Goal: Information Seeking & Learning: Find contact information

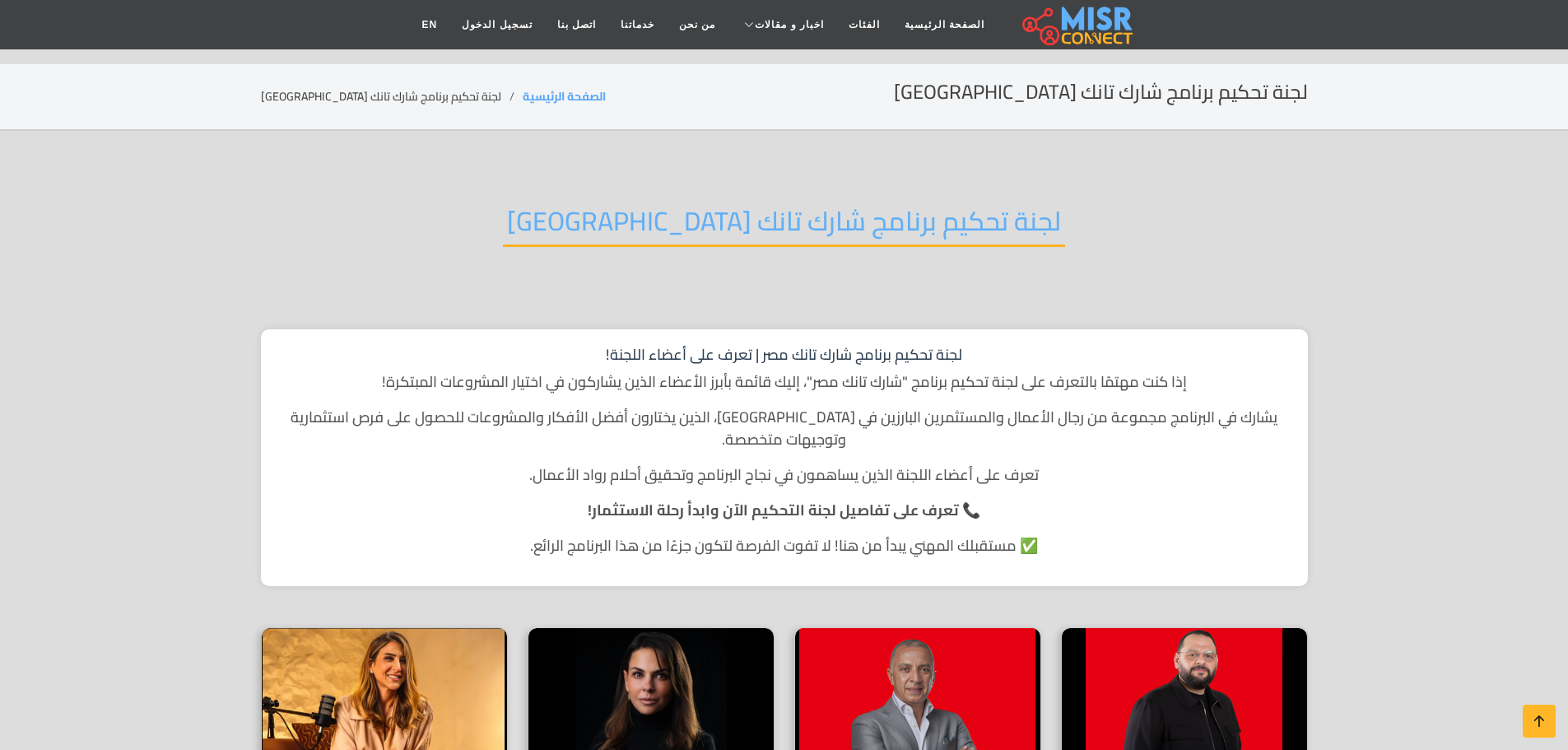
scroll to position [576, 0]
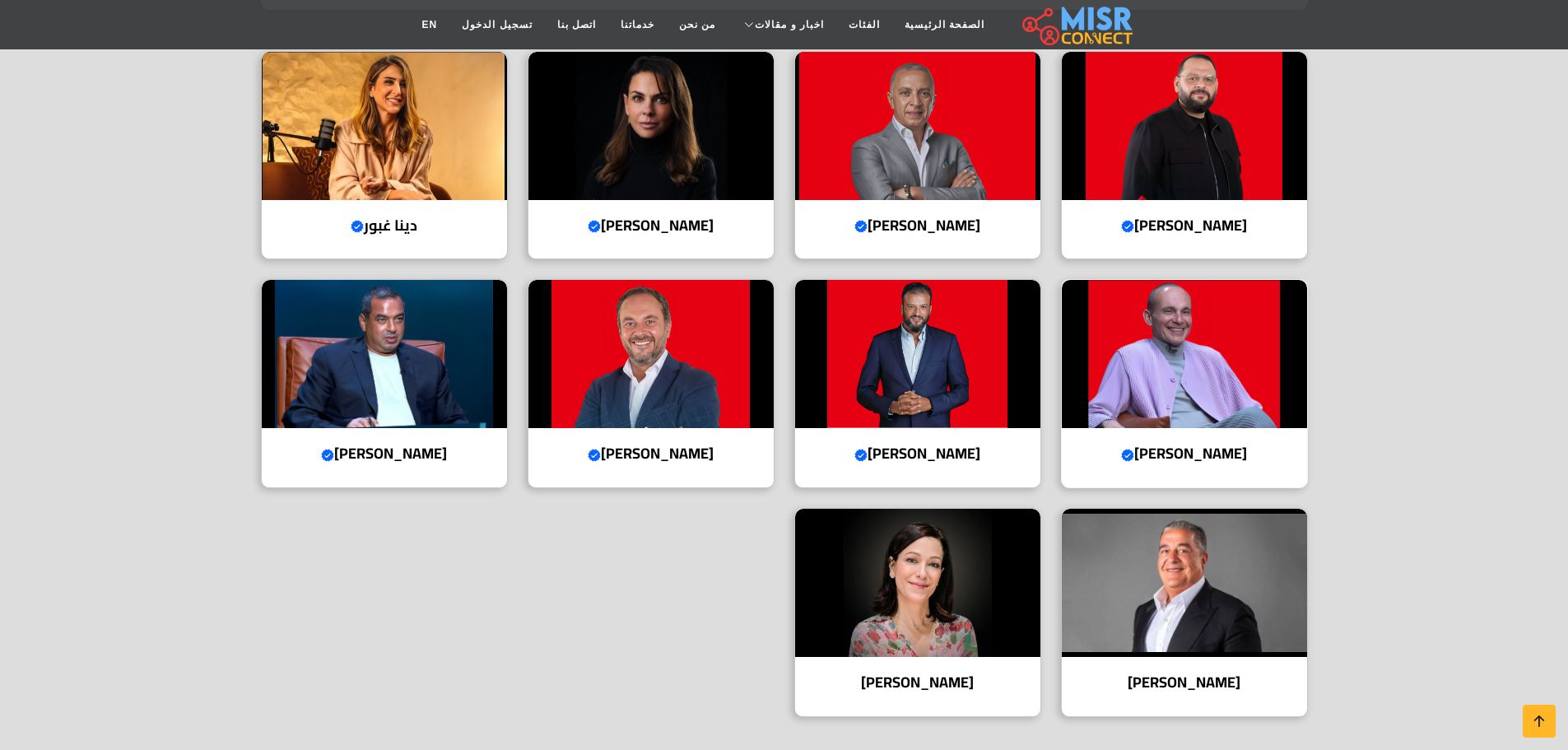
click at [1200, 326] on img at bounding box center [1184, 354] width 245 height 148
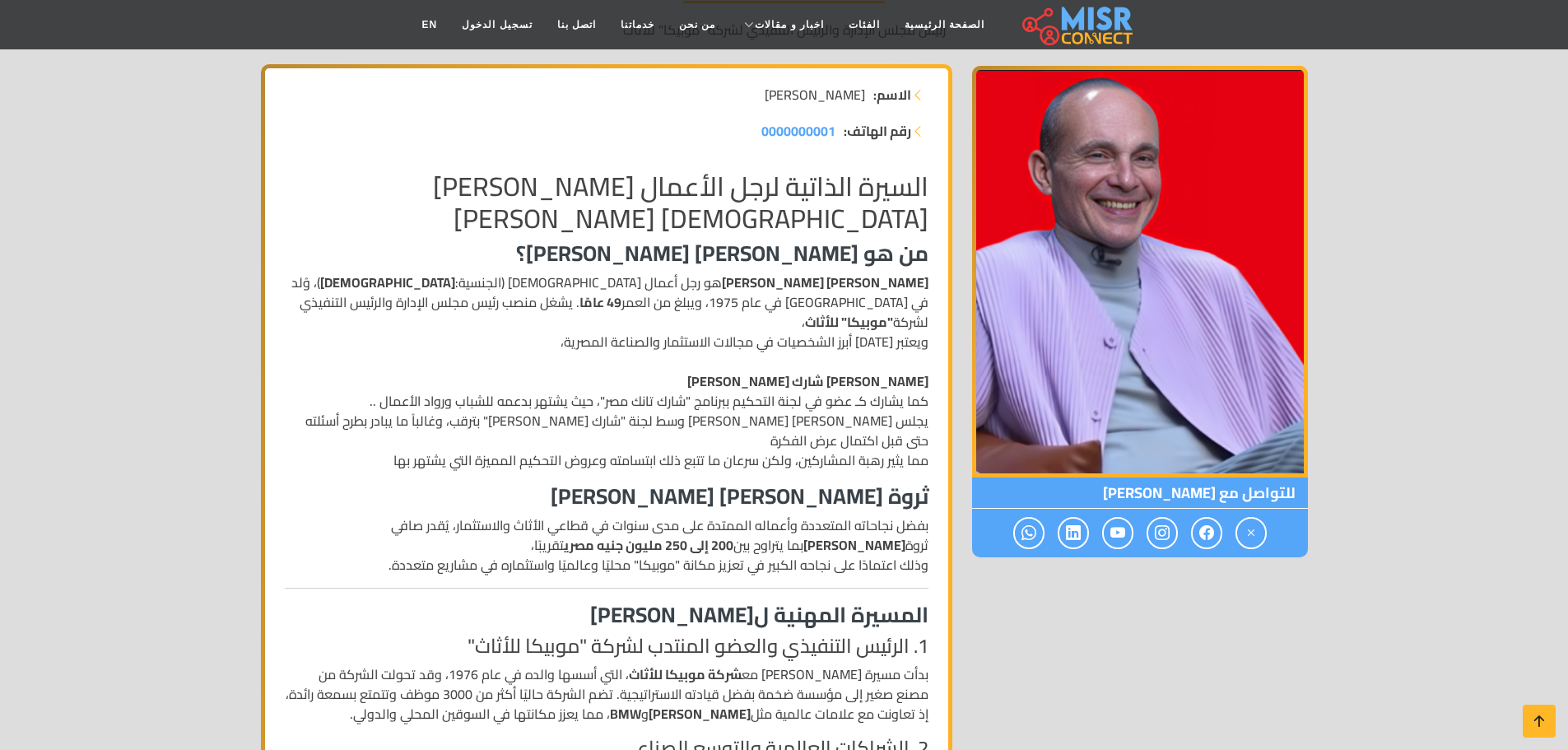
scroll to position [247, 0]
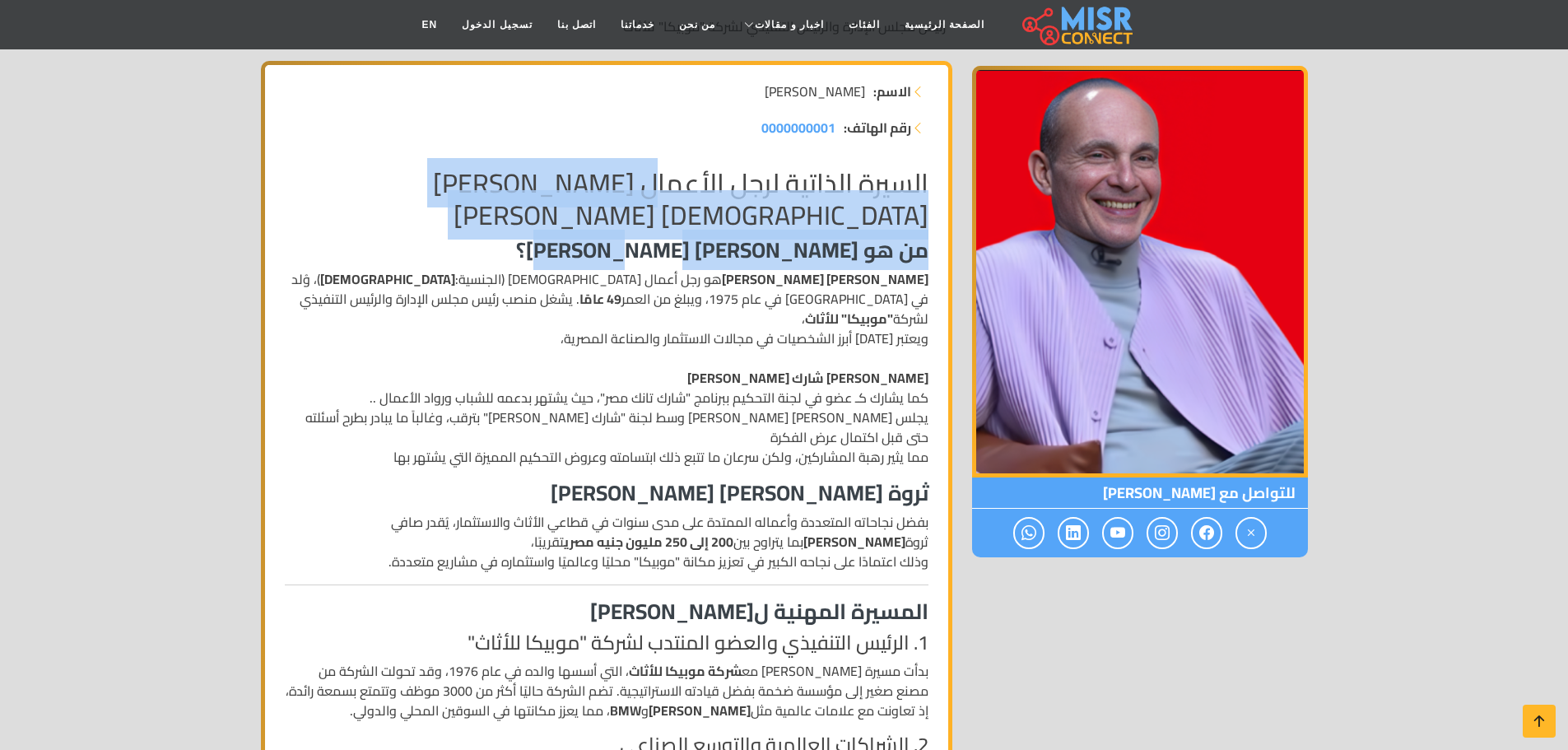
drag, startPoint x: 654, startPoint y: 179, endPoint x: 598, endPoint y: 286, distance: 120.8
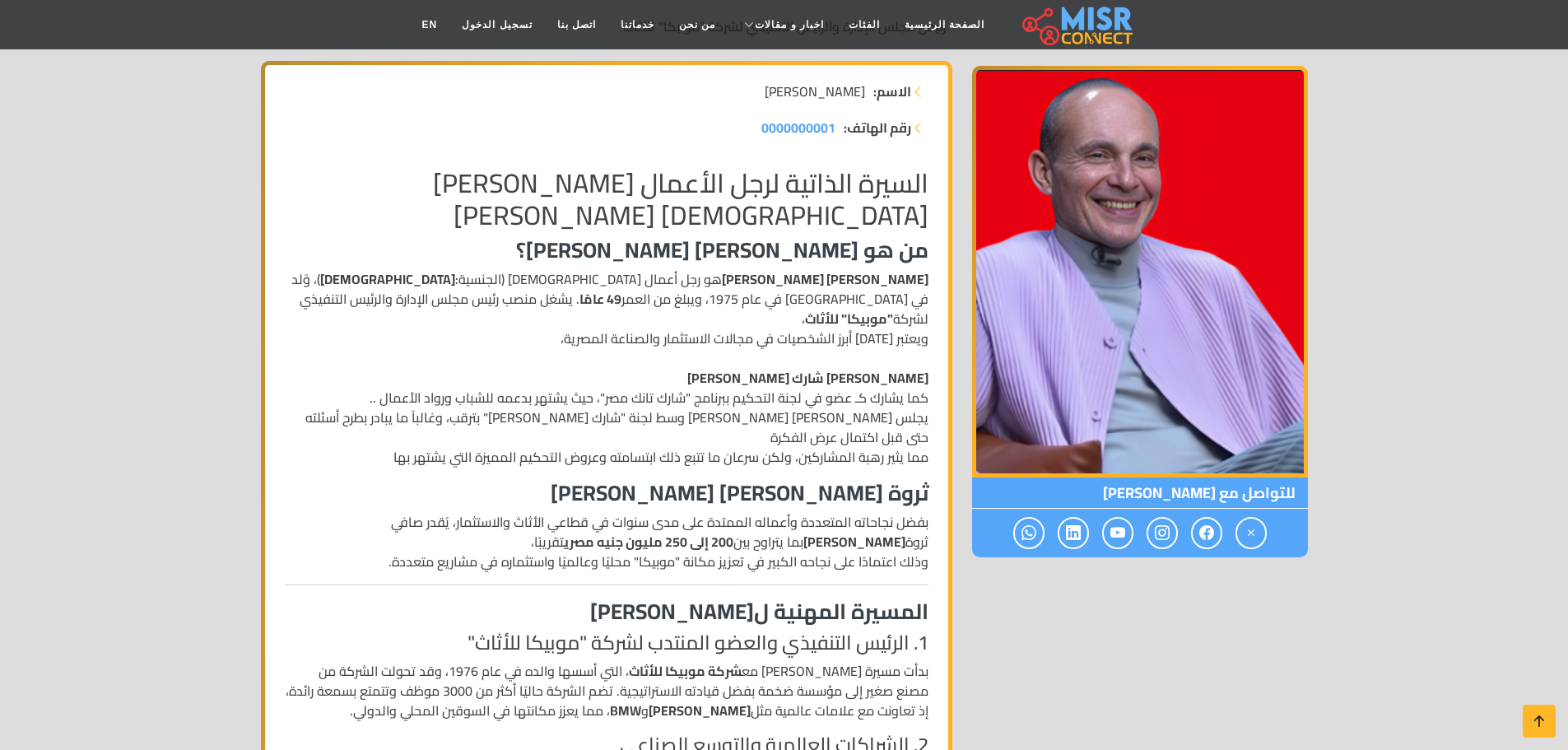
click at [746, 307] on p "محمد فاروق عبد المنعم هو رجل أعمال مصري (الجنسية: مصري )، وُلد في مصر في عام 19…" at bounding box center [607, 368] width 644 height 198
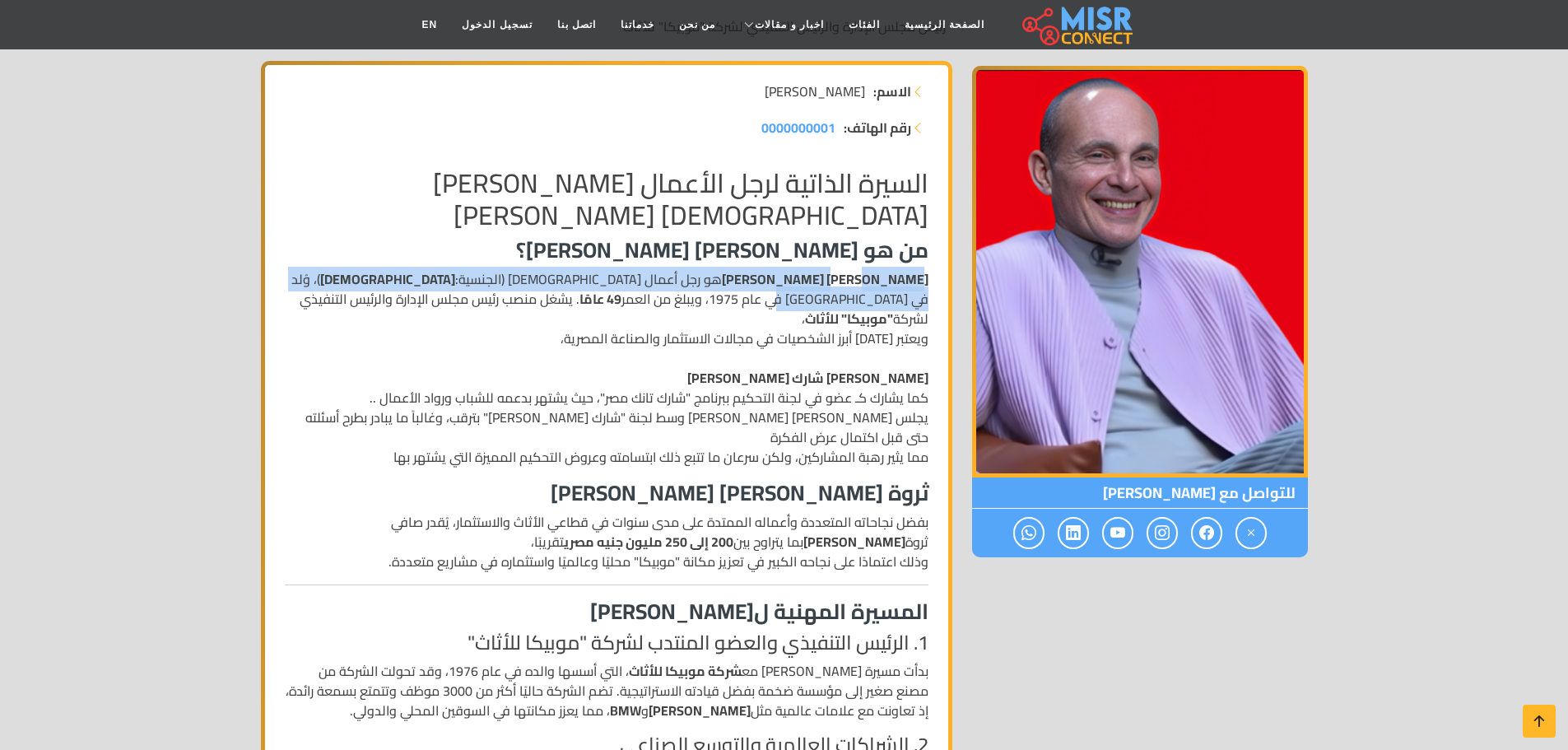
drag, startPoint x: 872, startPoint y: 282, endPoint x: 412, endPoint y: 289, distance: 460.1
click at [412, 289] on p "محمد فاروق عبد المنعم هو رجل أعمال مصري (الجنسية: مصري )، وُلد في مصر في عام 19…" at bounding box center [607, 368] width 644 height 198
click at [417, 289] on p "محمد فاروق عبد المنعم هو رجل أعمال مصري (الجنسية: مصري )، وُلد في مصر في عام 19…" at bounding box center [607, 368] width 644 height 198
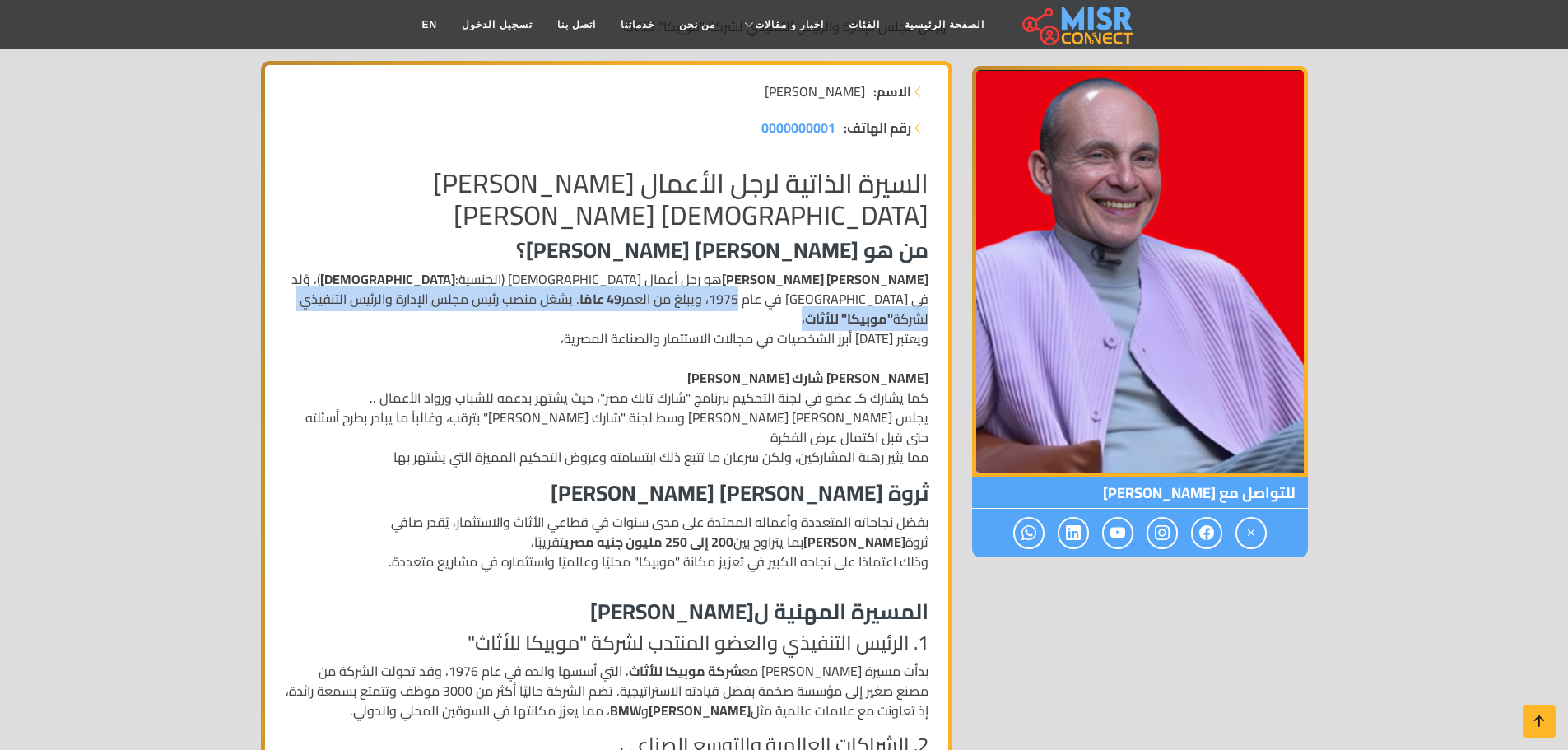
drag, startPoint x: 380, startPoint y: 280, endPoint x: 331, endPoint y: 302, distance: 53.7
click at [331, 302] on p "محمد فاروق عبد المنعم هو رجل أعمال مصري (الجنسية: مصري )، وُلد في مصر في عام 19…" at bounding box center [607, 368] width 644 height 198
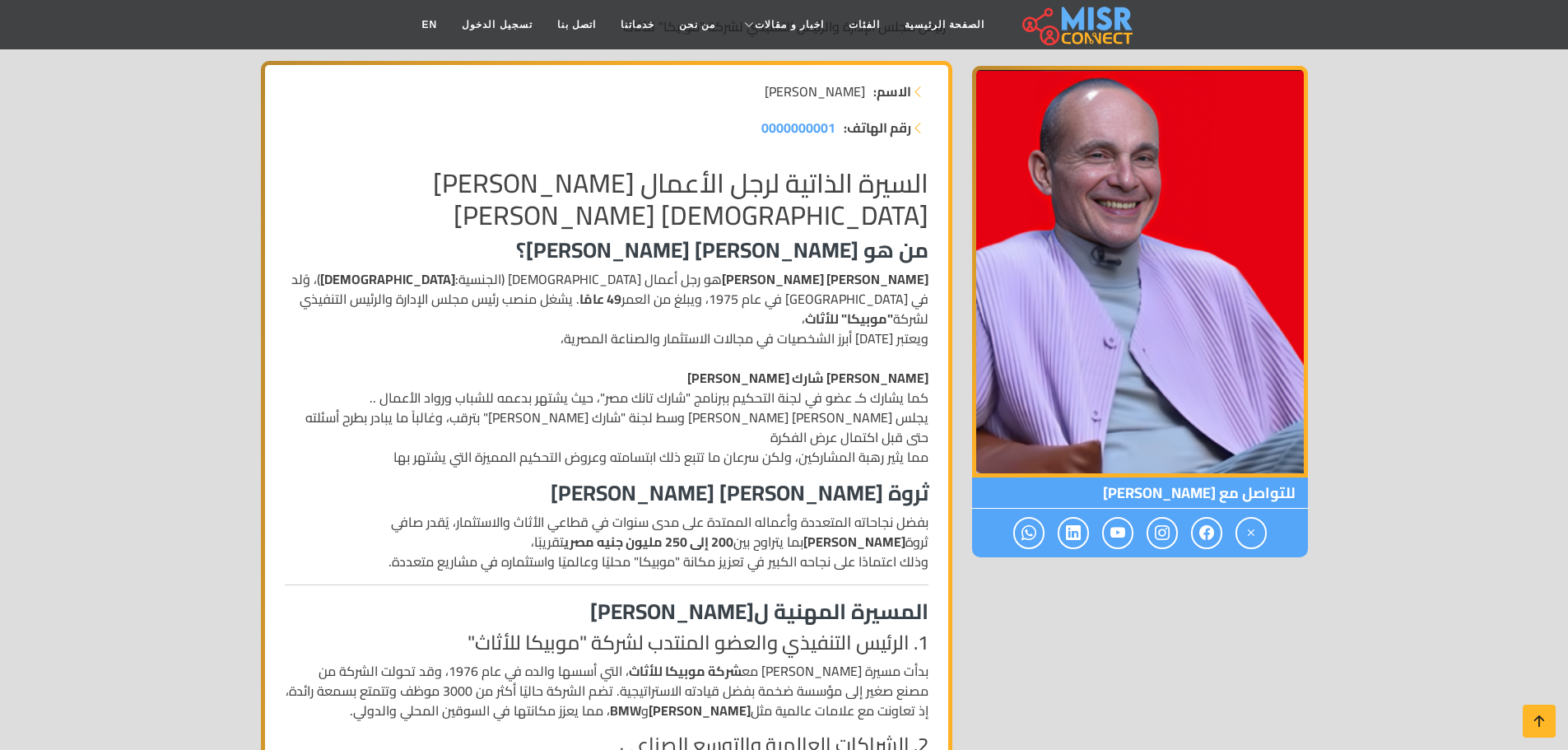
click at [620, 348] on p "محمد فاروق عبد المنعم هو رجل أعمال مصري (الجنسية: مصري )، وُلد في مصر في عام 19…" at bounding box center [607, 368] width 644 height 198
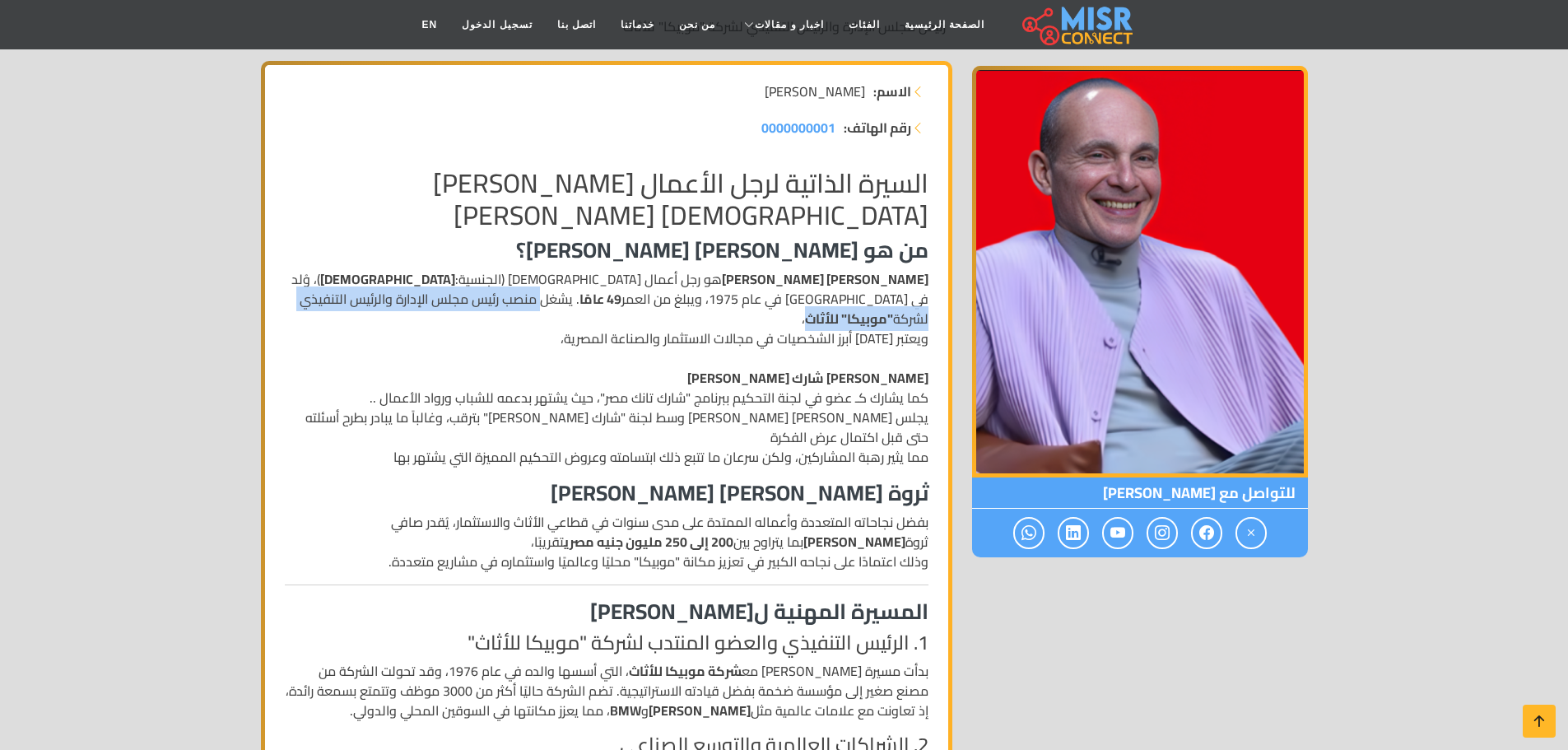
drag, startPoint x: 898, startPoint y: 306, endPoint x: 527, endPoint y: 305, distance: 371.0
click at [527, 305] on p "محمد فاروق عبد المنعم هو رجل أعمال مصري (الجنسية: مصري )، وُلد في مصر في عام 19…" at bounding box center [607, 368] width 644 height 198
click at [645, 304] on p "محمد فاروق عبد المنعم هو رجل أعمال مصري (الجنسية: مصري )، وُلد في مصر في عام 19…" at bounding box center [607, 368] width 644 height 198
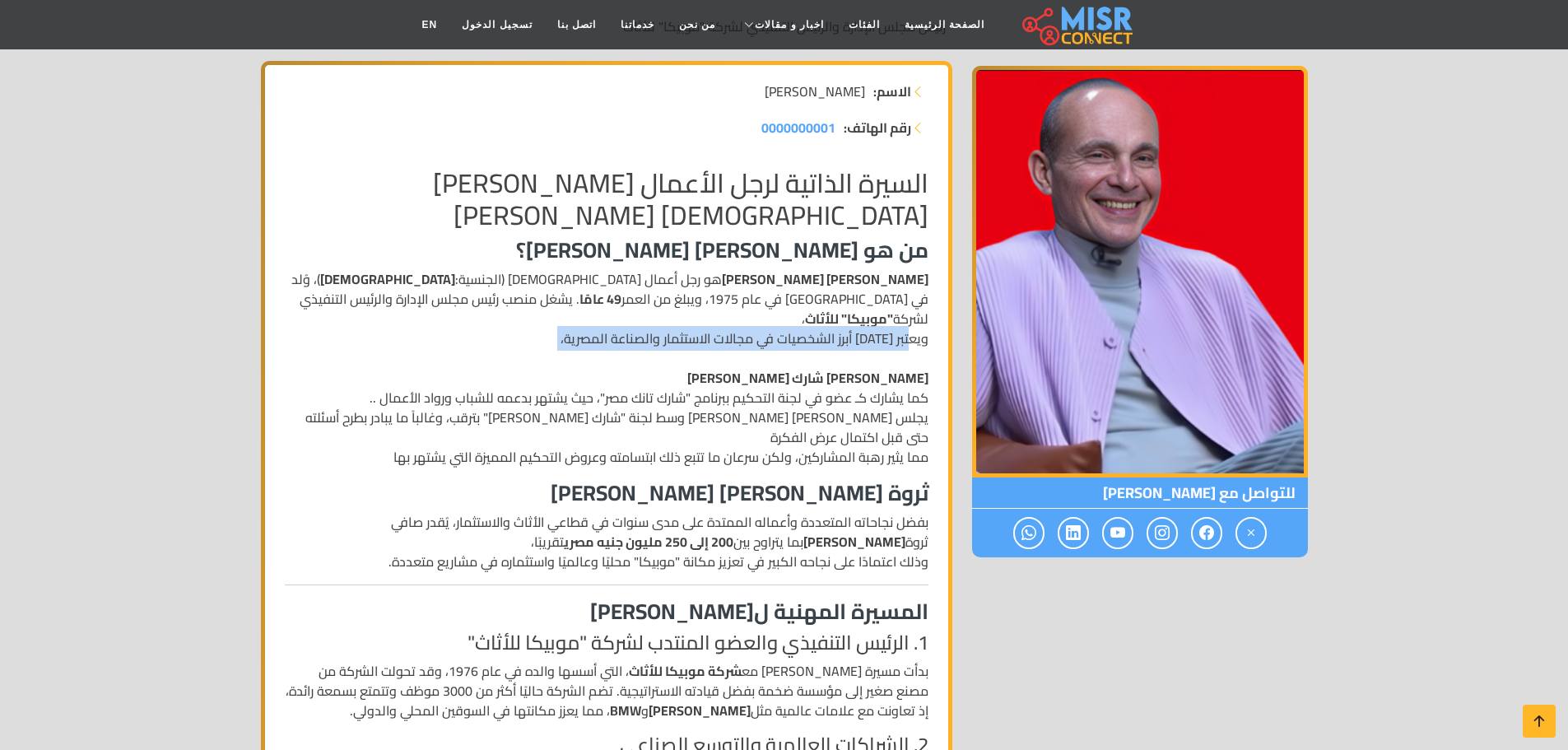
drag, startPoint x: 890, startPoint y: 318, endPoint x: 534, endPoint y: 341, distance: 356.7
click at [534, 341] on p "محمد فاروق عبد المنعم هو رجل أعمال مصري (الجنسية: مصري )، وُلد في مصر في عام 19…" at bounding box center [607, 368] width 644 height 198
drag, startPoint x: 736, startPoint y: 365, endPoint x: 746, endPoint y: 368, distance: 10.4
click at [736, 365] on p "محمد فاروق عبد المنعم هو رجل أعمال مصري (الجنسية: مصري )، وُلد في مصر في عام 19…" at bounding box center [607, 368] width 644 height 198
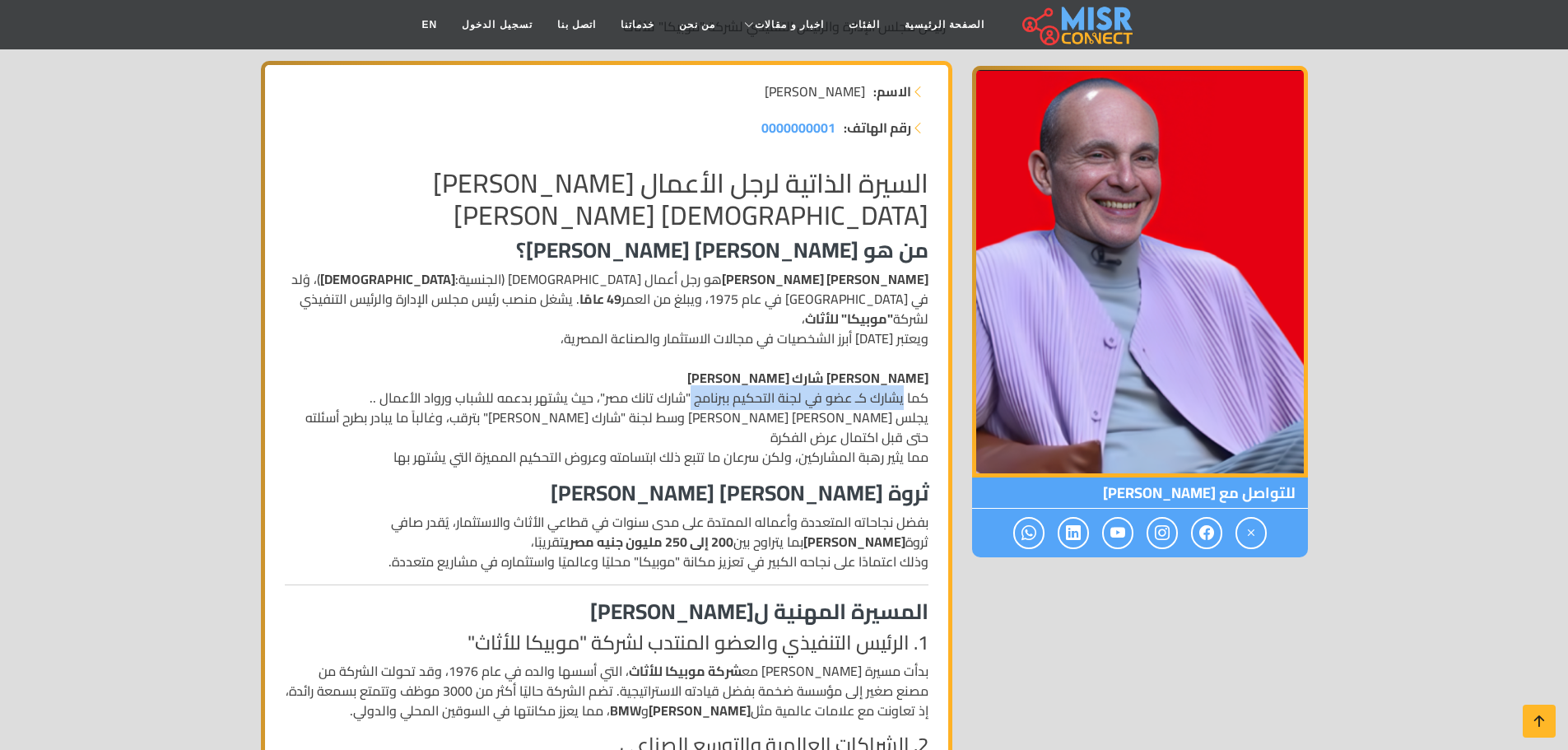
drag, startPoint x: 903, startPoint y: 371, endPoint x: 693, endPoint y: 369, distance: 210.0
click at [693, 369] on p "محمد فاروق عبد المنعم هو رجل أعمال مصري (الجنسية: مصري )، وُلد في مصر في عام 19…" at bounding box center [607, 368] width 644 height 198
click at [924, 420] on p "محمد فاروق عبد المنعم هو رجل أعمال مصري (الجنسية: مصري )، وُلد في مصر في عام 19…" at bounding box center [607, 368] width 644 height 198
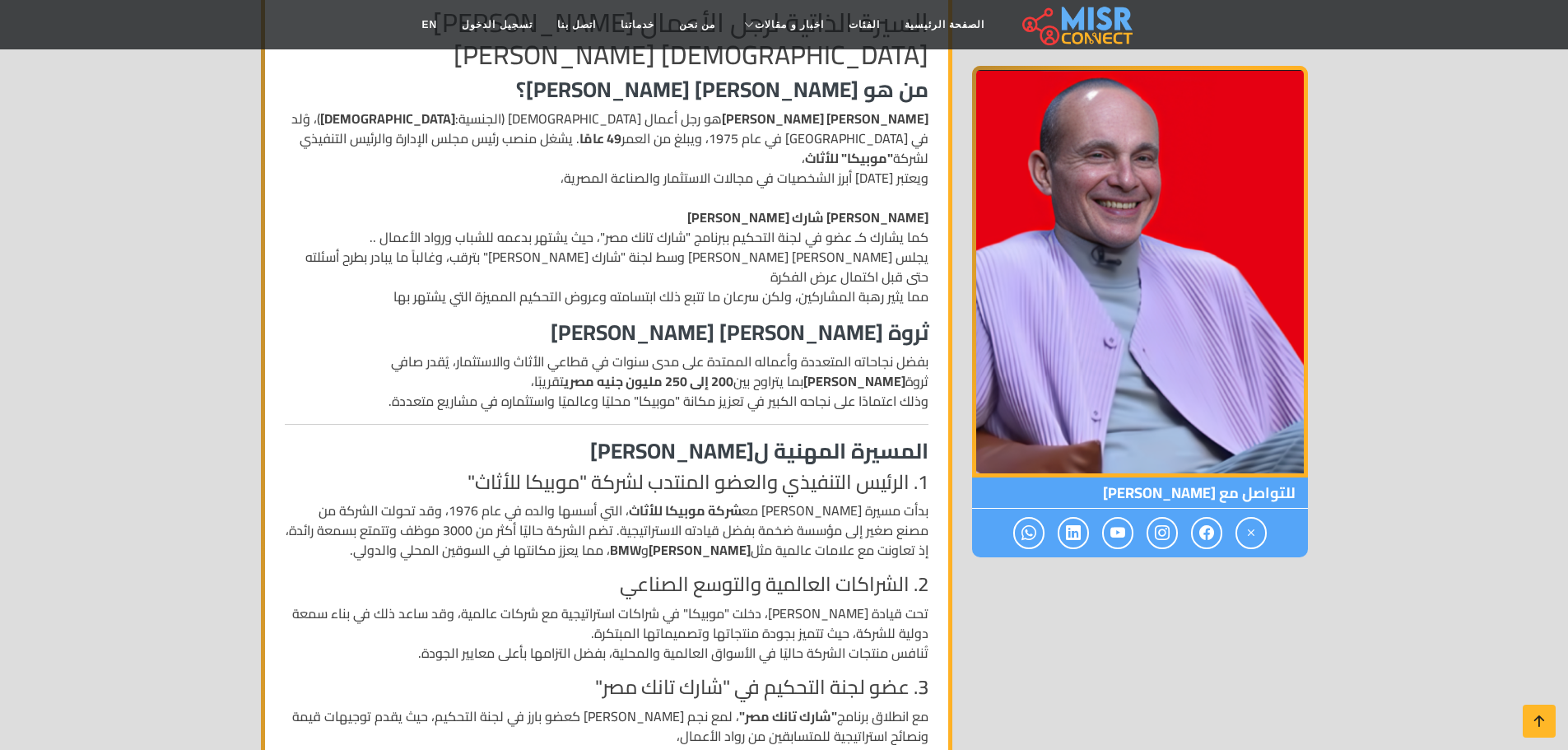
scroll to position [412, 0]
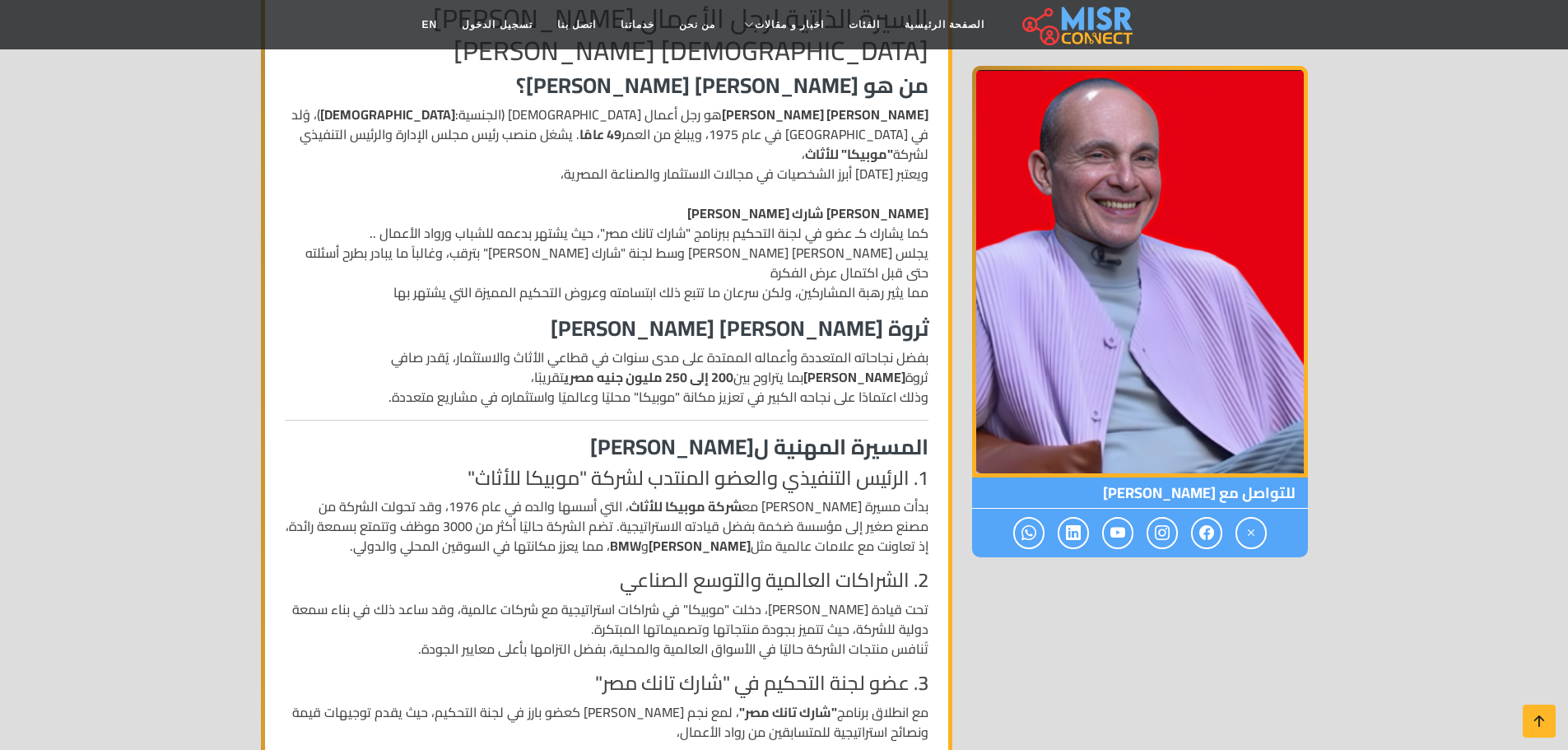
drag, startPoint x: 846, startPoint y: 316, endPoint x: 646, endPoint y: 327, distance: 200.3
click at [646, 347] on p "بفضل نجاحاته المتعددة وأعماله الممتدة على مدى سنوات في قطاعي الأثاث والاستثمار،…" at bounding box center [607, 377] width 644 height 60
click at [877, 347] on p "بفضل نجاحاته المتعددة وأعماله الممتدة على مدى سنوات في قطاعي الأثاث والاستثمار،…" at bounding box center [607, 377] width 644 height 60
drag, startPoint x: 452, startPoint y: 317, endPoint x: 291, endPoint y: 328, distance: 161.4
click at [291, 347] on p "بفضل نجاحاته المتعددة وأعماله الممتدة على مدى سنوات في قطاعي الأثاث والاستثمار،…" at bounding box center [607, 377] width 644 height 60
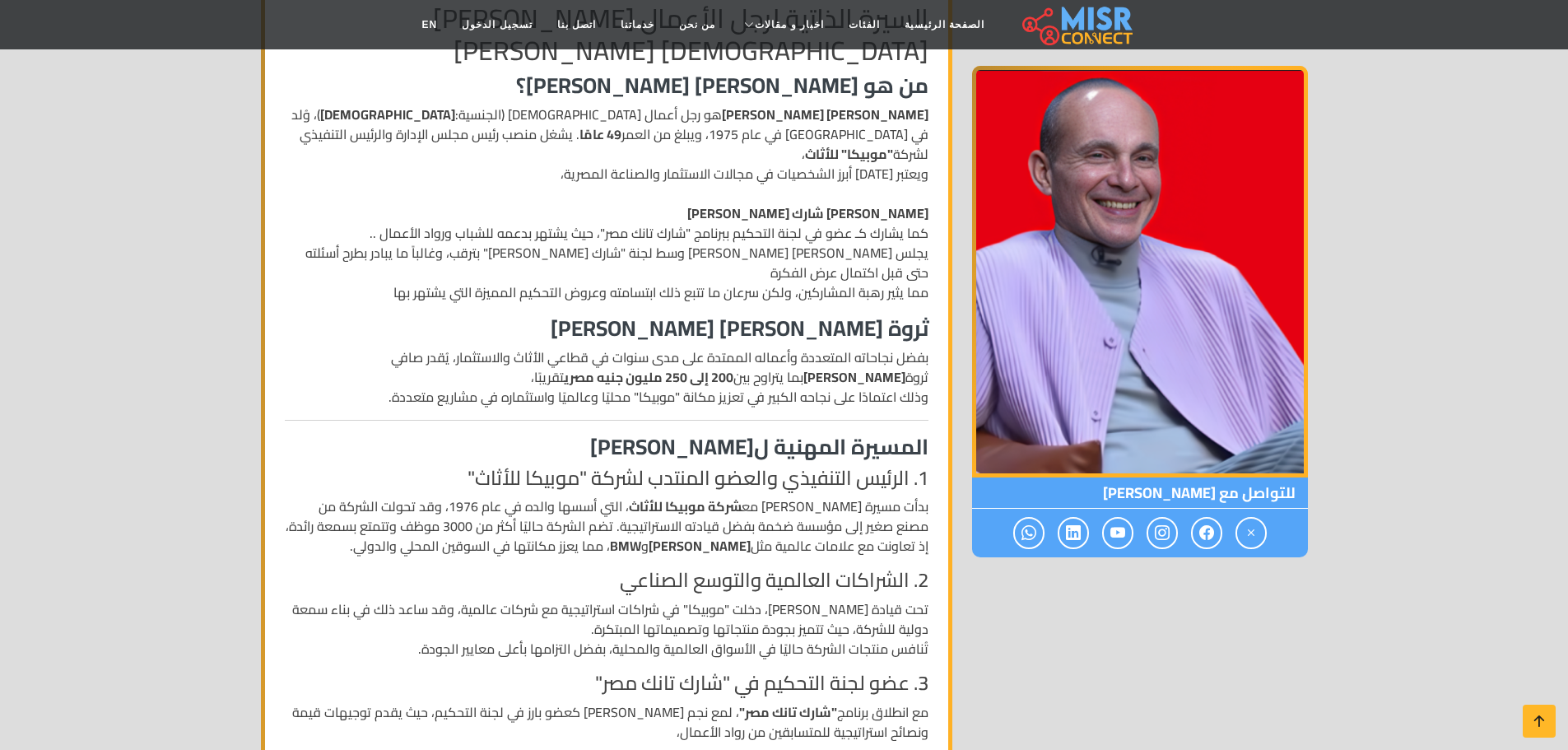
click at [732, 365] on strong "200 إلى 250 مليون جنيه مصري" at bounding box center [648, 377] width 169 height 25
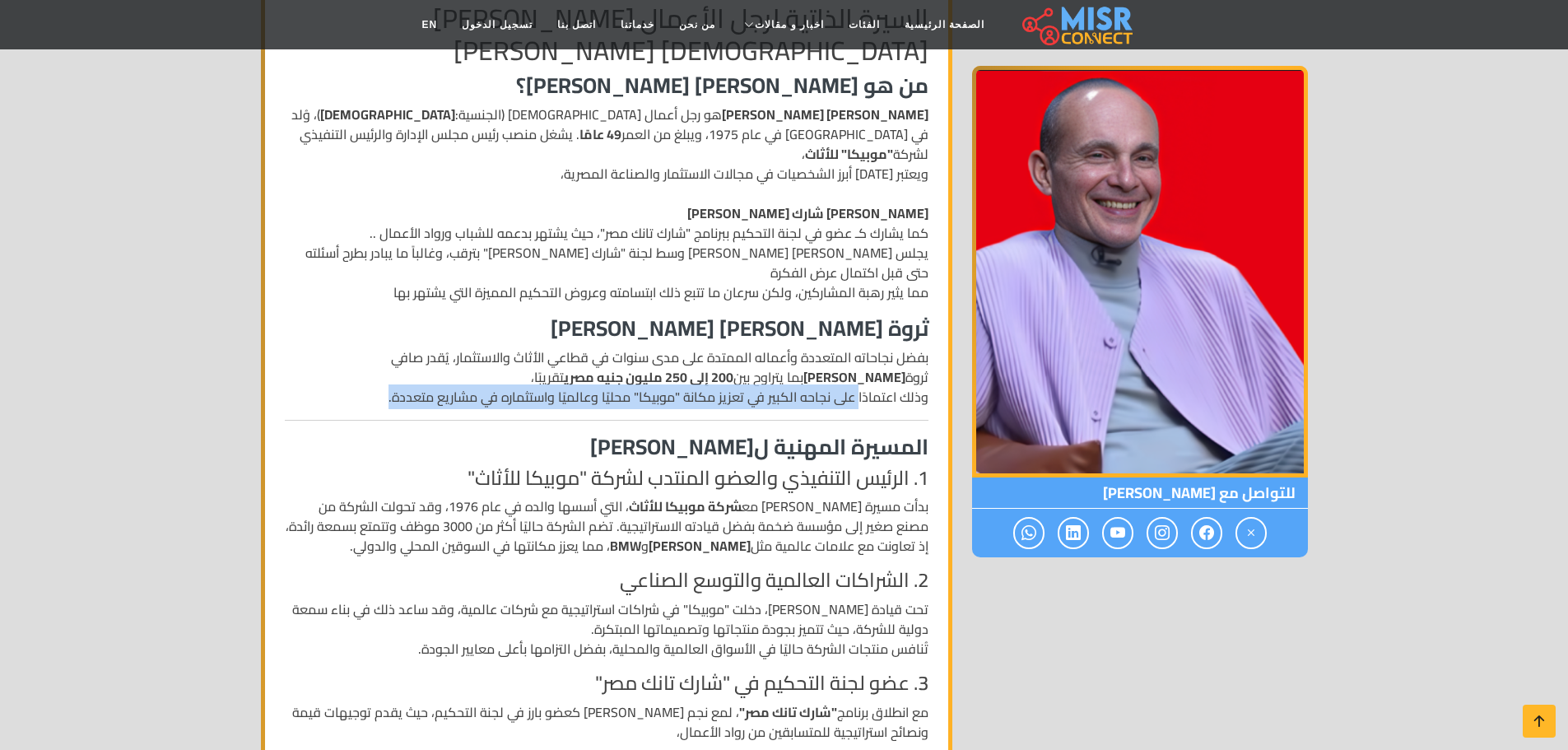
drag, startPoint x: 860, startPoint y: 355, endPoint x: 629, endPoint y: 345, distance: 231.2
click at [365, 353] on p "بفضل نجاحاته المتعددة وأعماله الممتدة على مدى سنوات في قطاعي الأثاث والاستثمار،…" at bounding box center [607, 377] width 644 height 60
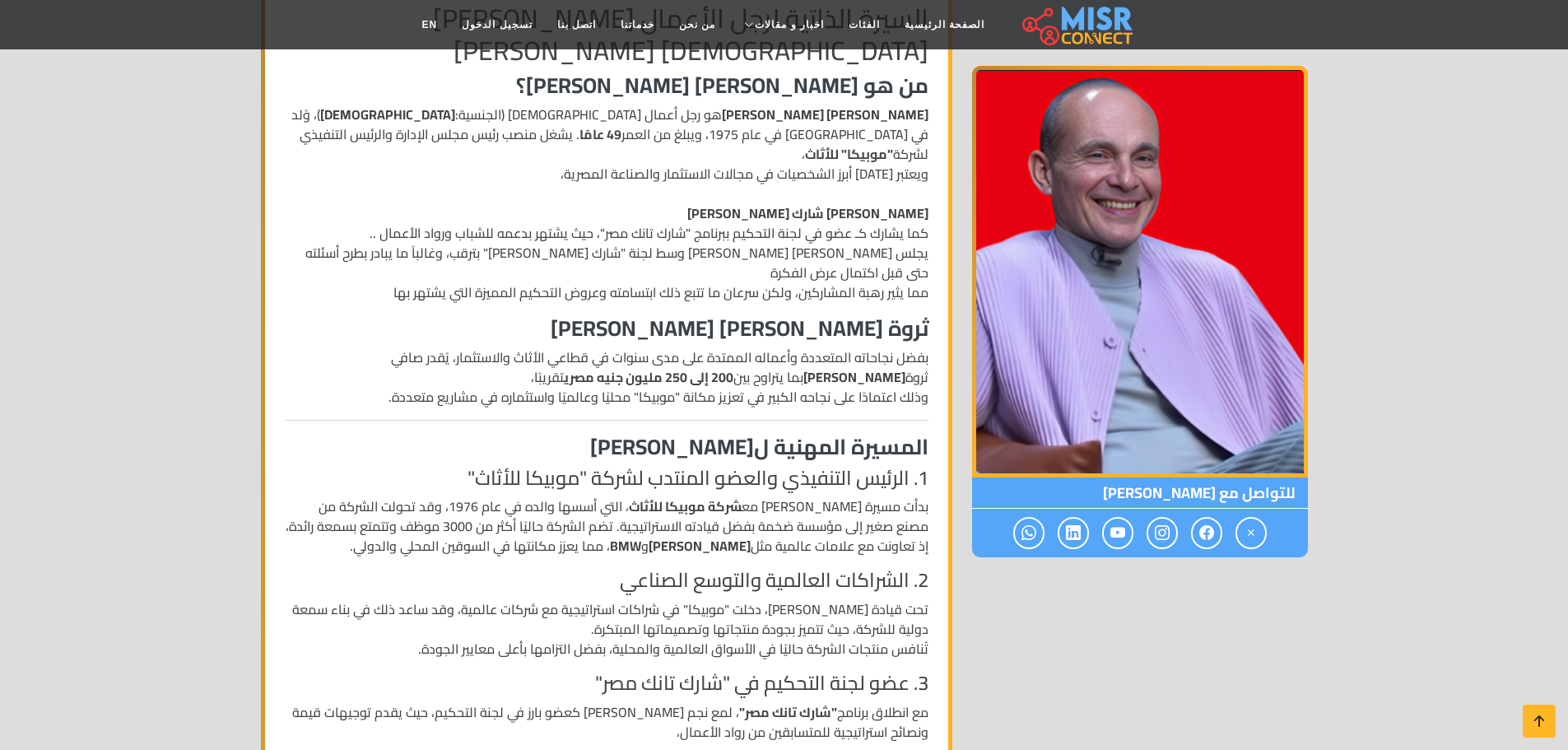
click at [741, 347] on p "بفضل نجاحاته المتعددة وأعماله الممتدة على مدى سنوات في قطاعي الأثاث والاستثمار،…" at bounding box center [607, 377] width 644 height 60
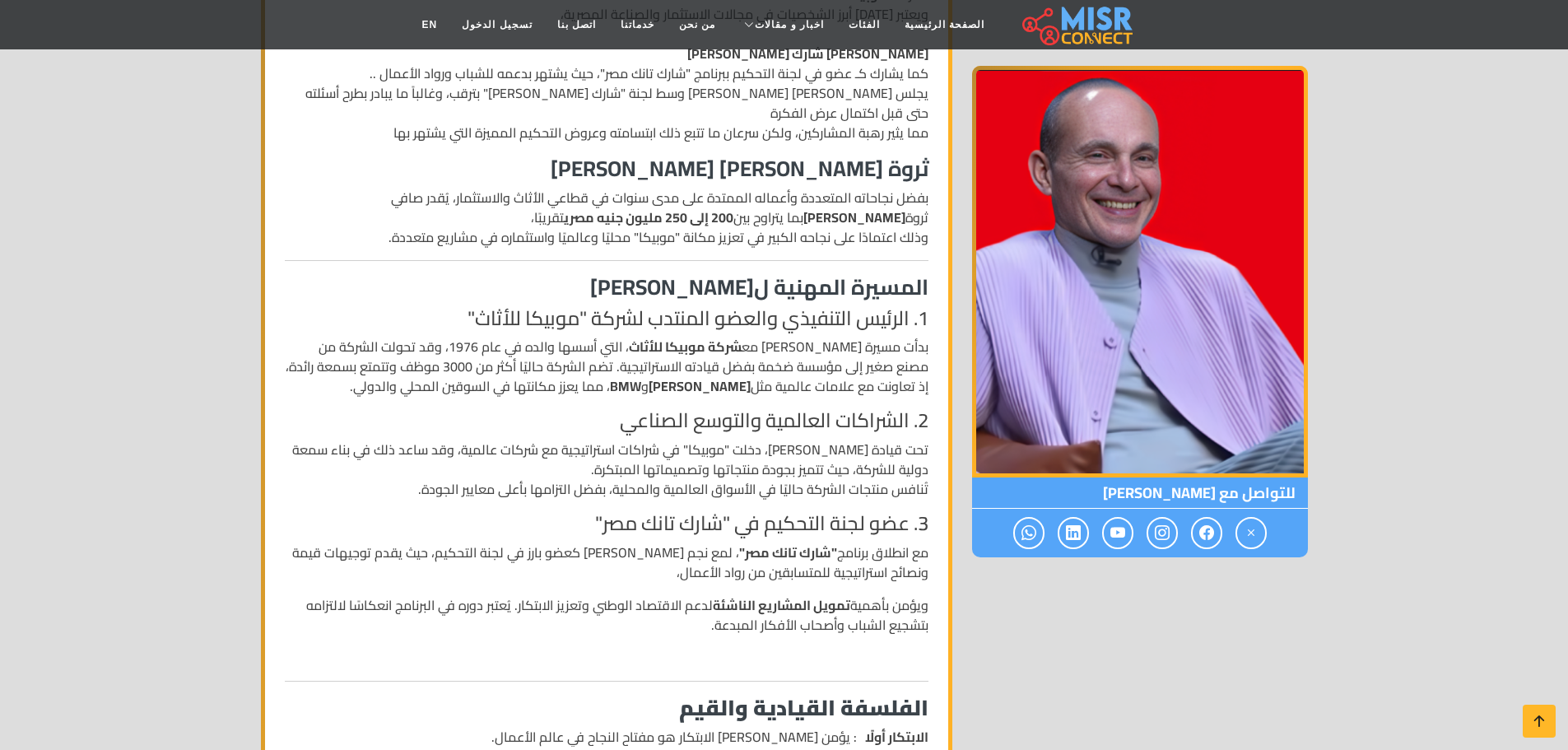
scroll to position [576, 0]
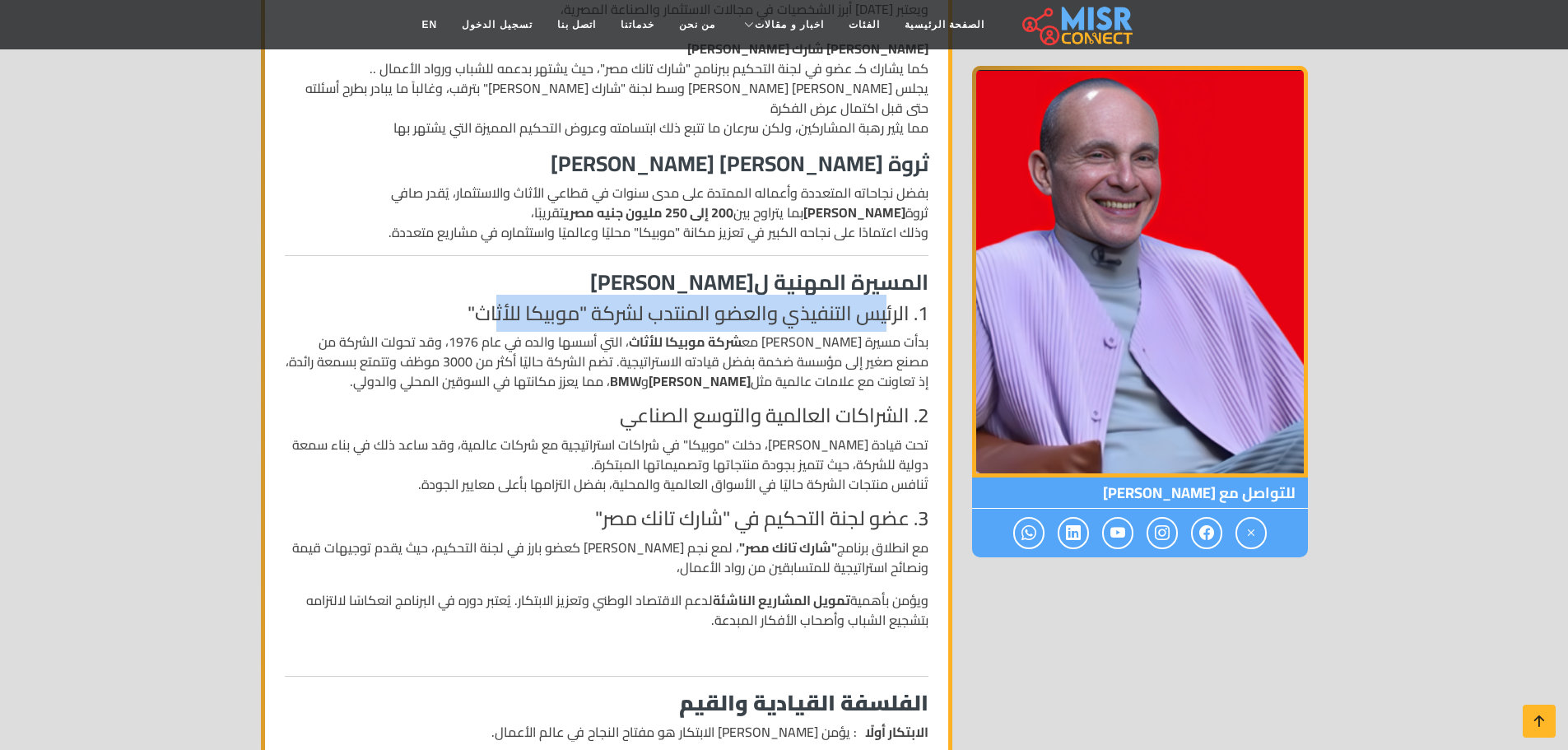
drag, startPoint x: 835, startPoint y: 289, endPoint x: 492, endPoint y: 268, distance: 343.6
click at [492, 302] on h4 "1. الرئيس التنفيذي والعضو المنتدب لشركة "موبيكا للأثاث"" at bounding box center [607, 313] width 644 height 24
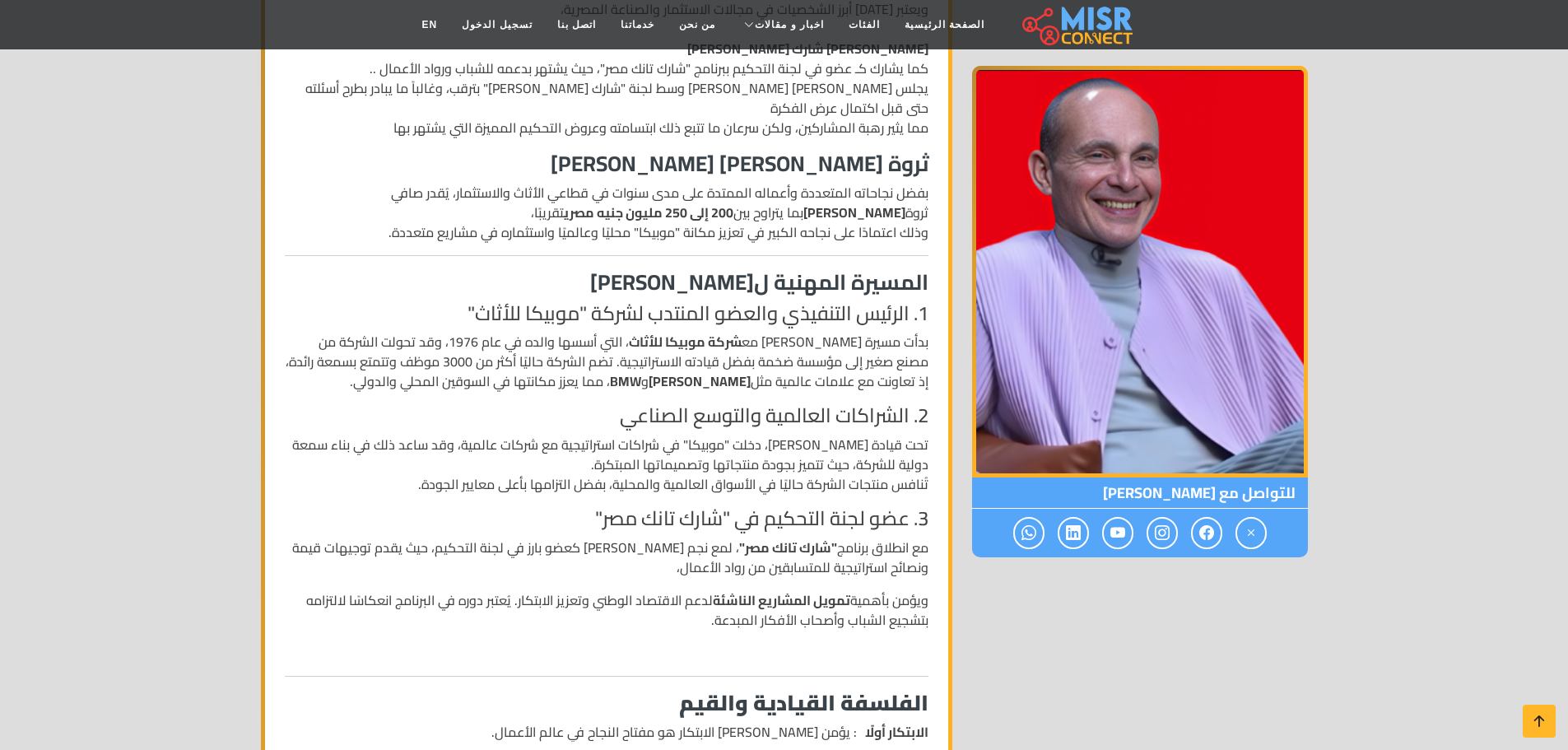
click at [722, 332] on p "بدأت مسيرة محمد فاروق مع شركة موبيكا للأثاث ، التي أسسها والده في عام 1976، وقد…" at bounding box center [607, 361] width 644 height 60
drag, startPoint x: 856, startPoint y: 377, endPoint x: 639, endPoint y: 375, distance: 217.0
click at [639, 404] on h4 "2. الشراكات العالمية والتوسع الصناعي" at bounding box center [607, 416] width 644 height 24
click at [713, 435] on p "تحت قيادة محمد فاروق، دخلت "موبيكا" في شراكات استراتيجية مع شركات عالمية، وقد س…" at bounding box center [607, 465] width 644 height 60
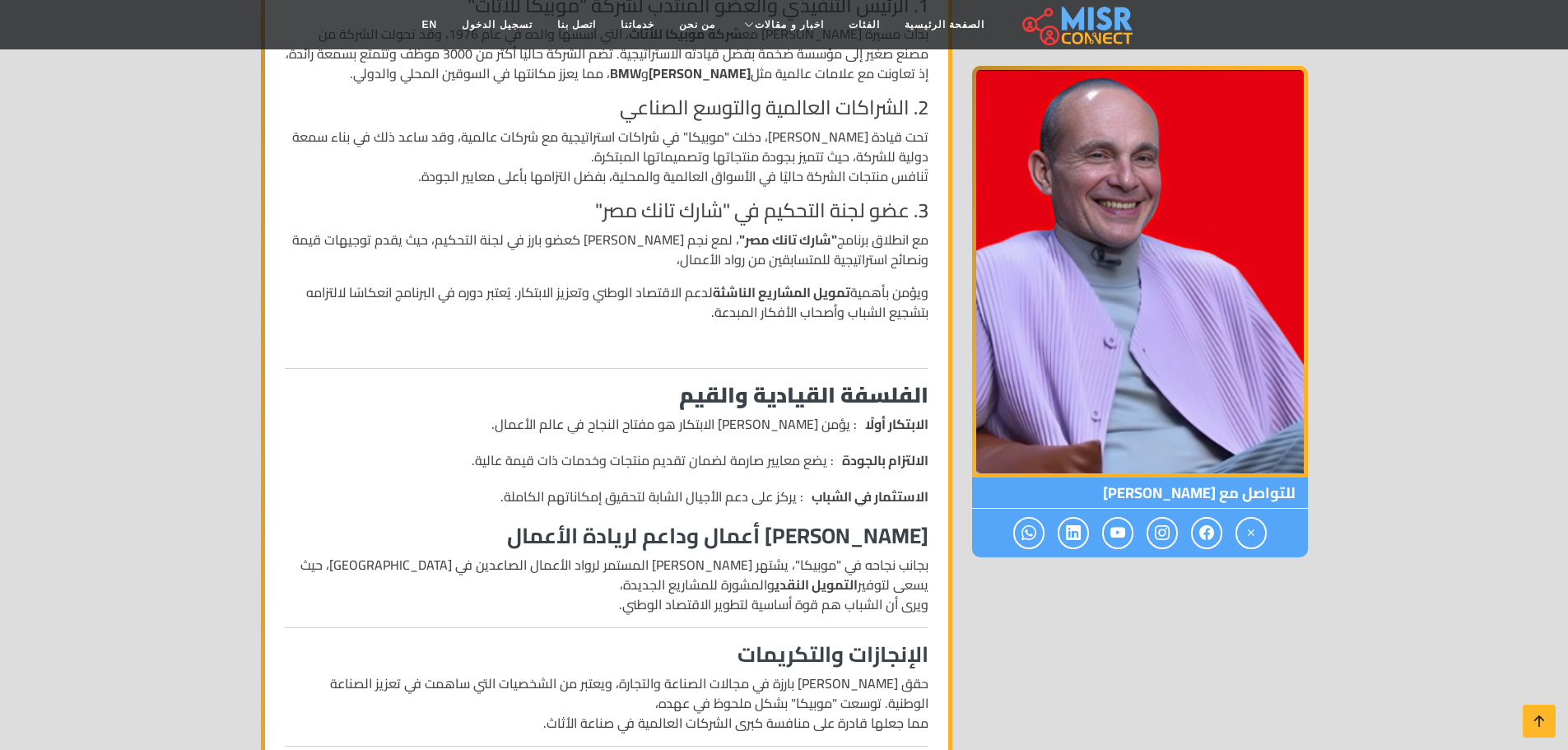
scroll to position [905, 0]
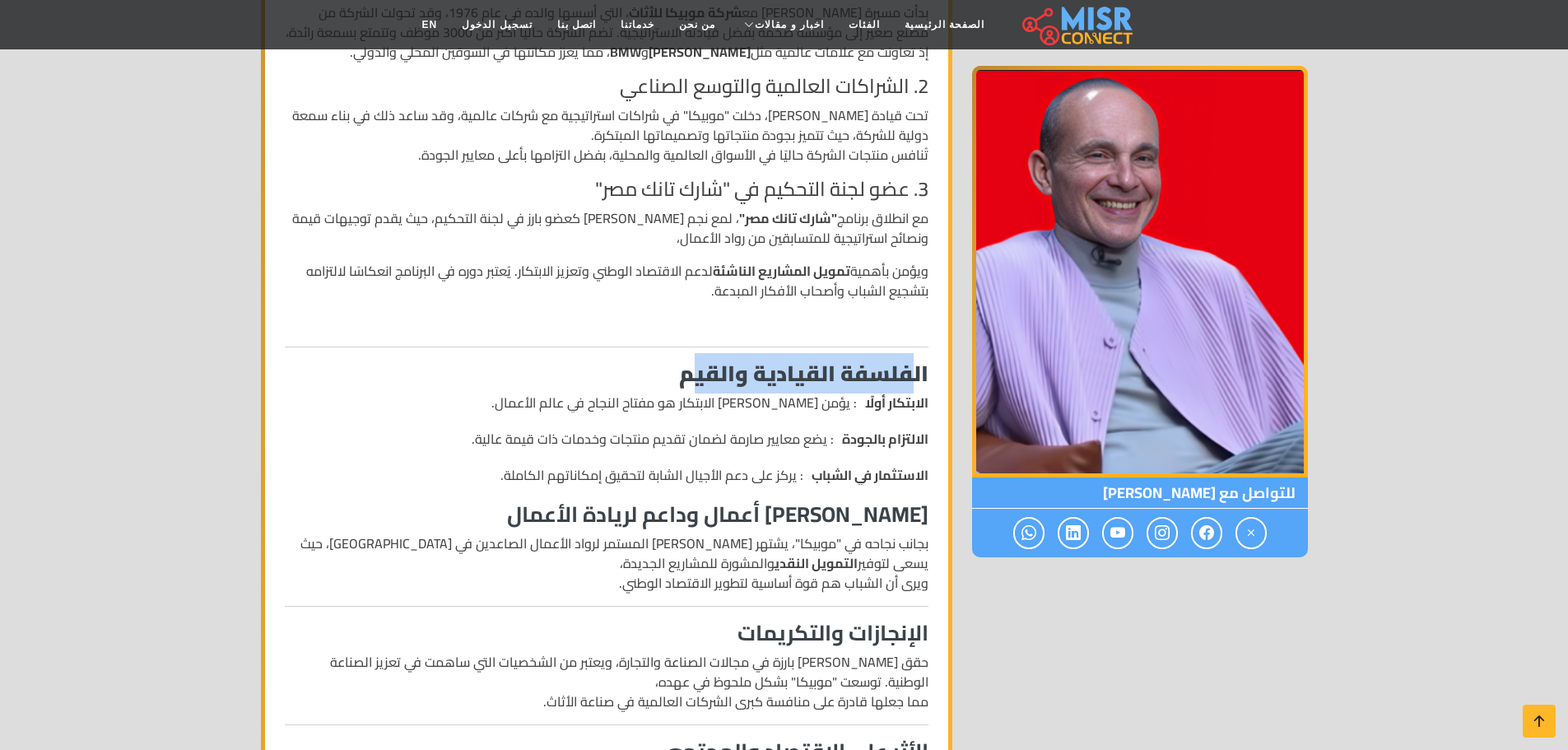
drag, startPoint x: 779, startPoint y: 339, endPoint x: 689, endPoint y: 339, distance: 90.0
click at [689, 353] on strong "الفلسفة القيادية والقيم" at bounding box center [803, 373] width 250 height 41
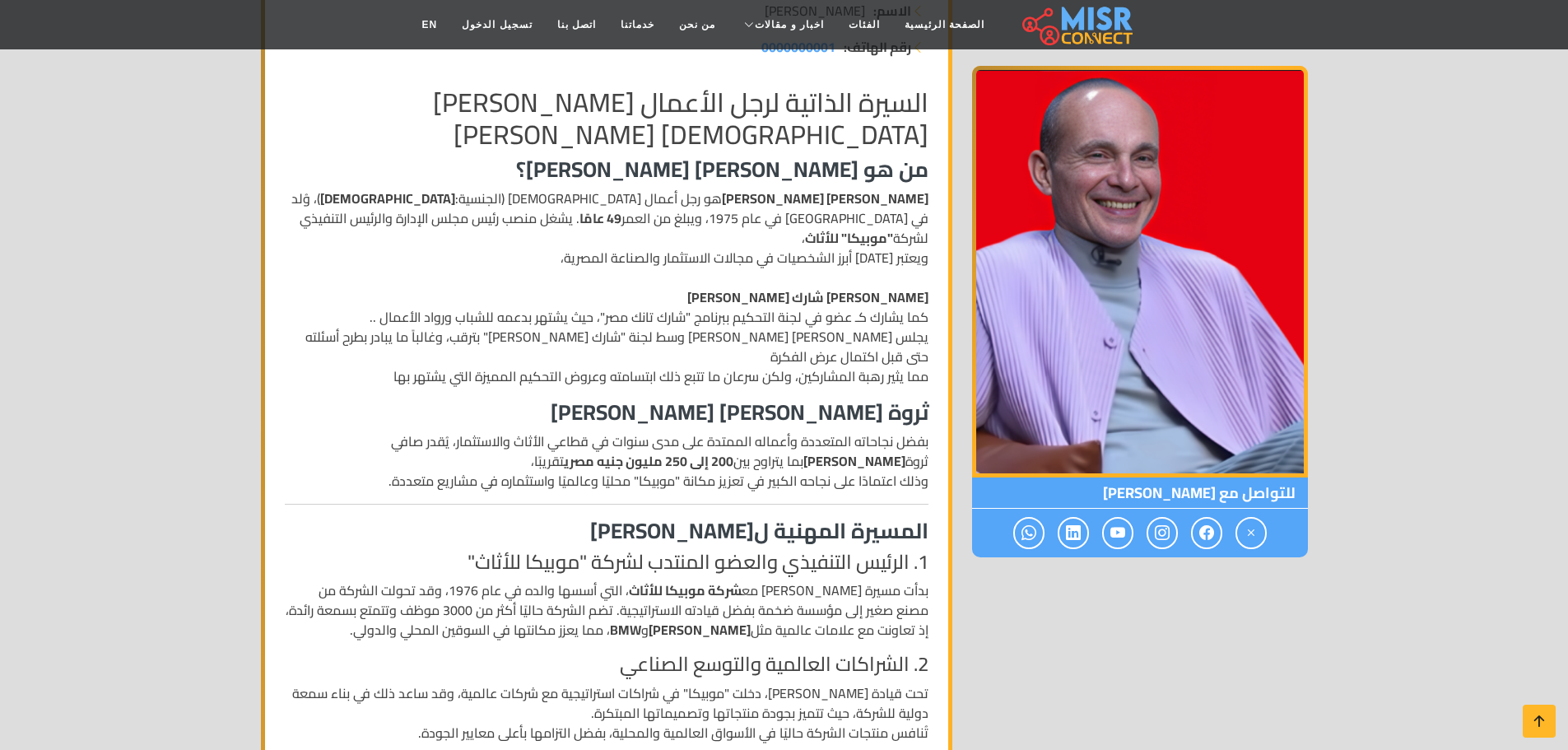
scroll to position [0, 0]
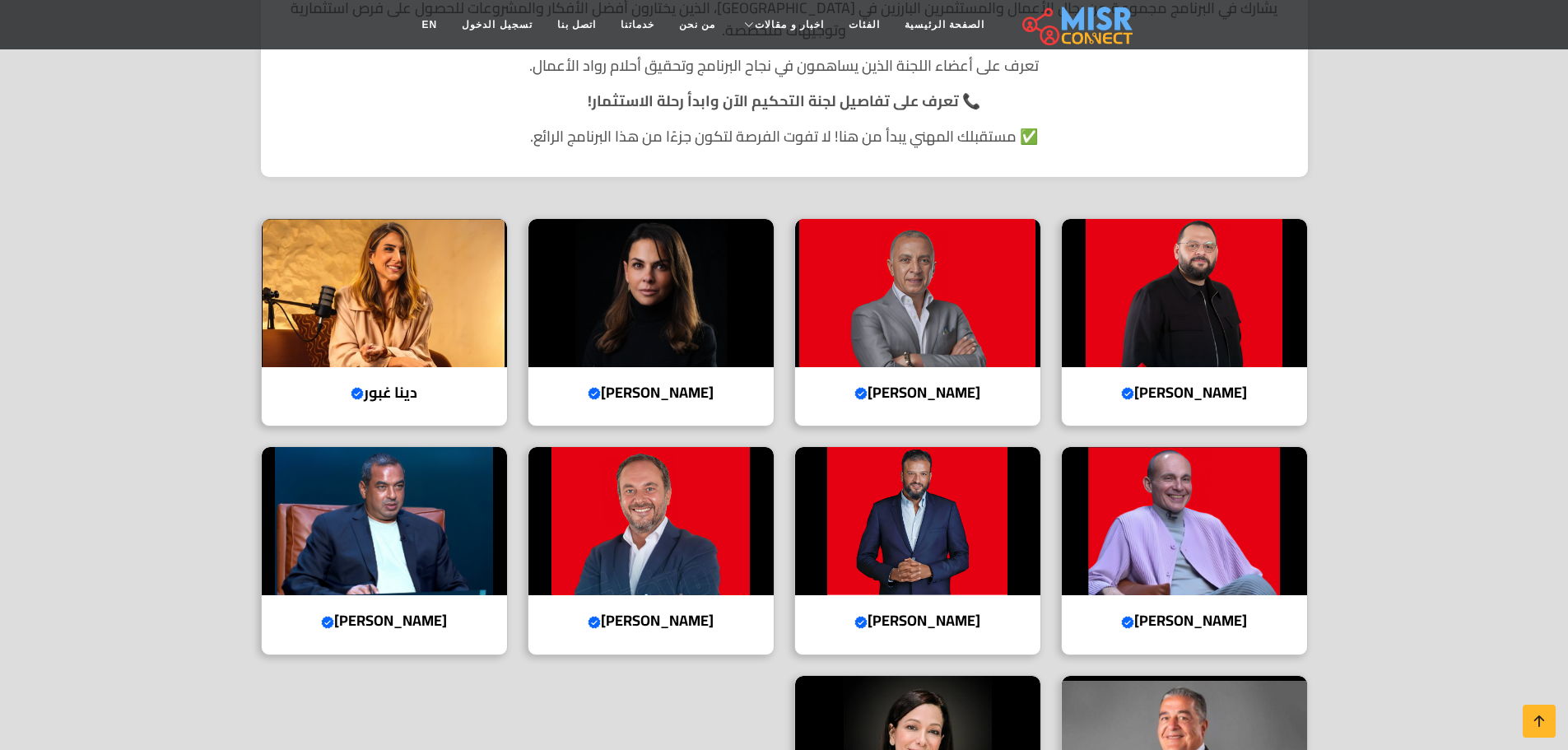
scroll to position [329, 0]
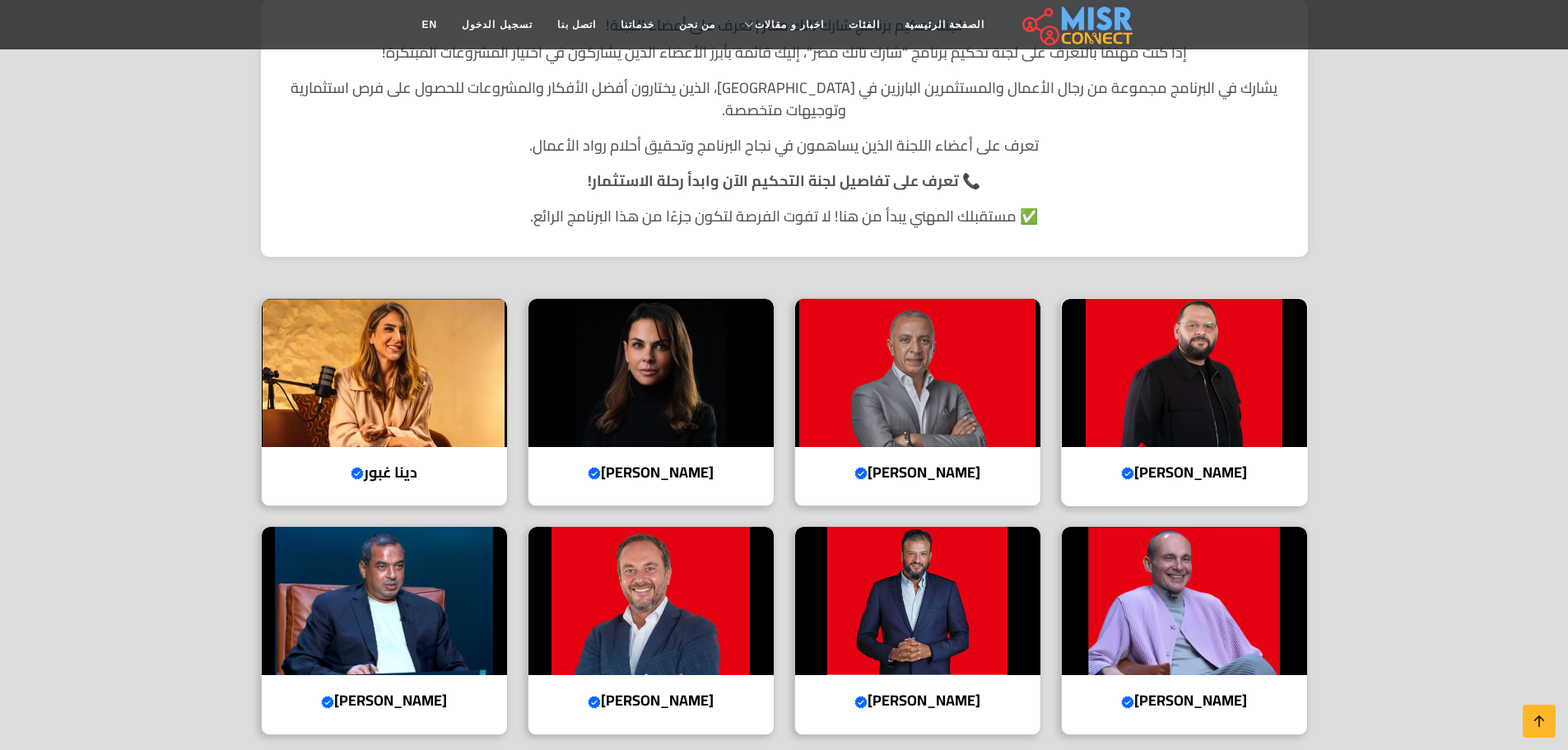
click at [1233, 342] on img at bounding box center [1184, 372] width 245 height 148
click at [912, 365] on img at bounding box center [917, 372] width 245 height 148
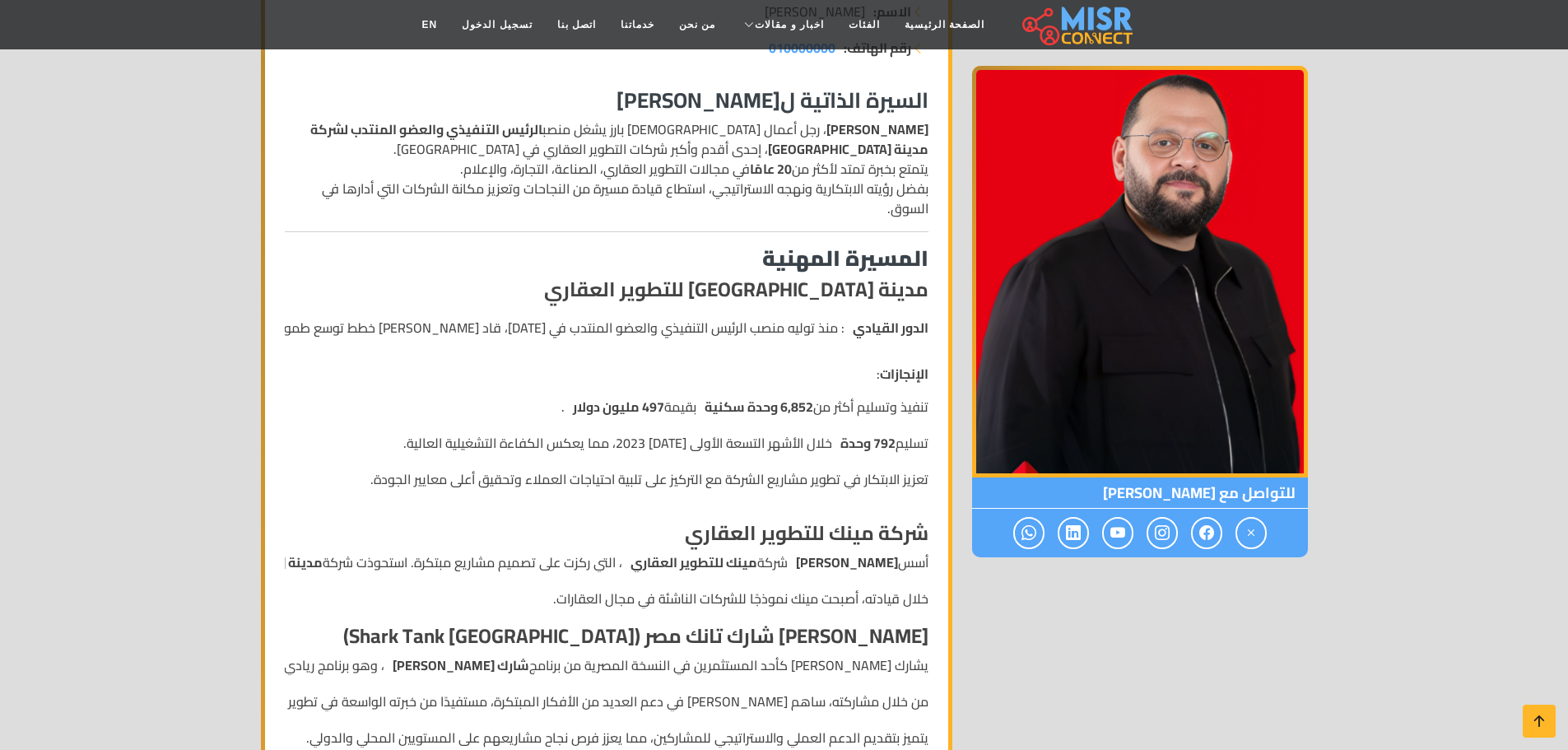
scroll to position [329, 0]
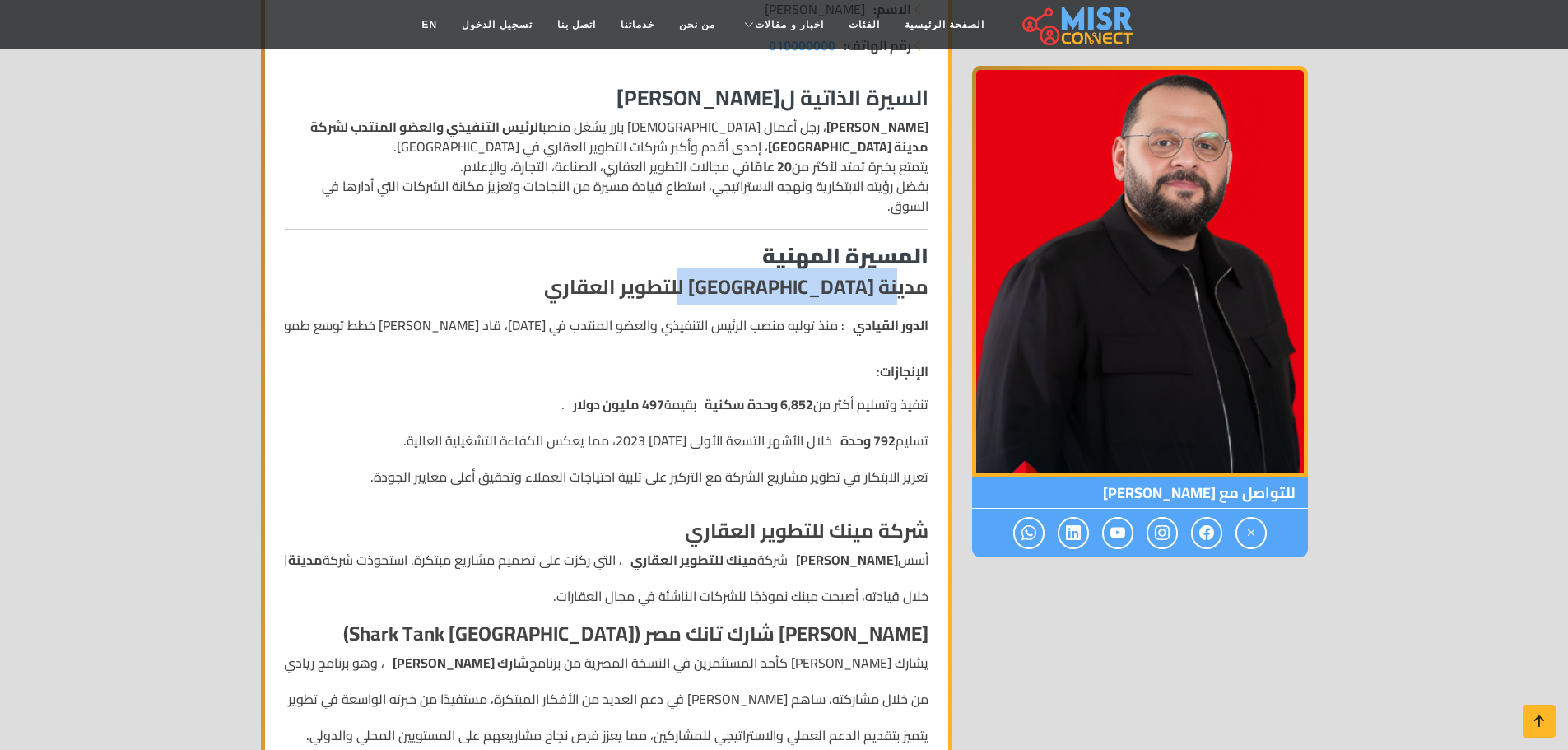
drag, startPoint x: 895, startPoint y: 286, endPoint x: 656, endPoint y: 286, distance: 239.0
click at [656, 286] on h4 "مدينة مصر للتطوير العقاري" at bounding box center [607, 288] width 644 height 24
click at [852, 286] on strong "مدينة مصر للتطوير العقاري" at bounding box center [736, 287] width 384 height 37
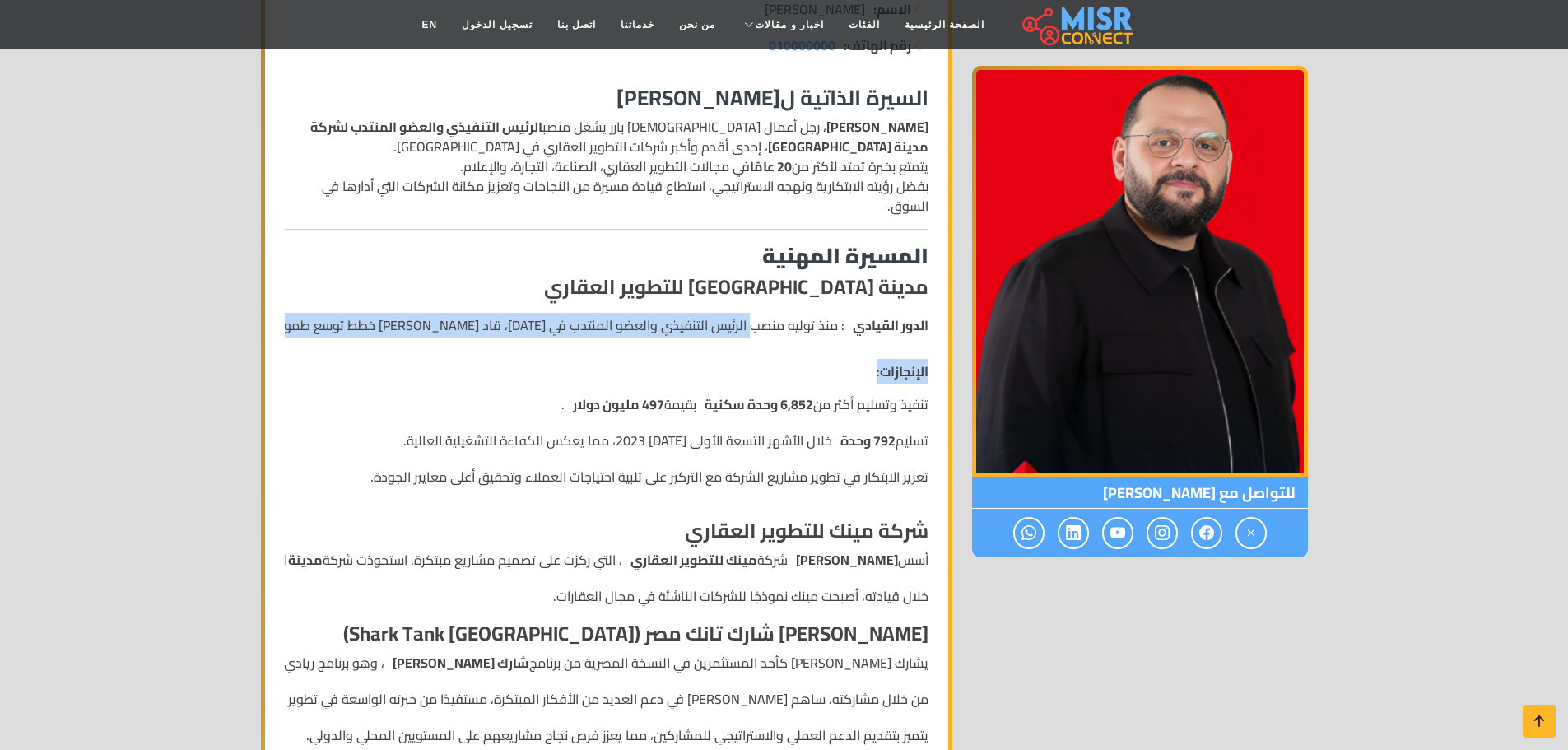
drag, startPoint x: 755, startPoint y: 327, endPoint x: 334, endPoint y: 361, distance: 422.4
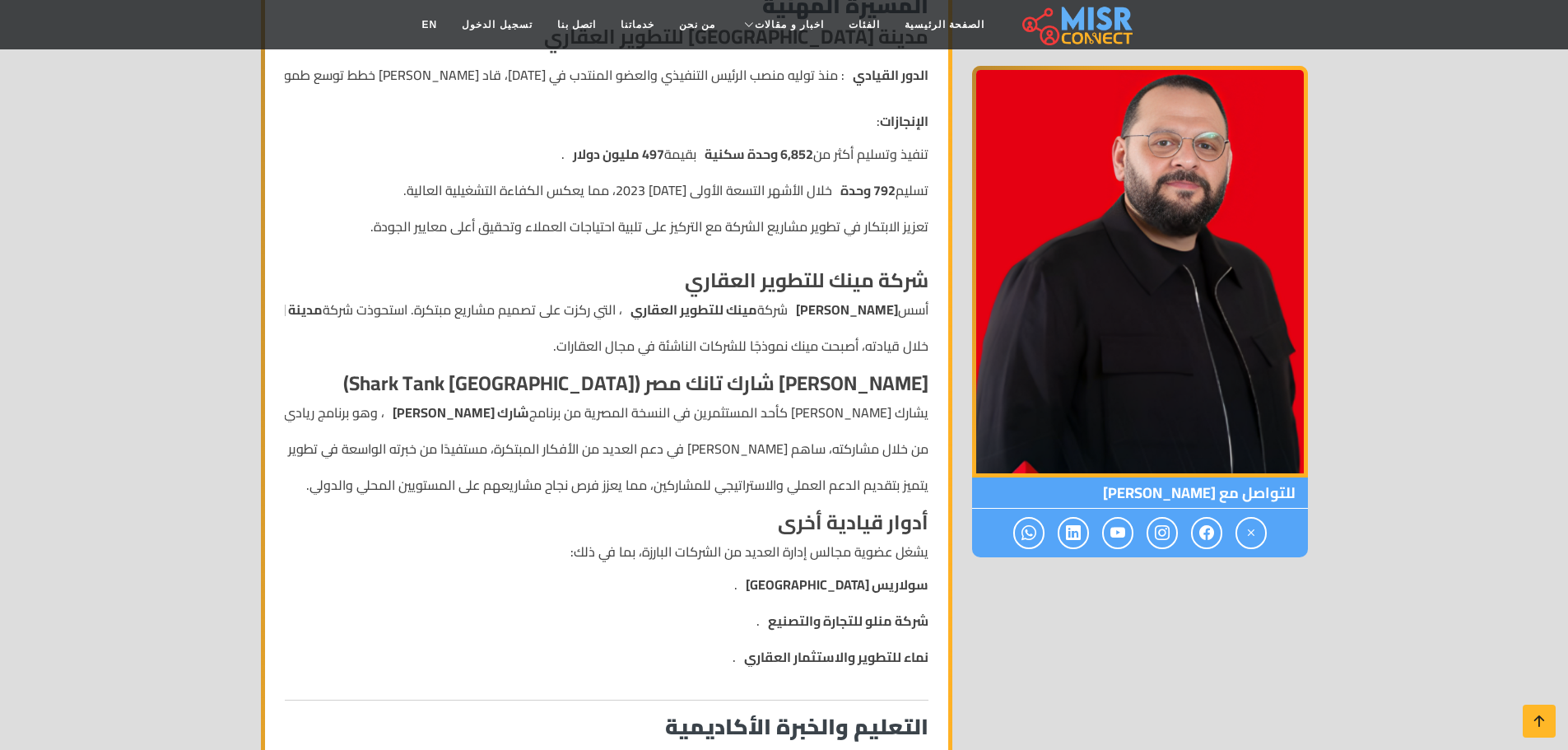
scroll to position [576, 0]
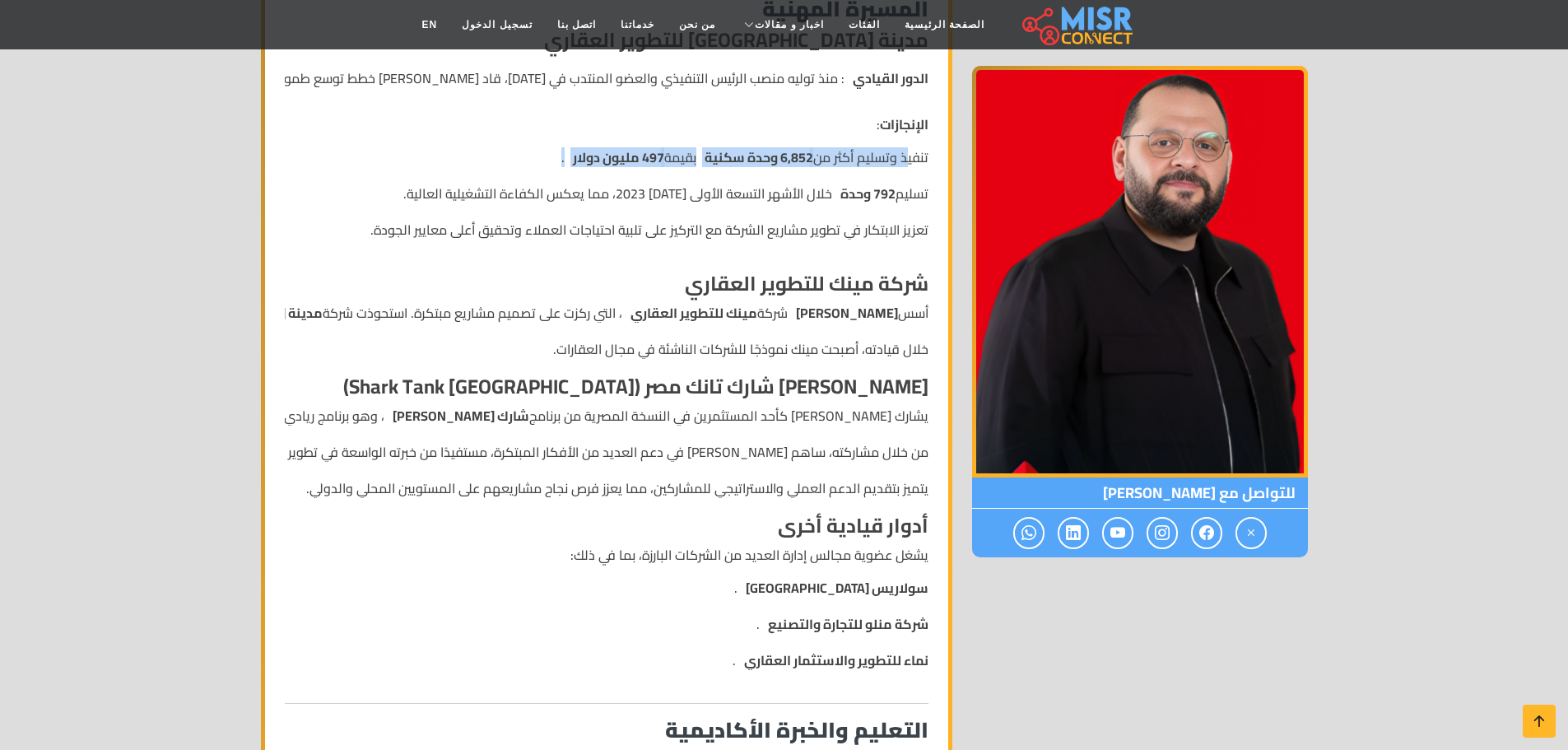
drag, startPoint x: 909, startPoint y: 156, endPoint x: 531, endPoint y: 160, distance: 378.0
click at [531, 160] on li "تنفيذ وتسليم أكثر من 6,852 وحدة سكنية بقيمة 497 مليون دولار ." at bounding box center [649, 157] width 558 height 20
click at [660, 172] on ul "تنفيذ وتسليم أكثر من 6,852 وحدة سكنية بقيمة 497 مليون دولار . تسليم 792 وحدة خل…" at bounding box center [649, 201] width 558 height 108
drag, startPoint x: 689, startPoint y: 156, endPoint x: 553, endPoint y: 155, distance: 136.0
click at [553, 155] on li "تنفيذ وتسليم أكثر من 6,852 وحدة سكنية بقيمة 497 مليون دولار ." at bounding box center [649, 157] width 558 height 20
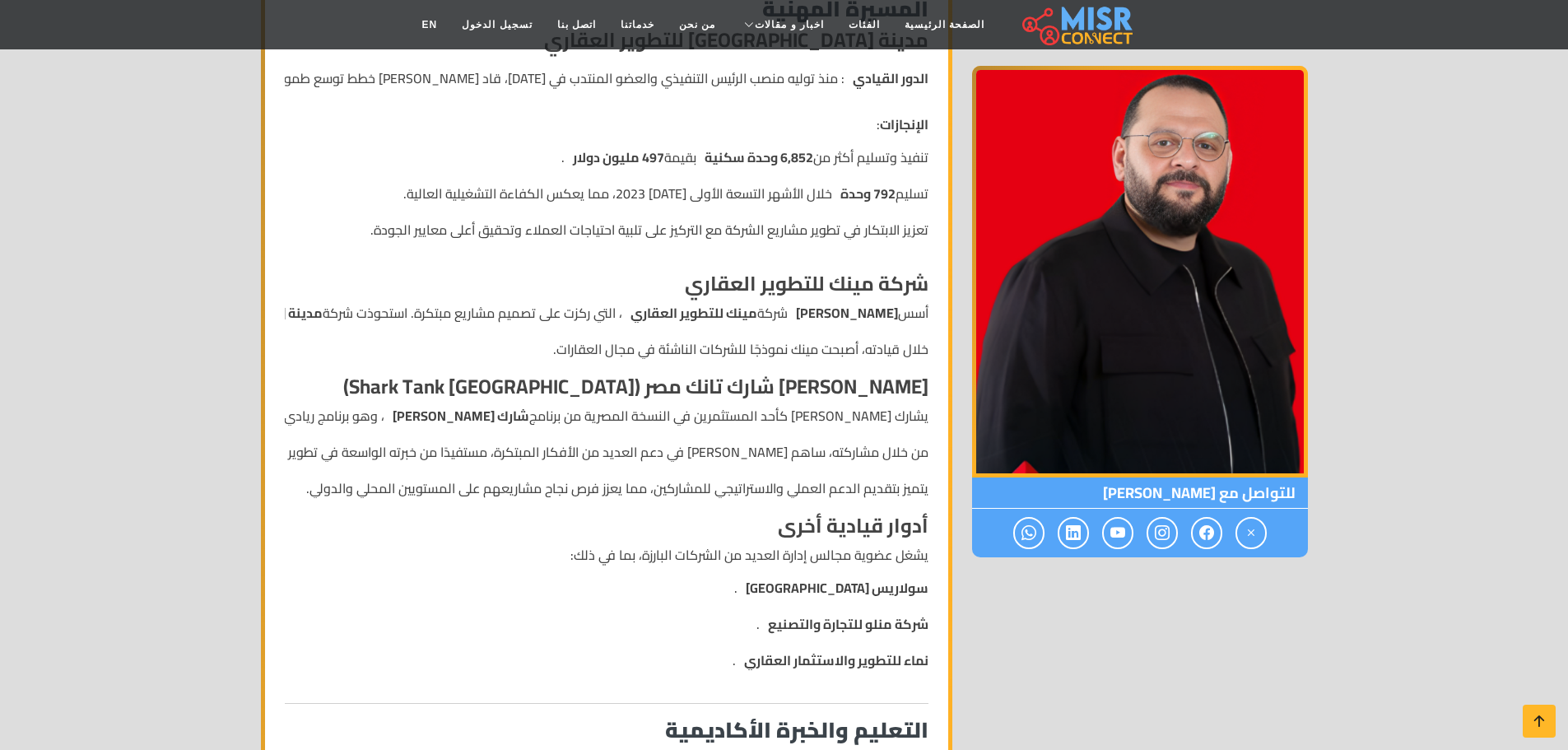
drag, startPoint x: 663, startPoint y: 186, endPoint x: 688, endPoint y: 192, distance: 25.7
click at [666, 186] on li "تسليم 792 وحدة خلال الأشهر التسعة الأولى من عام 2023، مما يعكس الكفاءة التشغيلي…" at bounding box center [649, 193] width 558 height 20
drag, startPoint x: 857, startPoint y: 283, endPoint x: 662, endPoint y: 282, distance: 195.0
click at [662, 282] on h4 "شركة مينك للتطوير العقاري" at bounding box center [607, 284] width 644 height 24
click at [789, 288] on strong "شركة مينك للتطوير العقاري" at bounding box center [806, 284] width 244 height 37
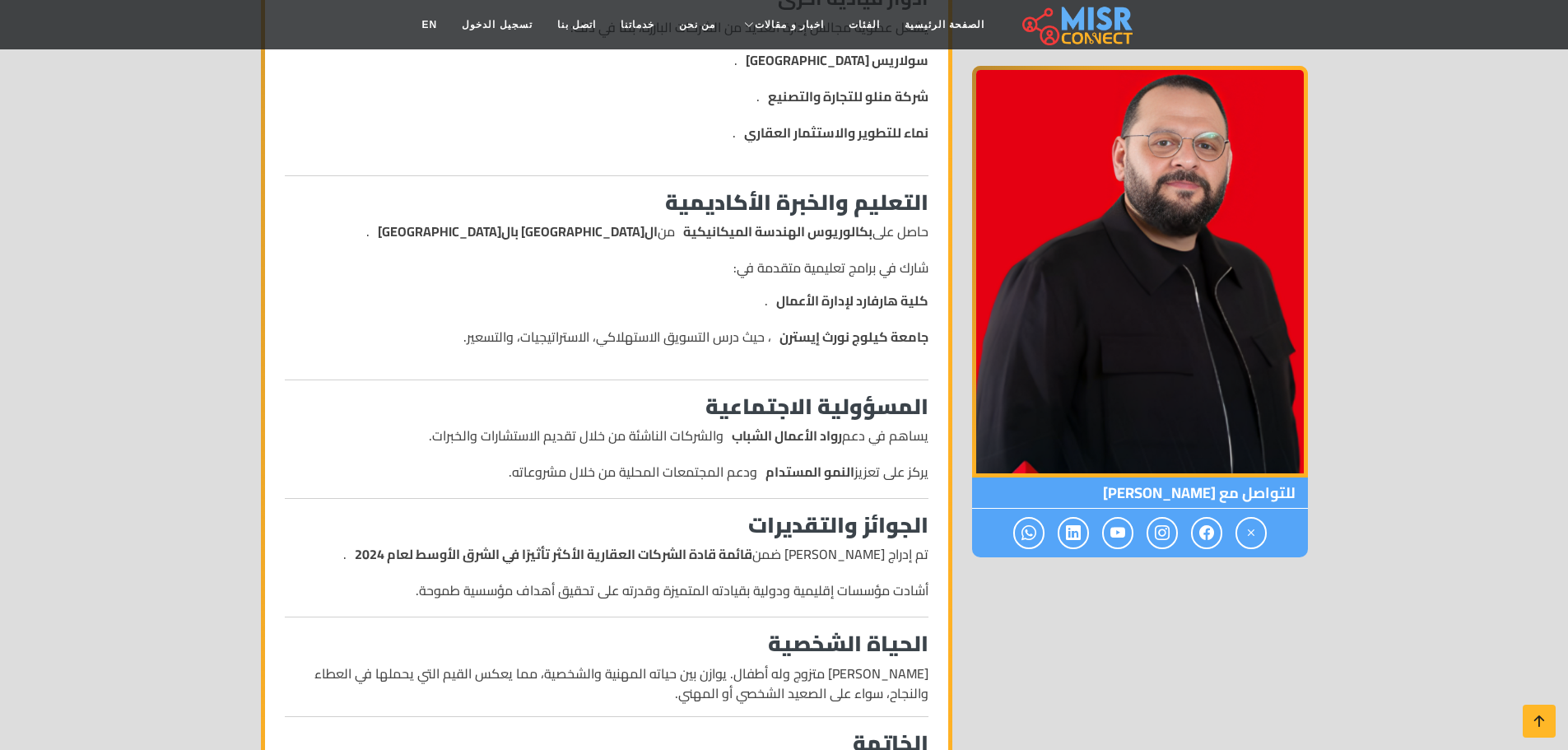
scroll to position [1153, 0]
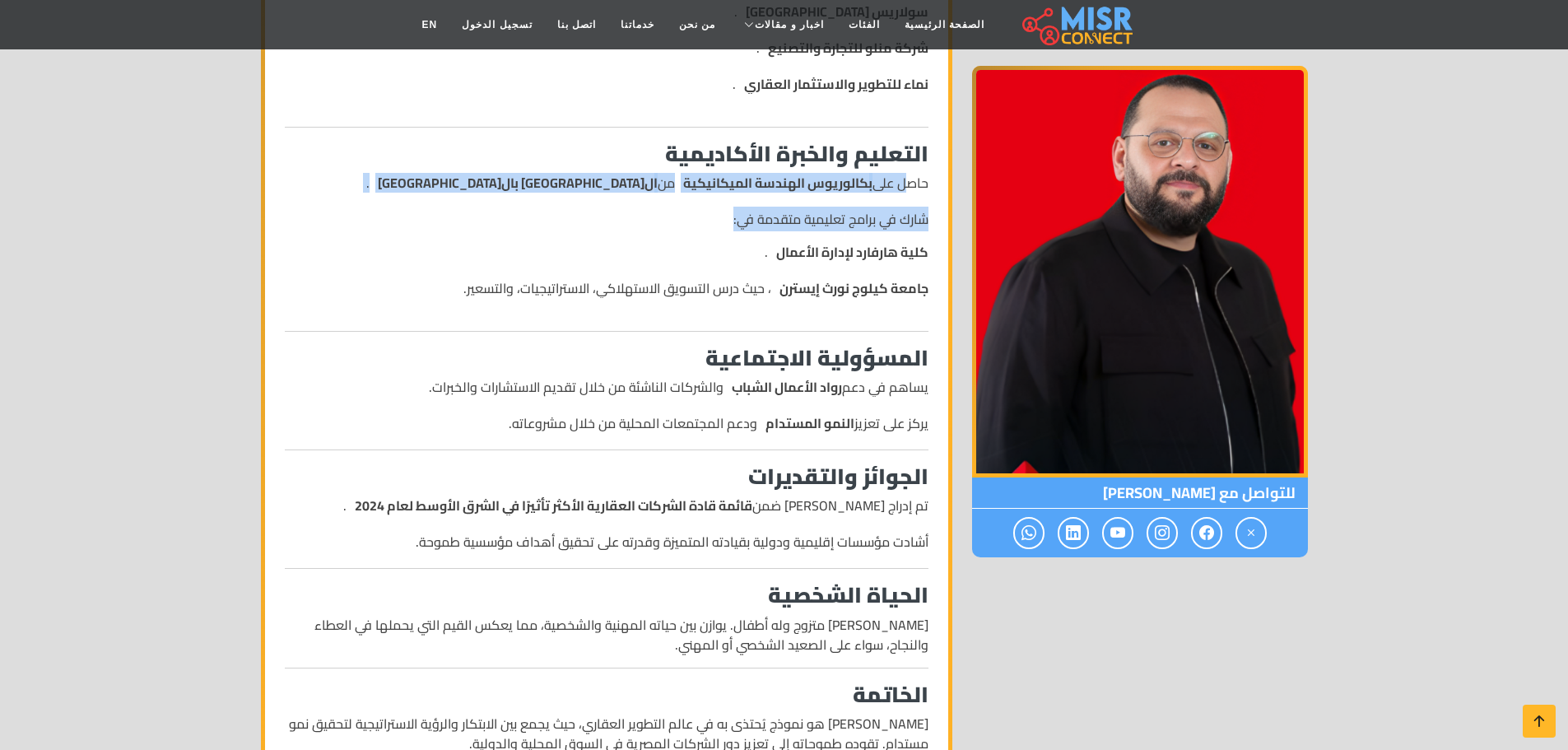
drag, startPoint x: 887, startPoint y: 182, endPoint x: 648, endPoint y: 230, distance: 243.8
click at [508, 229] on div "السيرة الذاتية لعبد الله سلام عبد الله سلام ، رجل أعمال مصري بارز يشغل منصب الر…" at bounding box center [607, 7] width 664 height 1518
click at [693, 230] on div "السيرة الذاتية لعبد الله سلام عبد الله سلام ، رجل أعمال مصري بارز يشغل منصب الر…" at bounding box center [607, 7] width 664 height 1518
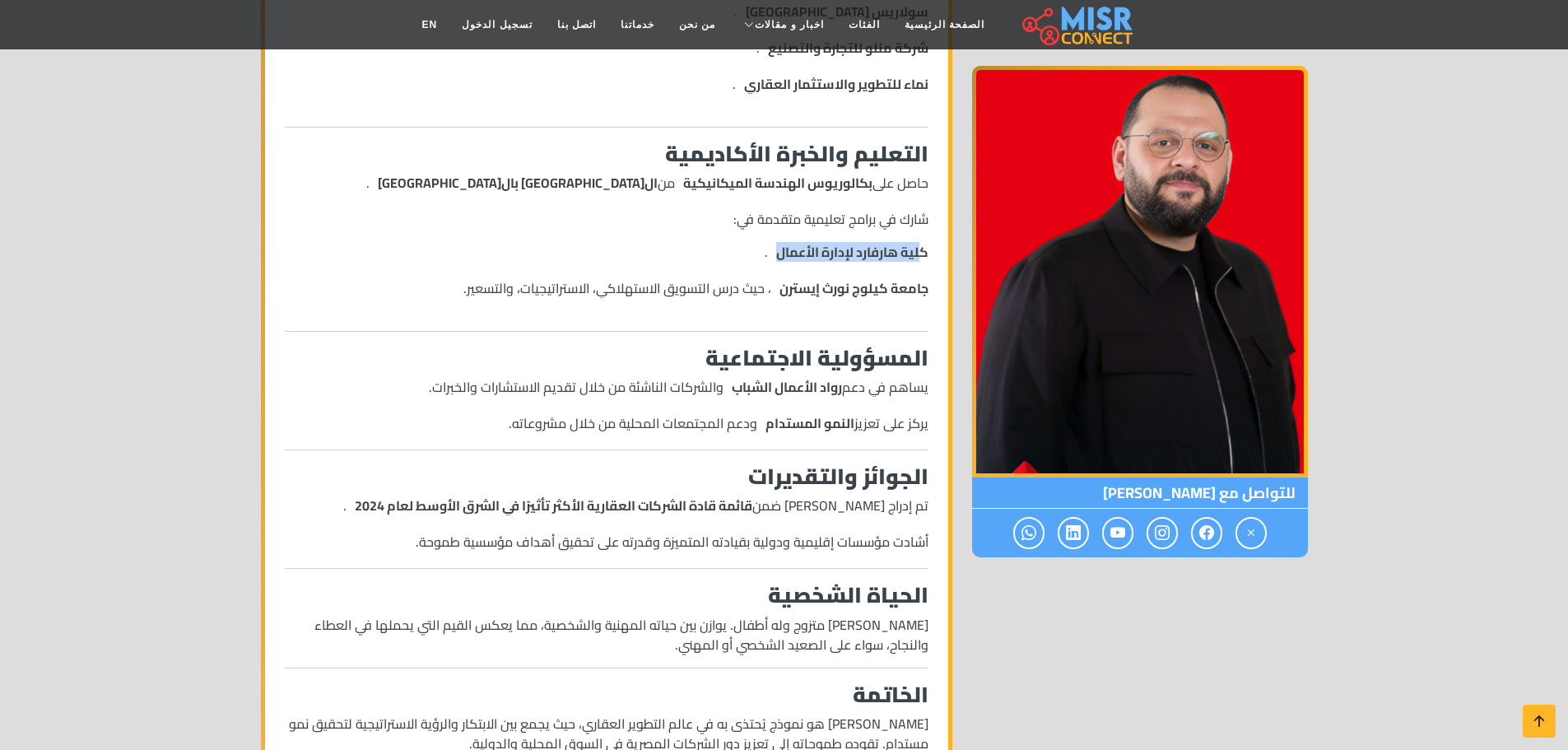
drag, startPoint x: 846, startPoint y: 251, endPoint x: 735, endPoint y: 253, distance: 111.0
click at [735, 253] on li "كلية هارفارد لإدارة الأعمال ." at bounding box center [696, 252] width 465 height 20
click at [798, 285] on strong "جامعة كيلوج نورث إيسترن" at bounding box center [854, 289] width 149 height 20
drag, startPoint x: 896, startPoint y: 291, endPoint x: 785, endPoint y: 291, distance: 111.0
click at [785, 291] on strong "جامعة كيلوج نورث إيسترن" at bounding box center [854, 289] width 149 height 20
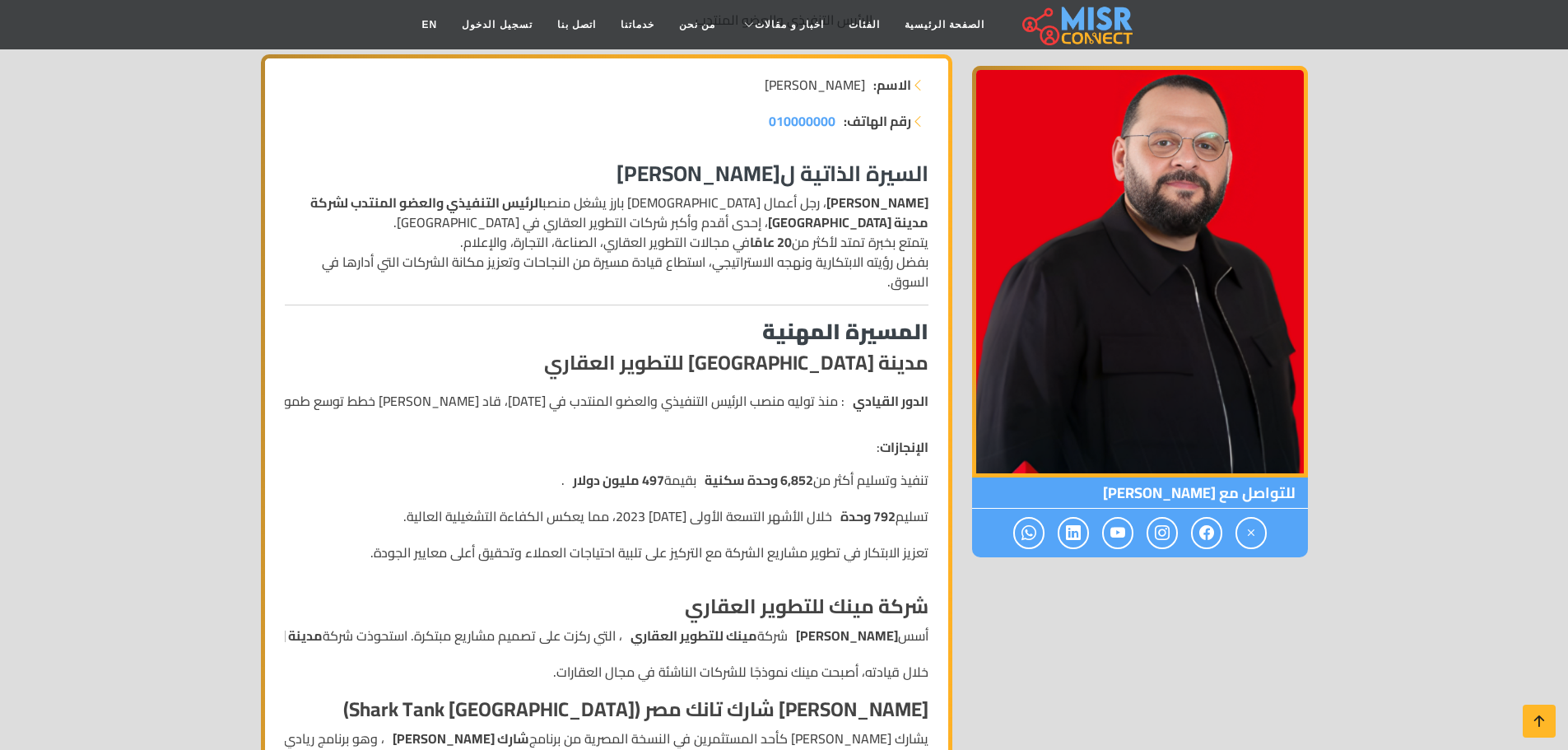
scroll to position [247, 0]
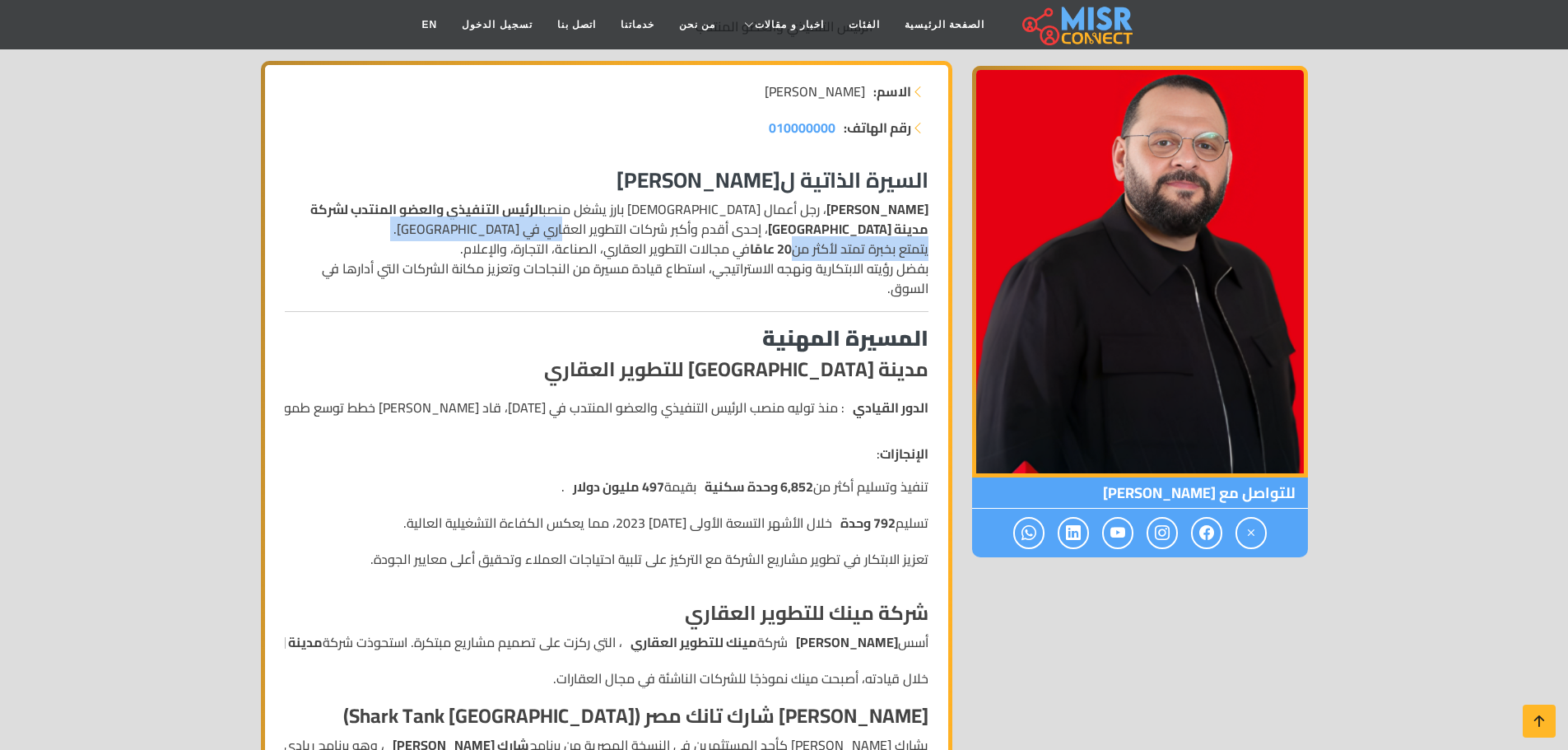
drag, startPoint x: 794, startPoint y: 222, endPoint x: 798, endPoint y: 256, distance: 34.2
click at [798, 256] on p "عبد الله سلام ، رجل أعمال مصري بارز يشغل منصب الرئيس التنفيذي والعضو المنتدب لش…" at bounding box center [607, 248] width 644 height 98
click at [829, 260] on p "عبد الله سلام ، رجل أعمال مصري بارز يشغل منصب الرئيس التنفيذي والعضو المنتدب لش…" at bounding box center [607, 248] width 644 height 98
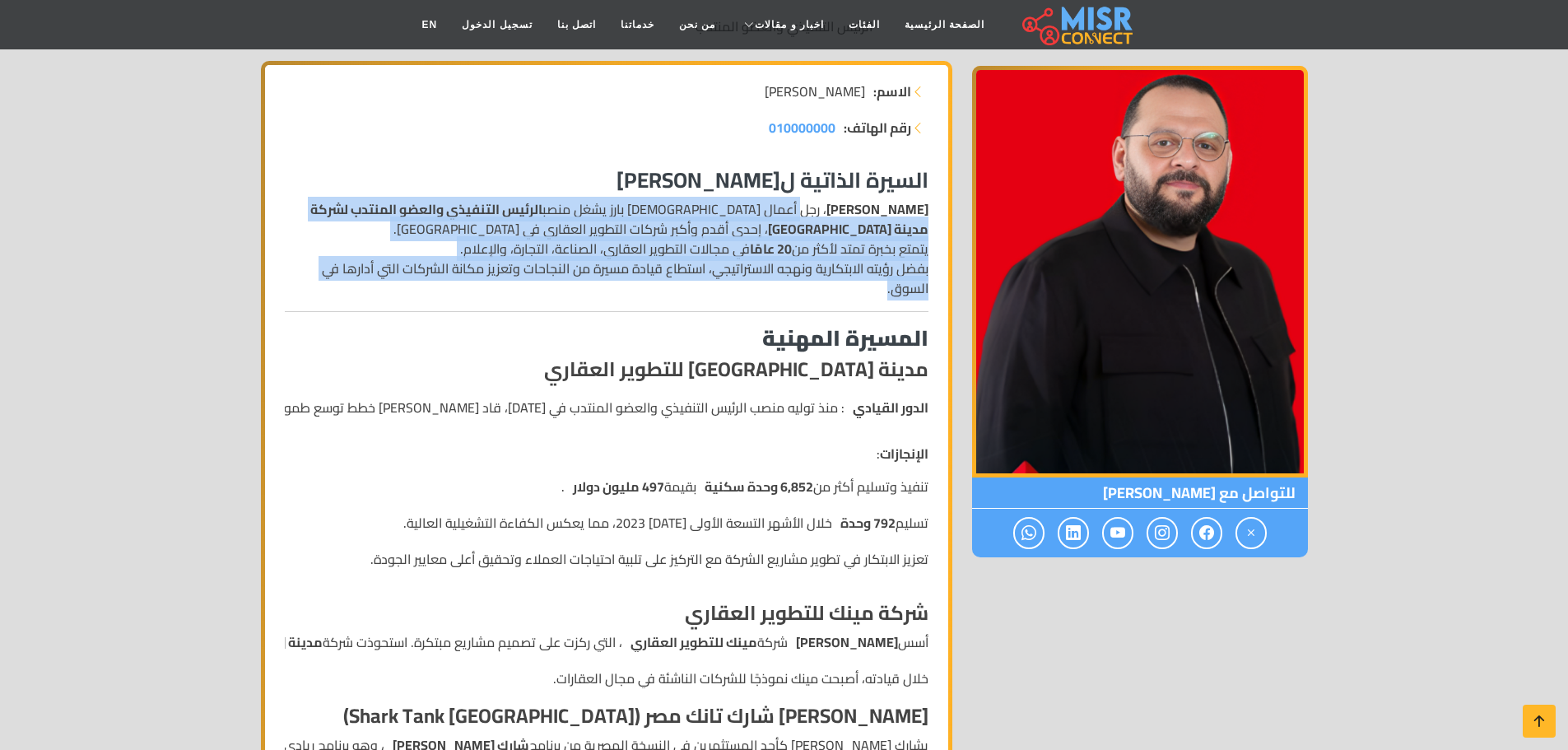
drag, startPoint x: 824, startPoint y: 211, endPoint x: 579, endPoint y: 265, distance: 250.9
click at [441, 284] on p "عبد الله سلام ، رجل أعمال مصري بارز يشغل منصب الرئيس التنفيذي والعضو المنتدب لش…" at bounding box center [607, 248] width 644 height 98
click at [813, 127] on span "010000000" at bounding box center [802, 127] width 67 height 25
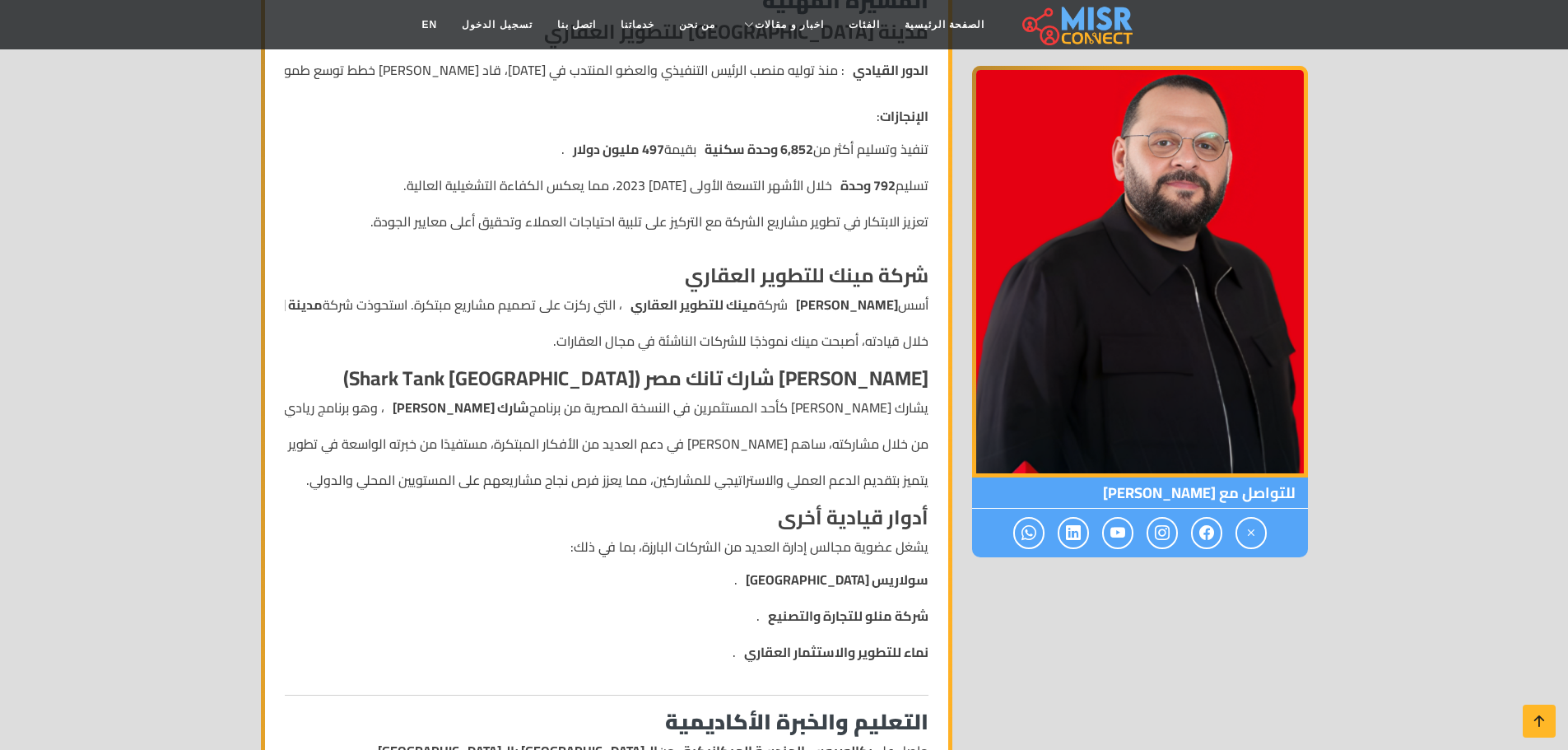
scroll to position [576, 0]
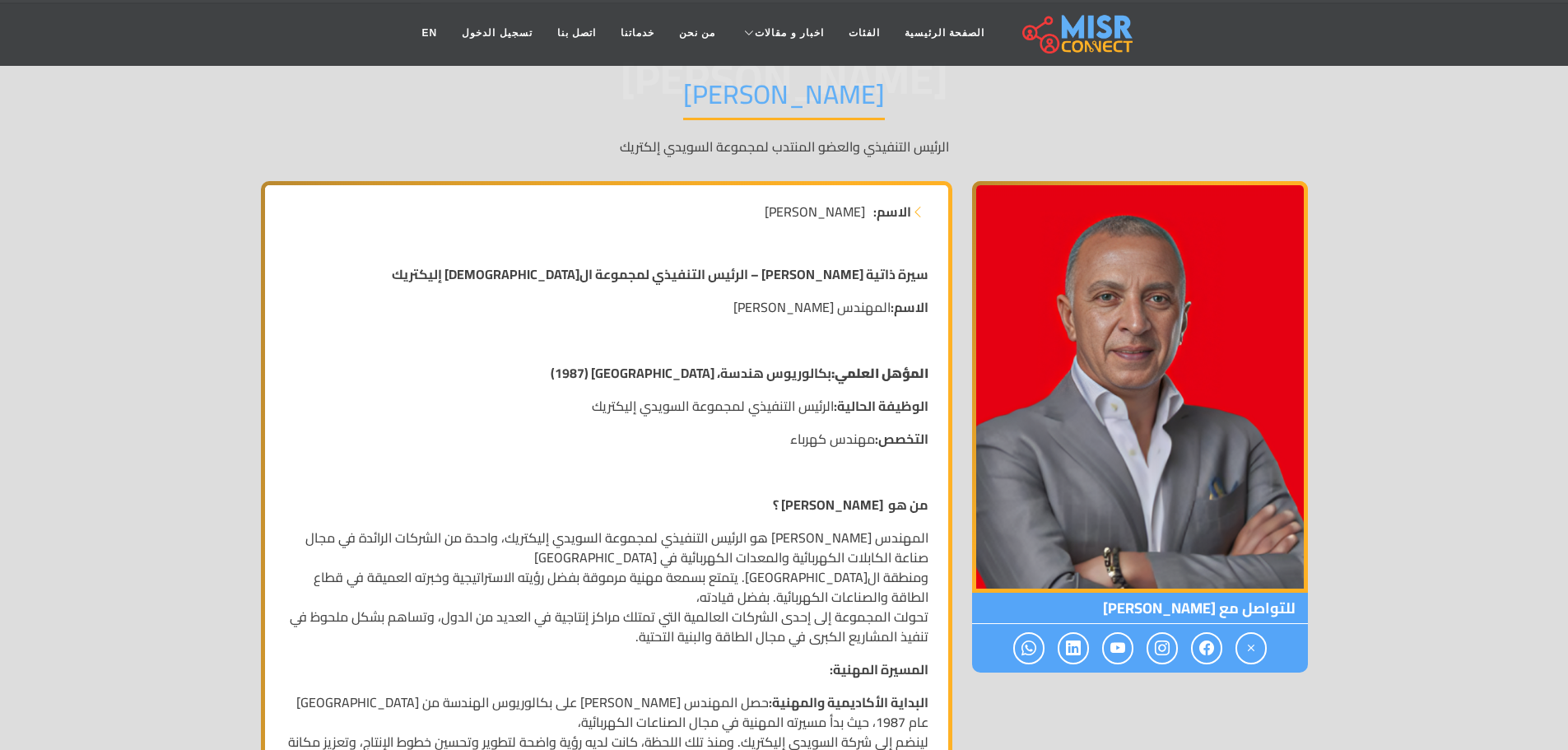
scroll to position [247, 0]
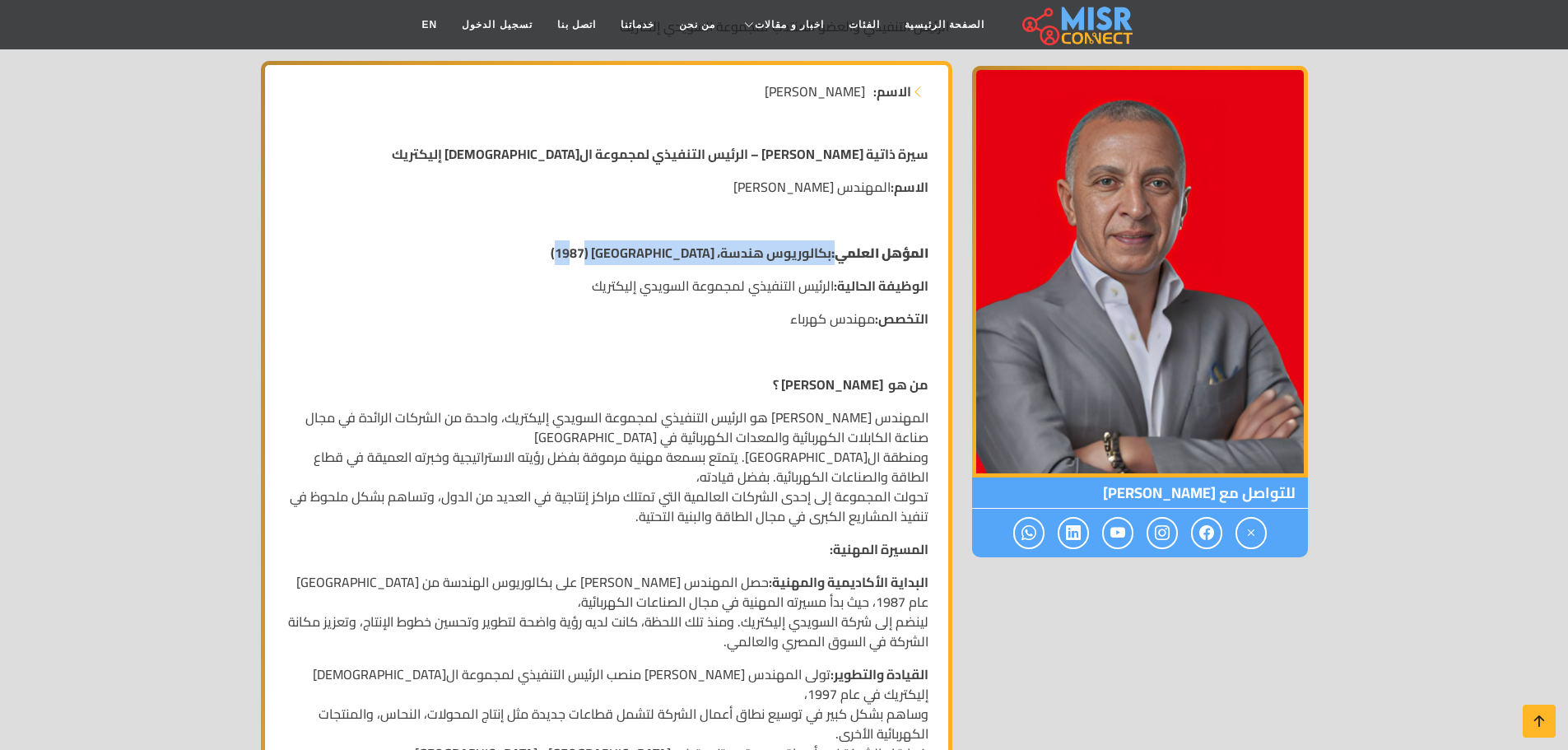
drag, startPoint x: 831, startPoint y: 251, endPoint x: 556, endPoint y: 251, distance: 275.0
click at [556, 251] on p "المؤهل العلمي: بكالوريوس هندسة، [GEOGRAPHIC_DATA] (1987)" at bounding box center [607, 253] width 644 height 20
drag, startPoint x: 770, startPoint y: 284, endPoint x: 567, endPoint y: 284, distance: 203.0
click at [567, 284] on p "الوظيفة الحالية: الرئيس التنفيذي لمجموعة السويدي إليكتريك" at bounding box center [607, 286] width 644 height 20
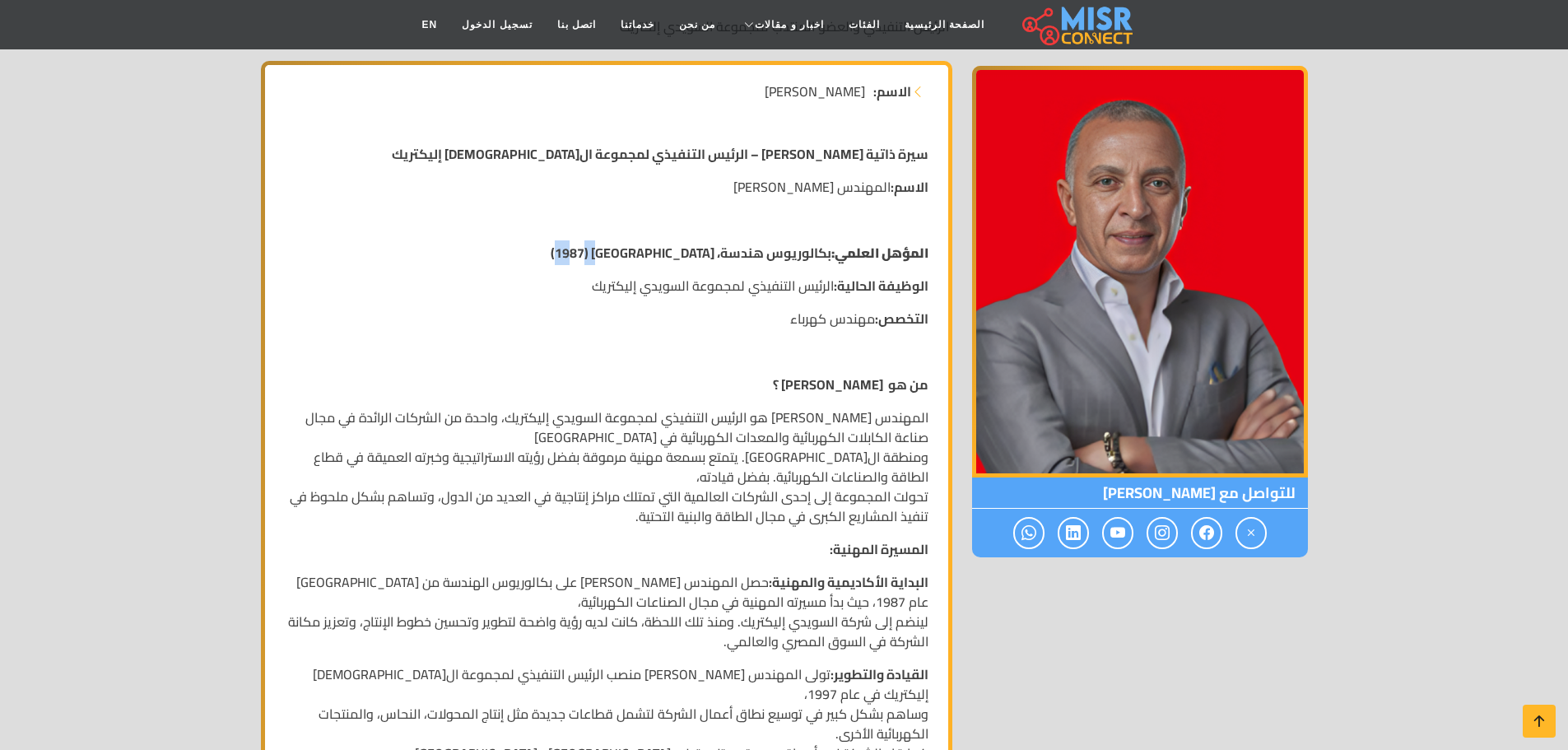
drag, startPoint x: 617, startPoint y: 252, endPoint x: 575, endPoint y: 251, distance: 42.0
click at [575, 251] on p "المؤهل العلمي: بكالوريوس هندسة، جامعة القاهرة (1987)" at bounding box center [607, 253] width 644 height 20
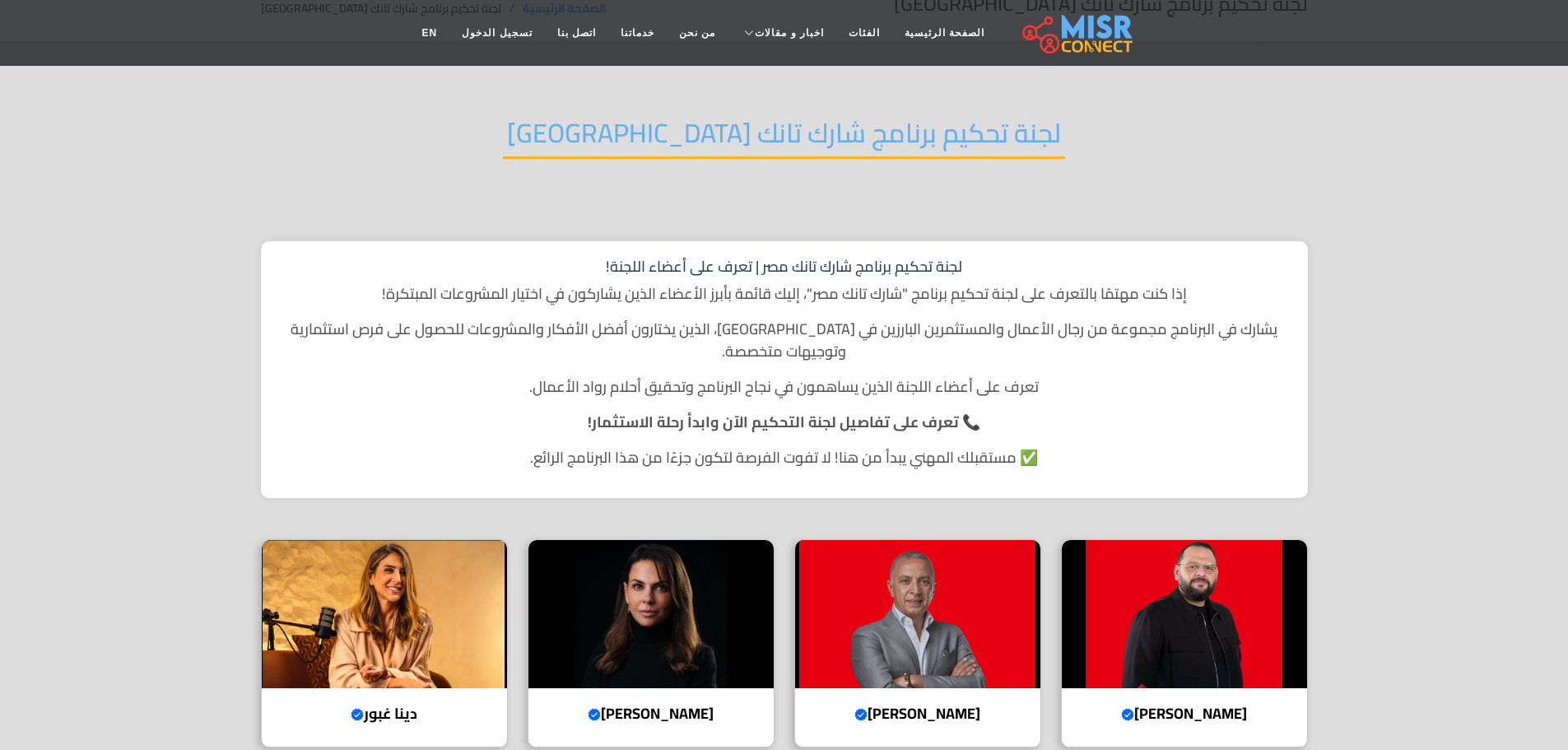
scroll to position [83, 0]
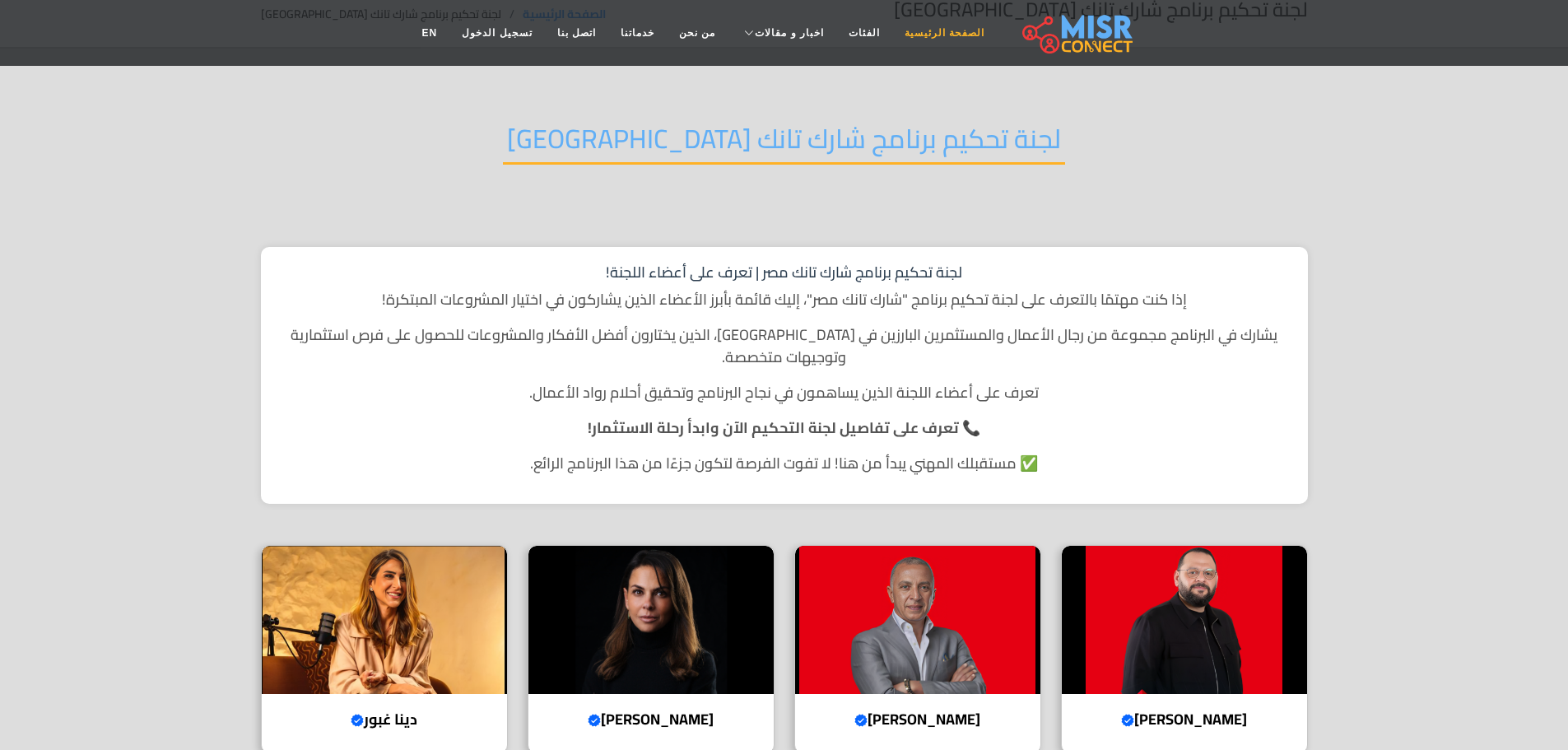
click at [921, 29] on link "الصفحة الرئيسية" at bounding box center [944, 33] width 104 height 31
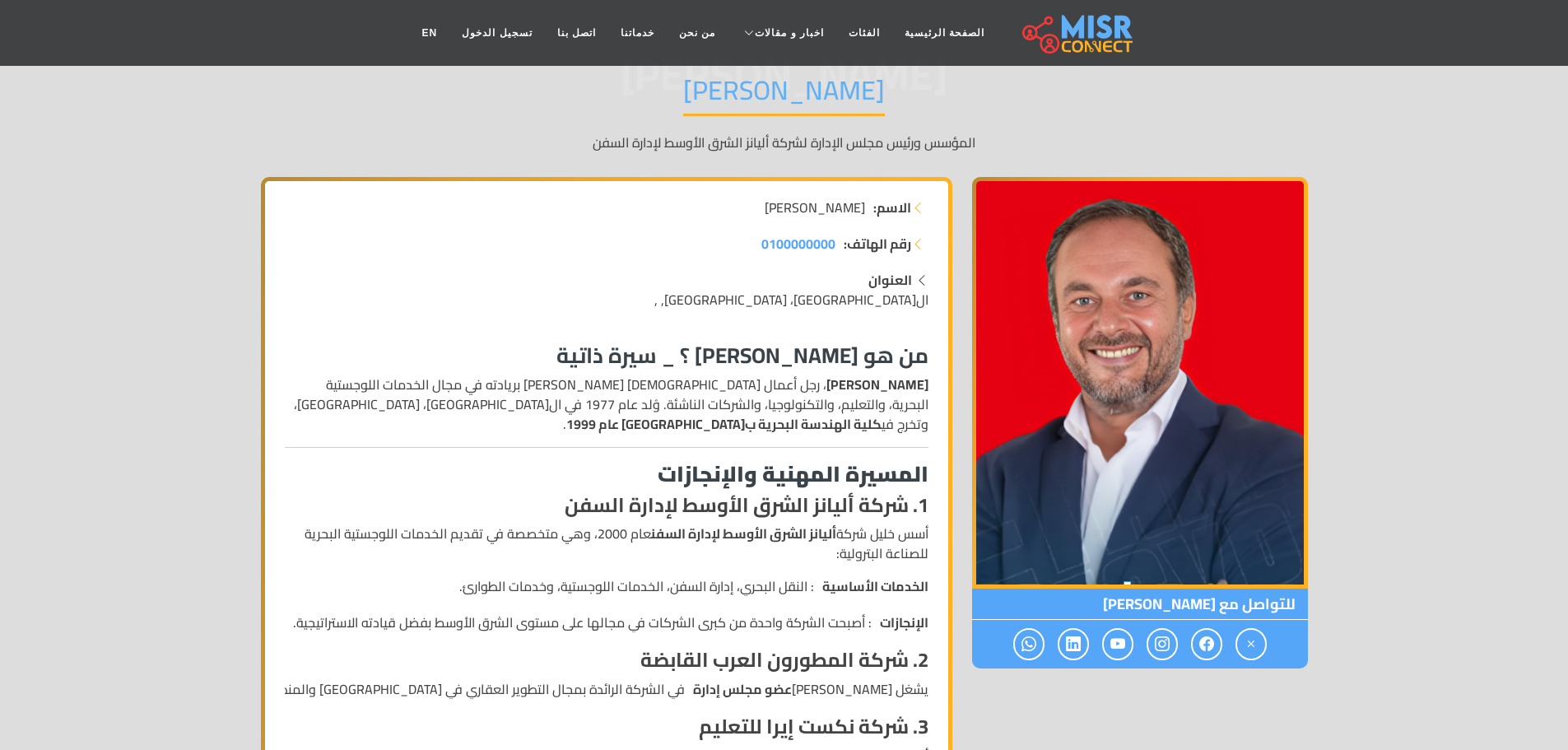
scroll to position [165, 0]
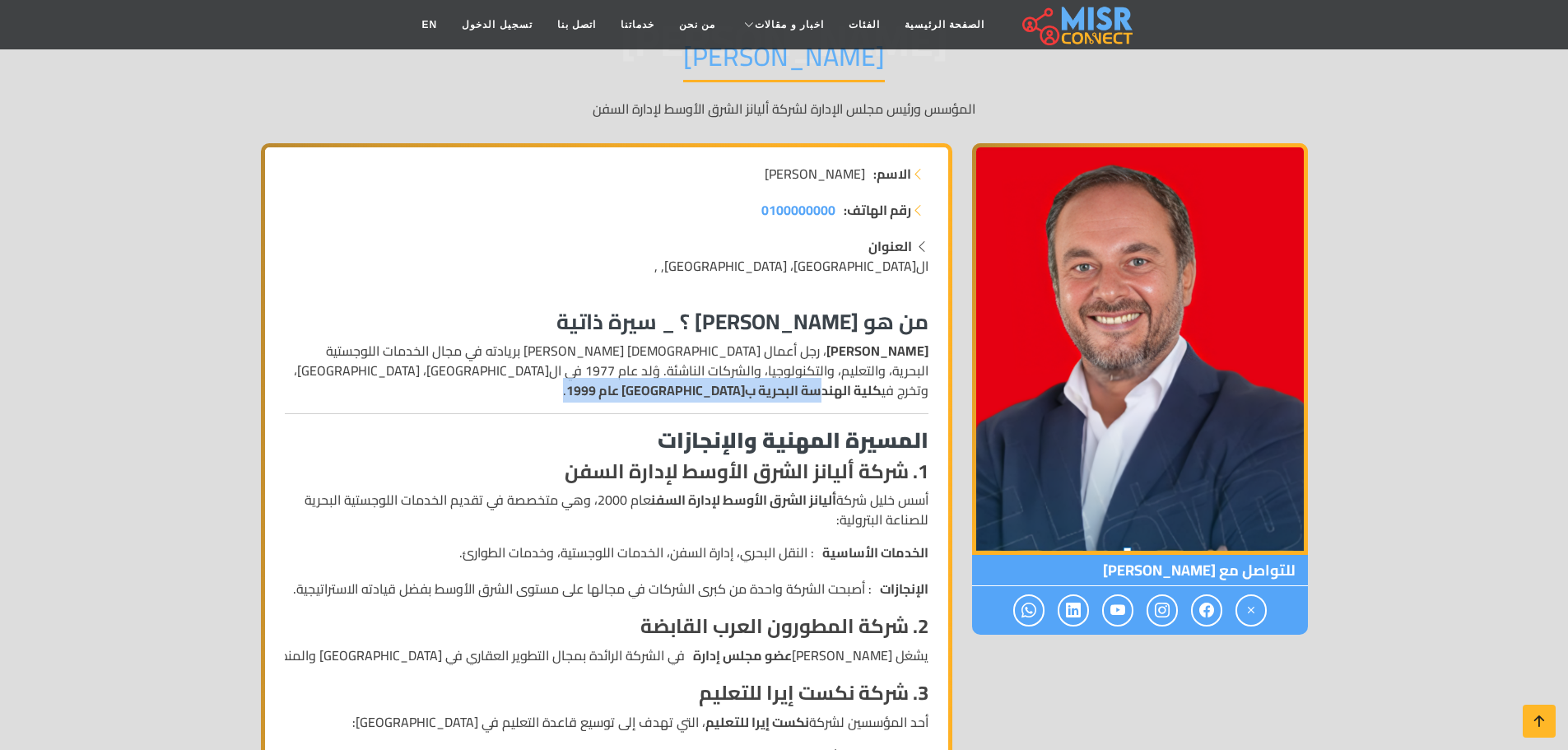
drag, startPoint x: 814, startPoint y: 389, endPoint x: 595, endPoint y: 389, distance: 219.0
click at [595, 389] on p "[PERSON_NAME] ، رجل أعمال [DEMOGRAPHIC_DATA] [PERSON_NAME] بريادته في مجال الخد…" at bounding box center [607, 370] width 644 height 60
click at [732, 398] on strong "كلية الهندسة البحرية ب[GEOGRAPHIC_DATA] عام 1999" at bounding box center [723, 390] width 315 height 25
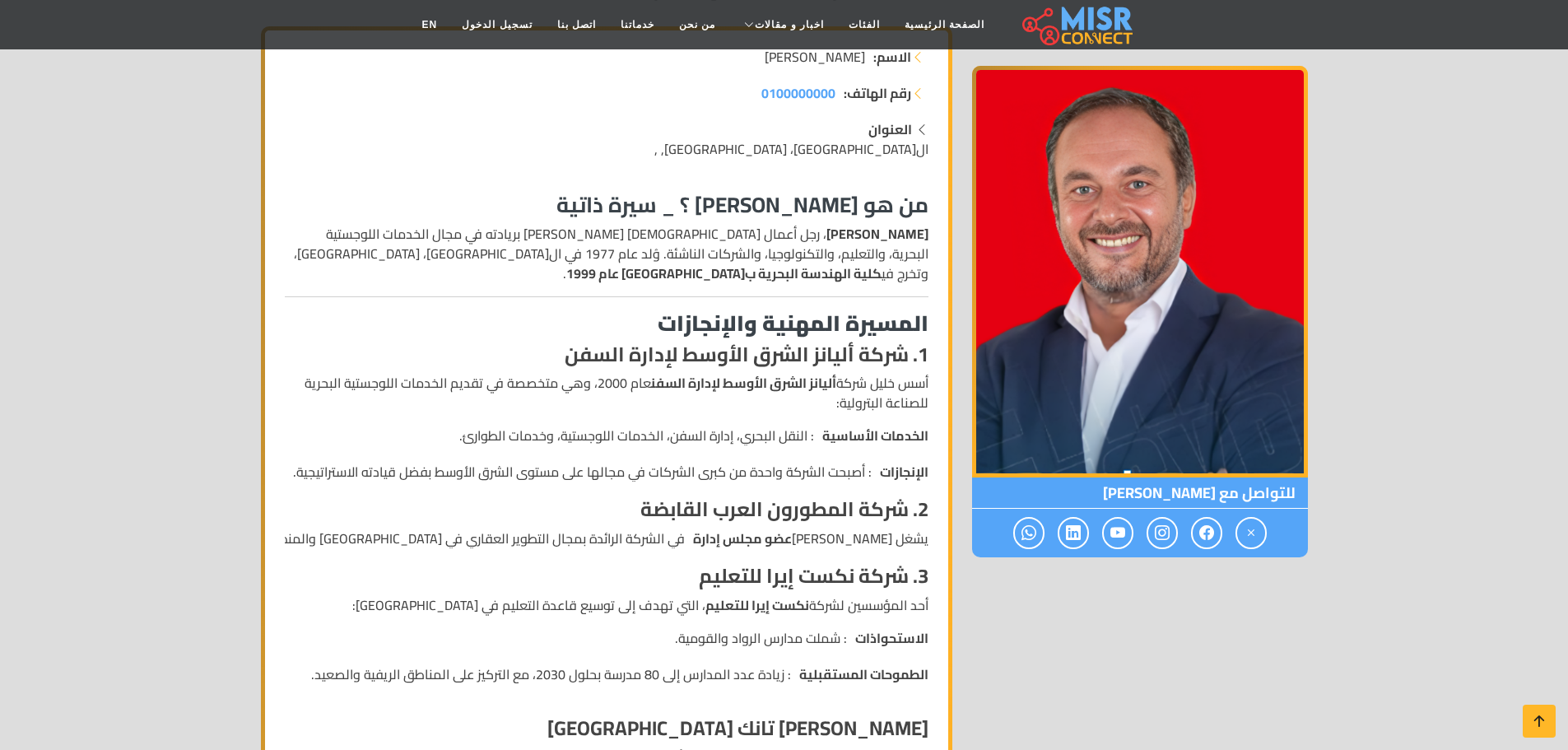
scroll to position [329, 0]
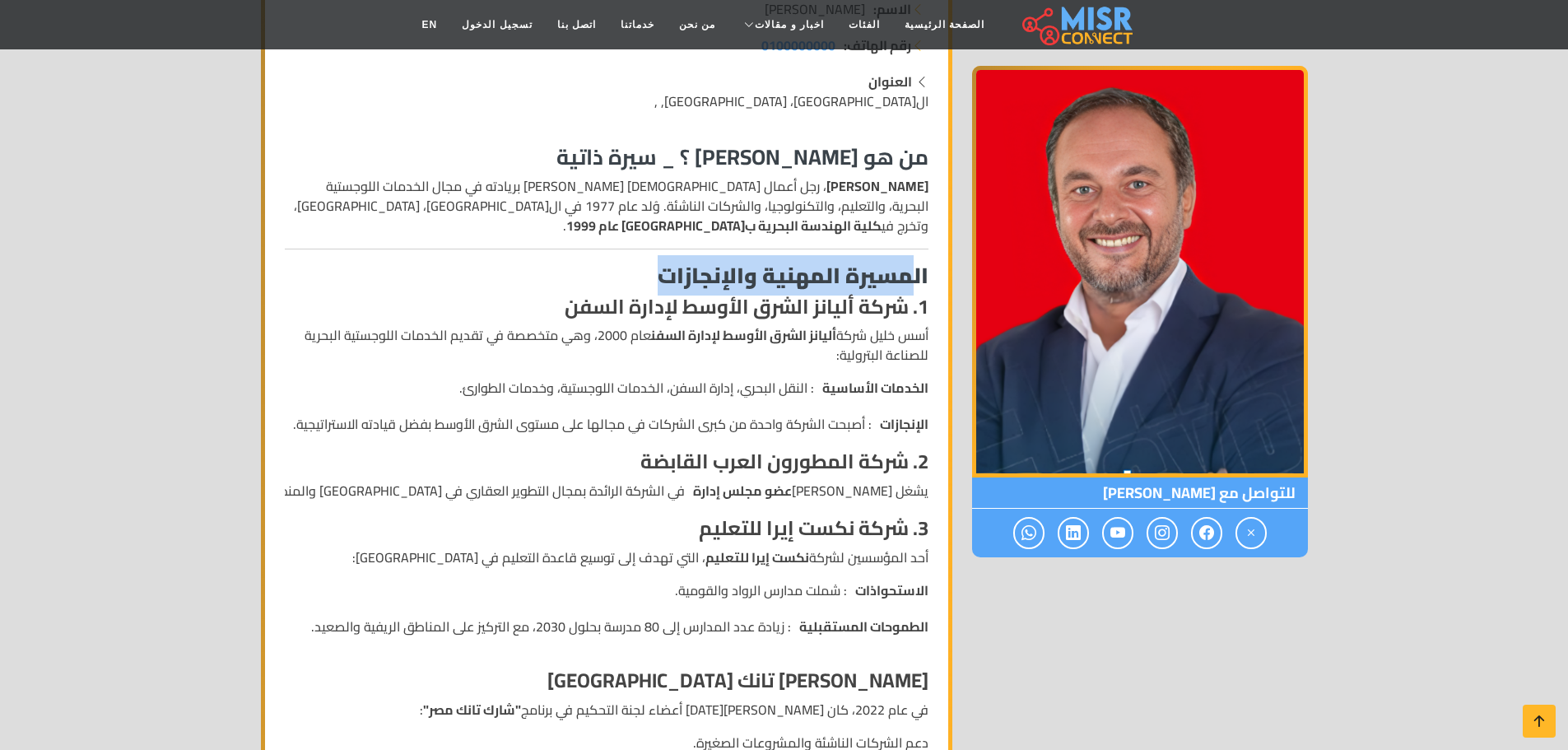
drag, startPoint x: 917, startPoint y: 275, endPoint x: 625, endPoint y: 279, distance: 292.0
click at [625, 279] on h3 "المسيرة المهنية والإنجازات" at bounding box center [607, 275] width 644 height 26
click at [780, 308] on strong "1. شركة أليانز الشرق الأوسط لإدارة السفن" at bounding box center [746, 306] width 364 height 37
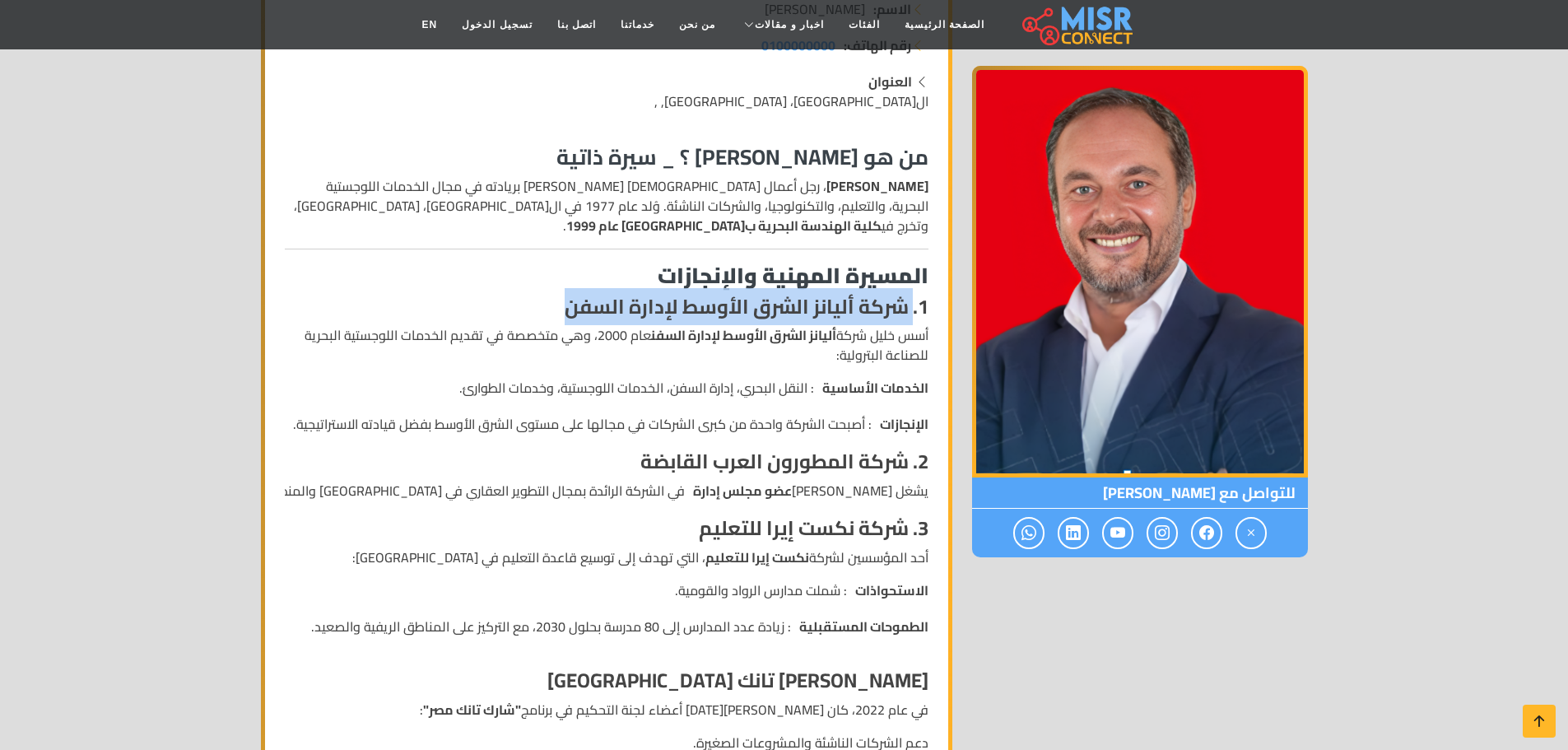
drag, startPoint x: 913, startPoint y: 313, endPoint x: 577, endPoint y: 324, distance: 336.2
click at [548, 318] on h4 "1. شركة أليانز الشرق الأوسط لإدارة السفن" at bounding box center [607, 307] width 644 height 24
click at [779, 355] on p "أسس خليل شركة أليانز الشرق الأوسط لإدارة السفن عام 2000، وهي متخصصة في تقديم ال…" at bounding box center [607, 345] width 644 height 40
drag, startPoint x: 827, startPoint y: 328, endPoint x: 433, endPoint y: 353, distance: 394.8
click at [433, 353] on p "أسس خليل شركة أليانز الشرق الأوسط لإدارة السفن عام 2000، وهي متخصصة في تقديم ال…" at bounding box center [607, 345] width 644 height 40
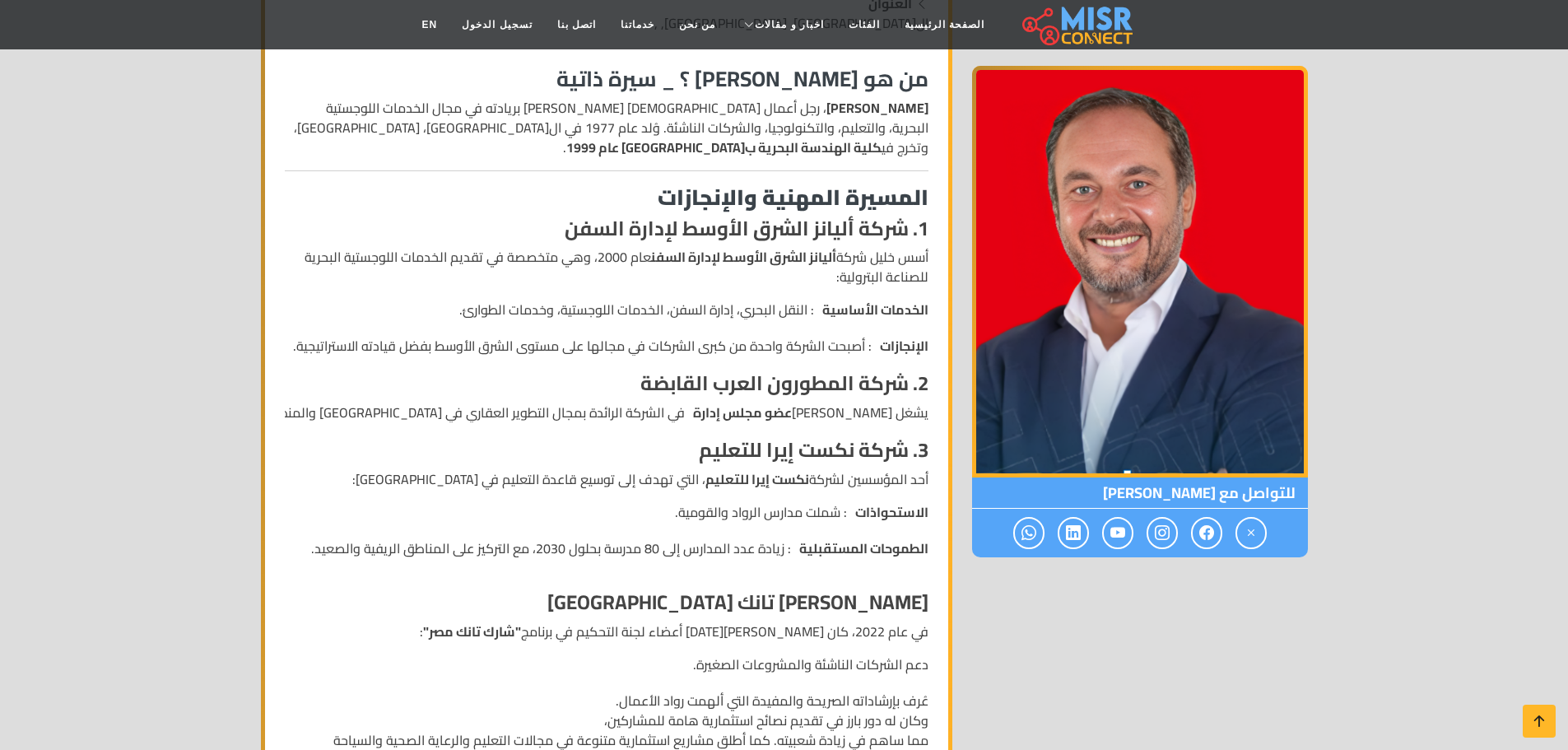
scroll to position [412, 0]
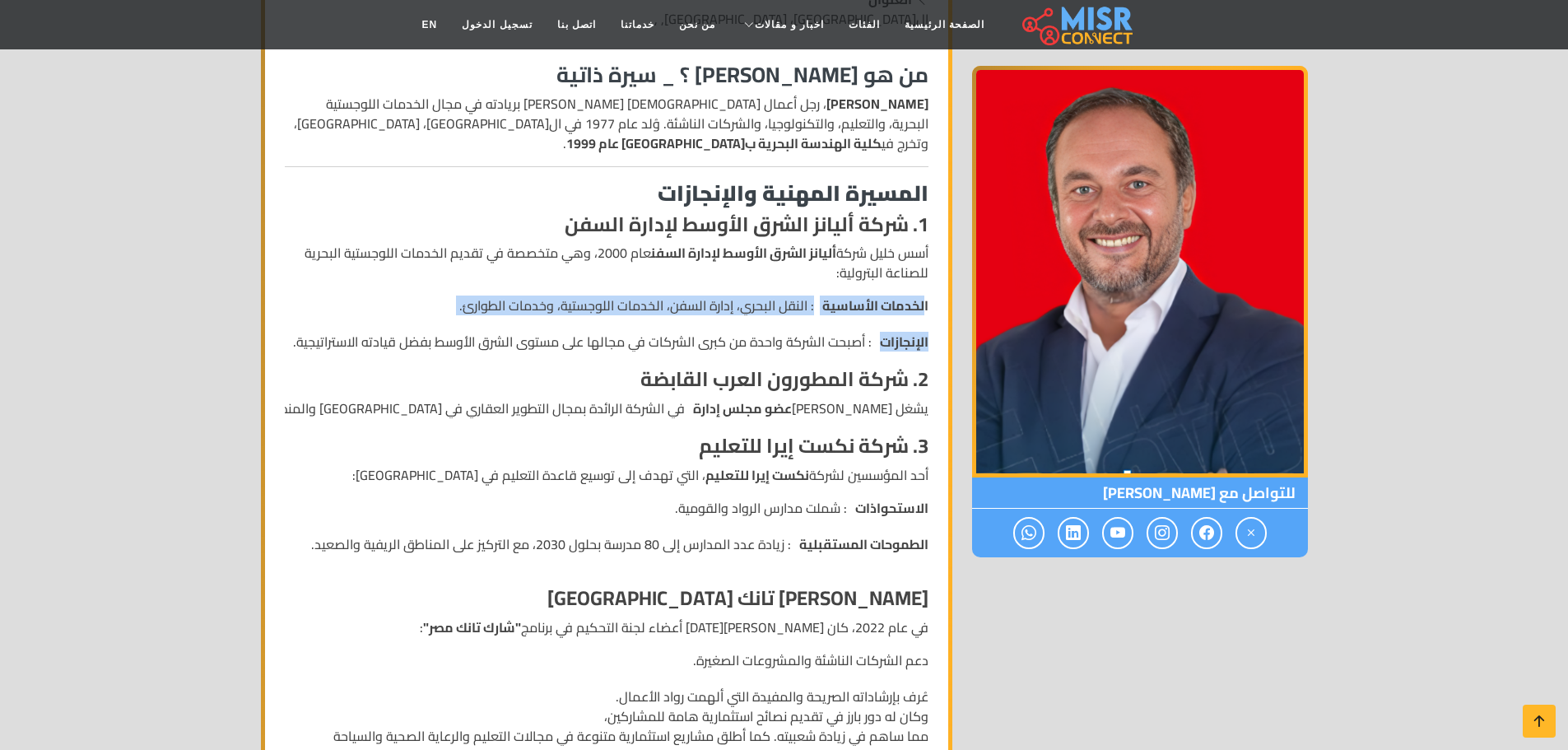
drag, startPoint x: 924, startPoint y: 303, endPoint x: 494, endPoint y: 325, distance: 430.6
click at [494, 325] on ul "الخدمات الأساسية : النقل البحري، إدارة السفن، الخدمات اللوجستية، وخدمات الطوارئ…" at bounding box center [607, 323] width 644 height 56
click at [665, 337] on li "الإنجازات : أصبحت الشركة واحدة من كبرى الشركات في مجالها على مستوى الشرق الأوسط…" at bounding box center [607, 342] width 644 height 20
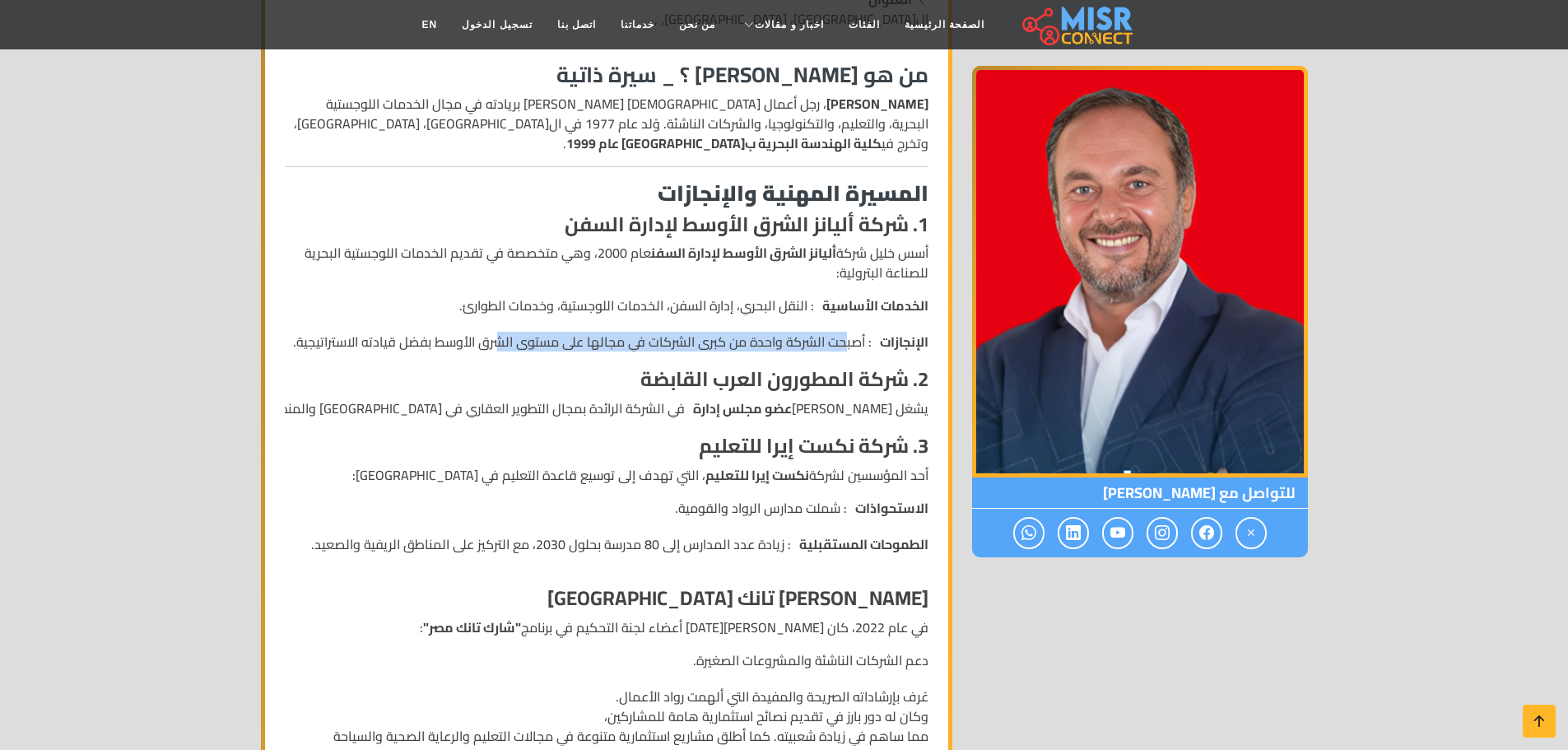
drag, startPoint x: 847, startPoint y: 338, endPoint x: 500, endPoint y: 338, distance: 347.0
click at [500, 338] on li "الإنجازات : أصبحت الشركة واحدة من كبرى الشركات في مجالها على مستوى الشرق الأوسط…" at bounding box center [607, 342] width 644 height 20
drag, startPoint x: 704, startPoint y: 347, endPoint x: 721, endPoint y: 350, distance: 17.3
click at [705, 347] on li "الإنجازات : أصبحت الشركة واحدة من كبرى الشركات في مجالها على مستوى الشرق الأوسط…" at bounding box center [607, 342] width 644 height 20
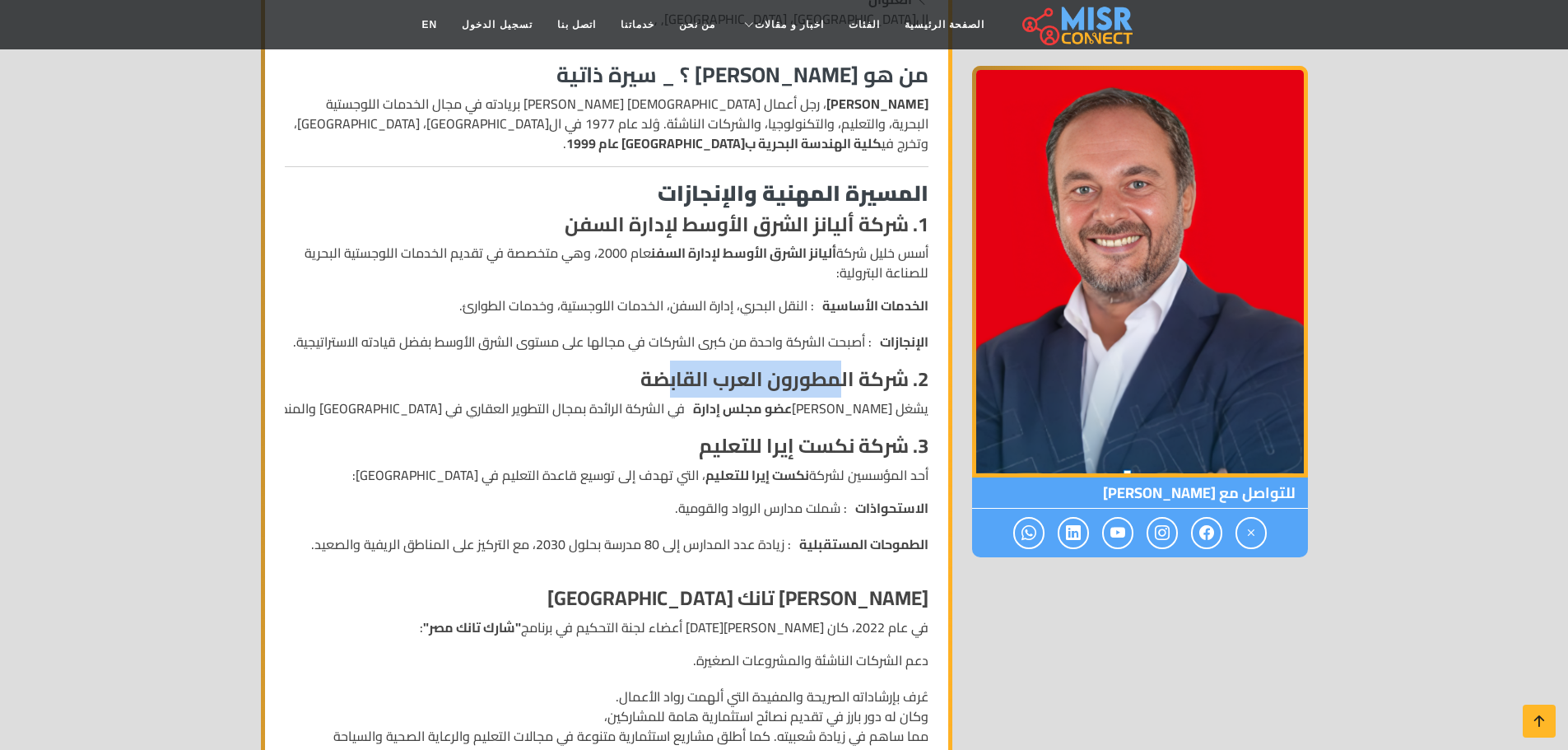
drag, startPoint x: 837, startPoint y: 379, endPoint x: 670, endPoint y: 379, distance: 167.0
click at [670, 379] on strong "2. شركة المطورون العرب القابضة" at bounding box center [784, 379] width 288 height 37
click at [792, 408] on strong "عضو مجلس إدارة" at bounding box center [741, 408] width 98 height 20
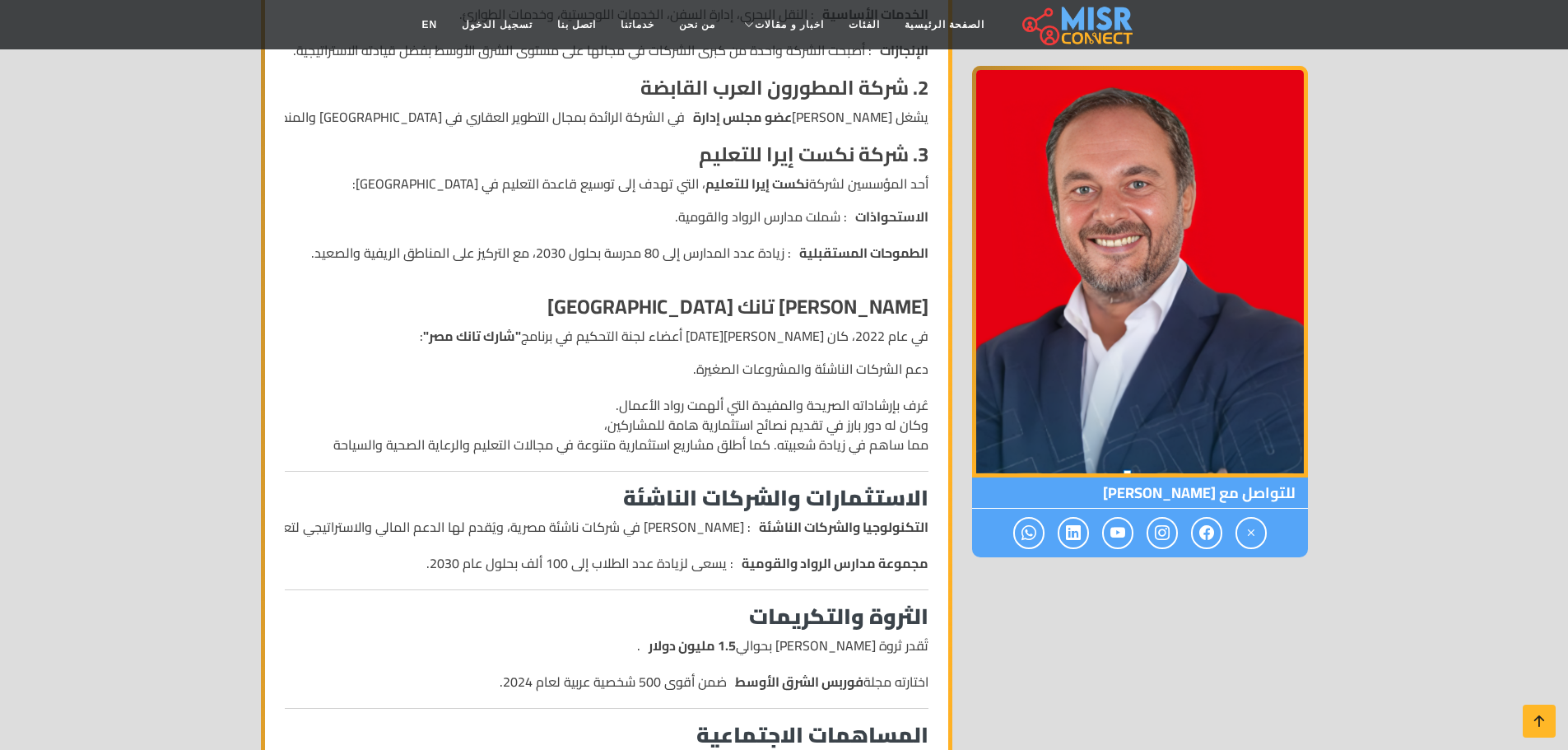
scroll to position [741, 0]
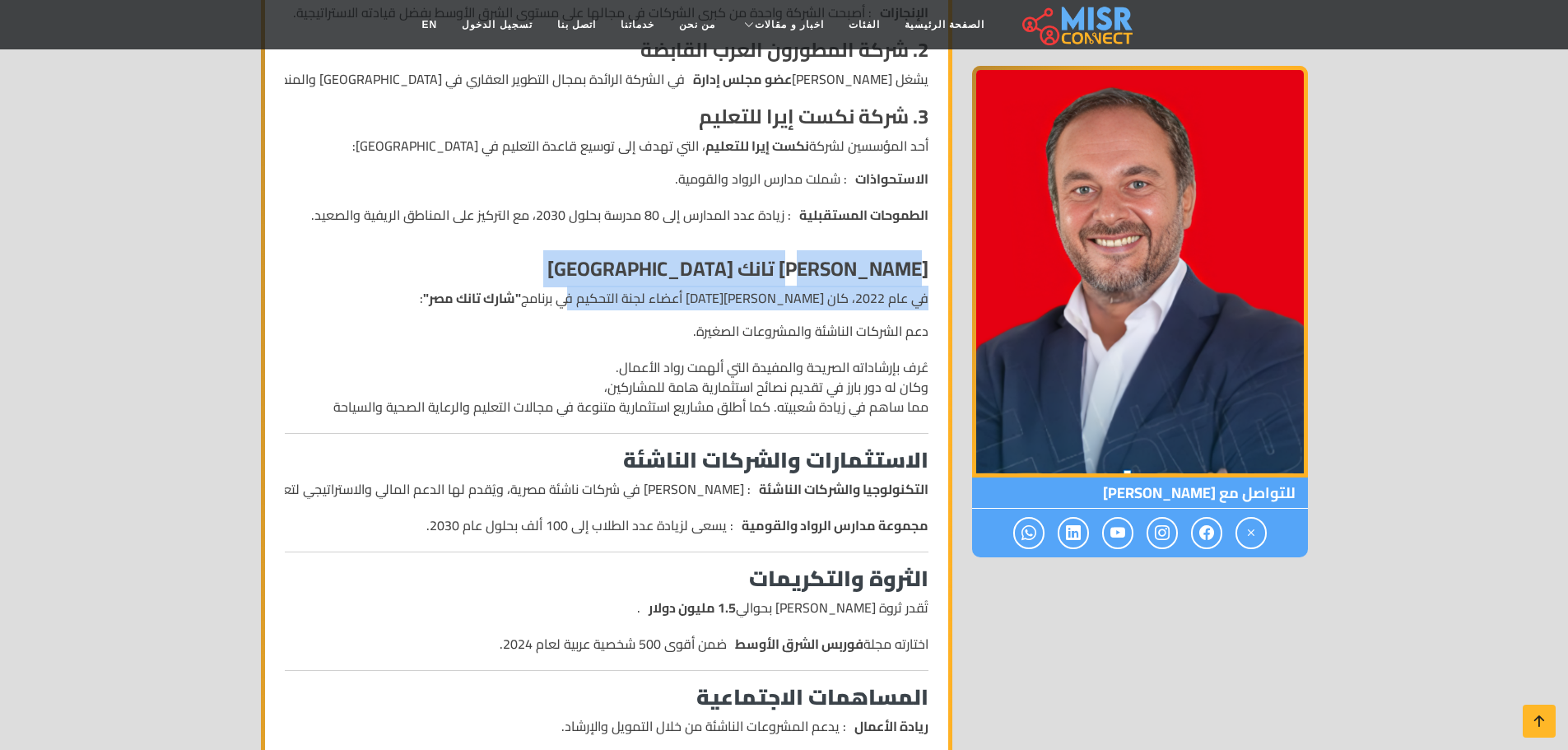
drag, startPoint x: 913, startPoint y: 265, endPoint x: 605, endPoint y: 296, distance: 309.6
click at [605, 296] on div "من هو أحمد طارق خليل ؟ _ سيرة ذاتية أحمد طارق خليل ، رجل أعمال مصري رائد يُعرف …" at bounding box center [607, 660] width 664 height 1882
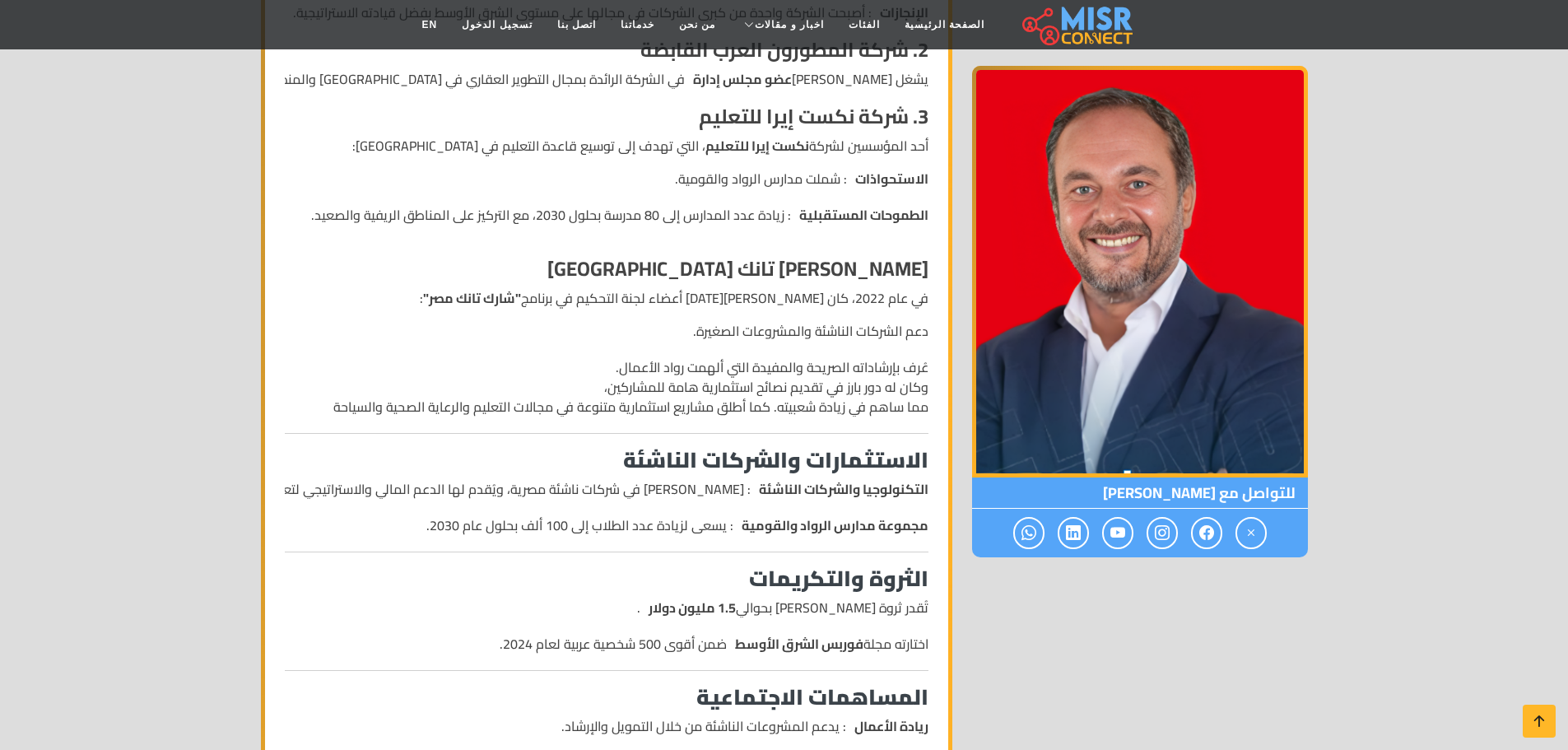
click at [779, 351] on ul "دعم الشركات الناشئة والمشروعات الصغيرة. عُرف بإرشاداته الصريحة والمفيدة التي أل…" at bounding box center [607, 368] width 644 height 95
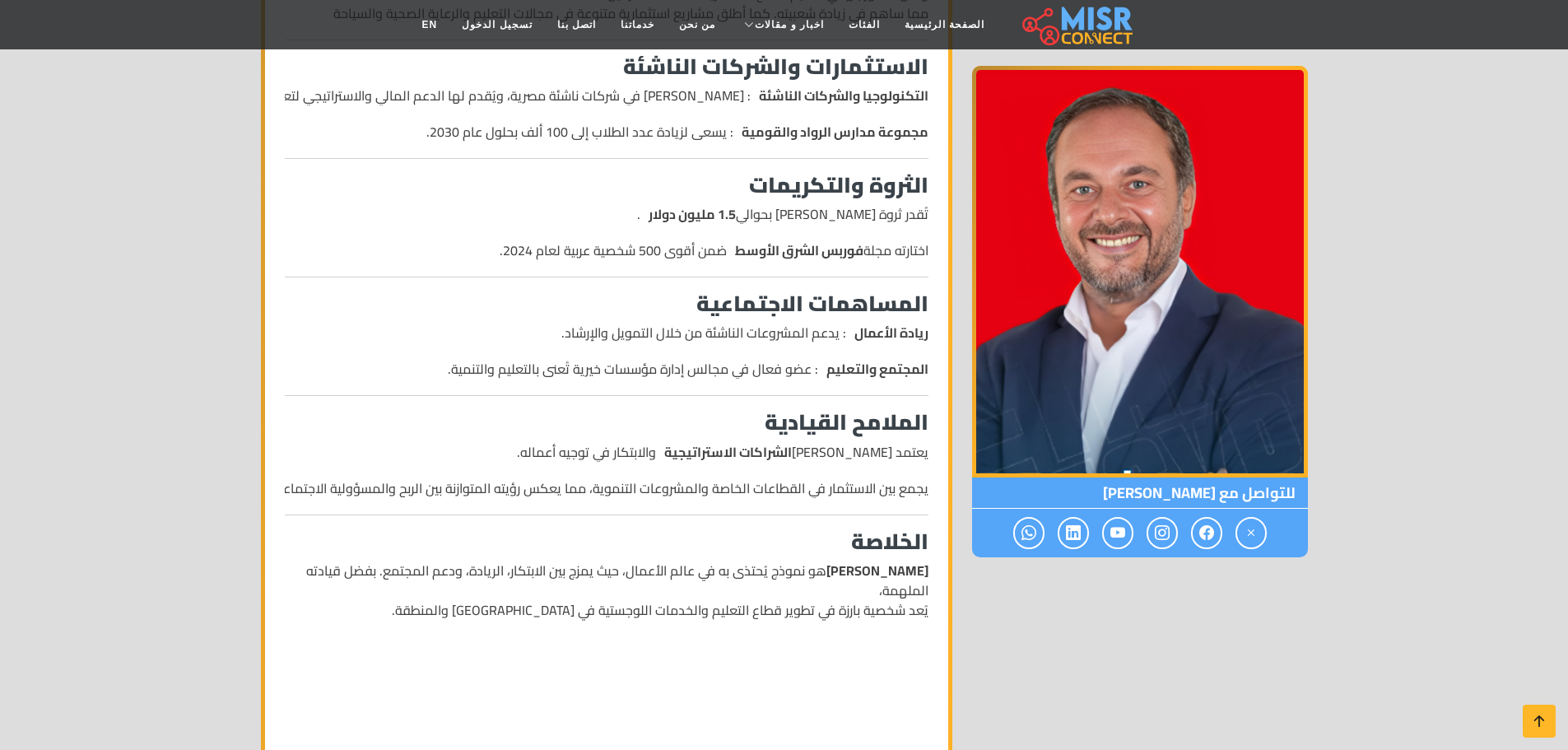
scroll to position [1153, 0]
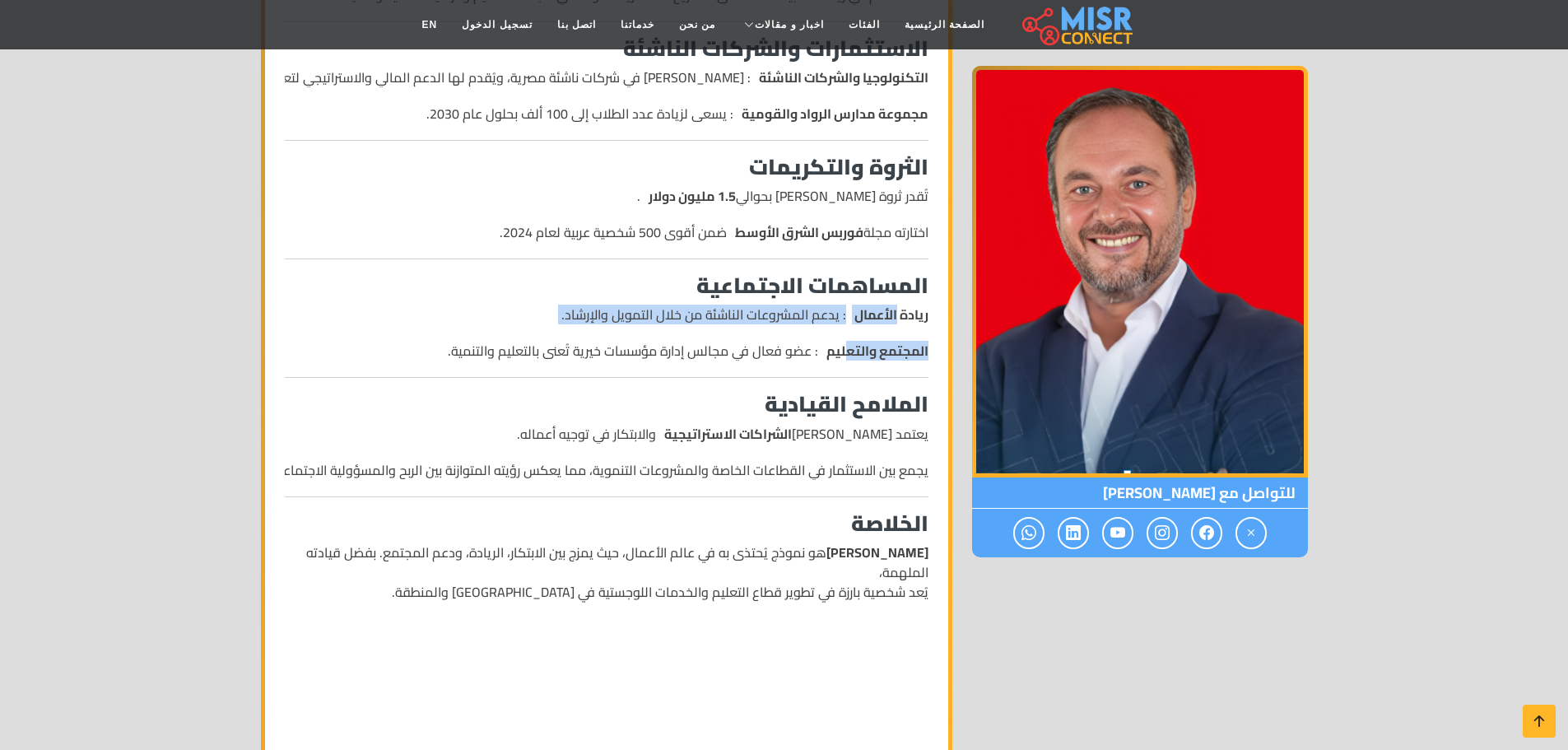
drag, startPoint x: 895, startPoint y: 318, endPoint x: 846, endPoint y: 357, distance: 62.6
click at [846, 357] on ul "ريادة الأعمال : يدعم المشروعات الناشئة من خلال التمويل والإرشاد. المجتمع والتعل…" at bounding box center [607, 332] width 644 height 56
click at [856, 362] on div "من هو أحمد طارق خليل ؟ _ سيرة ذاتية أحمد طارق خليل ، رجل أعمال مصري رائد يُعرف …" at bounding box center [607, 249] width 664 height 1882
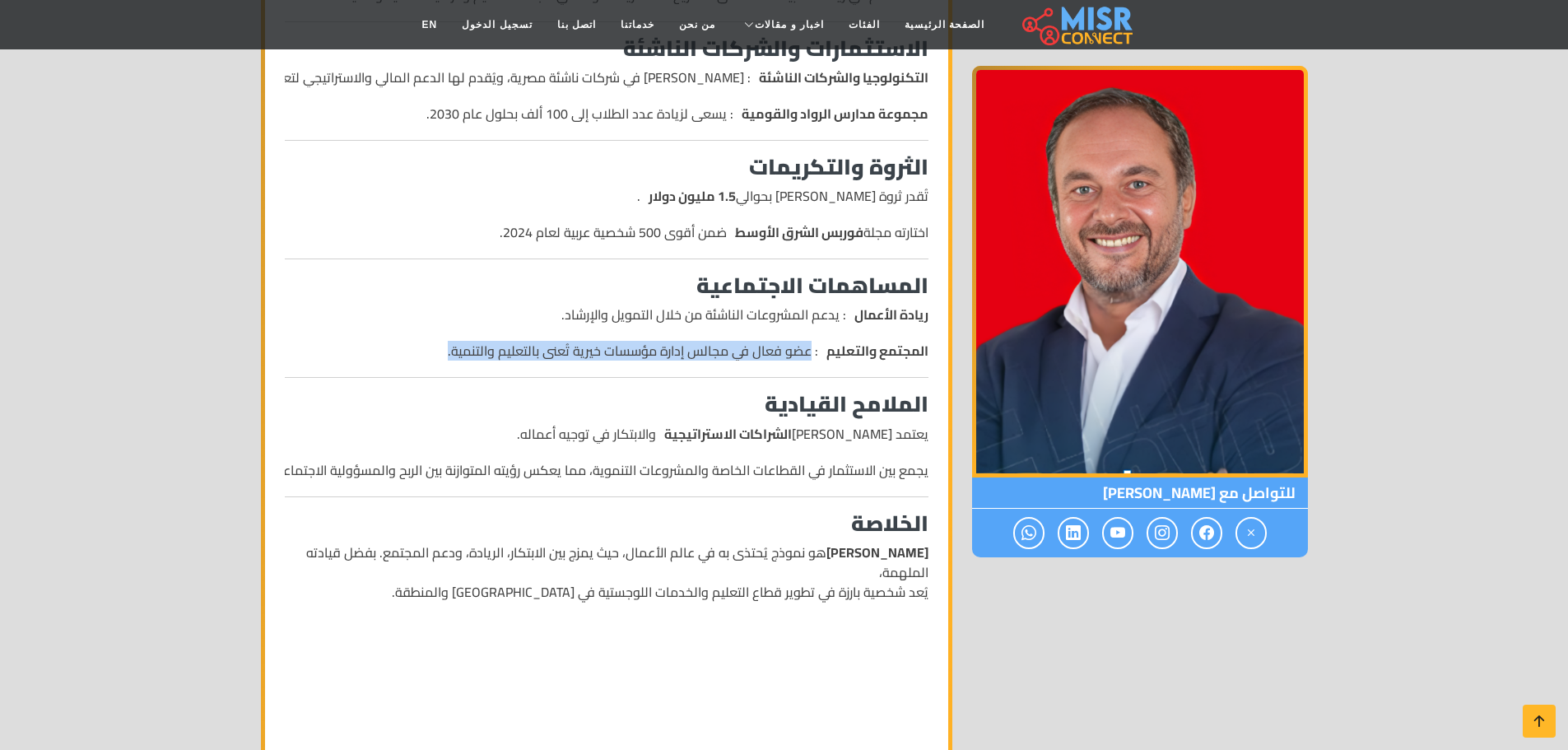
drag, startPoint x: 813, startPoint y: 350, endPoint x: 486, endPoint y: 349, distance: 327.0
click at [396, 361] on div "من هو أحمد طارق خليل ؟ _ سيرة ذاتية أحمد طارق خليل ، رجل أعمال مصري رائد يُعرف …" at bounding box center [607, 249] width 664 height 1882
drag, startPoint x: 564, startPoint y: 339, endPoint x: 640, endPoint y: 339, distance: 76.0
click at [565, 339] on ul "ريادة الأعمال : يدعم المشروعات الناشئة من خلال التمويل والإرشاد. المجتمع والتعل…" at bounding box center [607, 332] width 644 height 56
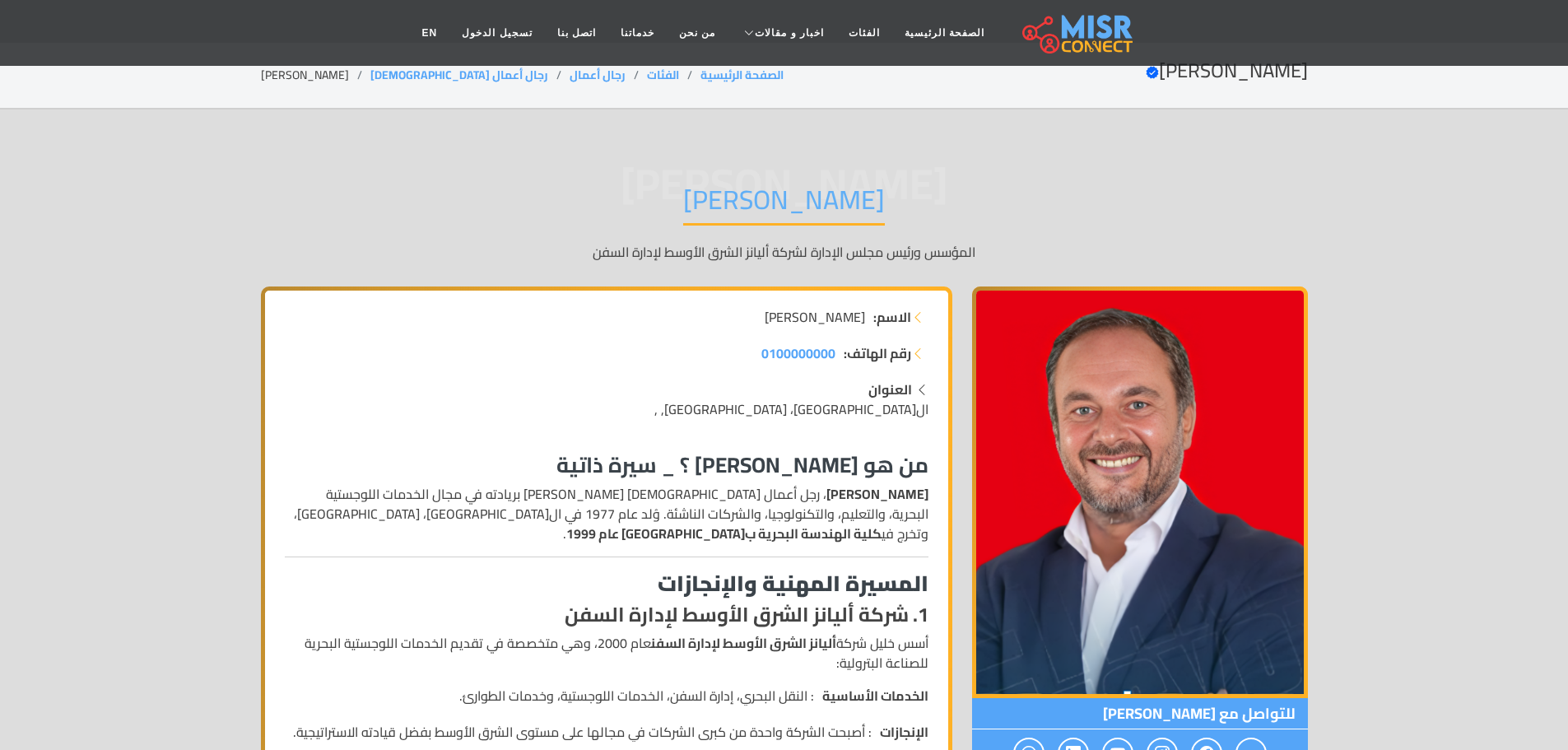
scroll to position [0, 0]
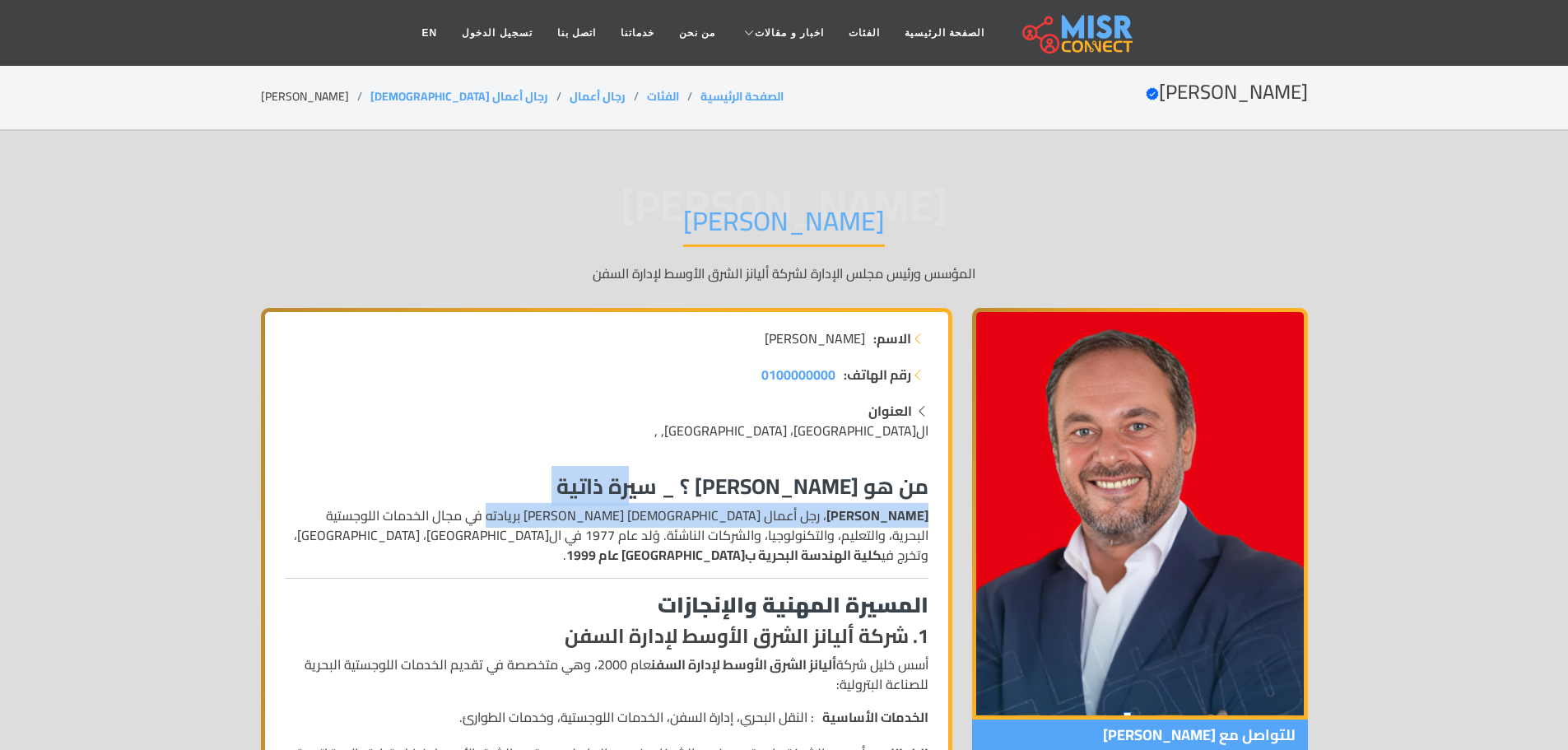
drag, startPoint x: 660, startPoint y: 482, endPoint x: 546, endPoint y: 526, distance: 122.2
click at [553, 527] on p "أحمد طارق خليل ، رجل أعمال مصري رائد يُعرف بريادته في مجال الخدمات اللوجستية ال…" at bounding box center [607, 535] width 644 height 60
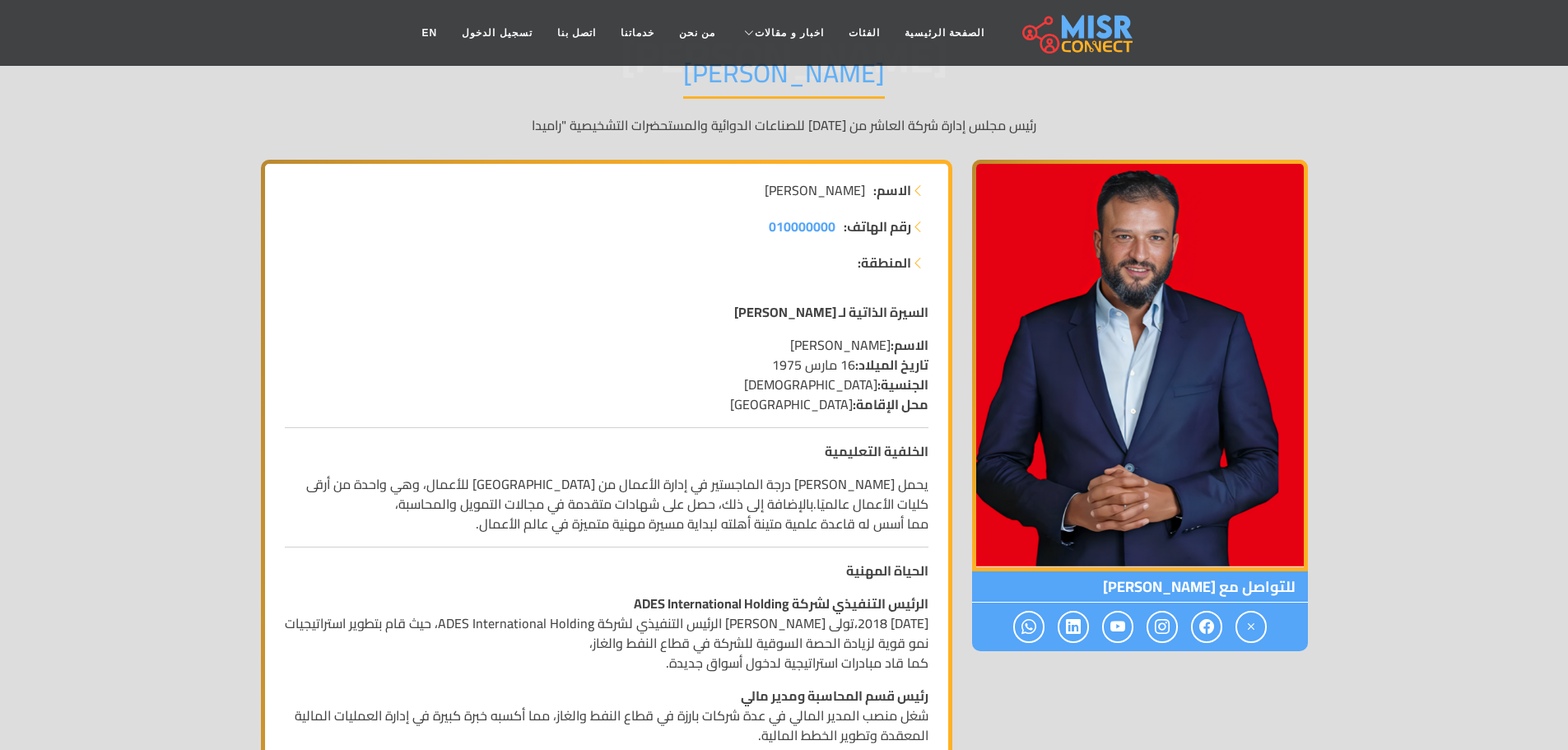
scroll to position [247, 0]
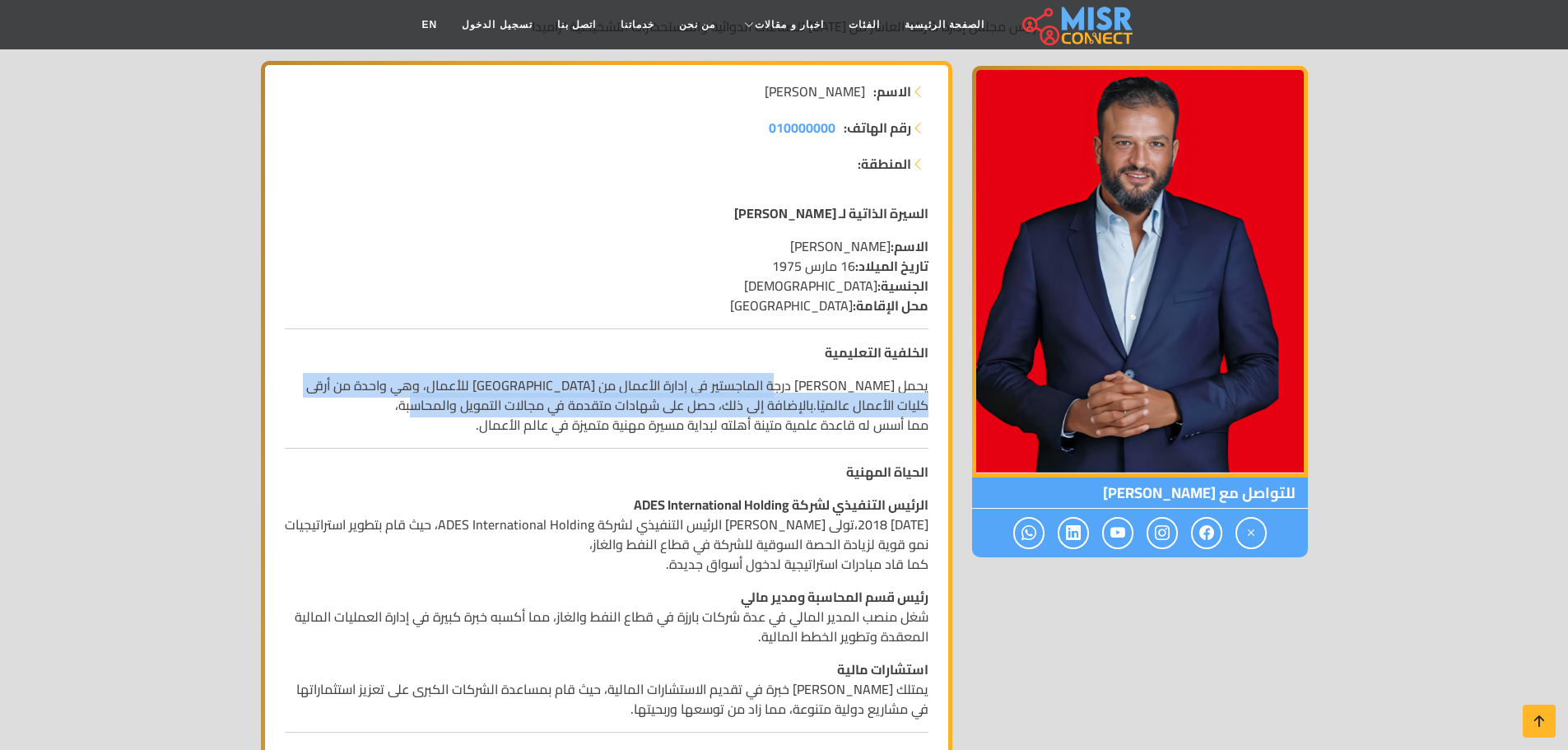
drag, startPoint x: 762, startPoint y: 387, endPoint x: 285, endPoint y: 399, distance: 477.2
click at [285, 399] on p "يحمل أيمن ممدوح عباس درجة الماجستير في إدارة الأعمال من كلية هارفارد للأعمال، و…" at bounding box center [607, 405] width 644 height 60
drag, startPoint x: 836, startPoint y: 264, endPoint x: 734, endPoint y: 268, distance: 102.1
click at [734, 268] on p "الاسم: أيمن ممدوح عباس تاريخ الميلاد: 16 مارس 1975 الجنسية: مصري محل الإقامة: م…" at bounding box center [607, 276] width 644 height 79
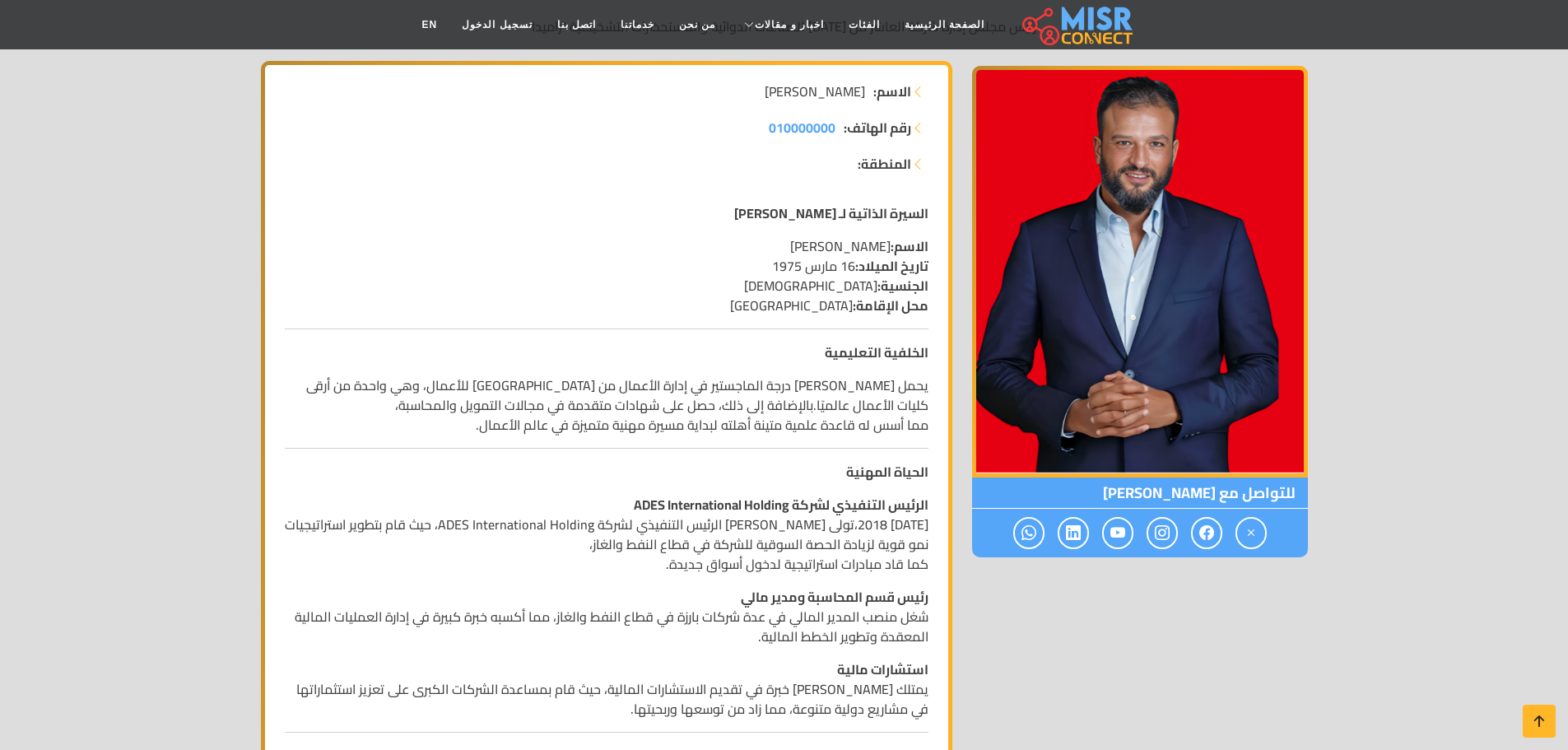
click at [840, 272] on p "الاسم: أيمن ممدوح عباس تاريخ الميلاد: 16 مارس 1975 الجنسية: مصري محل الإقامة: م…" at bounding box center [607, 276] width 644 height 79
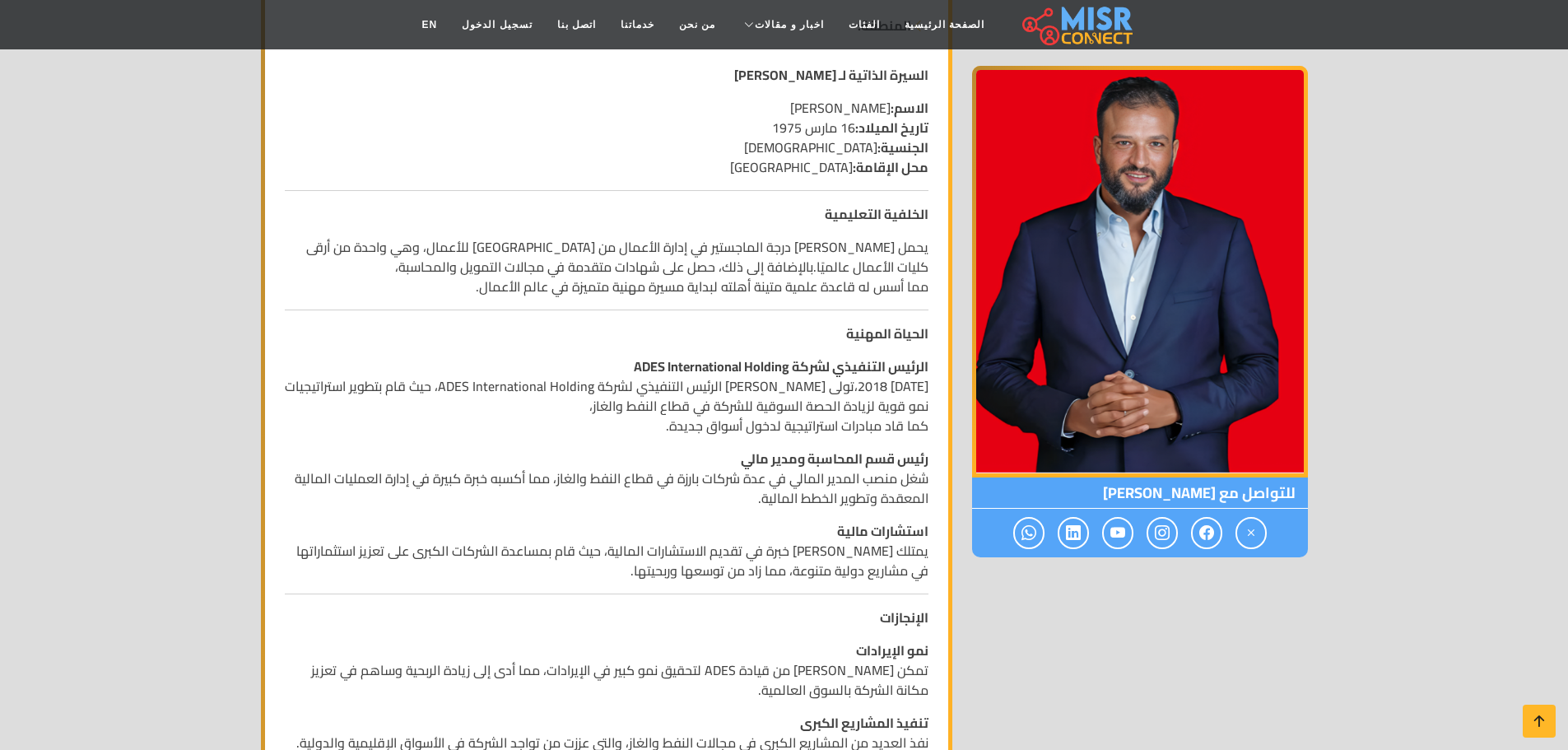
scroll to position [412, 0]
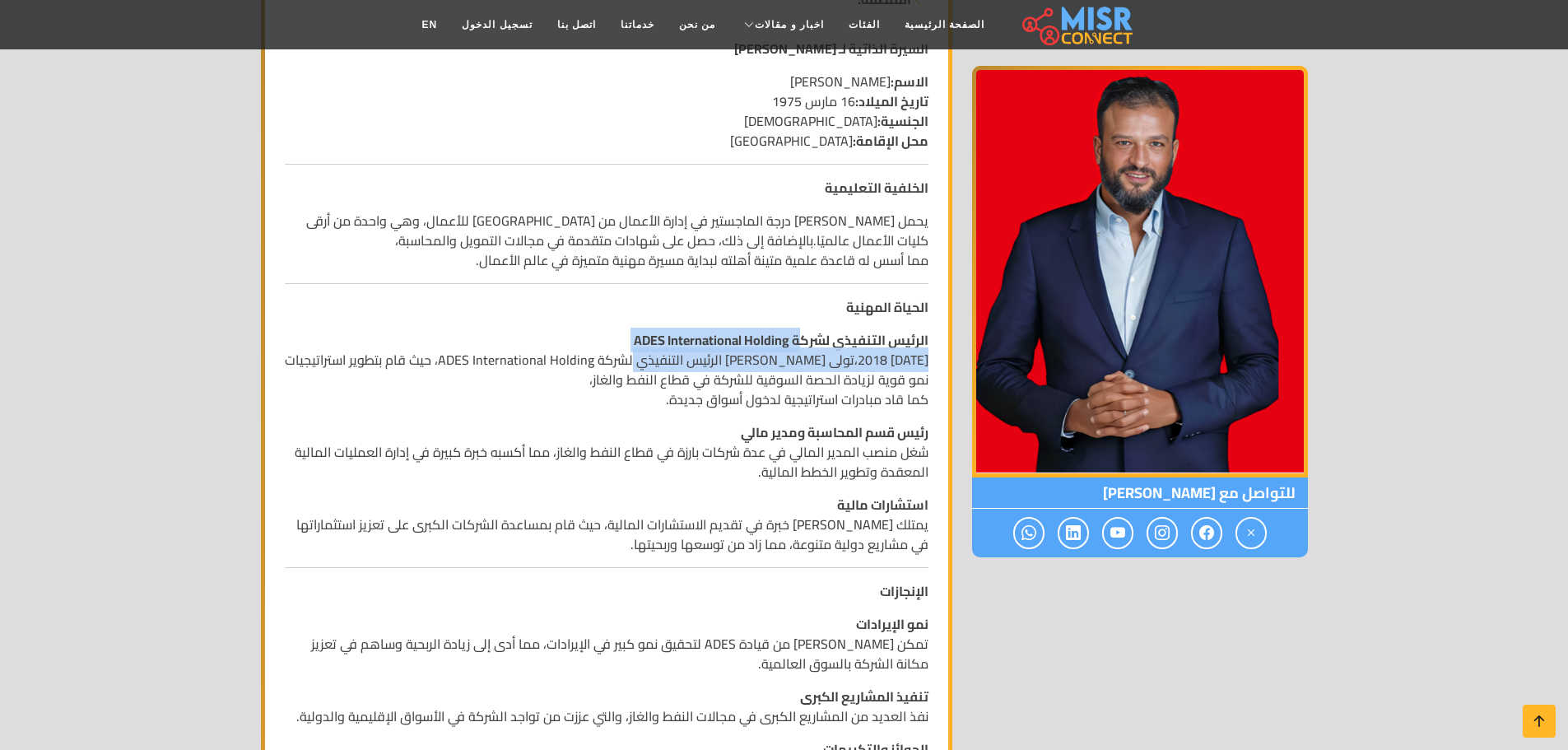
drag, startPoint x: 804, startPoint y: 343, endPoint x: 645, endPoint y: 351, distance: 159.2
click at [645, 351] on p "الرئيس التنفيذي لشركة ADES International Holding منذ عام 2018،تولى أيمن عباس من…" at bounding box center [607, 370] width 644 height 79
click at [854, 370] on p "الرئيس التنفيذي لشركة ADES International Holding منذ عام 2018،تولى أيمن عباس من…" at bounding box center [607, 370] width 644 height 79
drag, startPoint x: 784, startPoint y: 368, endPoint x: 467, endPoint y: 368, distance: 317.0
click at [467, 368] on p "الرئيس التنفيذي لشركة ADES International Holding منذ عام 2018،تولى أيمن عباس من…" at bounding box center [607, 370] width 644 height 79
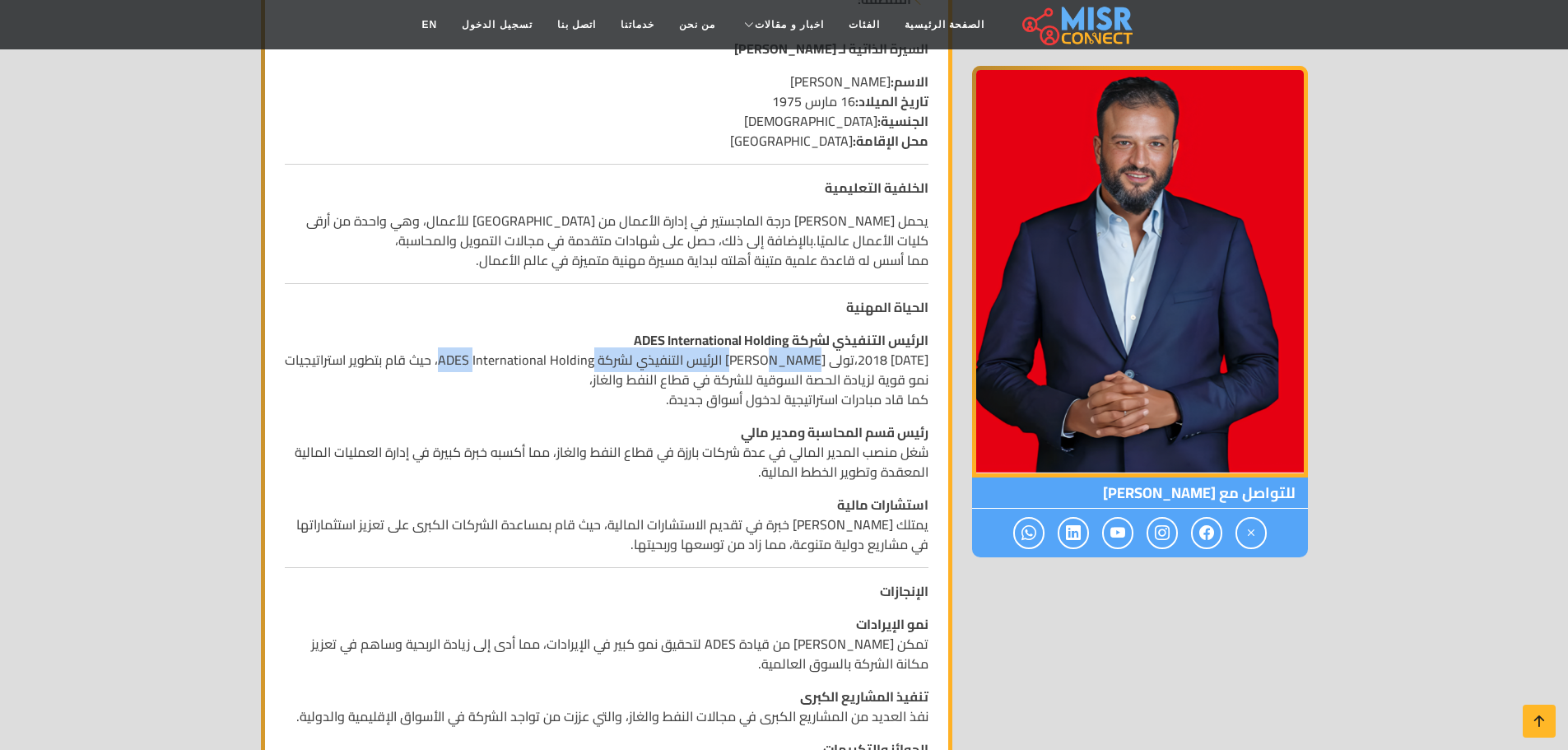
click at [469, 365] on p "الرئيس التنفيذي لشركة ADES International Holding منذ عام 2018،تولى أيمن عباس من…" at bounding box center [607, 370] width 644 height 79
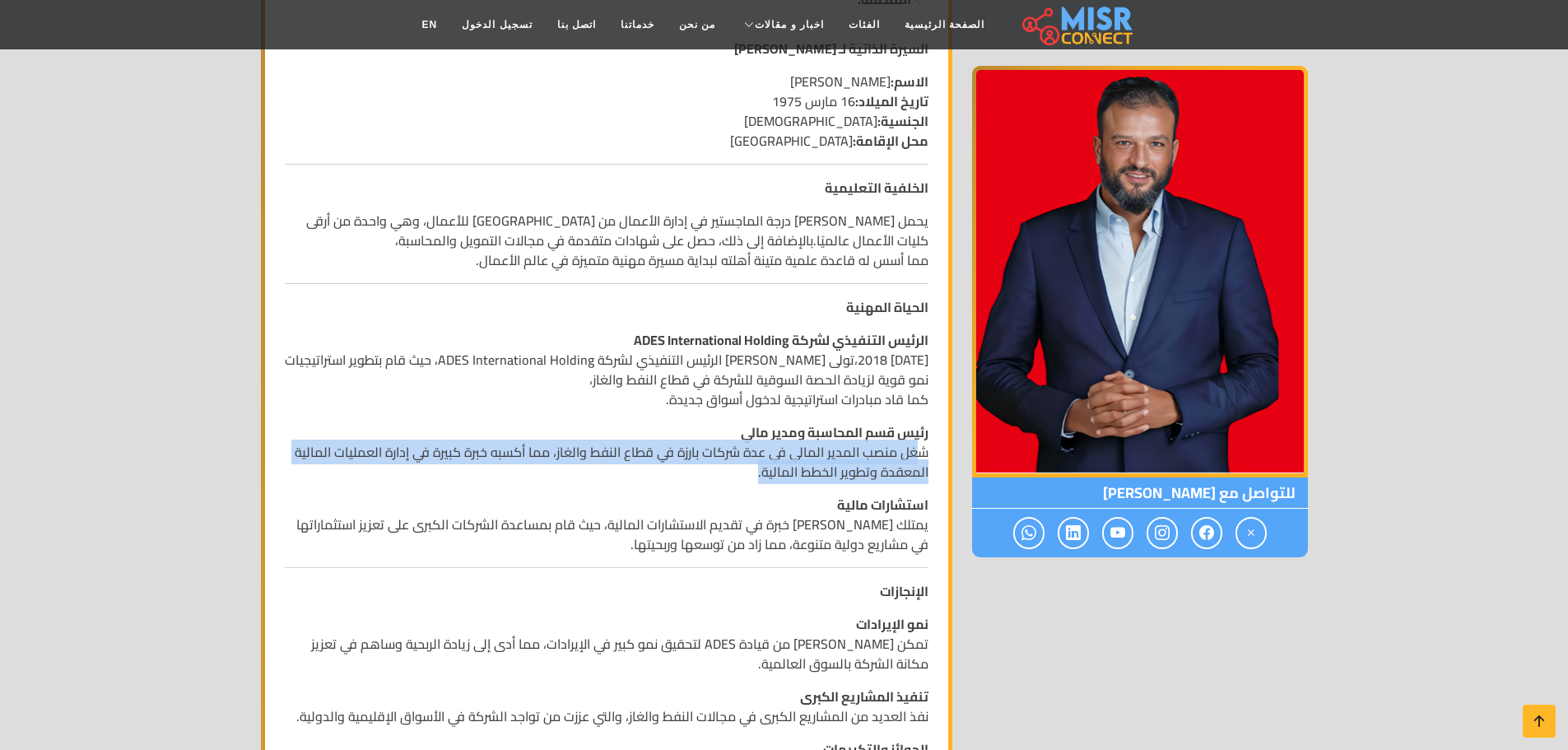
drag, startPoint x: 918, startPoint y: 457, endPoint x: 469, endPoint y: 468, distance: 449.1
click at [469, 468] on p "رئيس قسم المحاسبة ومدير مالي شغل منصب المدير المالي في عدة شركات بارزة في قطاع …" at bounding box center [607, 452] width 644 height 60
click at [682, 461] on p "رئيس قسم المحاسبة ومدير مالي شغل منصب المدير المالي في عدة شركات بارزة في قطاع …" at bounding box center [607, 452] width 644 height 60
drag, startPoint x: 701, startPoint y: 456, endPoint x: 449, endPoint y: 479, distance: 253.0
click at [449, 479] on p "رئيس قسم المحاسبة ومدير مالي شغل منصب المدير المالي في عدة شركات بارزة في قطاع …" at bounding box center [607, 452] width 644 height 60
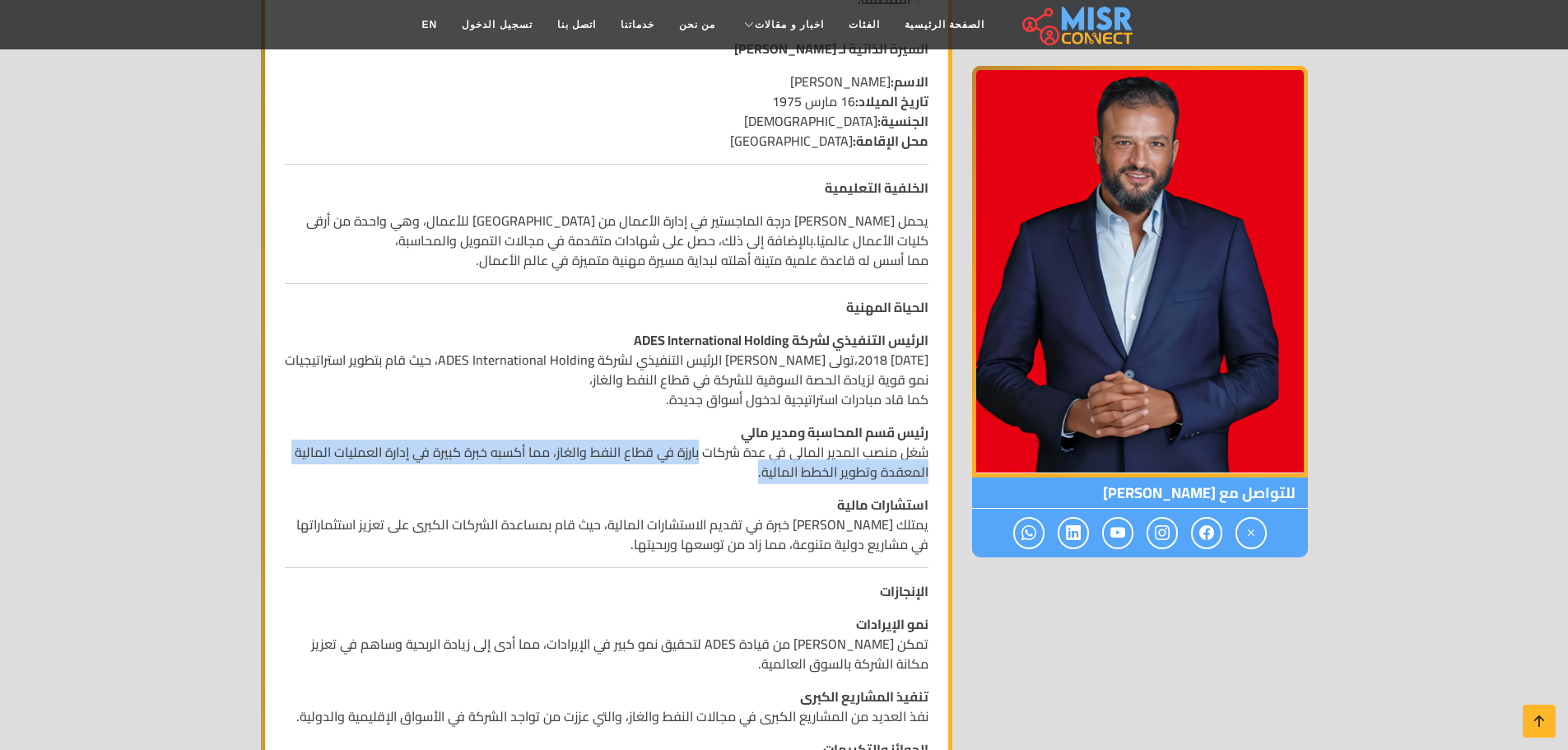
click at [575, 471] on p "رئيس قسم المحاسبة ومدير مالي شغل منصب المدير المالي في عدة شركات بارزة في قطاع …" at bounding box center [607, 452] width 644 height 60
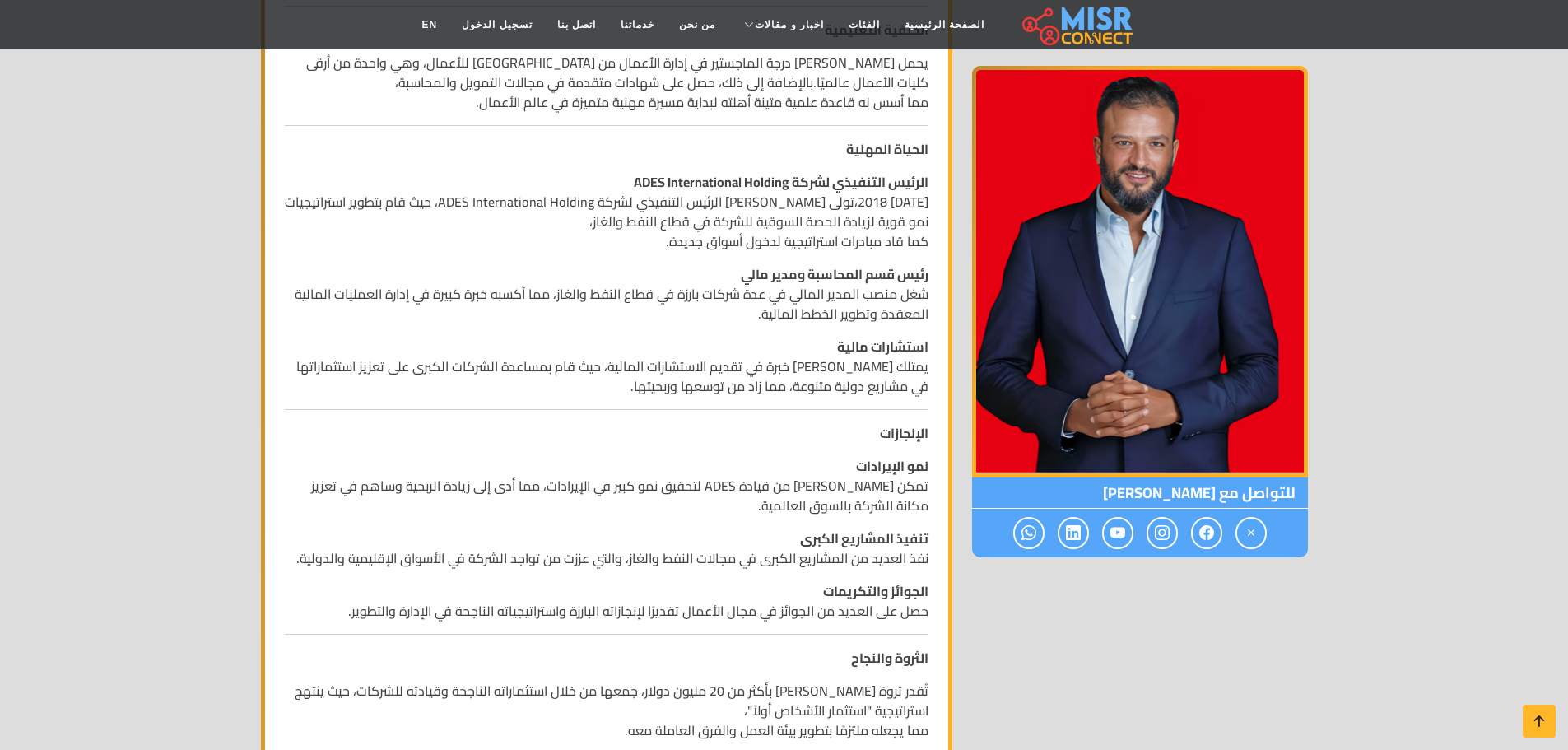
scroll to position [576, 0]
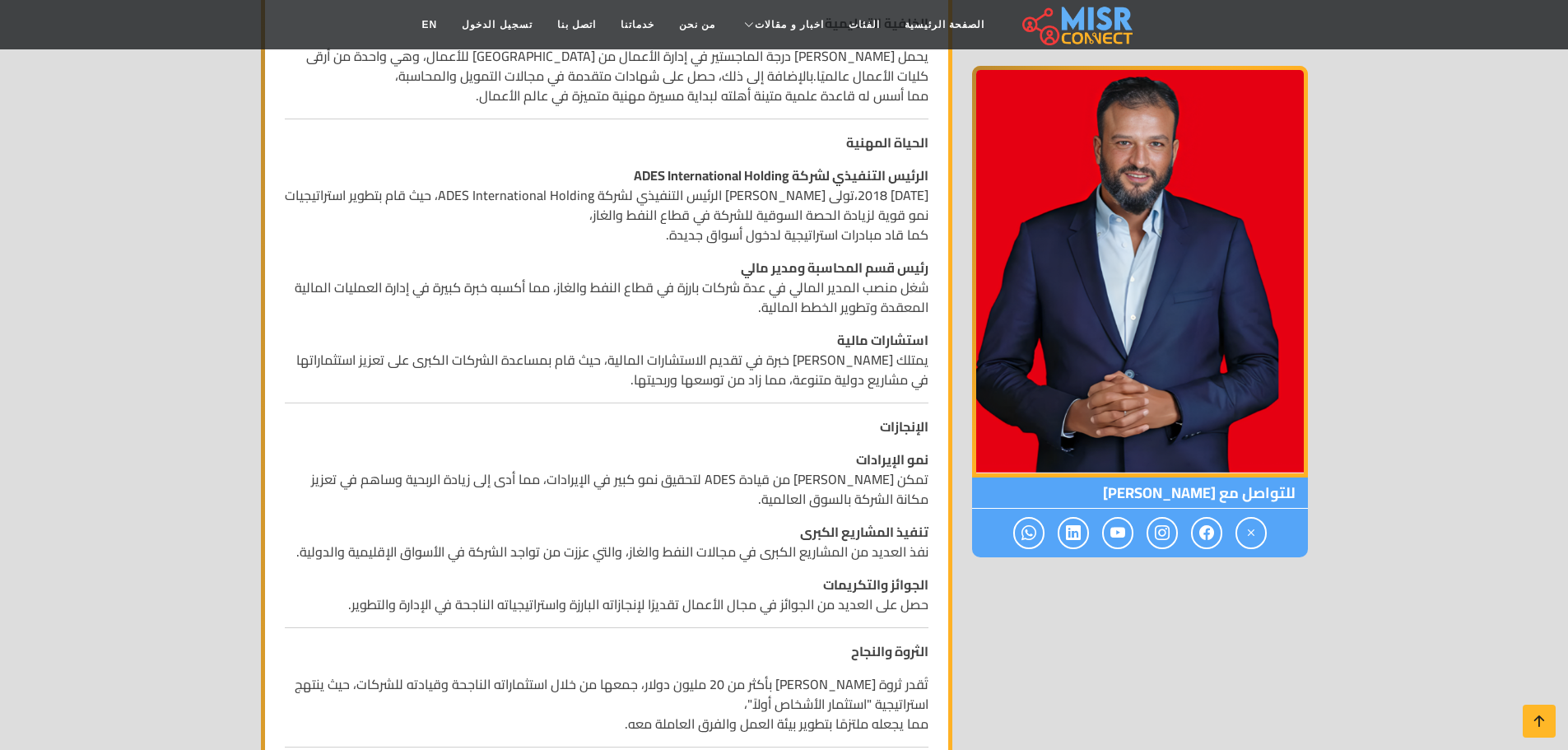
drag, startPoint x: 916, startPoint y: 341, endPoint x: 584, endPoint y: 388, distance: 335.3
click at [584, 388] on p "استشارات مالية يمتلك أيمن ممدوح عباس خبرة في تقديم الاستشارات المالية، حيث قام …" at bounding box center [607, 360] width 644 height 60
click at [585, 388] on p "استشارات مالية يمتلك أيمن ممدوح عباس خبرة في تقديم الاستشارات المالية، حيث قام …" at bounding box center [607, 360] width 644 height 60
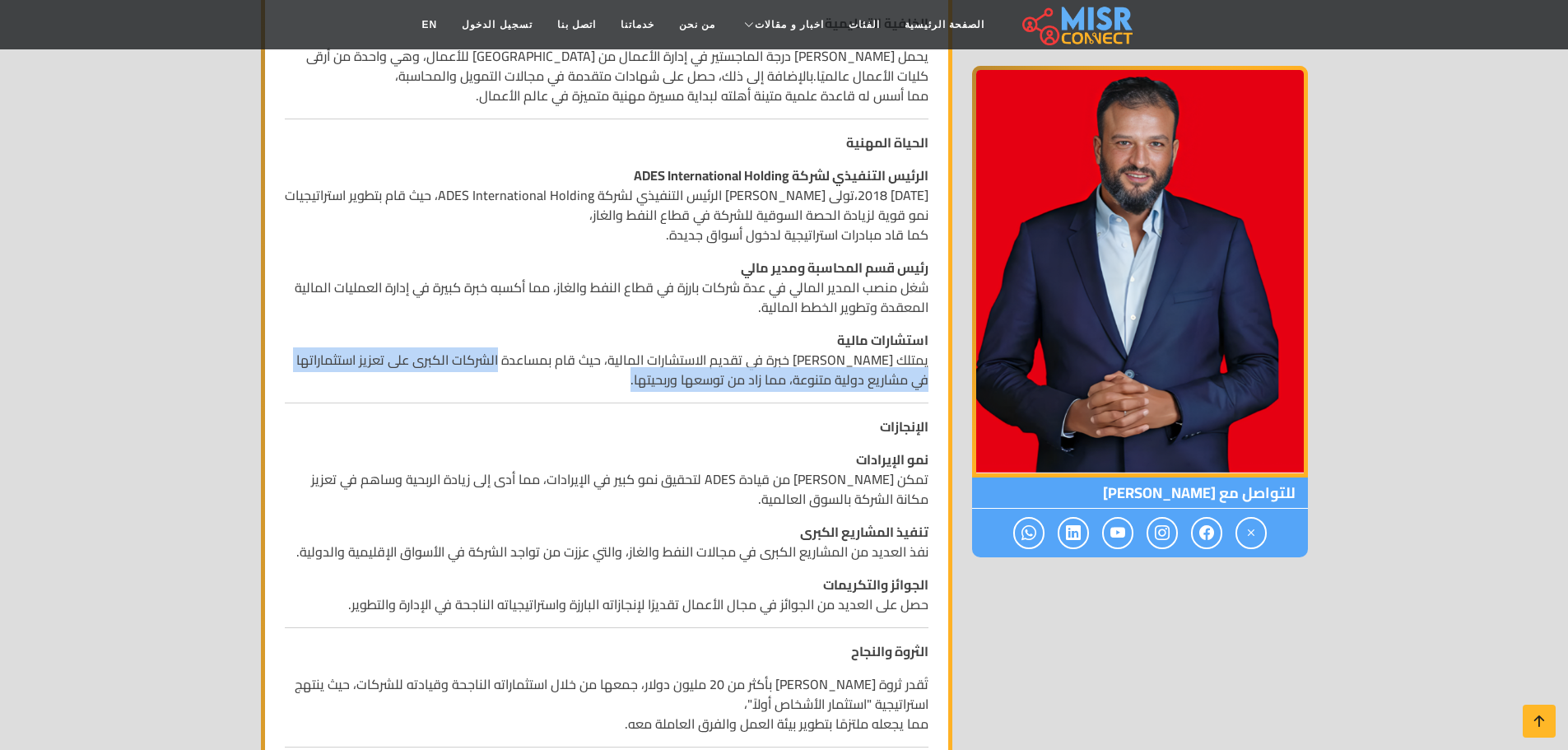
drag, startPoint x: 508, startPoint y: 361, endPoint x: 381, endPoint y: 399, distance: 132.6
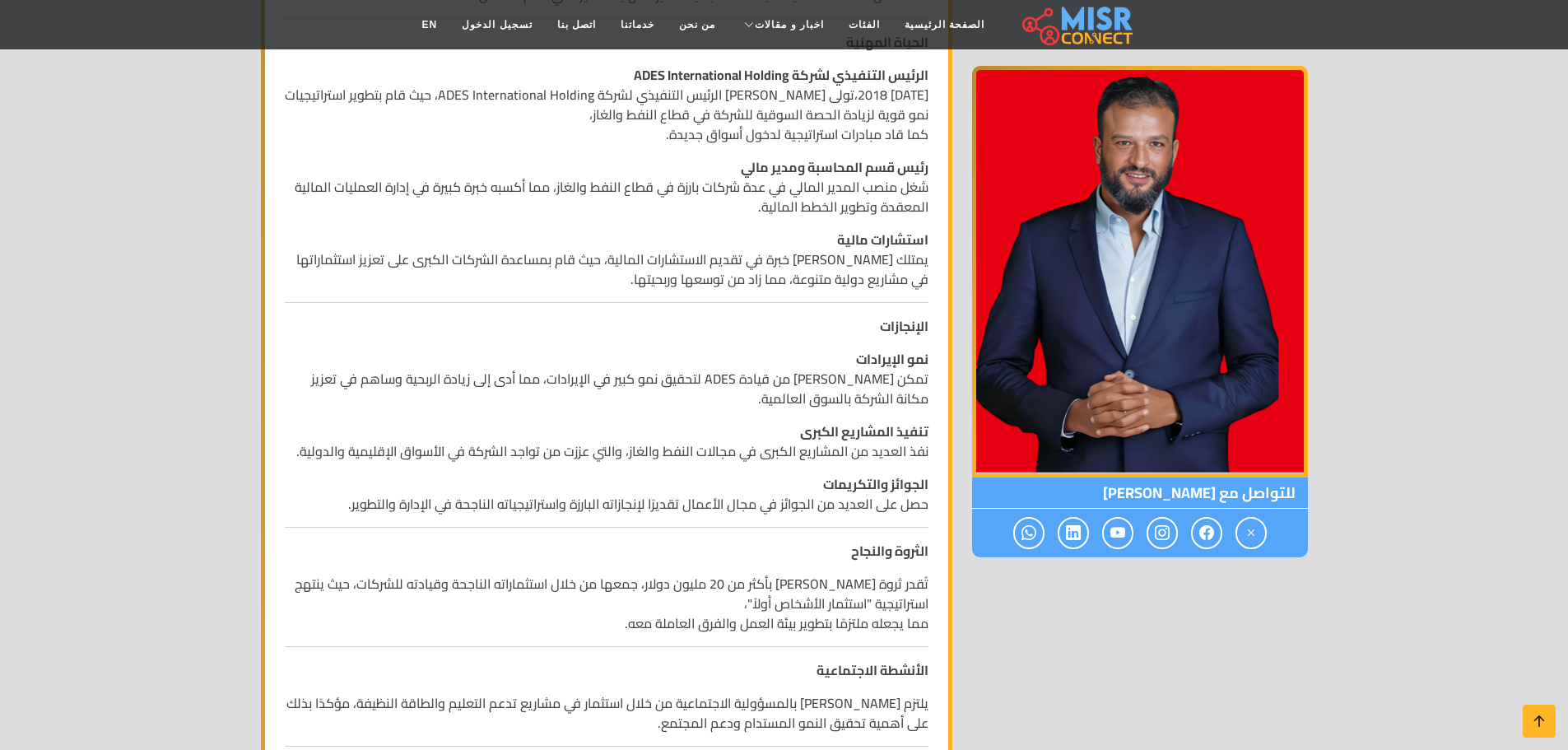
scroll to position [741, 0]
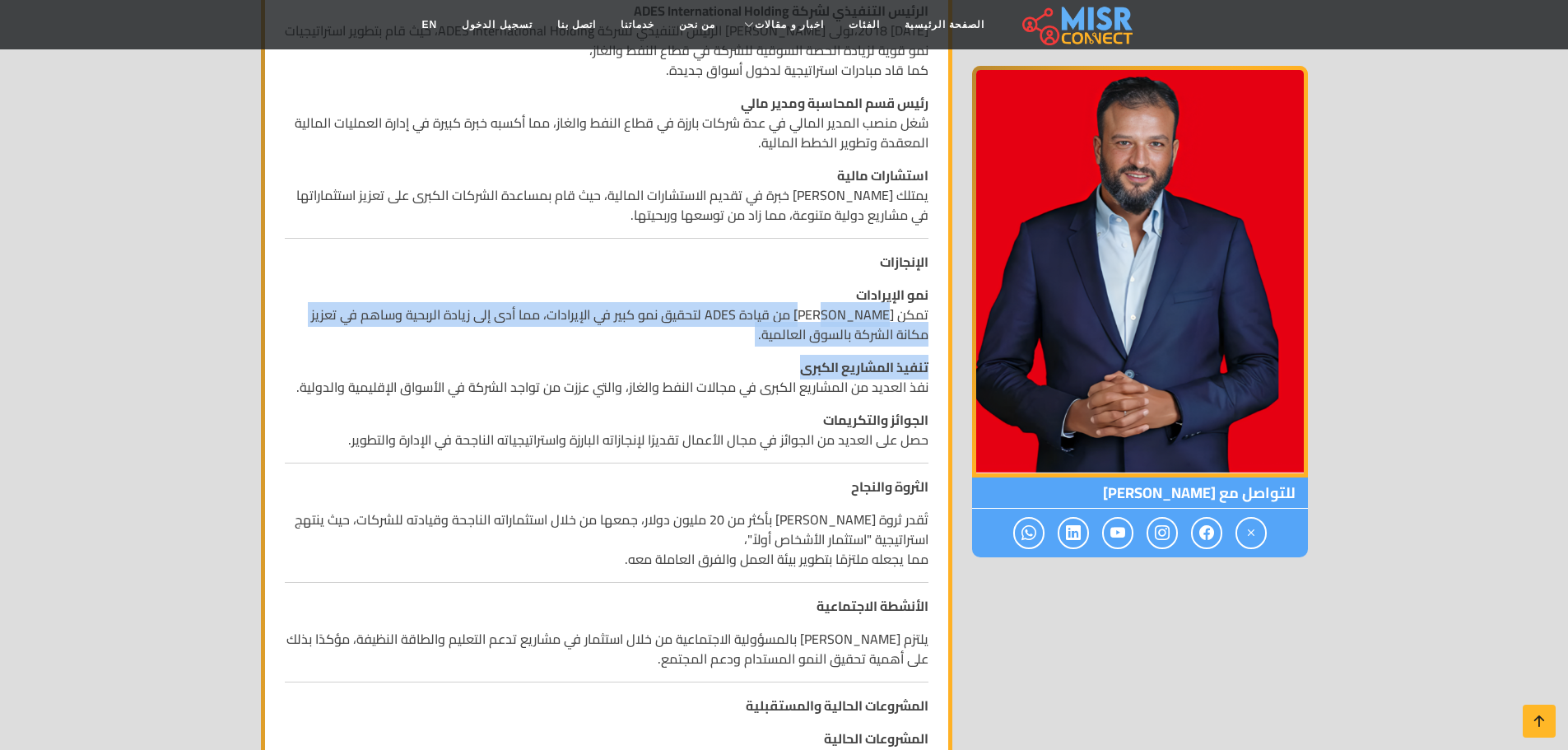
drag, startPoint x: 870, startPoint y: 315, endPoint x: 618, endPoint y: 345, distance: 253.8
click at [618, 345] on div "السيرة الذاتية لـ أيمن ممدوح عباس الاسم: أيمن ممدوح عباس تاريخ الميلاد: 16 مارس…" at bounding box center [607, 685] width 664 height 1976
click at [724, 343] on p "نمو الإيرادات تمكن أيمن من قيادة ADES لتحقيق نمو كبير في الإيرادات، مما أدى إلى…" at bounding box center [607, 315] width 644 height 60
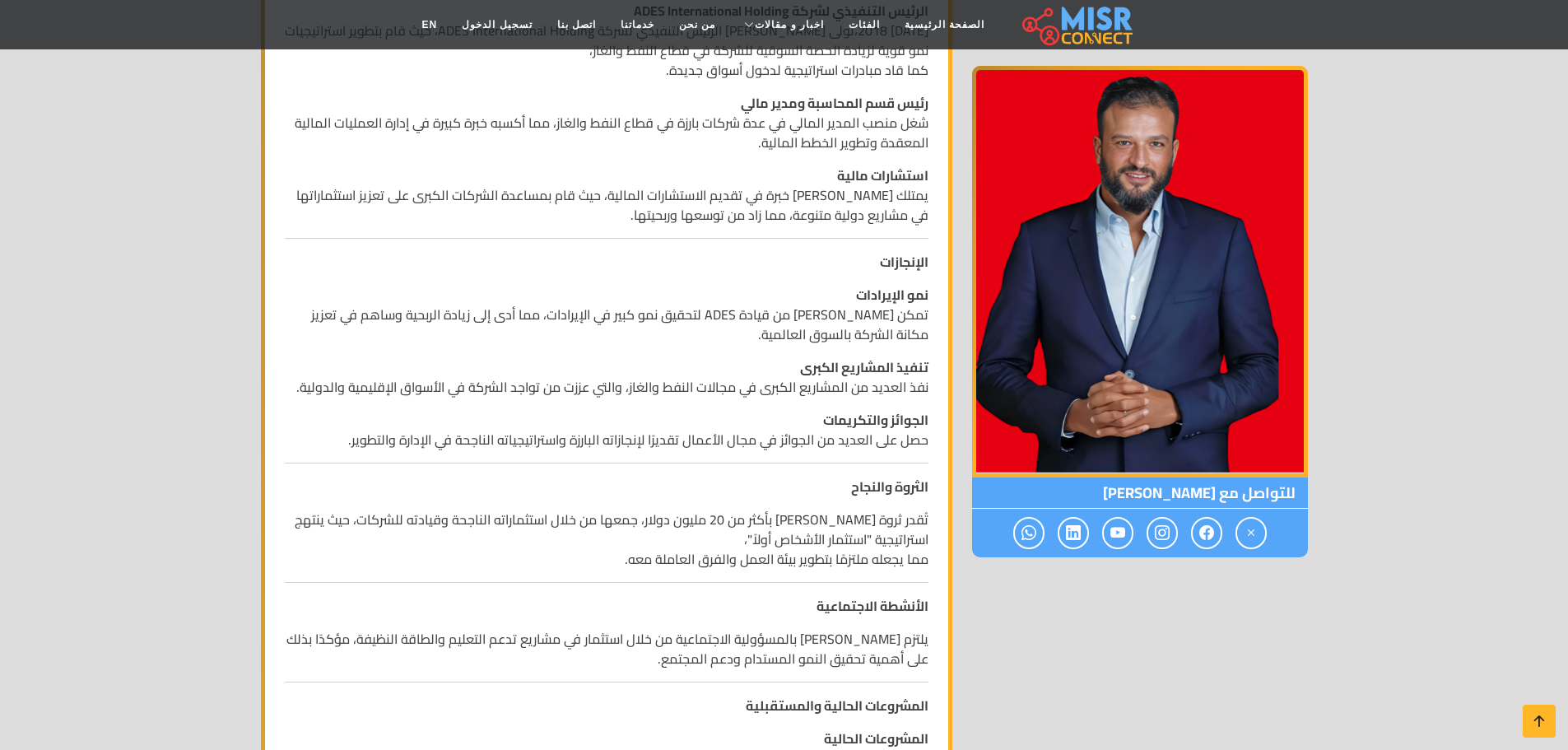
click at [754, 405] on div "السيرة الذاتية لـ أيمن ممدوح عباس الاسم: أيمن ممدوح عباس تاريخ الميلاد: 16 مارس…" at bounding box center [607, 685] width 664 height 1976
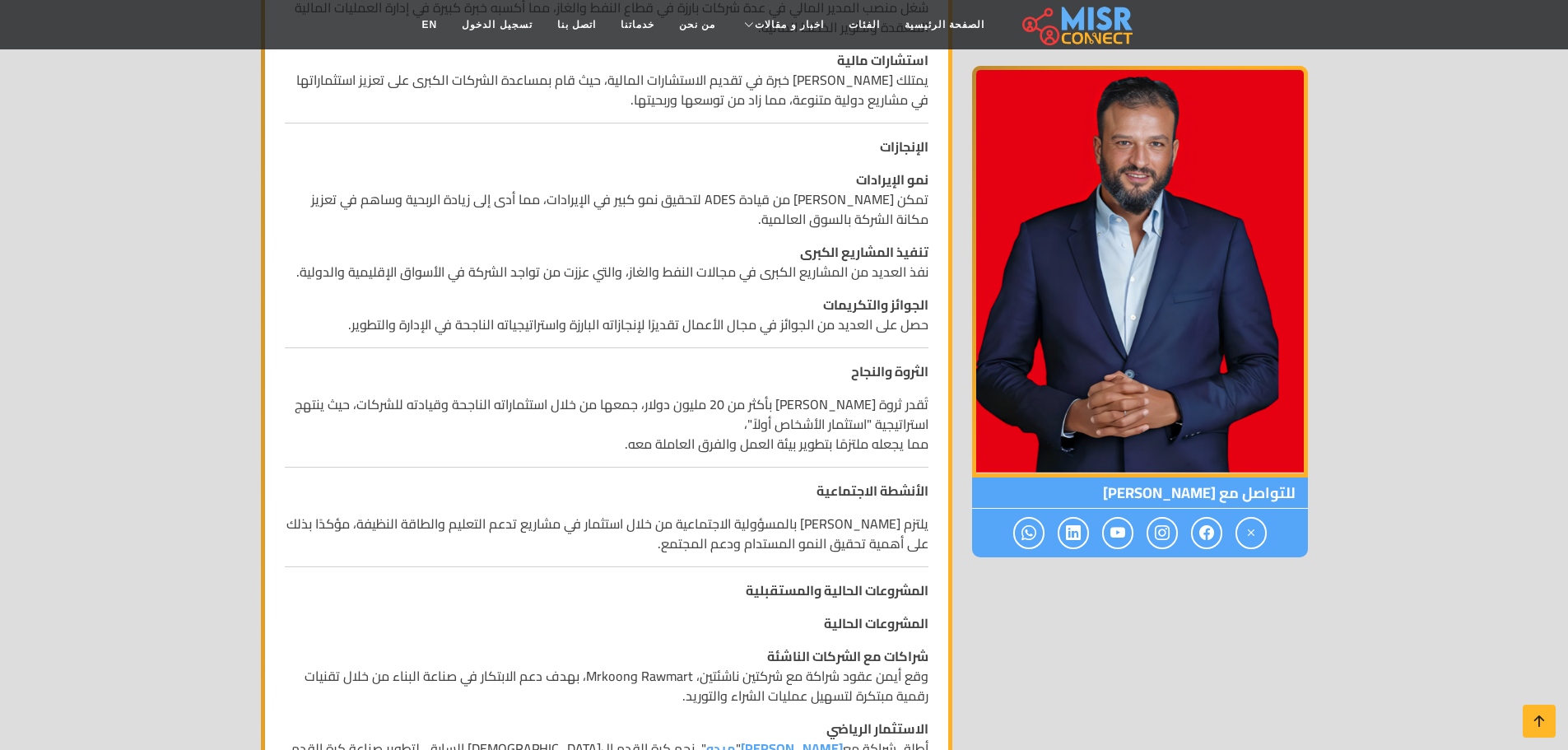
scroll to position [905, 0]
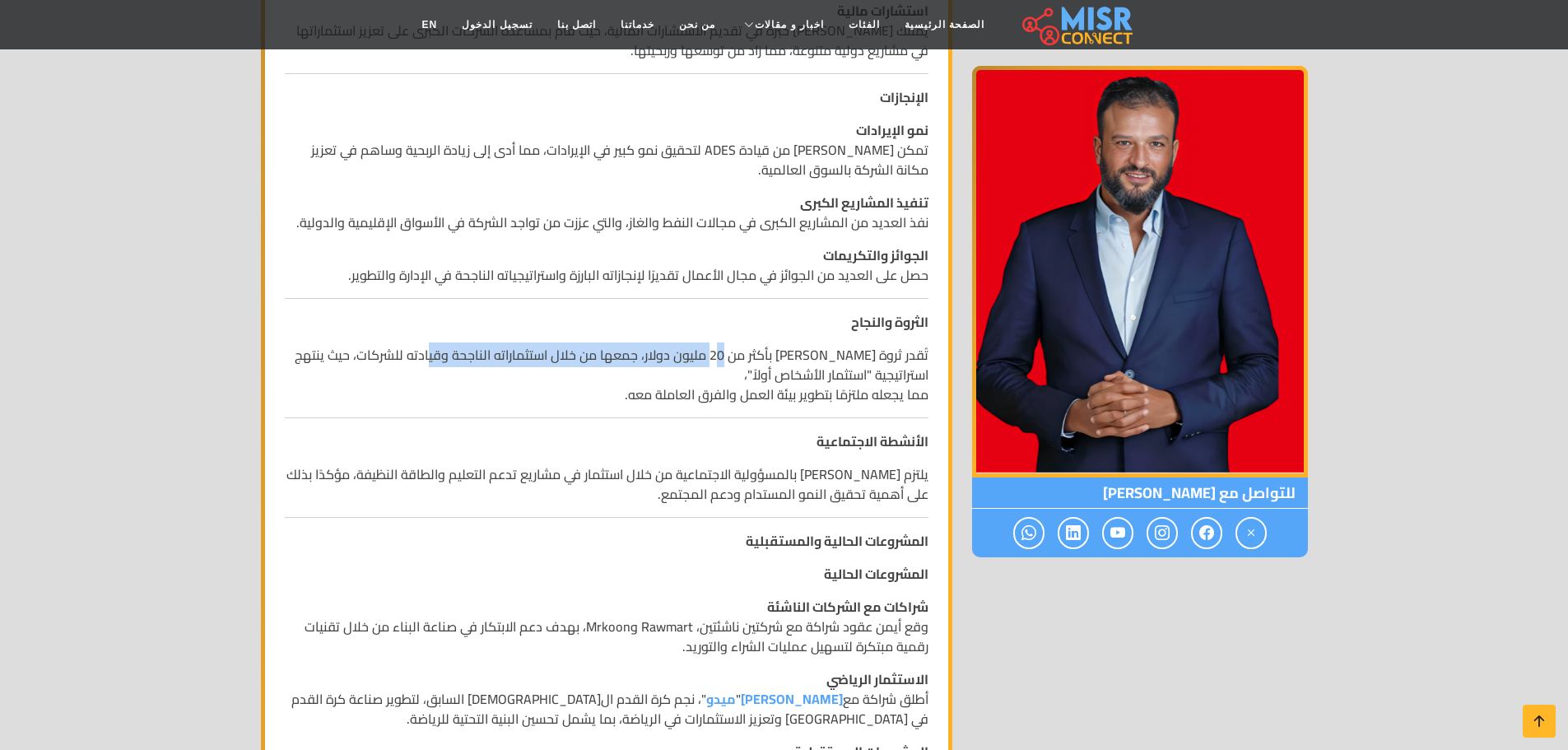
drag, startPoint x: 728, startPoint y: 358, endPoint x: 445, endPoint y: 365, distance: 283.1
click at [445, 365] on p "تُقدر ثروة أيمن ممدوح عباس بأكثر من 20 مليون دولار، جمعها من خلال استثماراته ال…" at bounding box center [607, 375] width 644 height 60
drag, startPoint x: 570, startPoint y: 393, endPoint x: 584, endPoint y: 395, distance: 14.1
click at [573, 394] on p "تُقدر ثروة أيمن ممدوح عباس بأكثر من 20 مليون دولار، جمعها من خلال استثماراته ال…" at bounding box center [607, 375] width 644 height 60
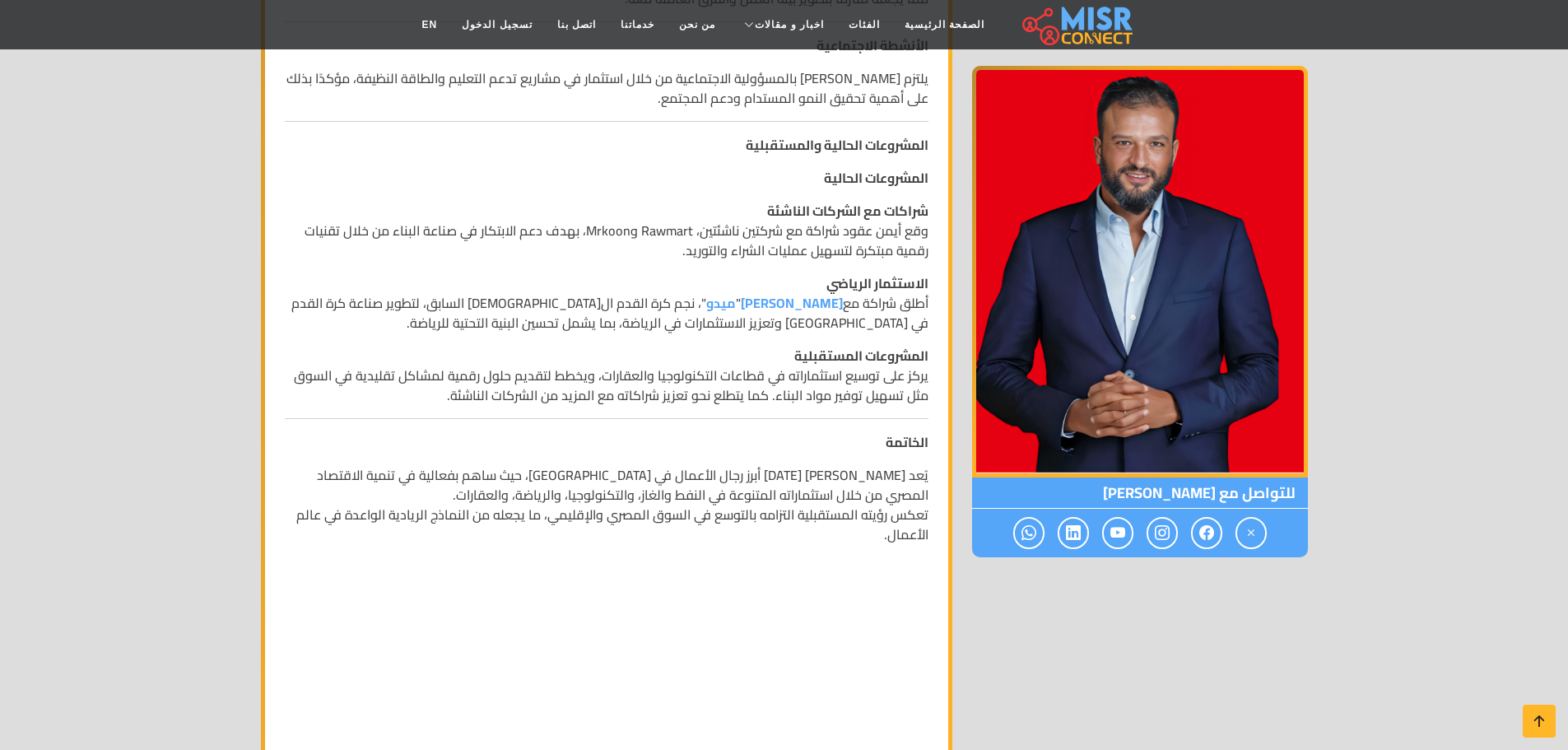
scroll to position [1317, 0]
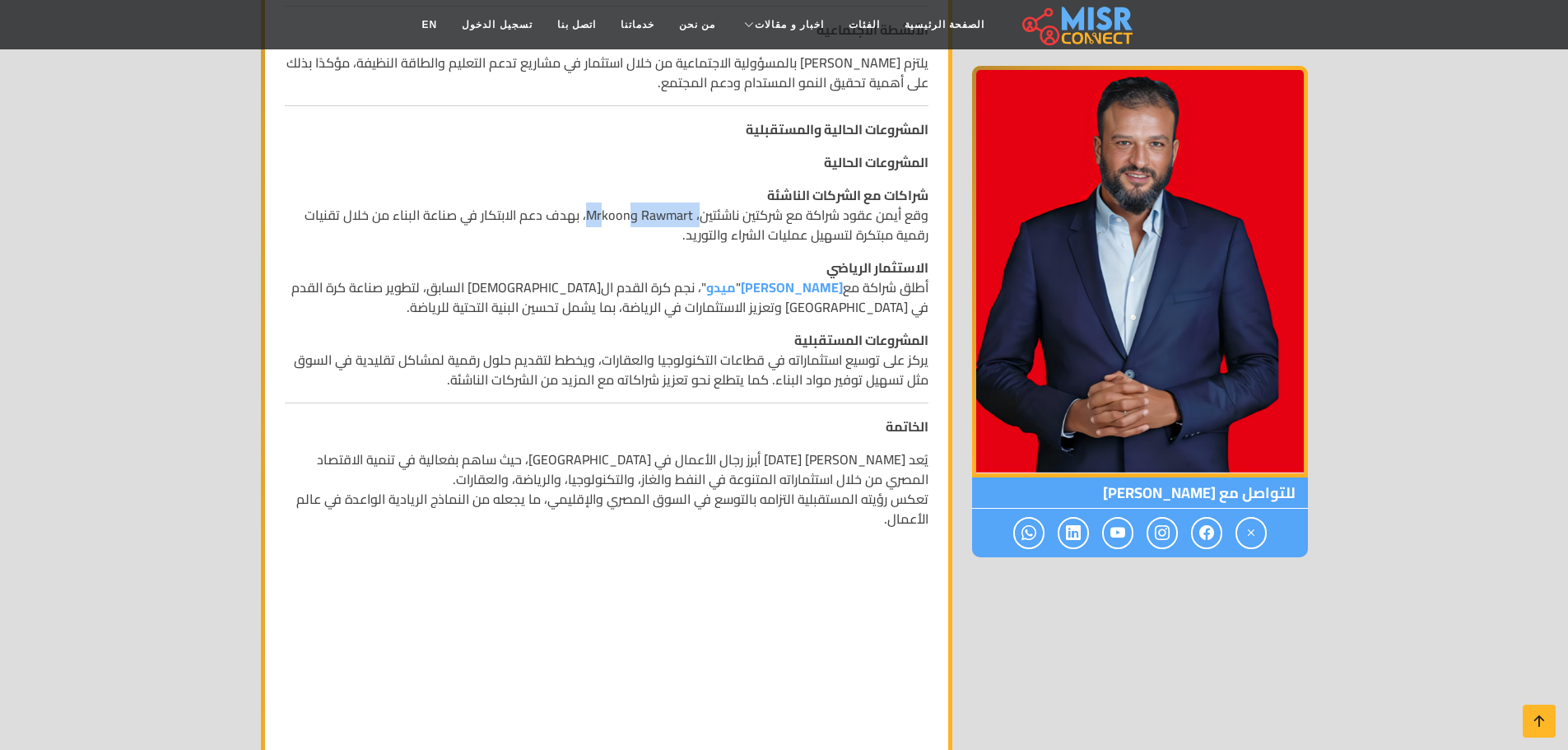
drag, startPoint x: 699, startPoint y: 219, endPoint x: 608, endPoint y: 225, distance: 91.2
click at [608, 225] on p "شراكات مع الشركات الناشئة وقع أيمن عقود شراكة مع شركتين ناشئتين، Rawmart وMrkoo…" at bounding box center [607, 215] width 644 height 60
click at [630, 222] on p "شراكات مع الشركات الناشئة وقع أيمن عقود شراكة مع شركتين ناشئتين، Rawmart وMrkoo…" at bounding box center [607, 215] width 644 height 60
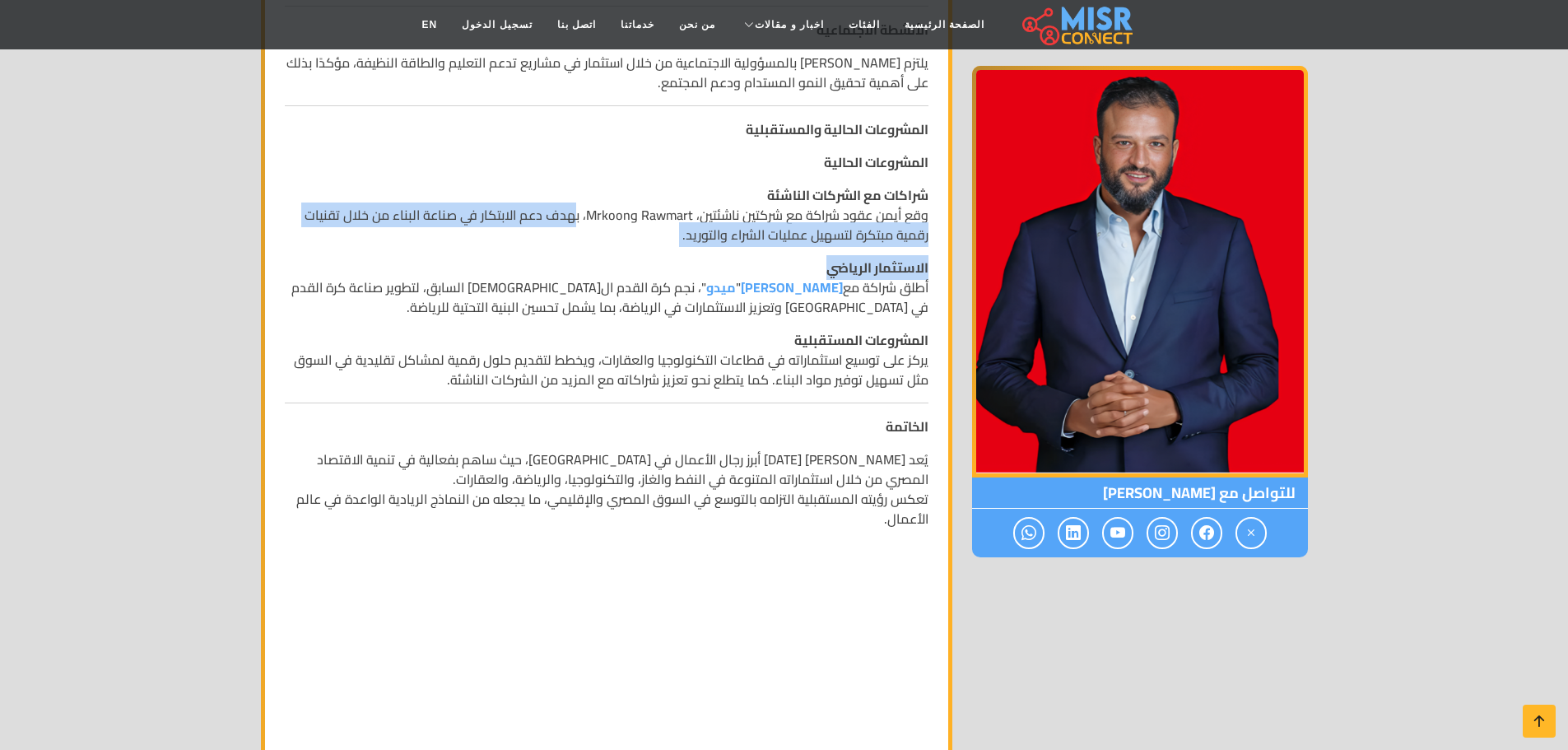
drag, startPoint x: 578, startPoint y: 213, endPoint x: 468, endPoint y: 272, distance: 124.8
click at [453, 268] on div "السيرة الذاتية لـ أيمن ممدوح عباس الاسم: أيمن ممدوح عباس تاريخ الميلاد: 16 مارس…" at bounding box center [607, 108] width 664 height 1976
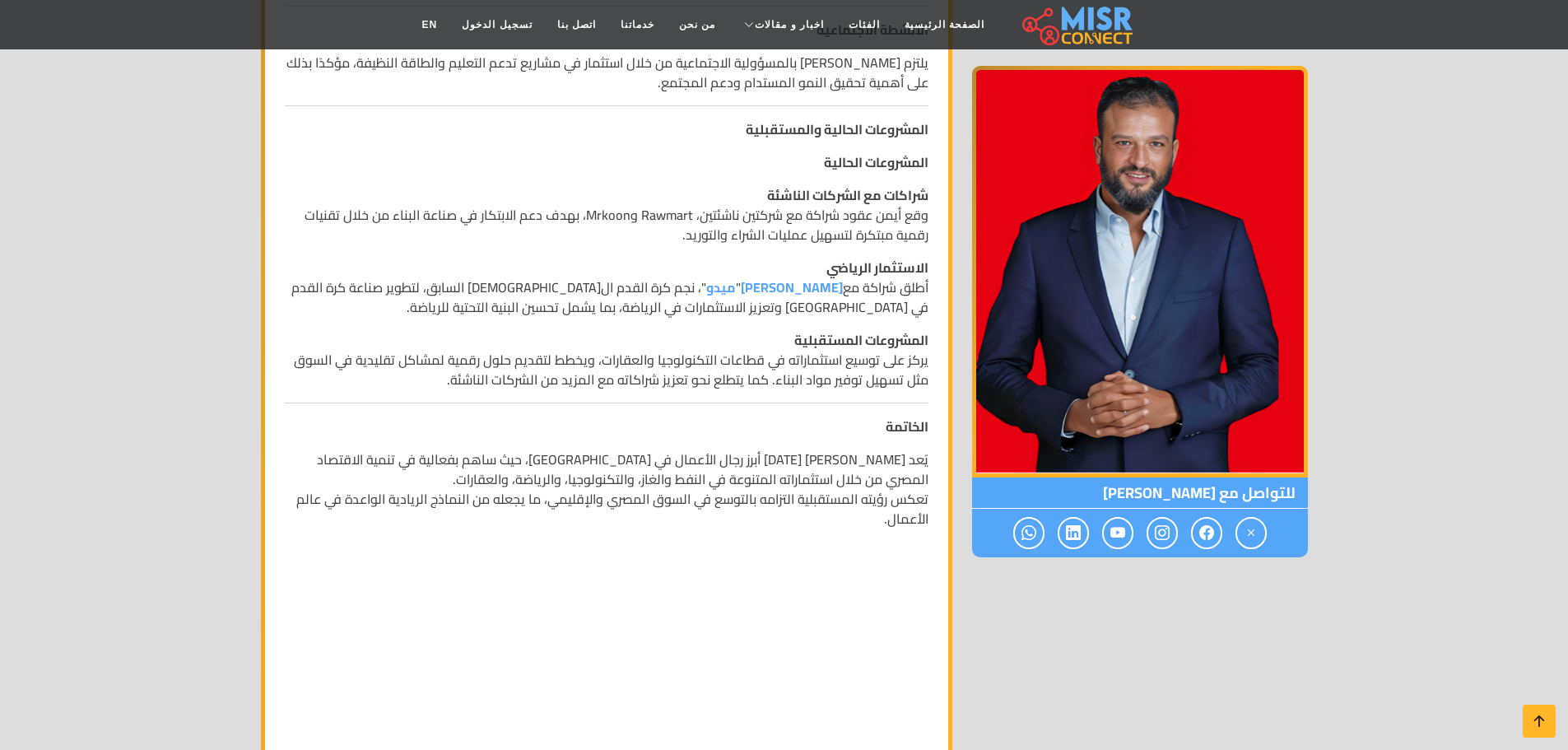
click at [631, 294] on p "الاستثمار الرياضي أطلق شراكة مع أحمد حسام " ميدو "، نجم كرة القدم المصري السابق…" at bounding box center [607, 288] width 644 height 60
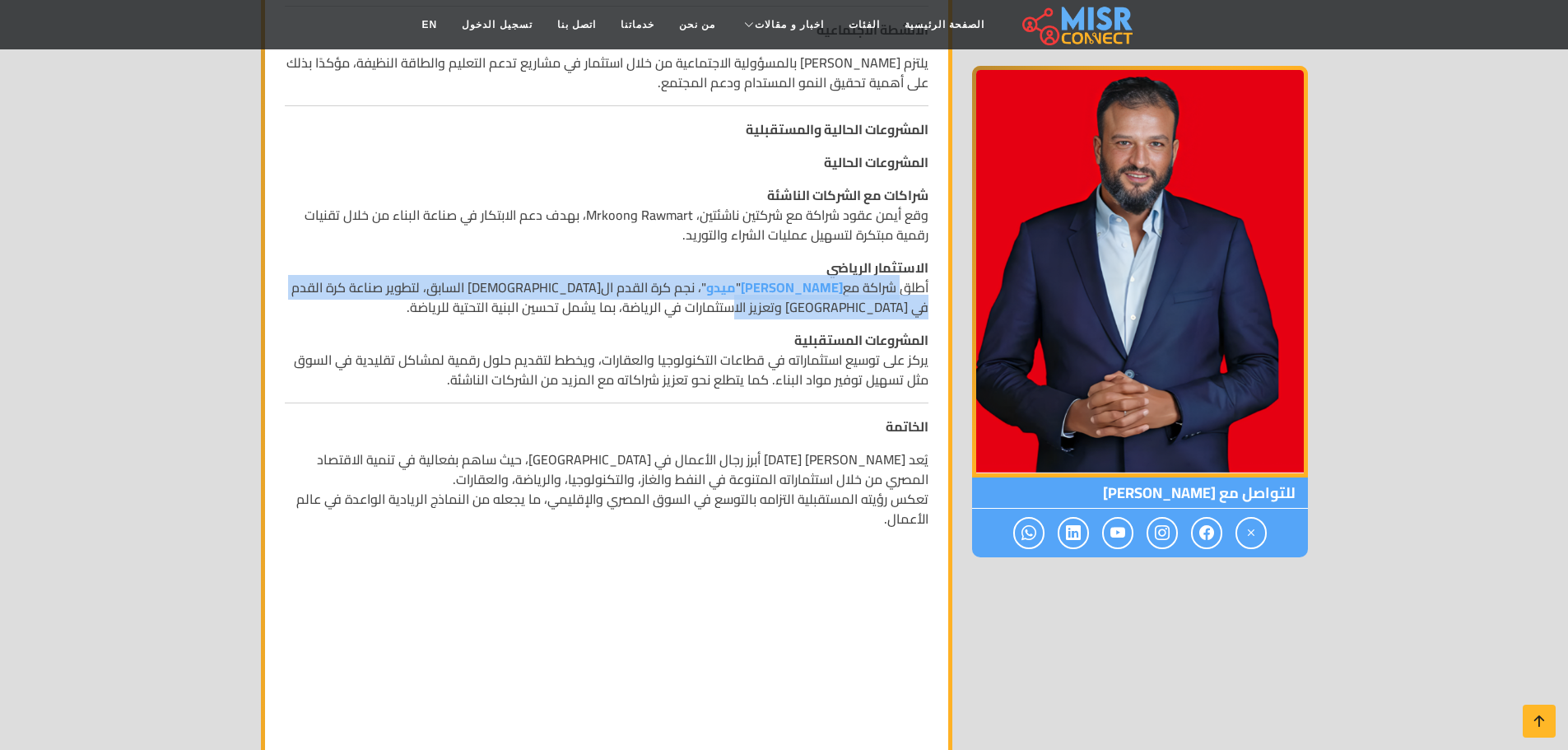
drag, startPoint x: 903, startPoint y: 290, endPoint x: 751, endPoint y: 295, distance: 152.1
click at [751, 295] on p "الاستثمار الرياضي أطلق شراكة مع أحمد حسام " ميدو "، نجم كرة القدم المصري السابق…" at bounding box center [607, 288] width 644 height 60
click at [774, 297] on p "الاستثمار الرياضي أطلق شراكة مع أحمد حسام " ميدو "، نجم كرة القدم المصري السابق…" at bounding box center [607, 288] width 644 height 60
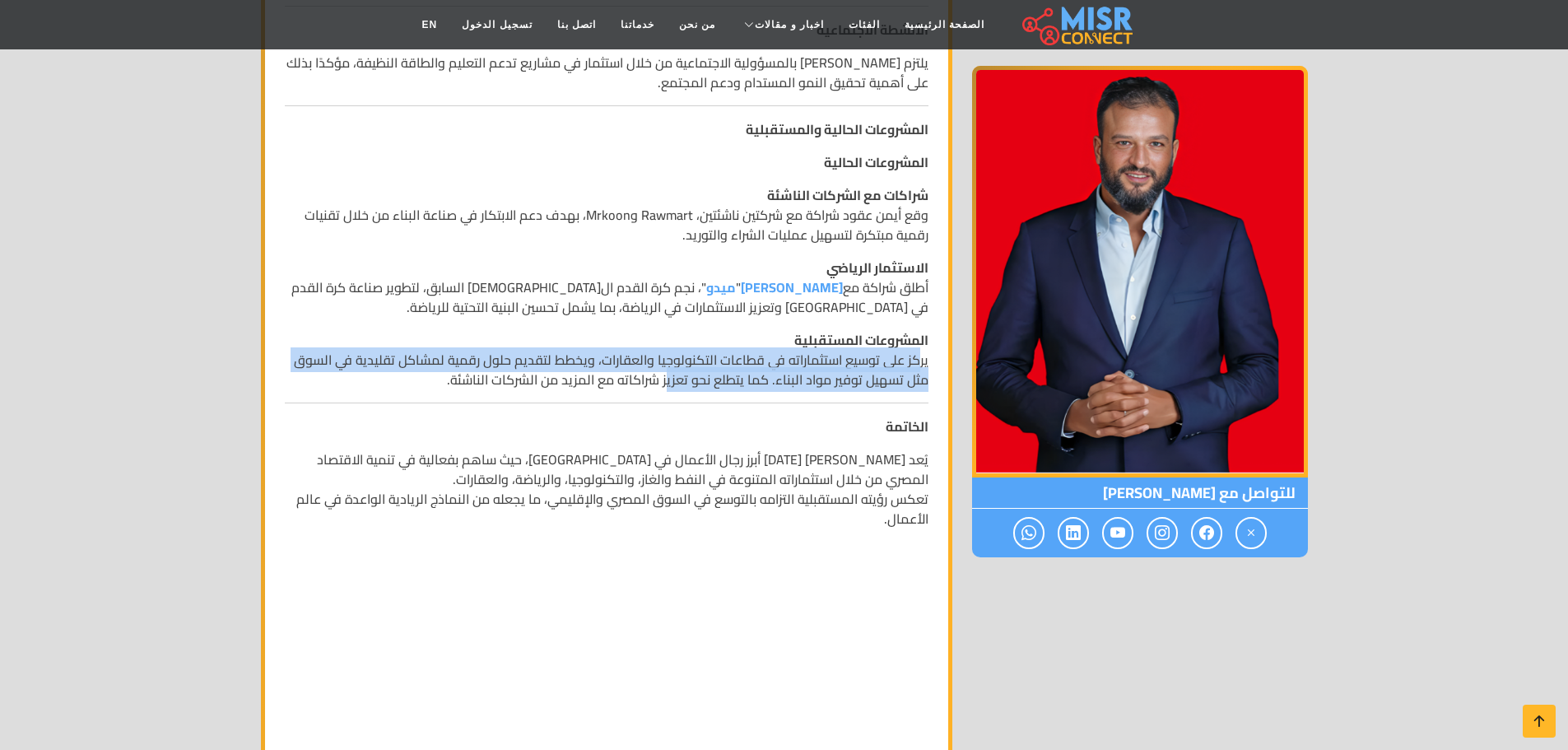
drag, startPoint x: 917, startPoint y: 361, endPoint x: 713, endPoint y: 427, distance: 214.4
click at [669, 382] on p "المشروعات المستقبلية يركز على توسيع استثماراته في قطاعات التكنولوجيا والعقارات،…" at bounding box center [607, 360] width 644 height 60
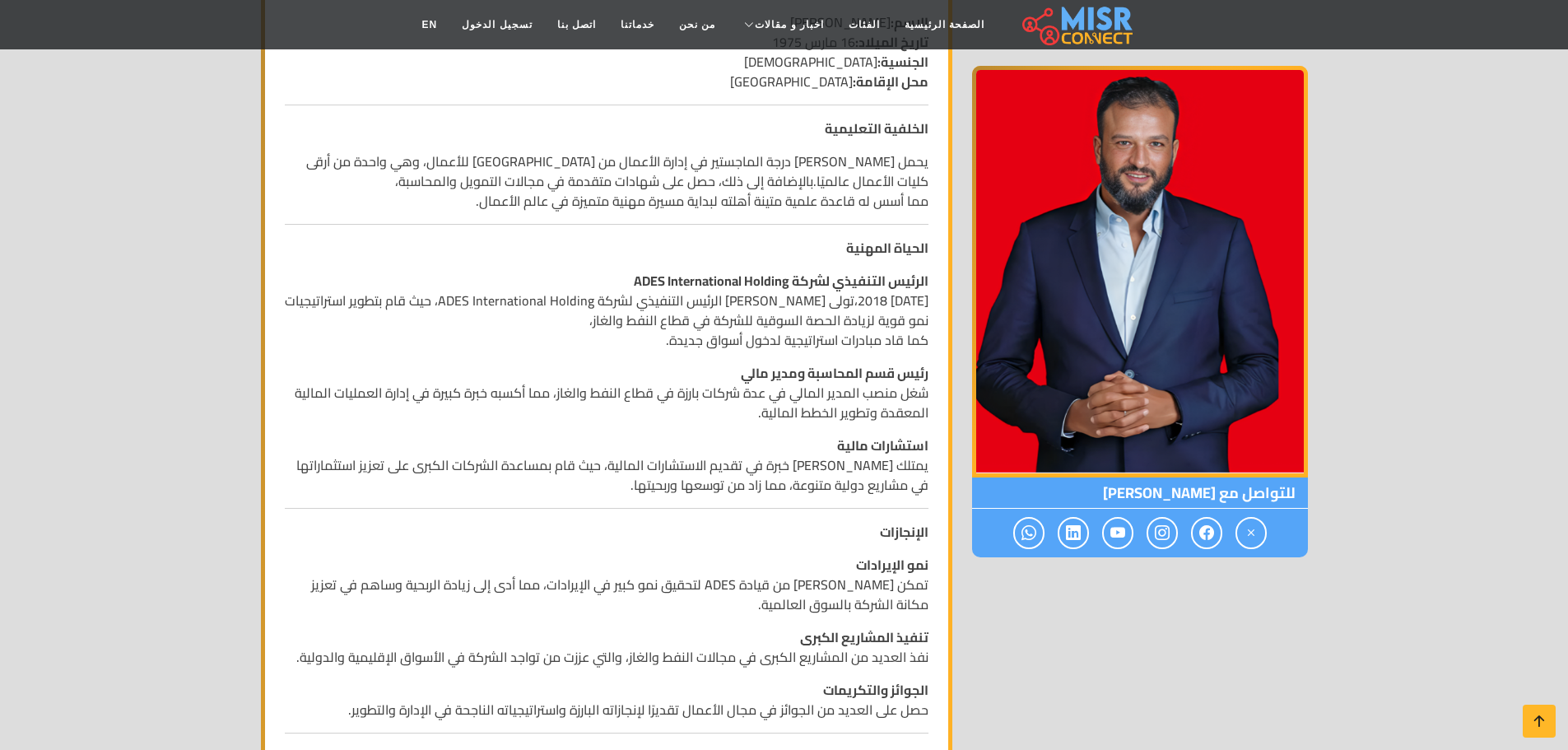
scroll to position [494, 0]
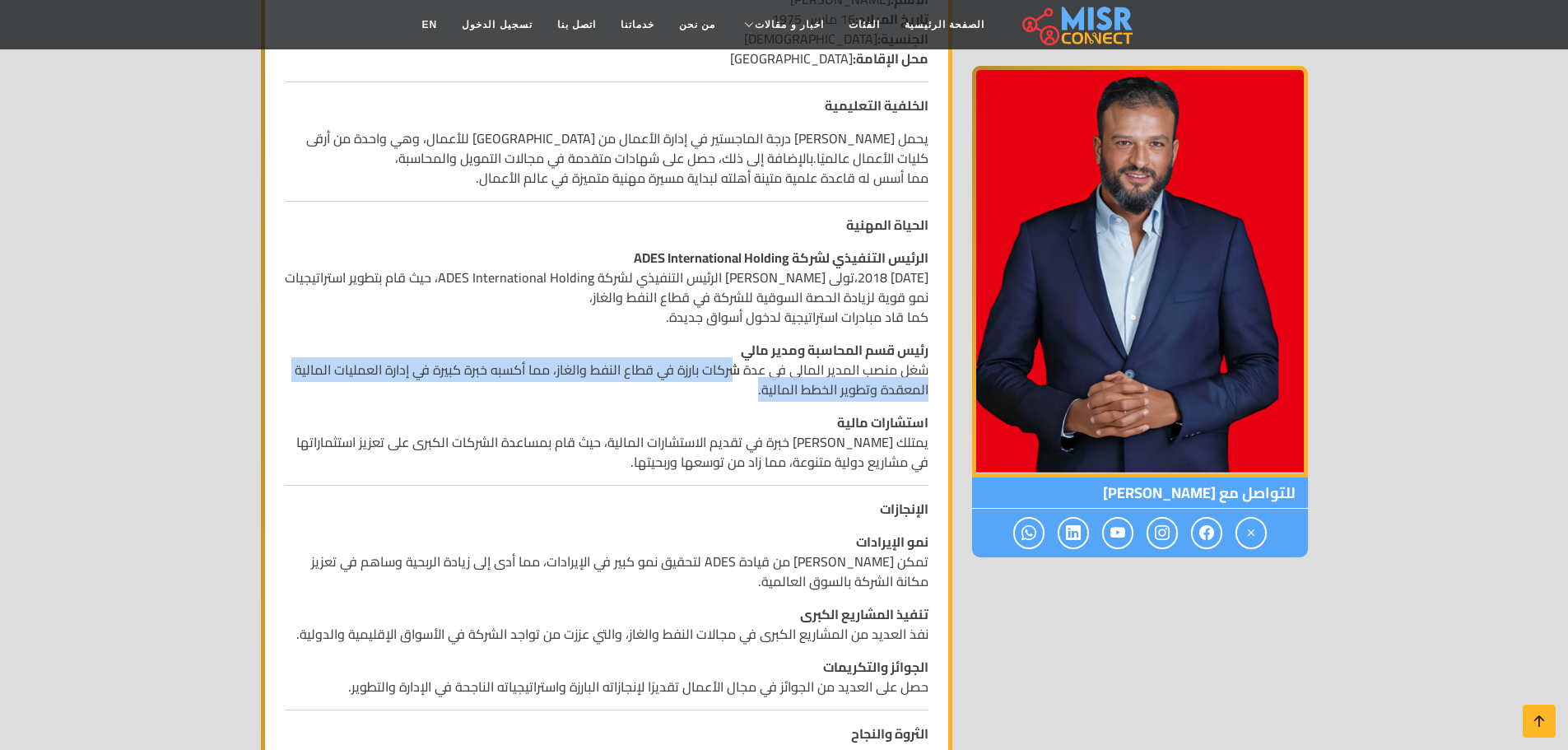
drag, startPoint x: 732, startPoint y: 374, endPoint x: 588, endPoint y: 405, distance: 147.3
click at [541, 385] on p "رئيس قسم المحاسبة ومدير مالي شغل منصب المدير المالي في عدة شركات بارزة في قطاع …" at bounding box center [607, 370] width 644 height 60
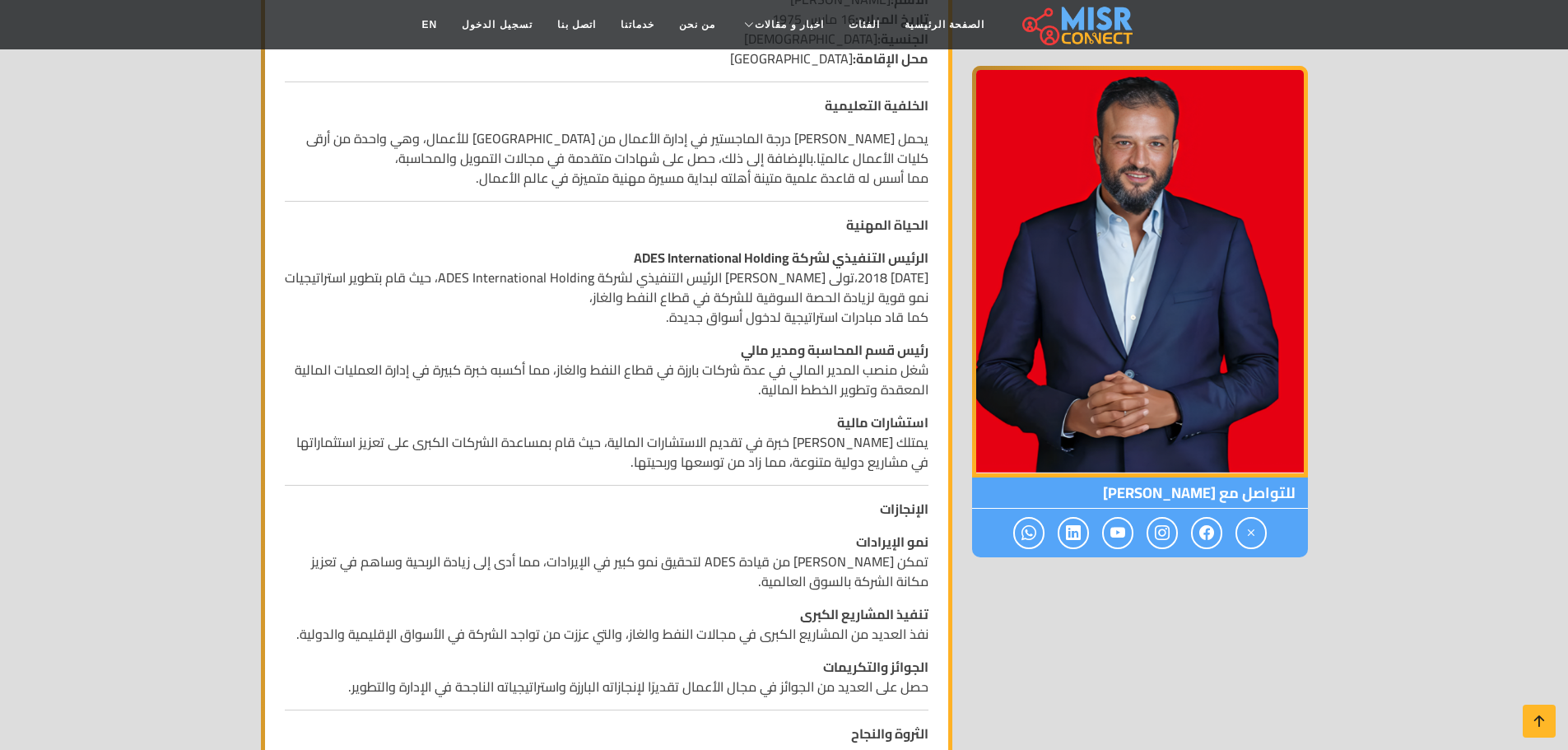
click at [645, 419] on p "استشارات مالية يمتلك أيمن ممدوح عباس خبرة في تقديم الاستشارات المالية، حيث قام …" at bounding box center [607, 442] width 644 height 60
drag, startPoint x: 709, startPoint y: 286, endPoint x: 550, endPoint y: 289, distance: 159.0
click at [547, 303] on p "الرئيس التنفيذي لشركة ADES International Holding منذ عام 2018،تولى أيمن عباس من…" at bounding box center [607, 288] width 644 height 79
click at [550, 279] on p "الرئيس التنفيذي لشركة ADES International Holding منذ عام 2018،تولى أيمن عباس من…" at bounding box center [607, 288] width 644 height 79
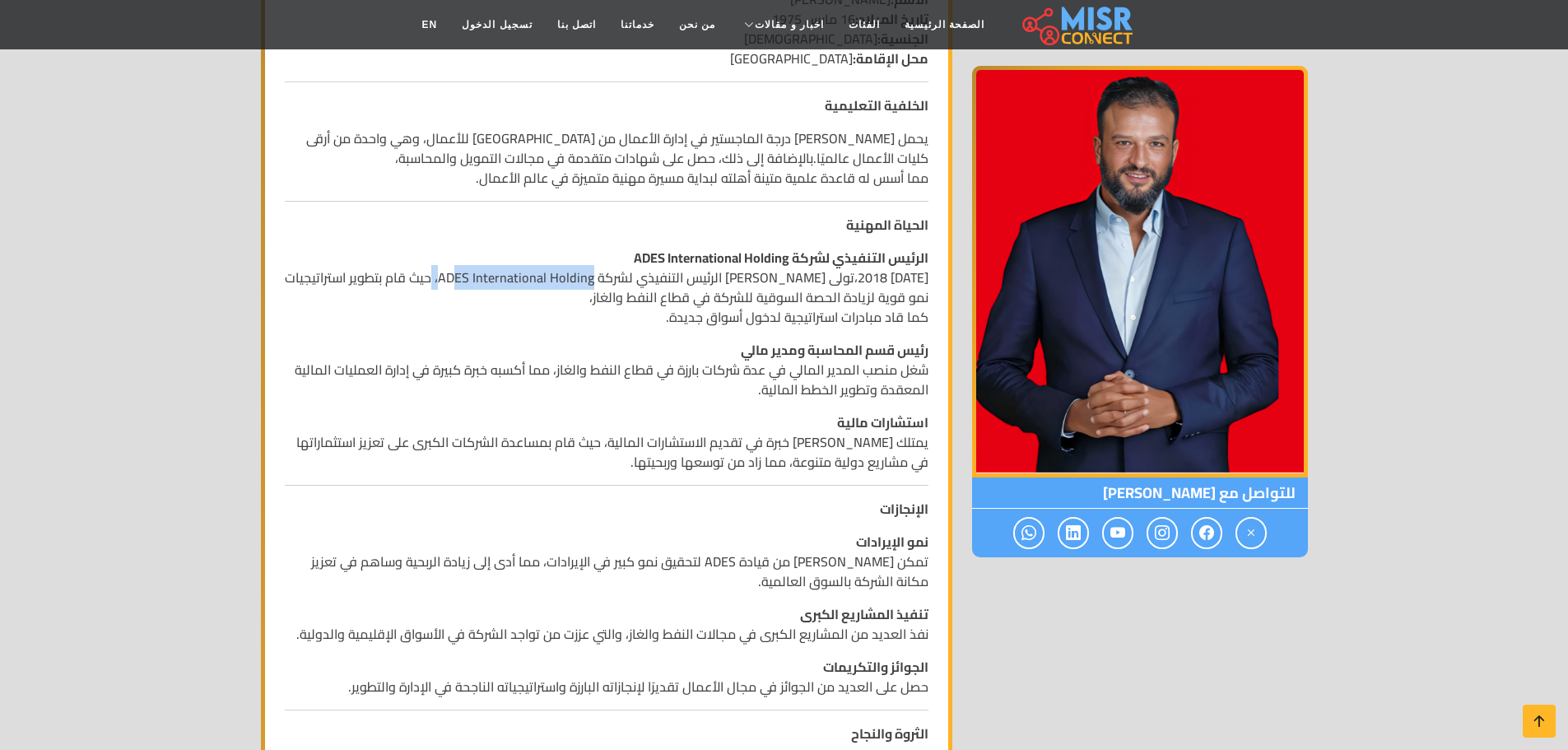
drag, startPoint x: 593, startPoint y: 279, endPoint x: 446, endPoint y: 287, distance: 147.2
click at [446, 287] on p "الرئيس التنفيذي لشركة ADES International Holding منذ عام 2018،تولى أيمن عباس من…" at bounding box center [607, 288] width 644 height 79
copy p "ADES International Holding"
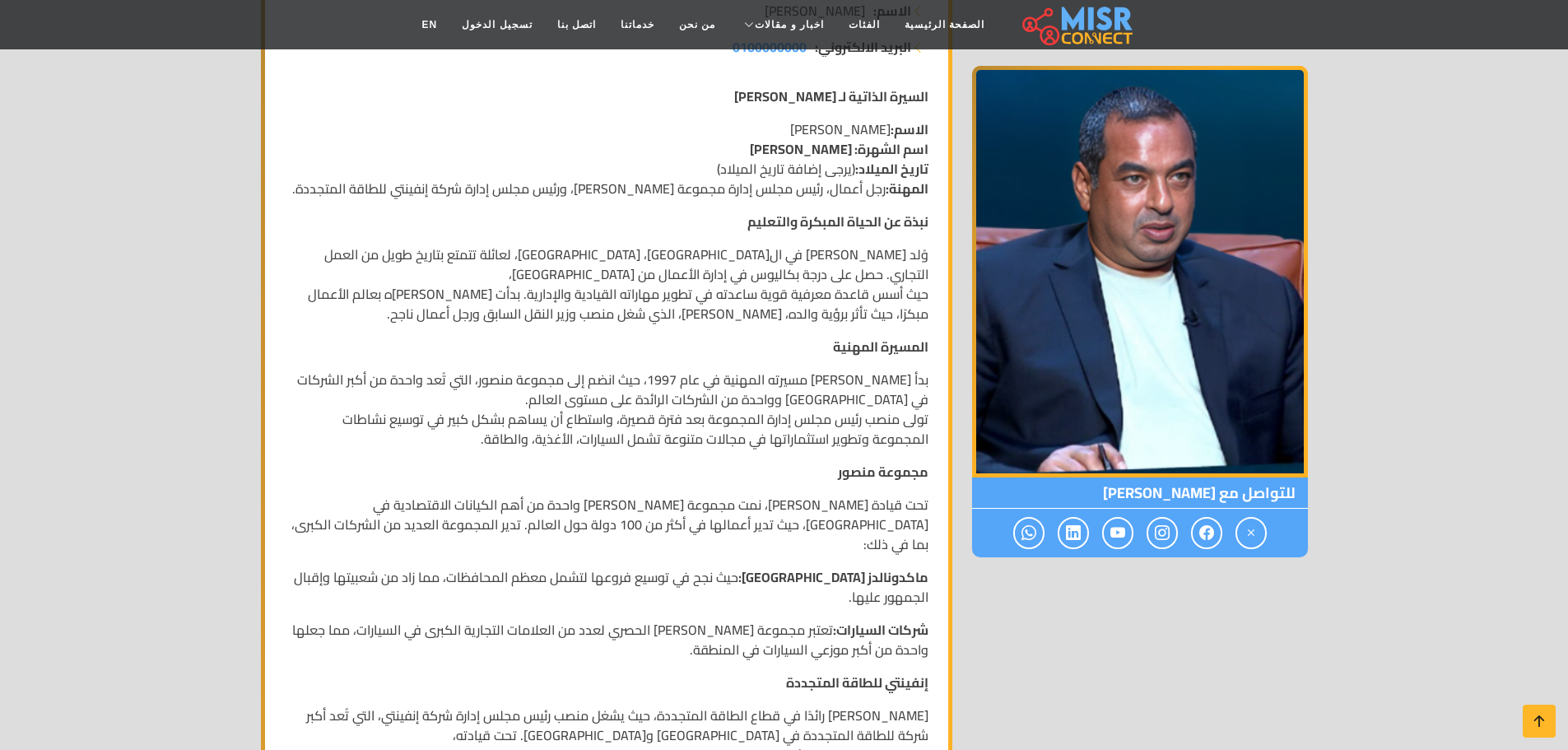
scroll to position [329, 0]
drag, startPoint x: 887, startPoint y: 131, endPoint x: 742, endPoint y: 132, distance: 145.0
click at [742, 132] on p "الاسم: محمد إسماعيل منصور اسم الشهرة: محمد منصور تاريخ الميلاد: (يرجى إضافة تار…" at bounding box center [607, 157] width 644 height 79
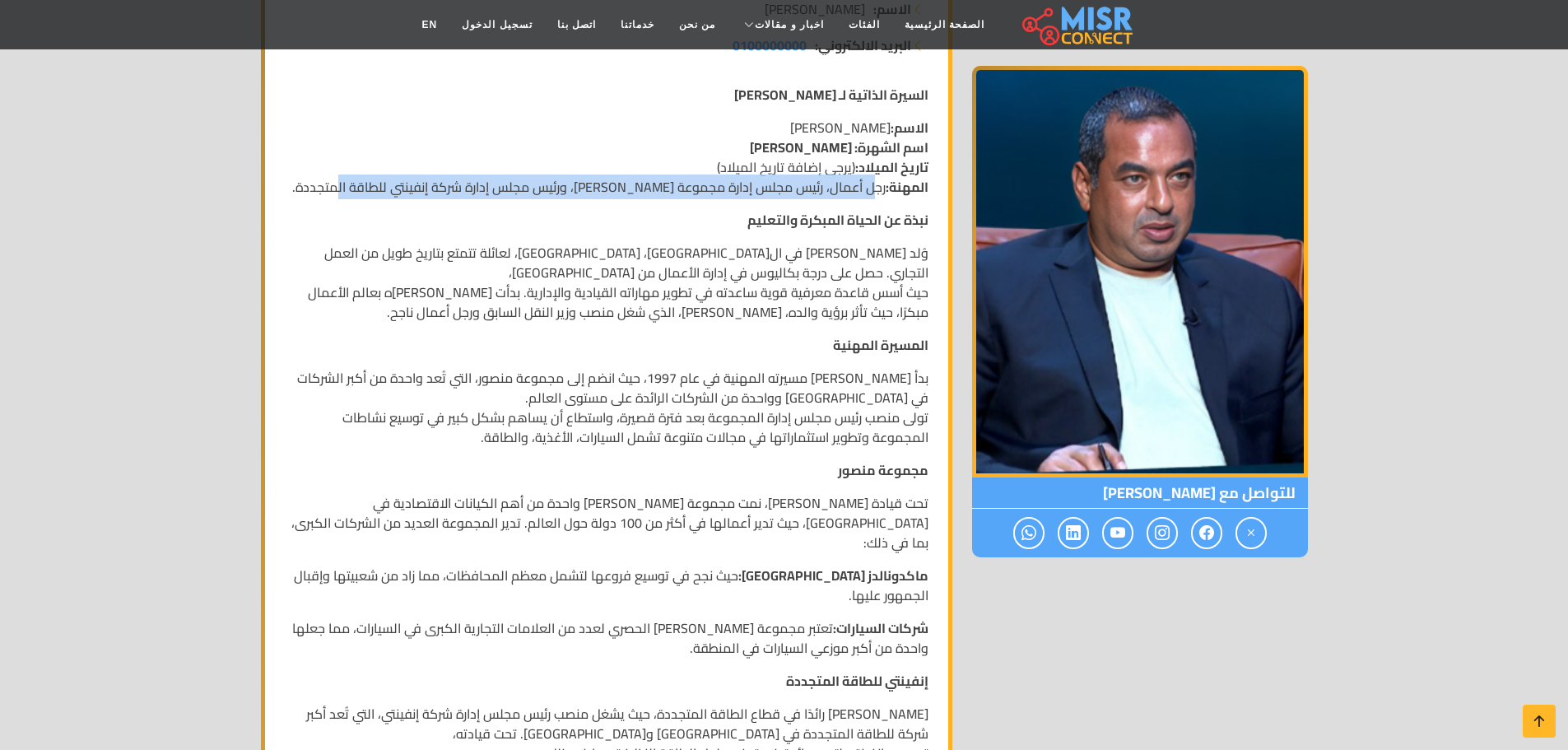
drag, startPoint x: 879, startPoint y: 189, endPoint x: 323, endPoint y: 180, distance: 556.1
click at [323, 180] on p "الاسم: محمد إسماعيل منصور اسم الشهرة: محمد منصور تاريخ الميلاد: (يرجى إضافة تار…" at bounding box center [607, 157] width 644 height 79
click at [414, 179] on p "الاسم: محمد إسماعيل منصور اسم الشهرة: محمد منصور تاريخ الميلاد: (يرجى إضافة تار…" at bounding box center [607, 157] width 644 height 79
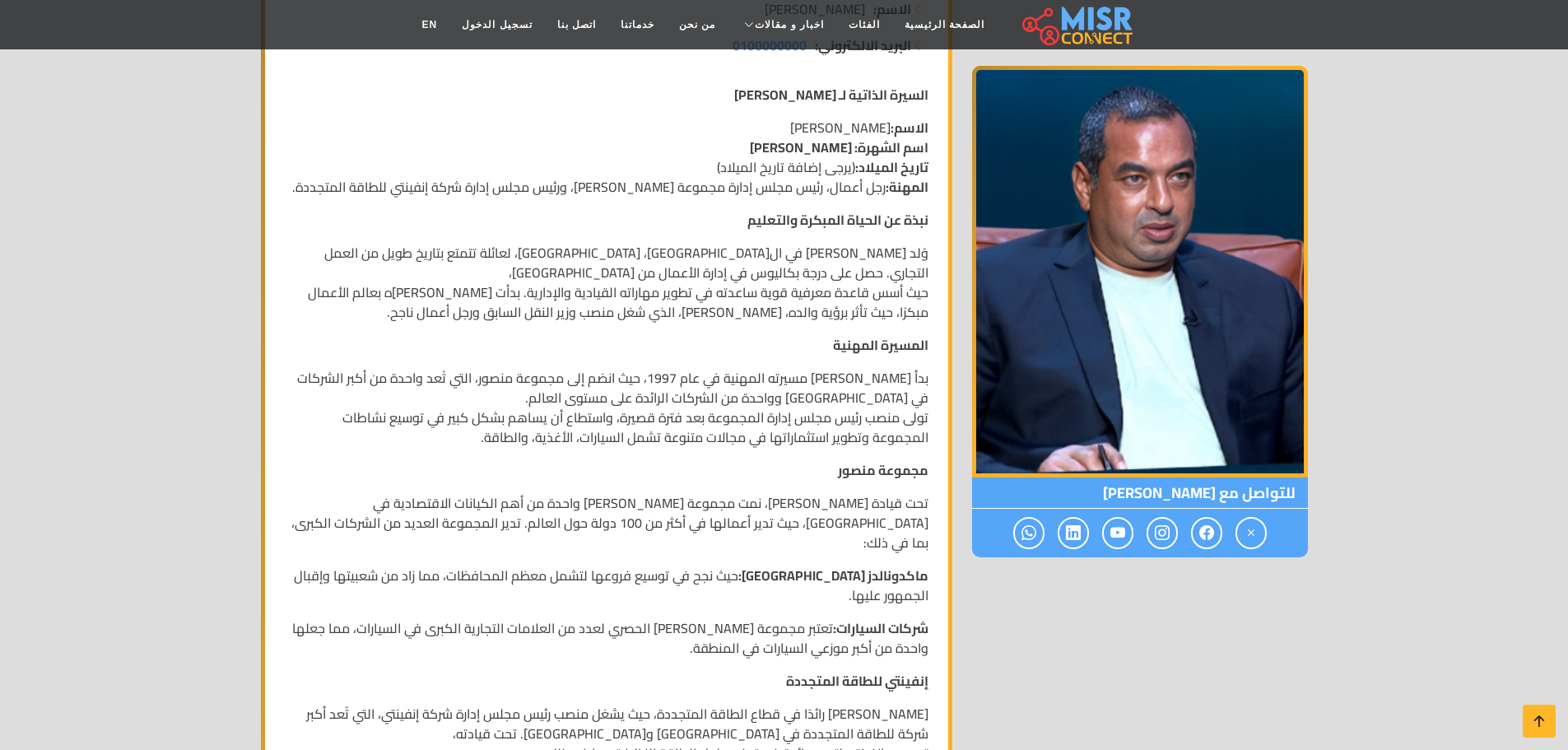
click at [851, 246] on p "وُلد محمد إسماعيل منصور في القاهرة، مصر، لعائلة تتمتع بتاريخ طويل من العمل التج…" at bounding box center [607, 283] width 644 height 79
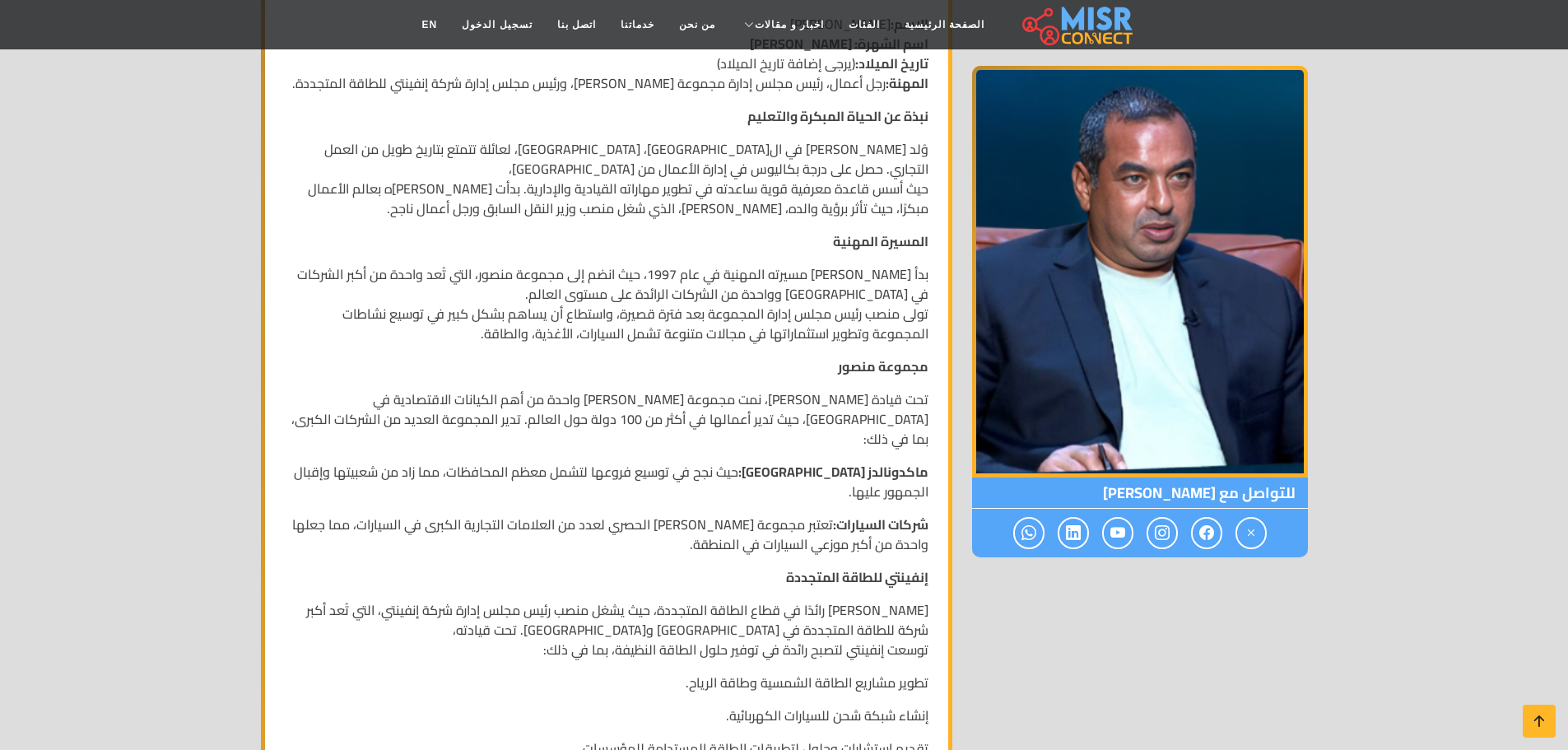
scroll to position [494, 0]
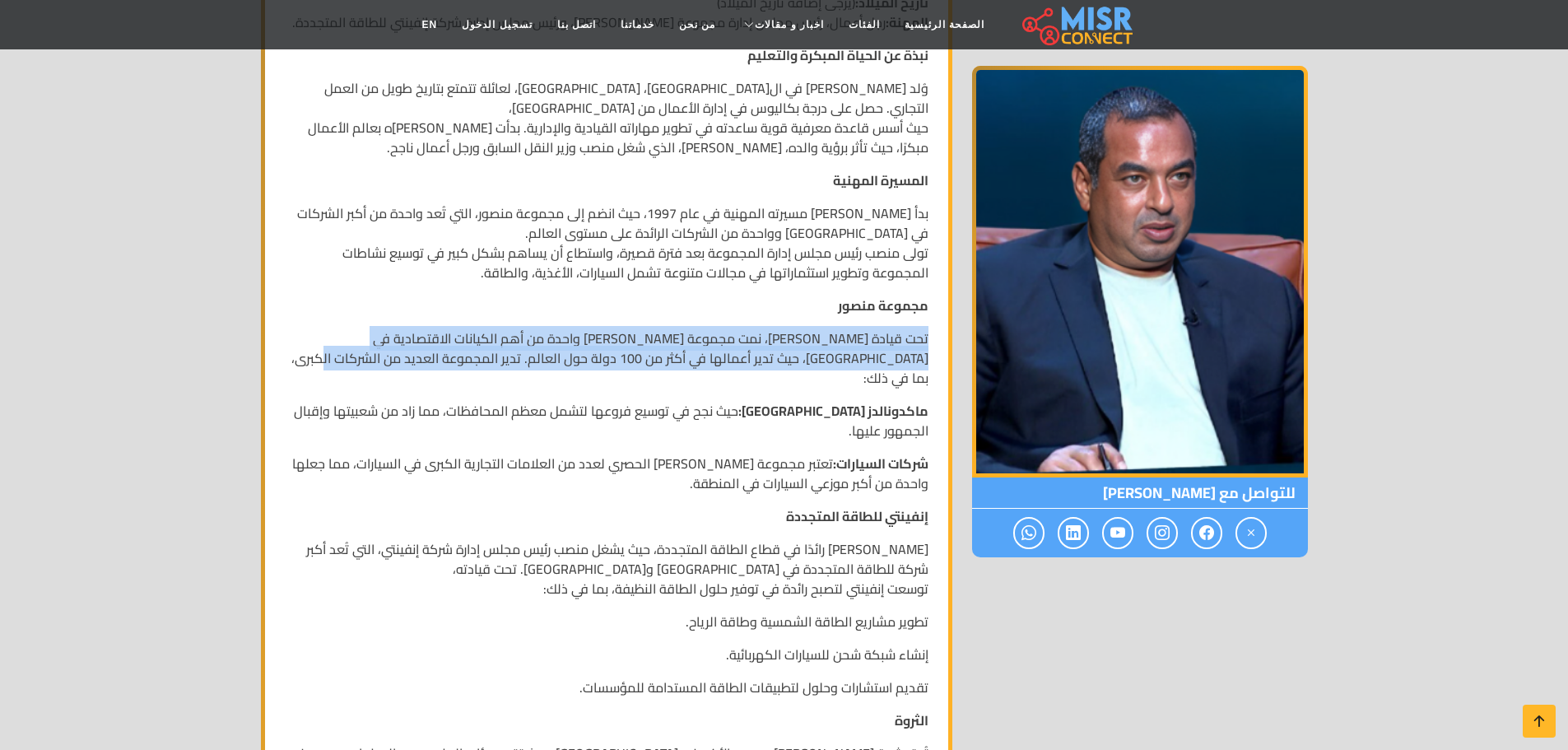
drag, startPoint x: 929, startPoint y: 337, endPoint x: 439, endPoint y: 366, distance: 490.9
click at [439, 366] on div "السيرة الذاتية لـ محمد إسماعيل منصور الاسم: محمد إسماعيل منصور اسم الشهرة: محمد…" at bounding box center [607, 664] width 664 height 1515
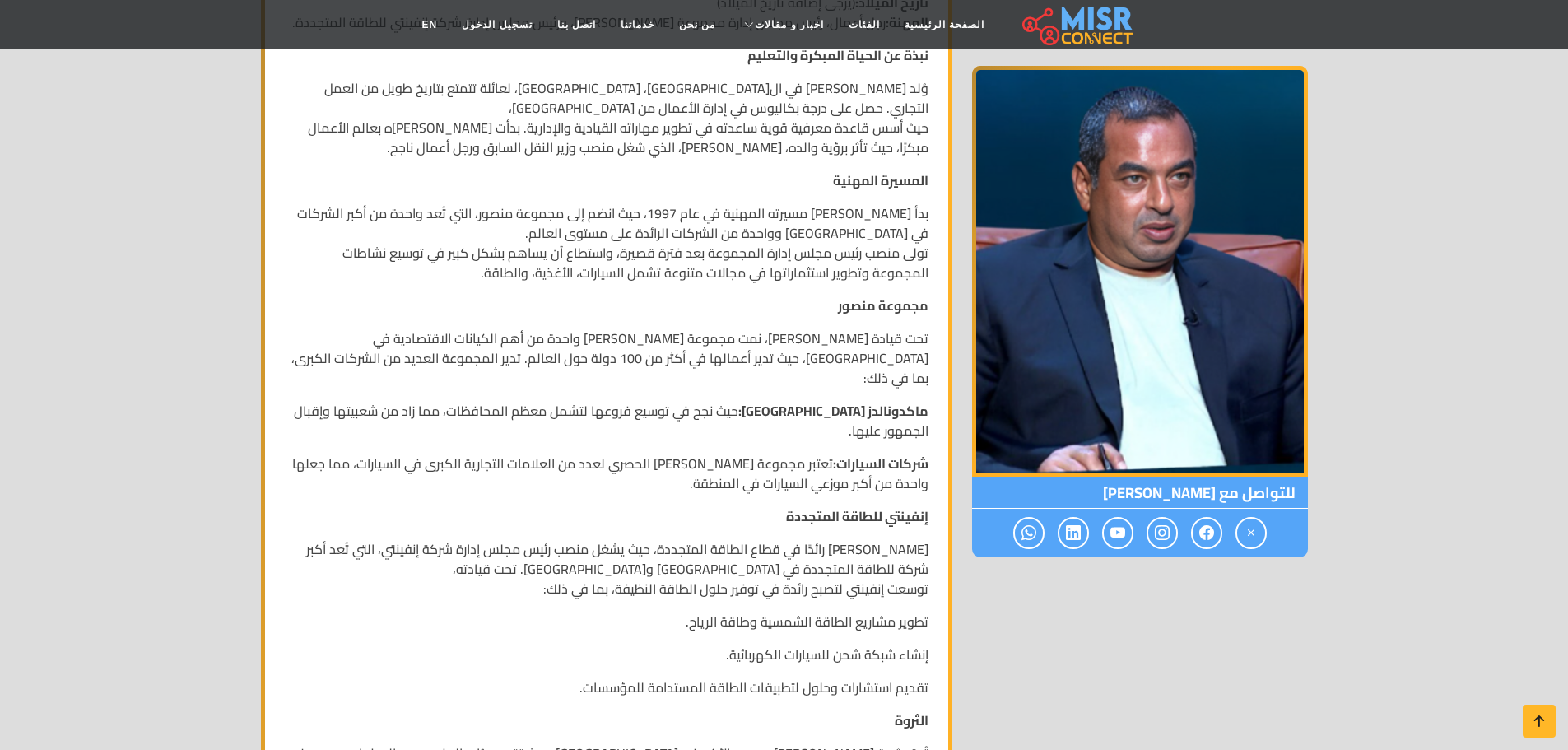
click at [645, 371] on div "السيرة الذاتية لـ محمد إسماعيل منصور الاسم: محمد إسماعيل منصور اسم الشهرة: محمد…" at bounding box center [607, 664] width 664 height 1515
drag, startPoint x: 917, startPoint y: 333, endPoint x: 675, endPoint y: 339, distance: 242.1
click at [675, 339] on p "تحت قيادة محمد إسماعيل، نمت مجموعة منصور لتصبح واحدة من أهم الكيانات الاقتصادية…" at bounding box center [607, 358] width 644 height 60
click at [863, 371] on div "السيرة الذاتية لـ محمد إسماعيل منصور الاسم: محمد إسماعيل منصور اسم الشهرة: محمد…" at bounding box center [607, 664] width 664 height 1515
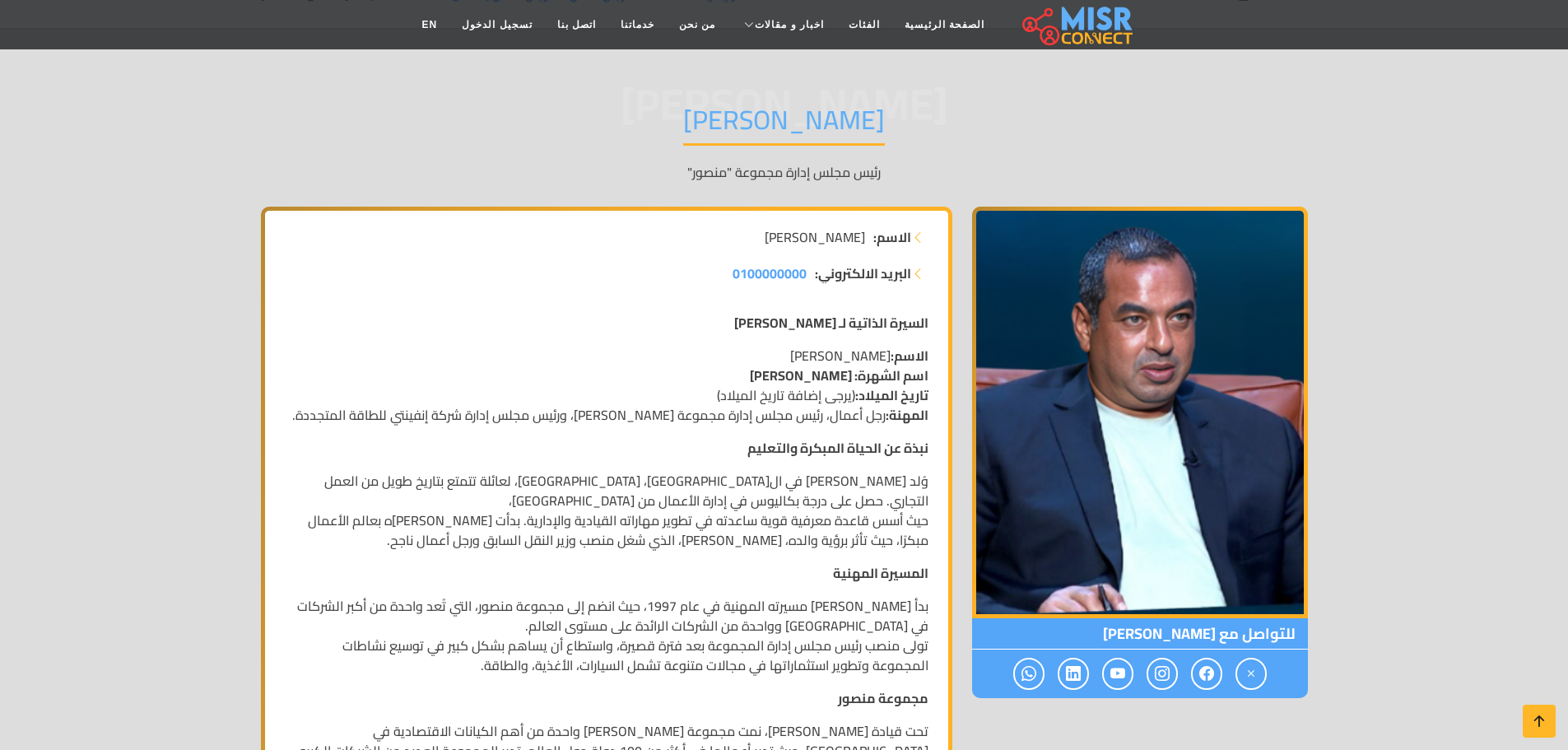
scroll to position [0, 0]
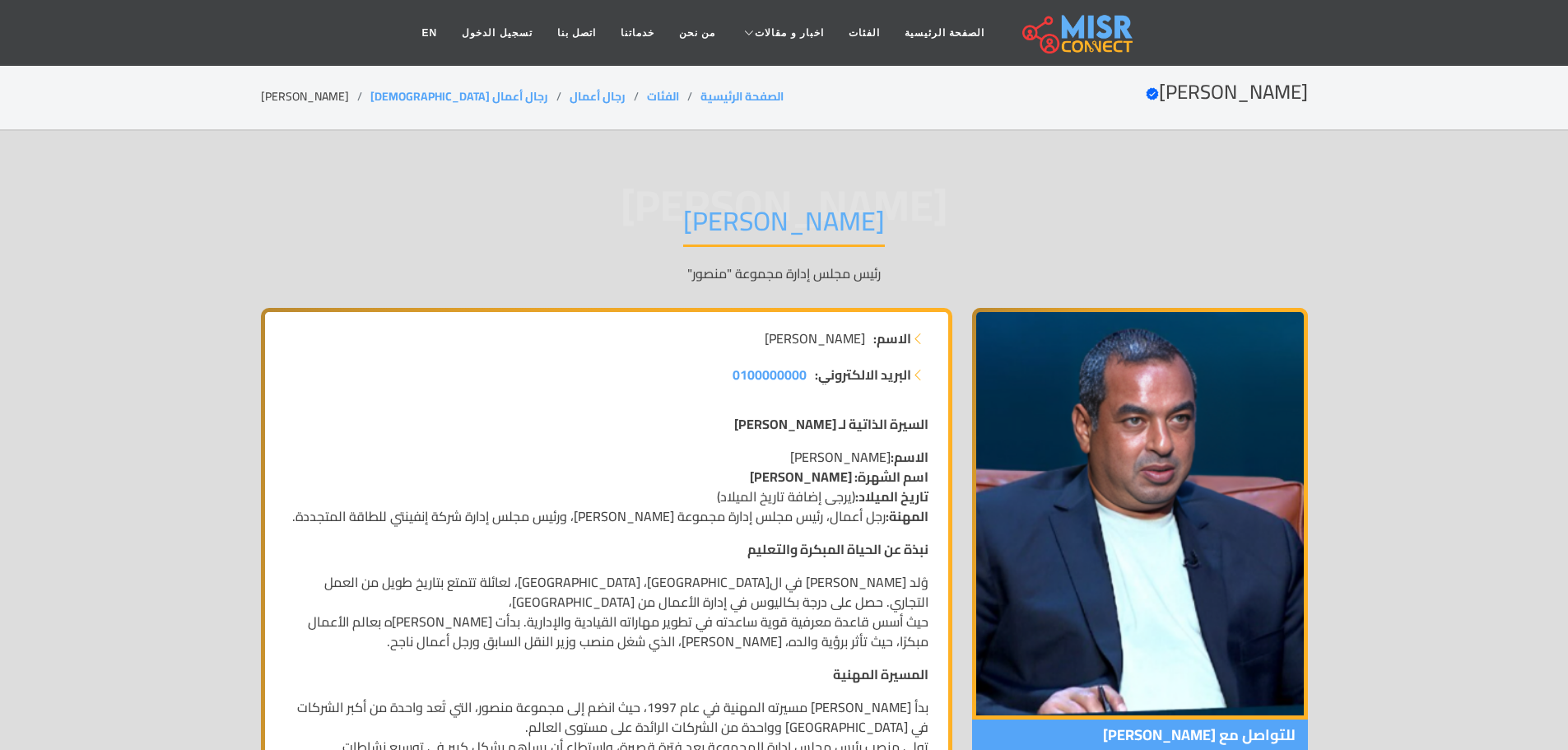
drag, startPoint x: 912, startPoint y: 226, endPoint x: 569, endPoint y: 226, distance: 343.0
click at [569, 226] on div "محمد منصور محمد إسماعيل منصور رئيس مجلس إدارة مجموعة "منصور"" at bounding box center [784, 244] width 1046 height 127
click at [422, 93] on link "رجال أعمال [DEMOGRAPHIC_DATA]" at bounding box center [459, 97] width 178 height 21
click at [700, 103] on link "الصفحة الرئيسية" at bounding box center [741, 97] width 83 height 21
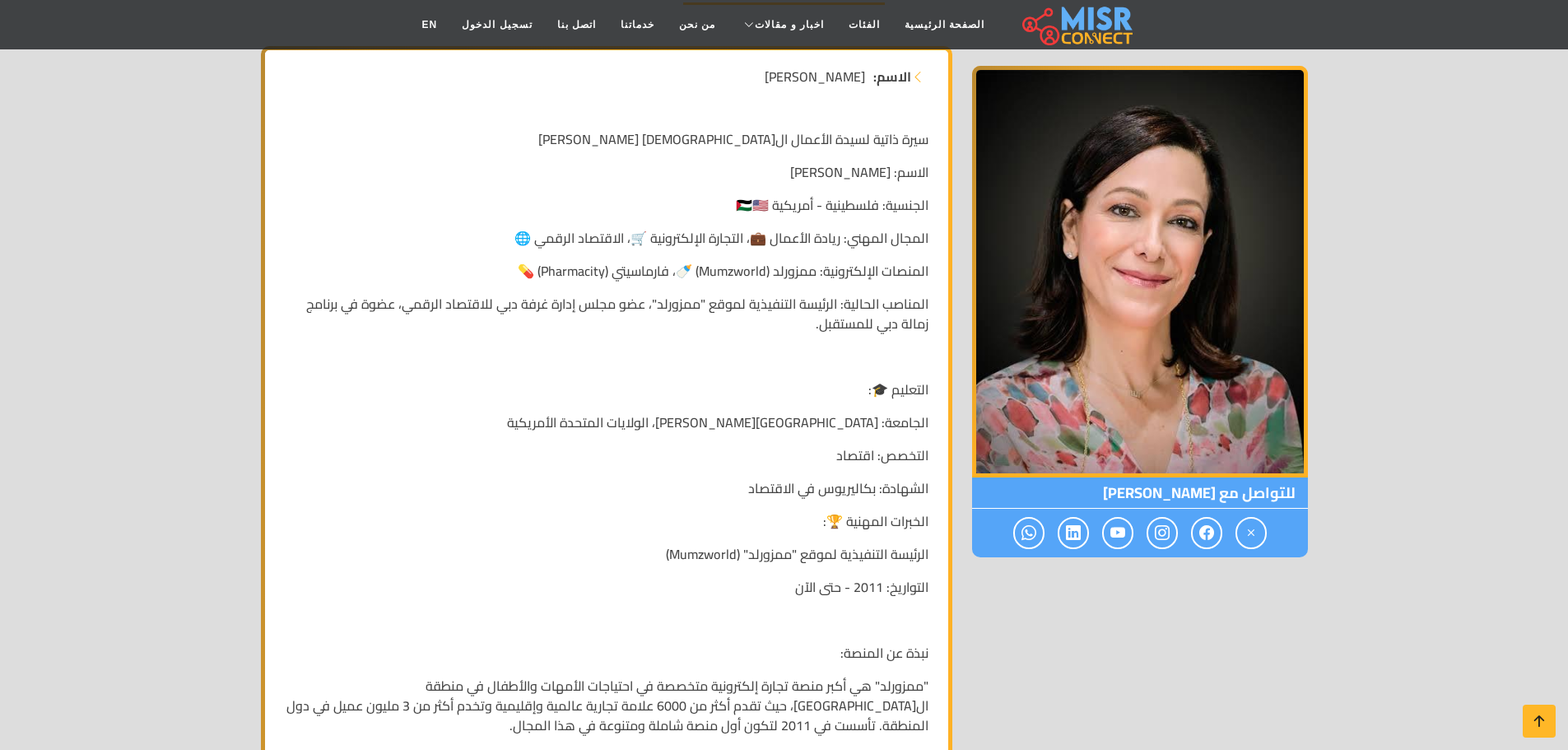
scroll to position [247, 0]
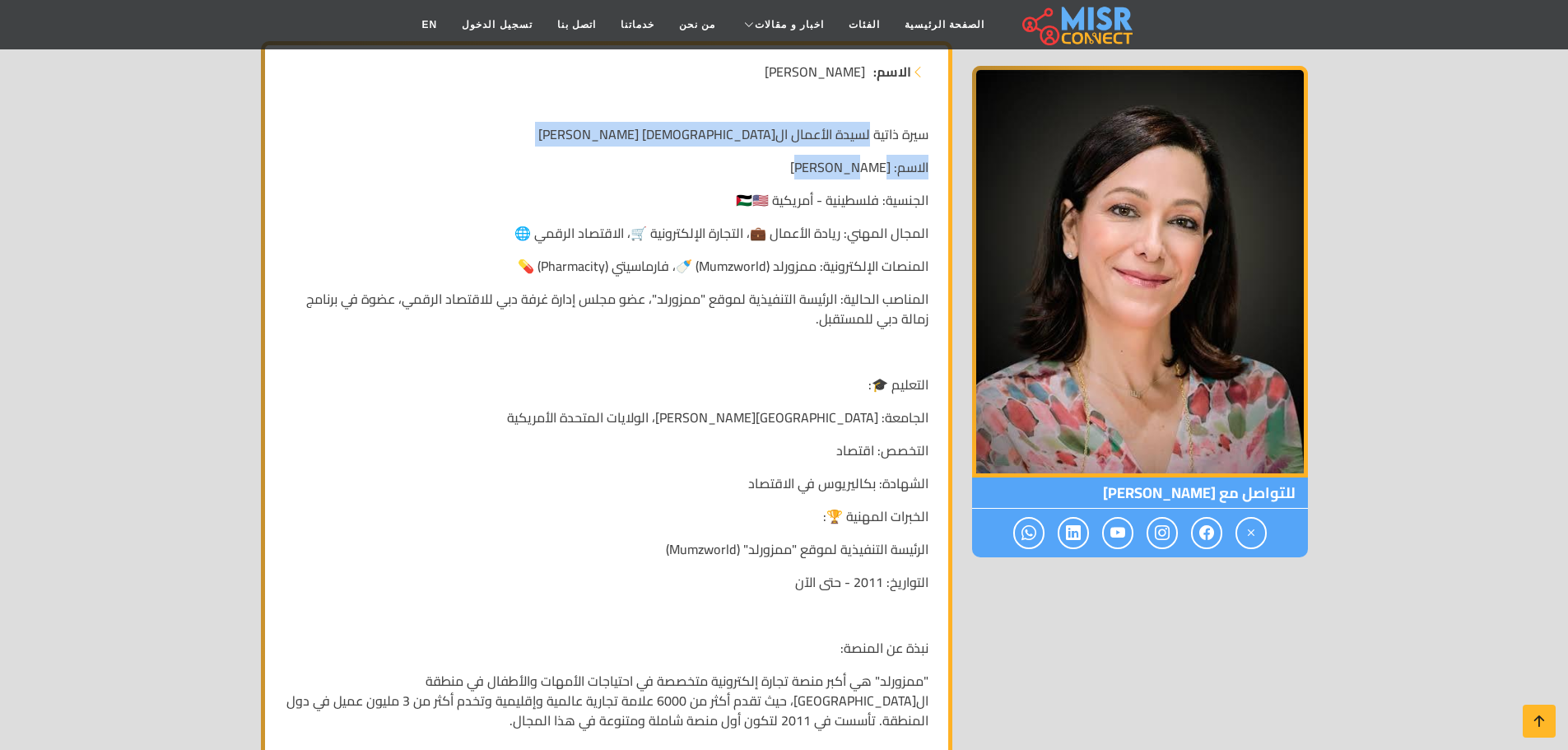
drag, startPoint x: 854, startPoint y: 143, endPoint x: 676, endPoint y: 155, distance: 178.4
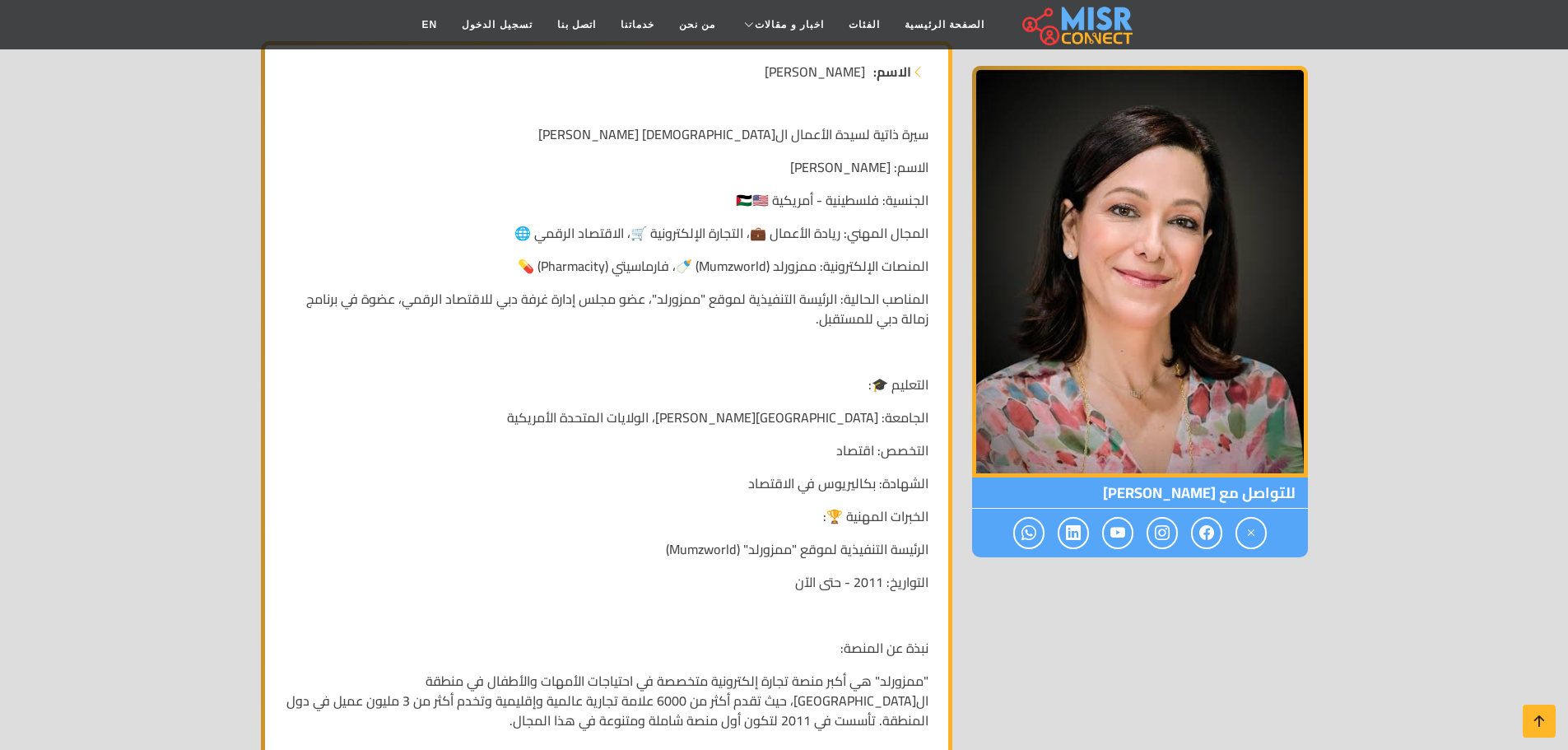
click at [798, 190] on p "الجنسية: فلسطينية - أمريكية 🇵🇸🇺🇸" at bounding box center [607, 200] width 644 height 20
drag, startPoint x: 878, startPoint y: 173, endPoint x: 788, endPoint y: 174, distance: 90.0
click at [789, 172] on p "الاسم: [PERSON_NAME]" at bounding box center [607, 167] width 644 height 20
click at [800, 241] on p "المجال المهني: ريادة الأعمال 💼، التجارة الإلكترونية 🛒، الاقتصاد الرقمي 🌐" at bounding box center [607, 233] width 644 height 20
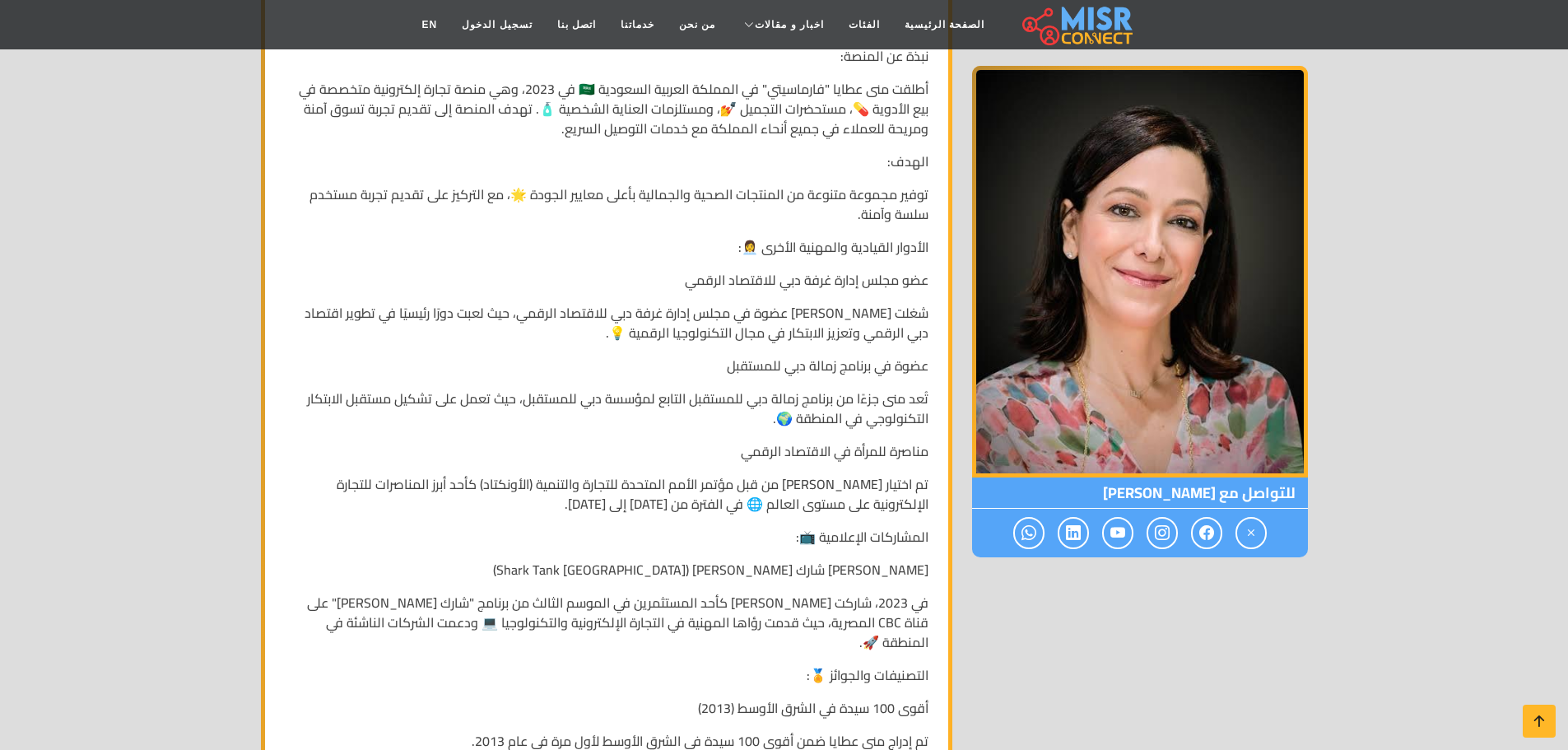
scroll to position [1400, 0]
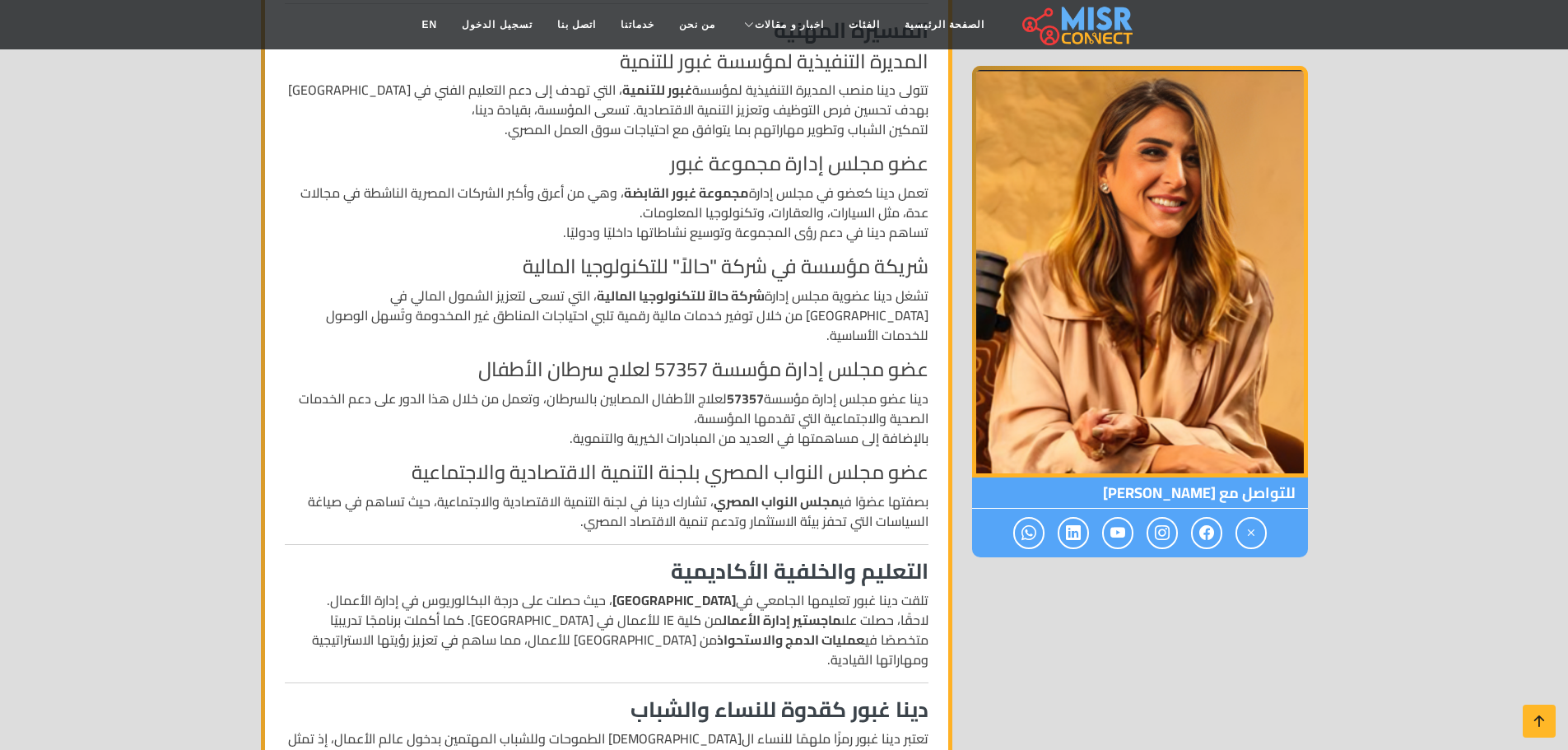
scroll to position [576, 0]
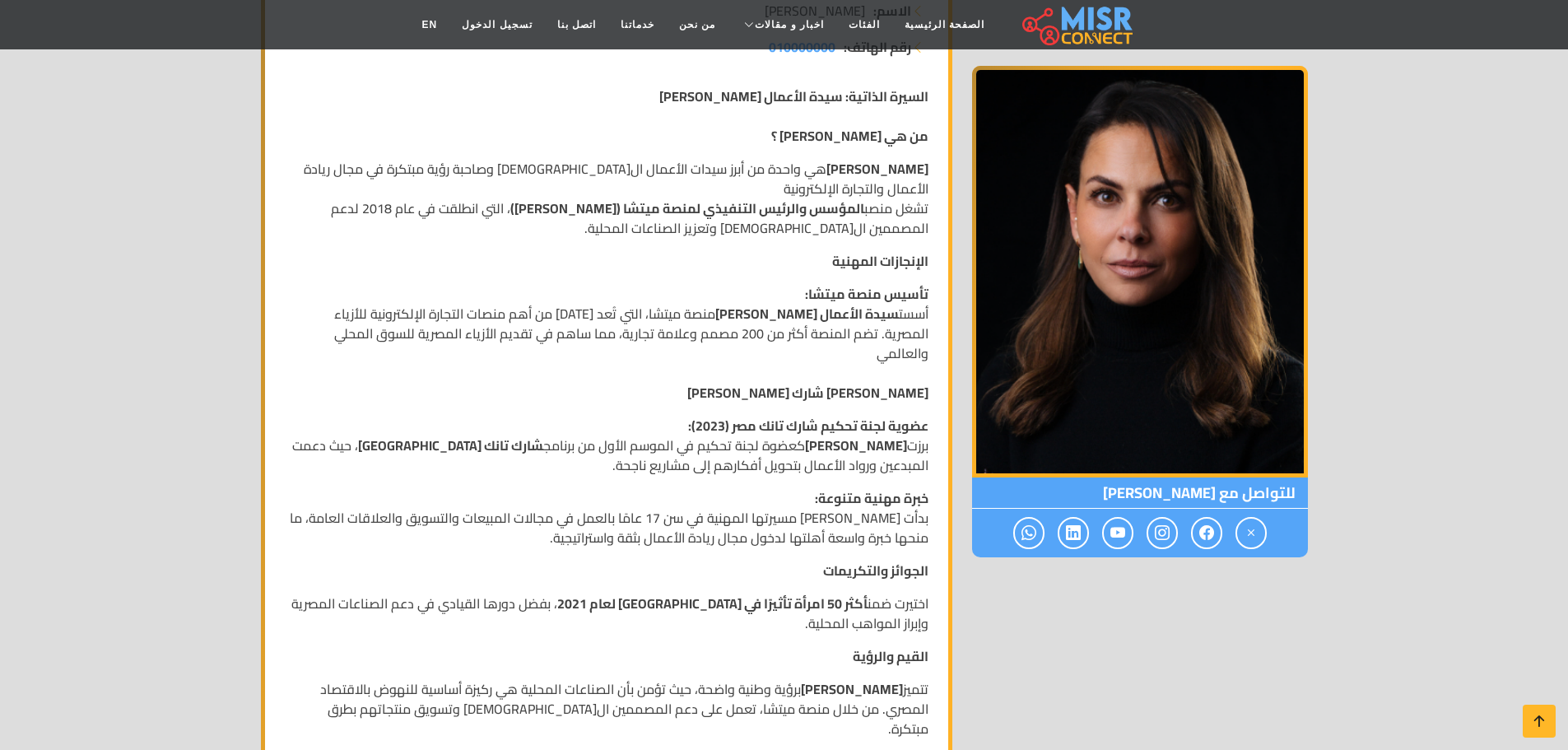
scroll to position [329, 0]
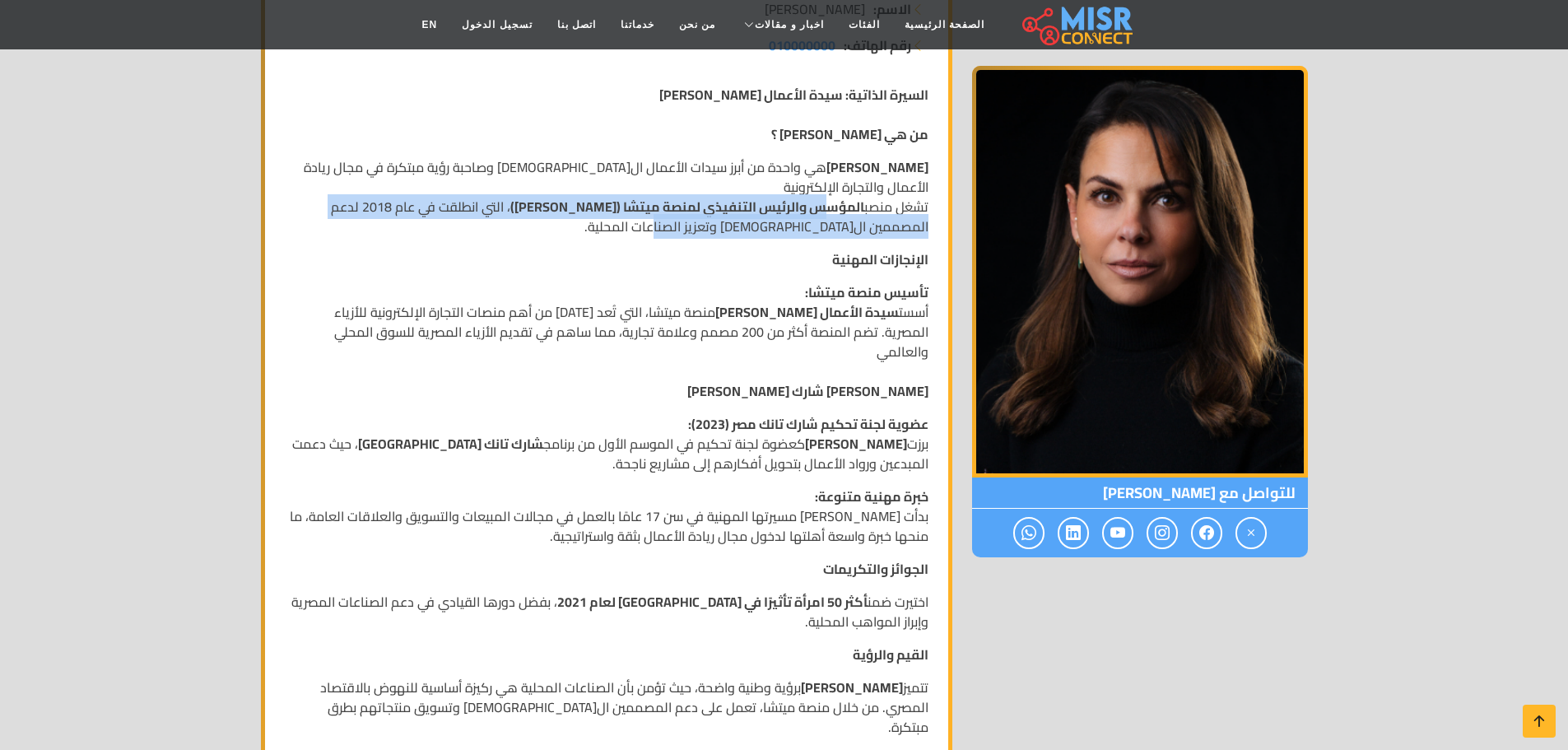
drag, startPoint x: 821, startPoint y: 190, endPoint x: 335, endPoint y: 206, distance: 486.3
click at [335, 206] on p "[PERSON_NAME] هي واحدة من أبرز سيدات الأعمال ال[DEMOGRAPHIC_DATA] وصاحبة رؤية م…" at bounding box center [607, 197] width 644 height 79
click at [635, 217] on p "[PERSON_NAME] هي واحدة من أبرز سيدات الأعمال ال[DEMOGRAPHIC_DATA] وصاحبة رؤية م…" at bounding box center [607, 197] width 644 height 79
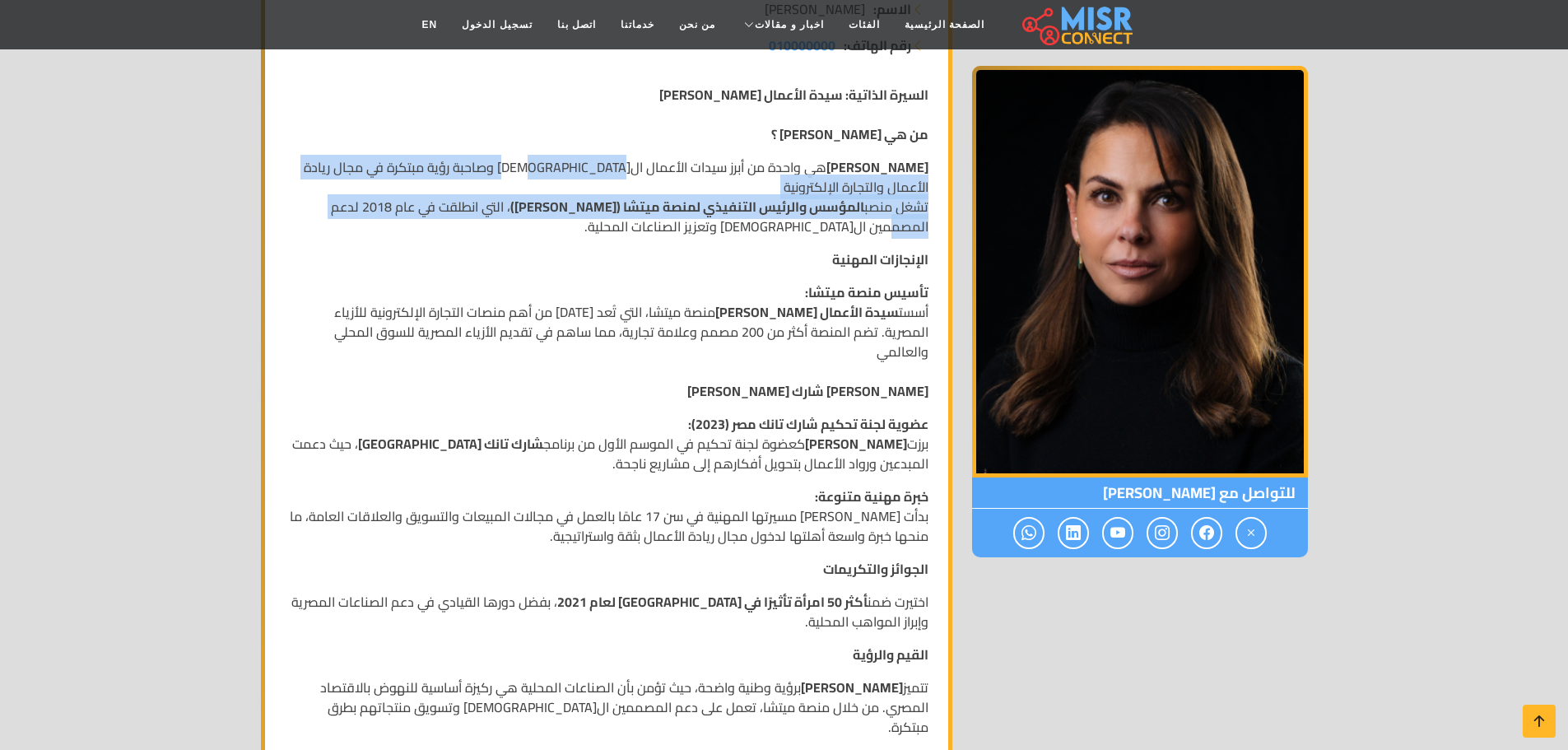
drag, startPoint x: 653, startPoint y: 172, endPoint x: 338, endPoint y: 187, distance: 315.4
click at [338, 187] on p "[PERSON_NAME] هي واحدة من أبرز سيدات الأعمال ال[DEMOGRAPHIC_DATA] وصاحبة رؤية م…" at bounding box center [607, 197] width 644 height 79
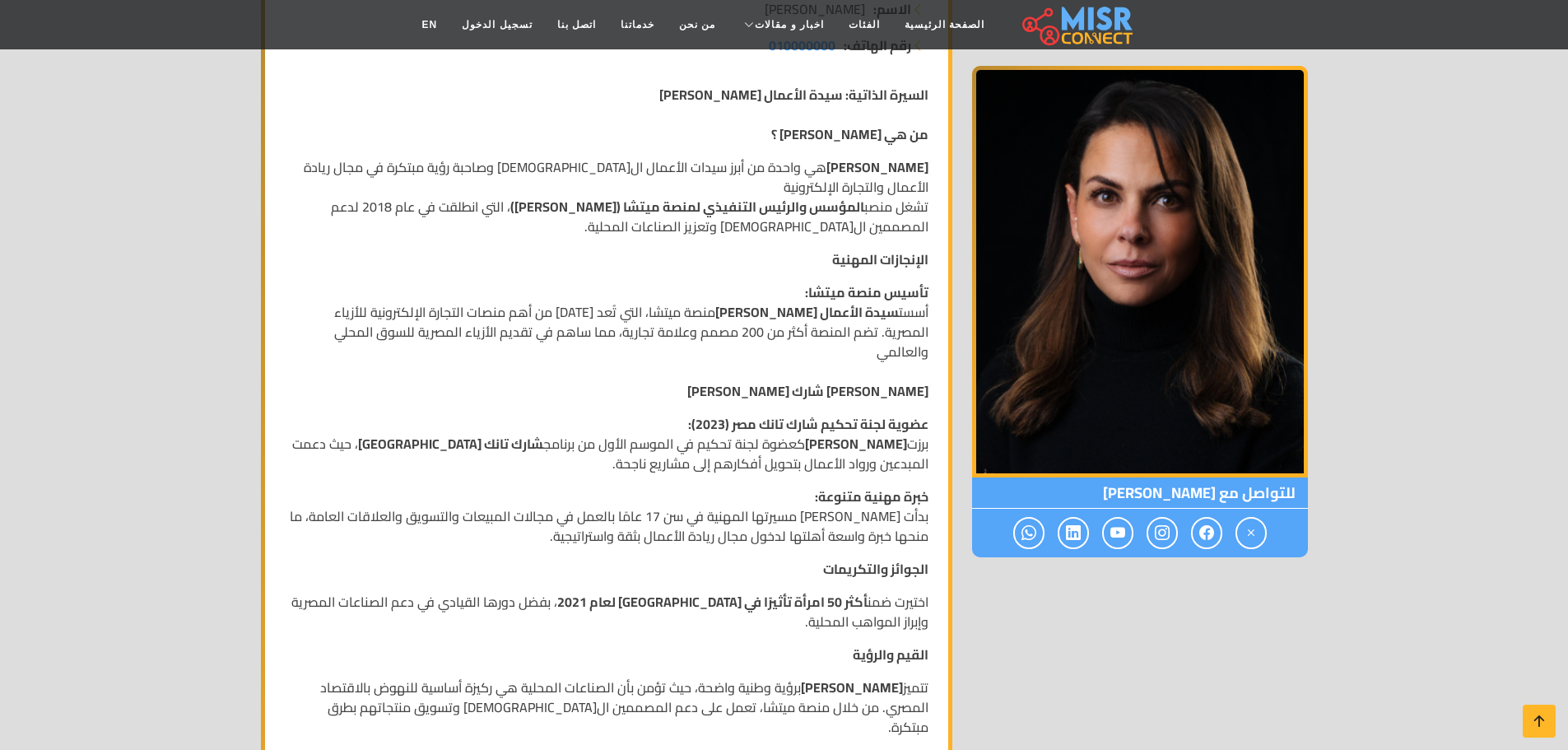
drag, startPoint x: 732, startPoint y: 331, endPoint x: 741, endPoint y: 332, distance: 9.1
click at [734, 331] on p "تأسيس منصة ميتشا: أسست سيدة الأعمال [PERSON_NAME] منصة ميتشا، التي تُعد [DATE] …" at bounding box center [607, 342] width 644 height 118
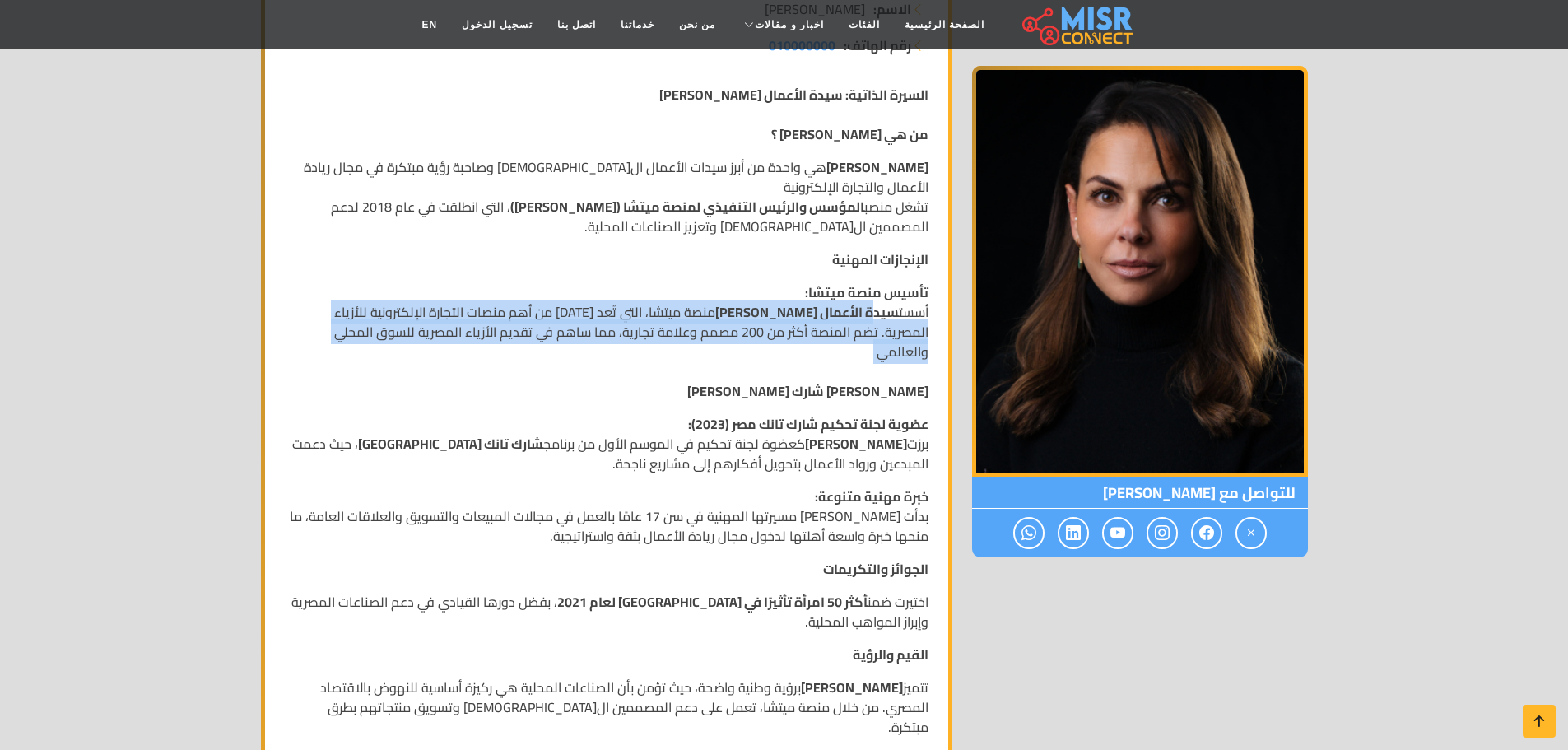
drag, startPoint x: 864, startPoint y: 297, endPoint x: 333, endPoint y: 324, distance: 531.7
click at [333, 324] on p "تأسيس منصة ميتشا: أسست سيدة الأعمال [PERSON_NAME] منصة ميتشا، التي تُعد [DATE] …" at bounding box center [607, 342] width 644 height 118
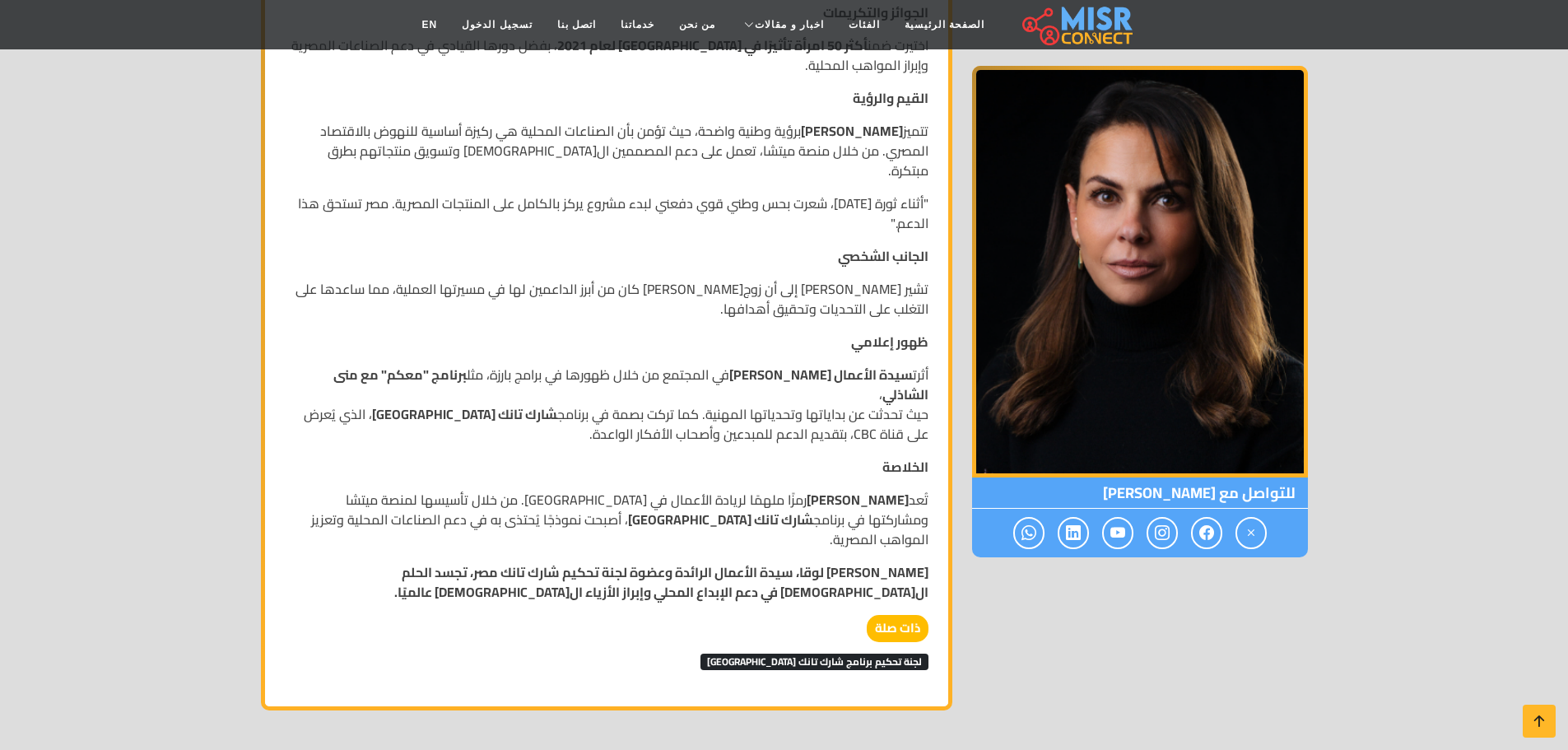
scroll to position [1153, 0]
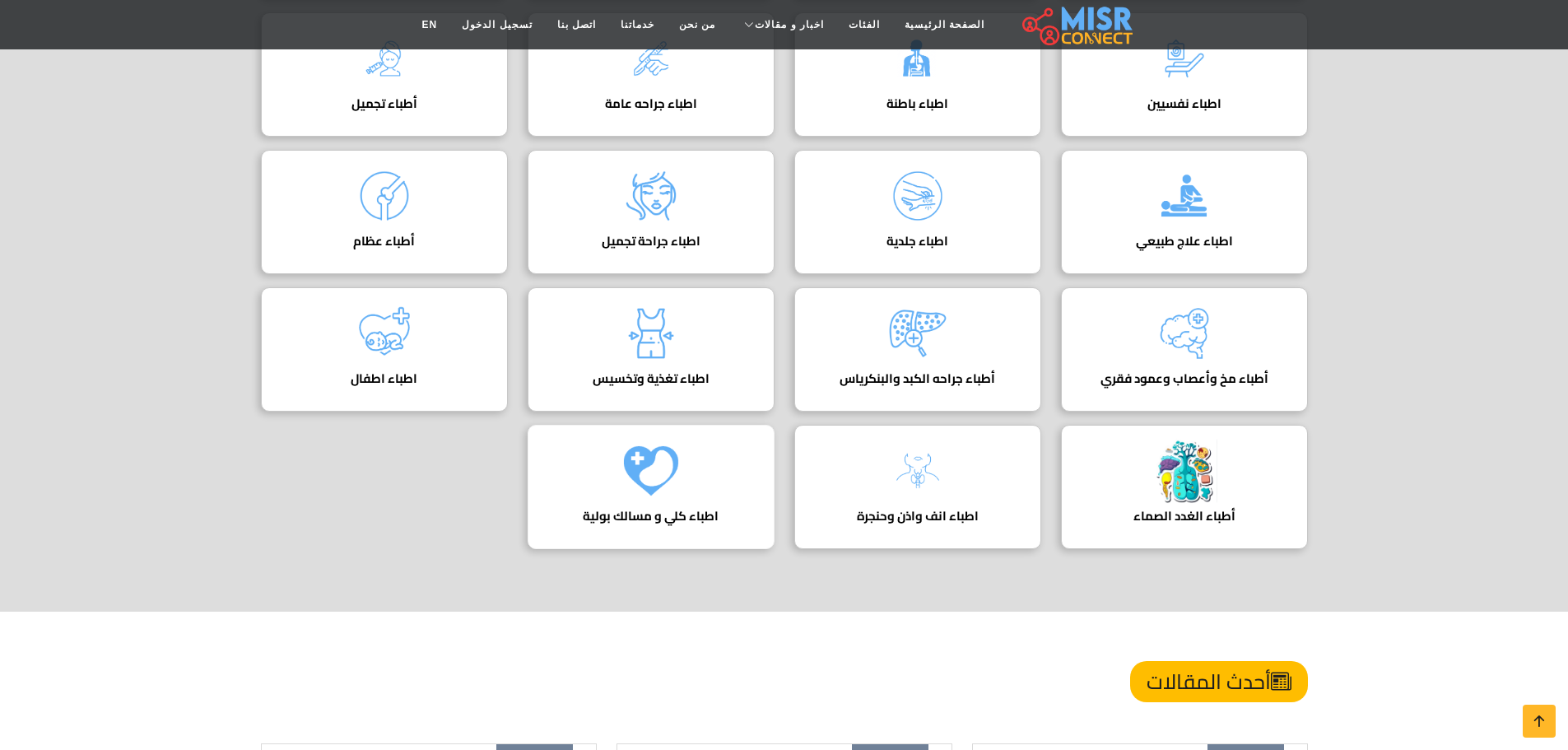
scroll to position [494, 0]
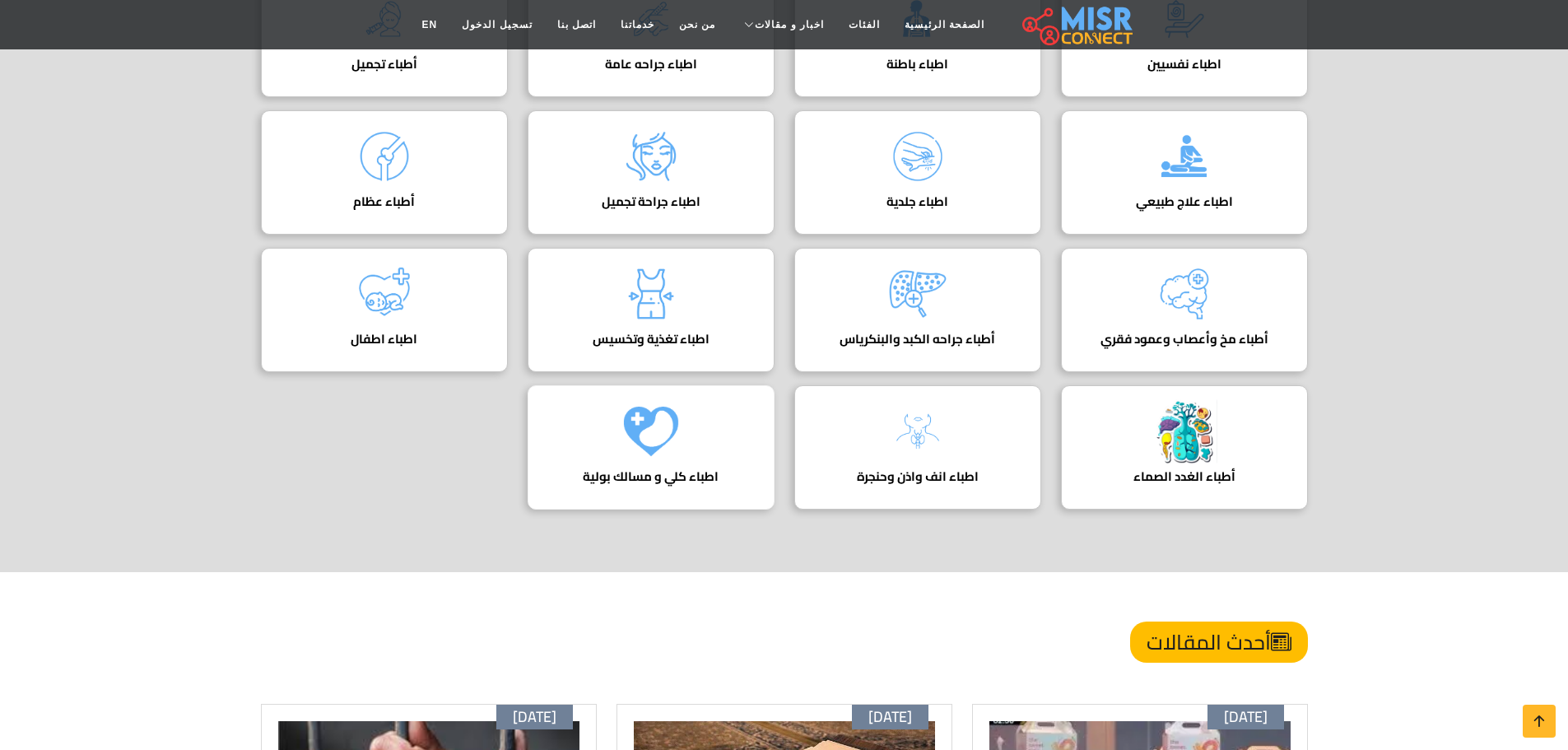
click at [665, 418] on img at bounding box center [651, 432] width 66 height 66
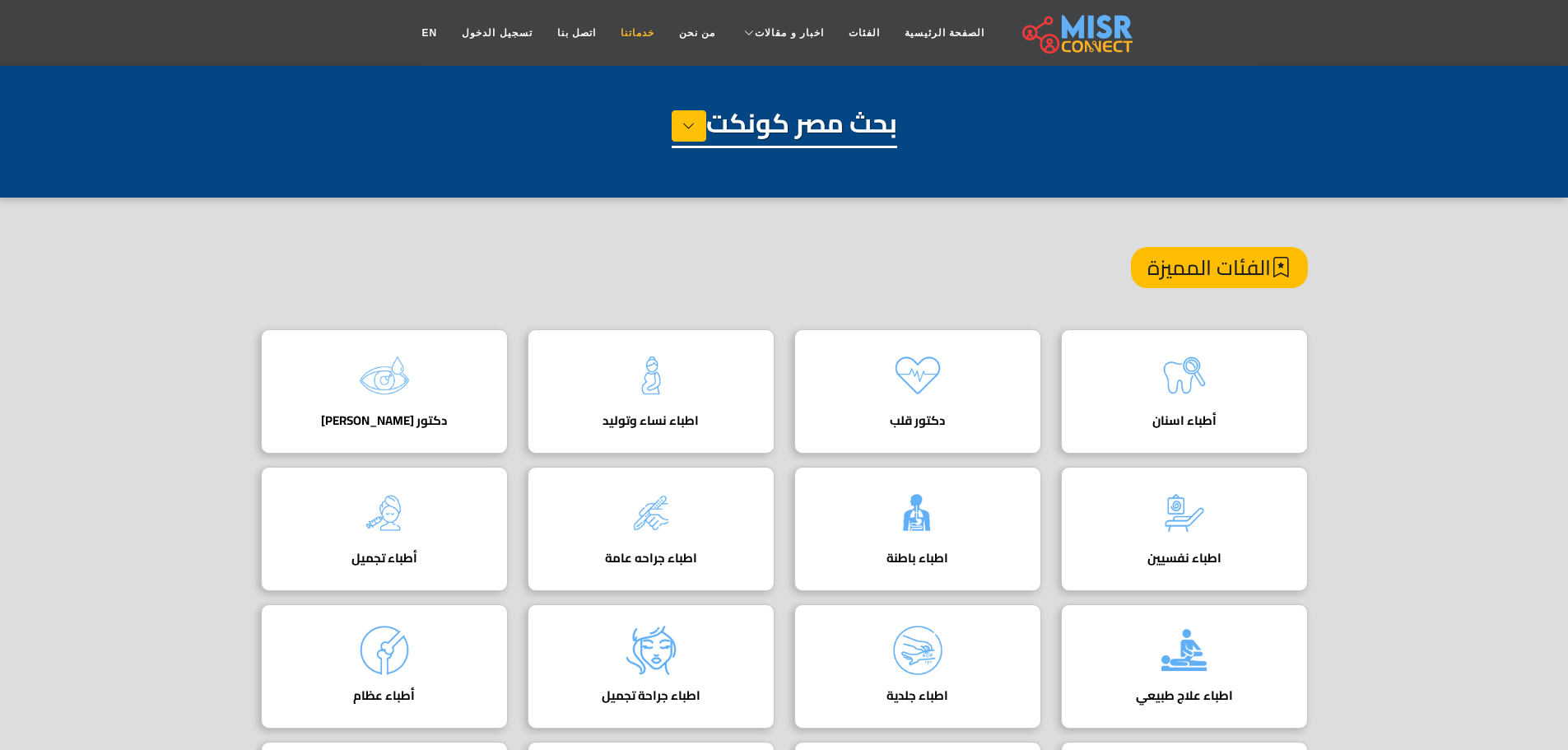
click at [651, 32] on link "خدماتنا" at bounding box center [637, 33] width 59 height 31
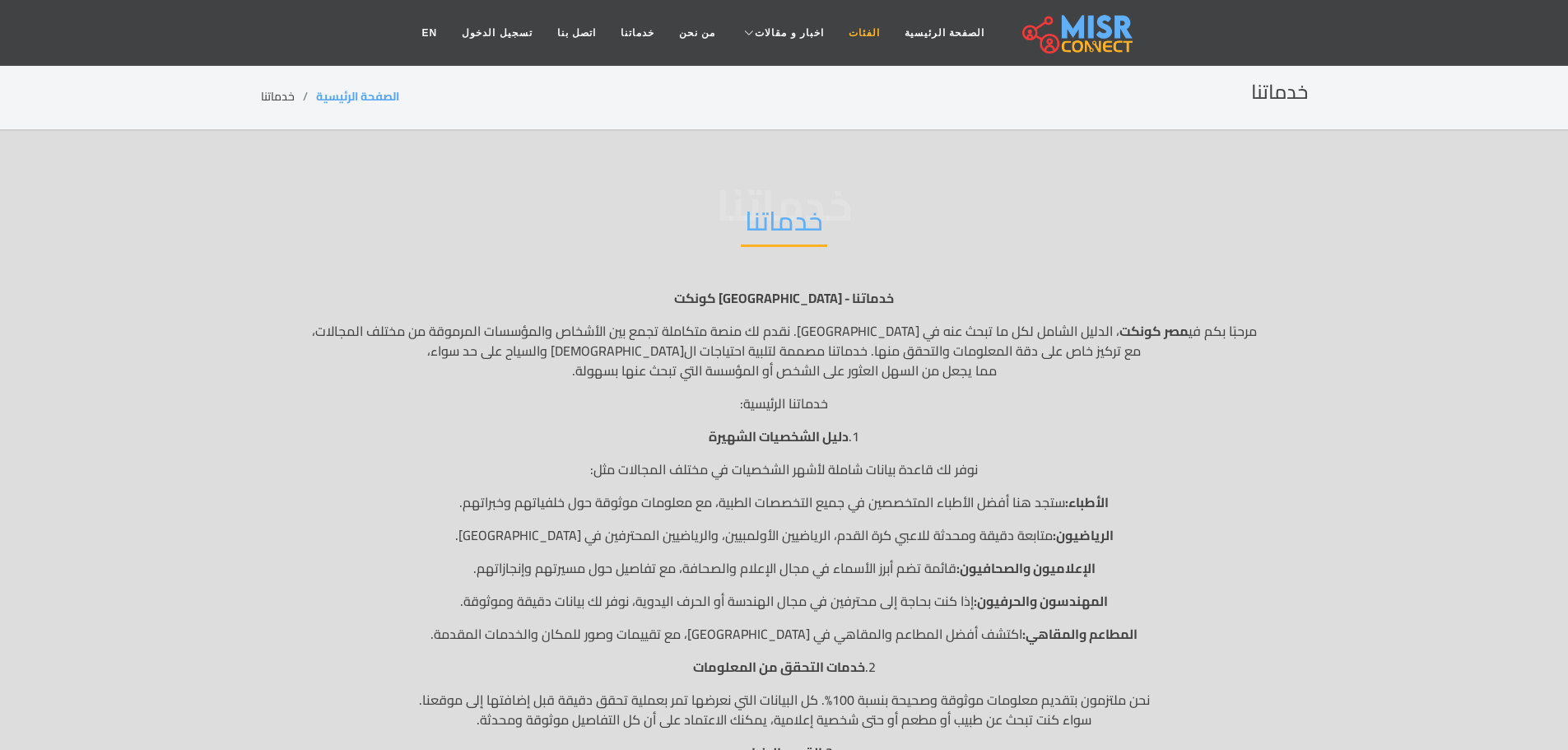
click at [853, 35] on link "الفئات" at bounding box center [865, 33] width 56 height 31
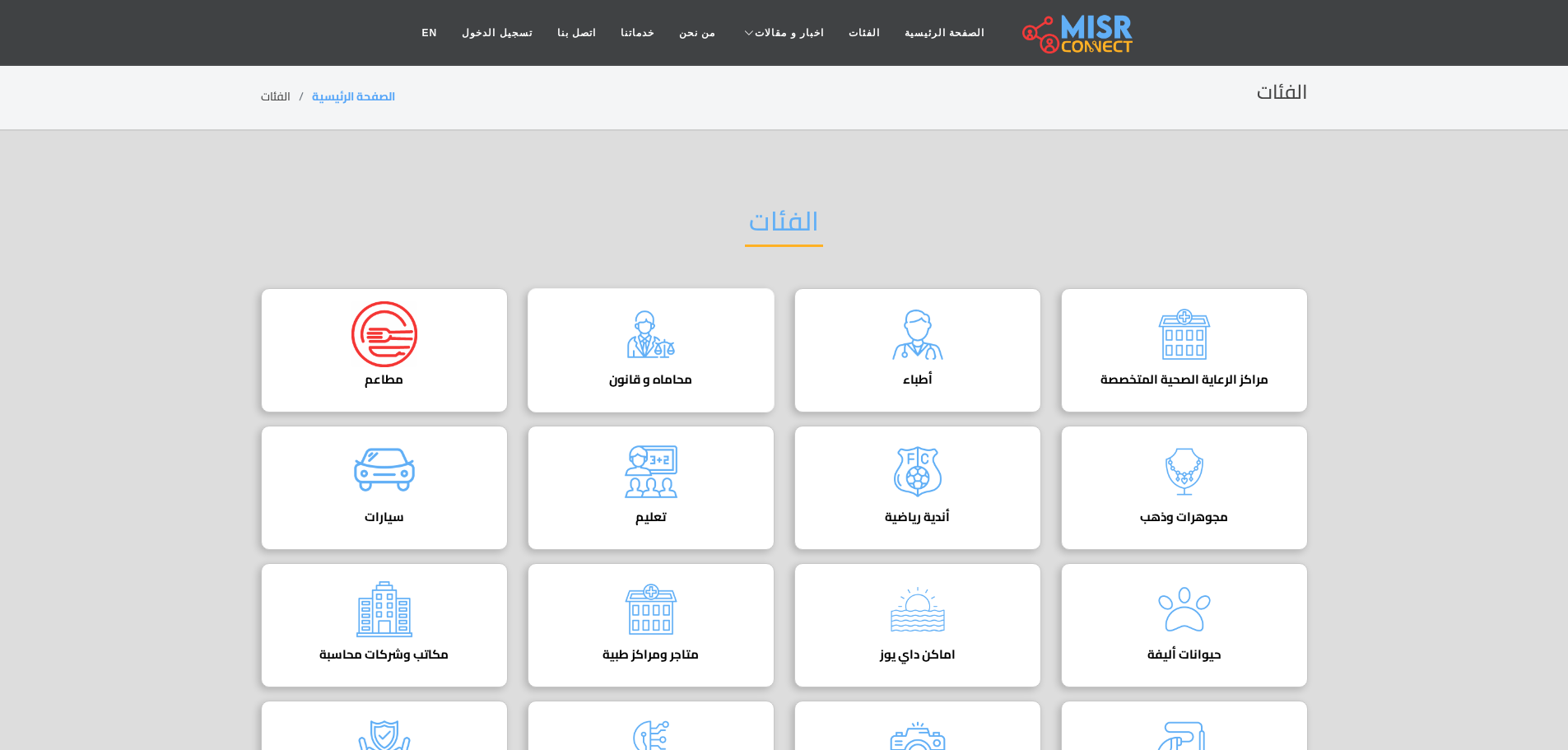
click at [641, 332] on img at bounding box center [651, 334] width 66 height 66
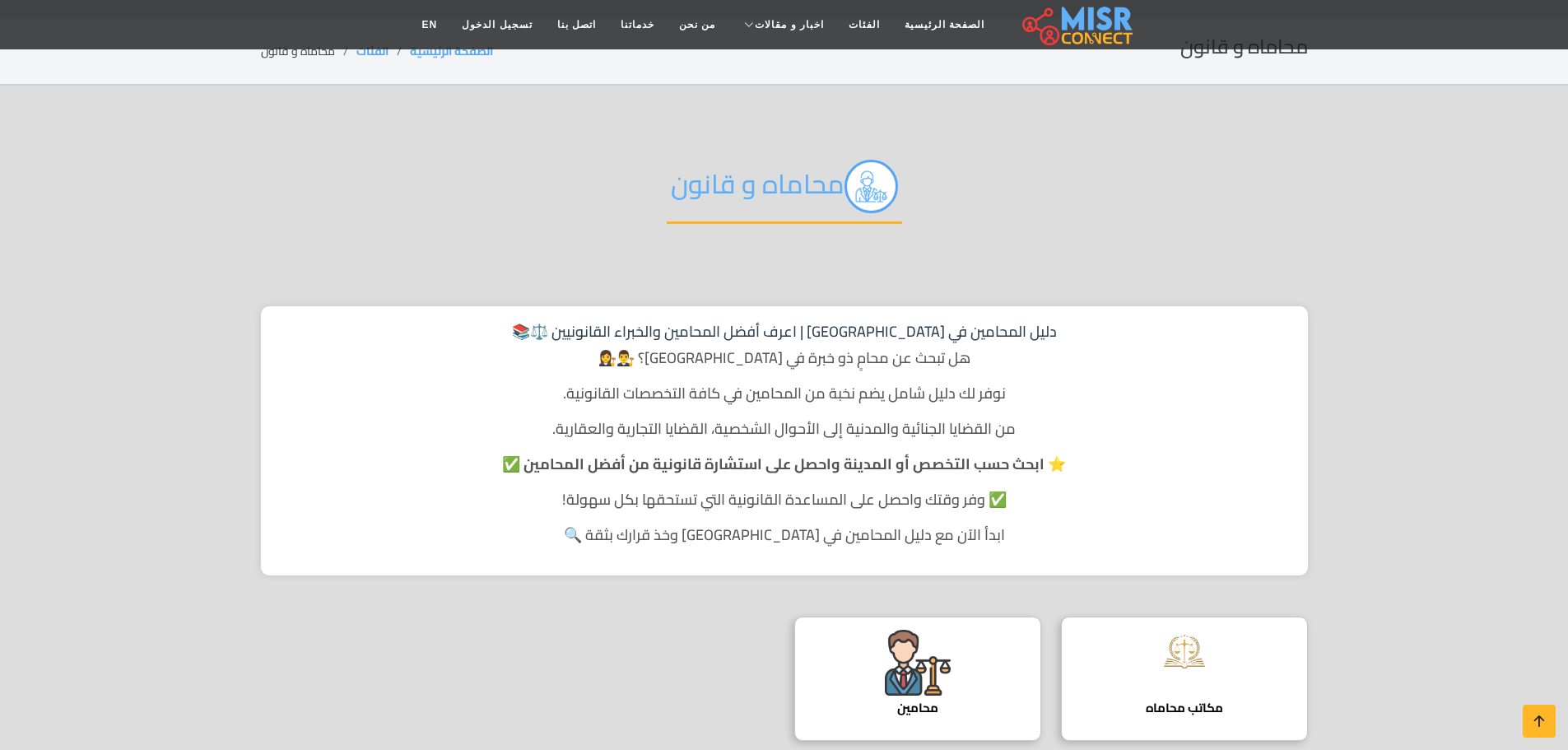
scroll to position [247, 0]
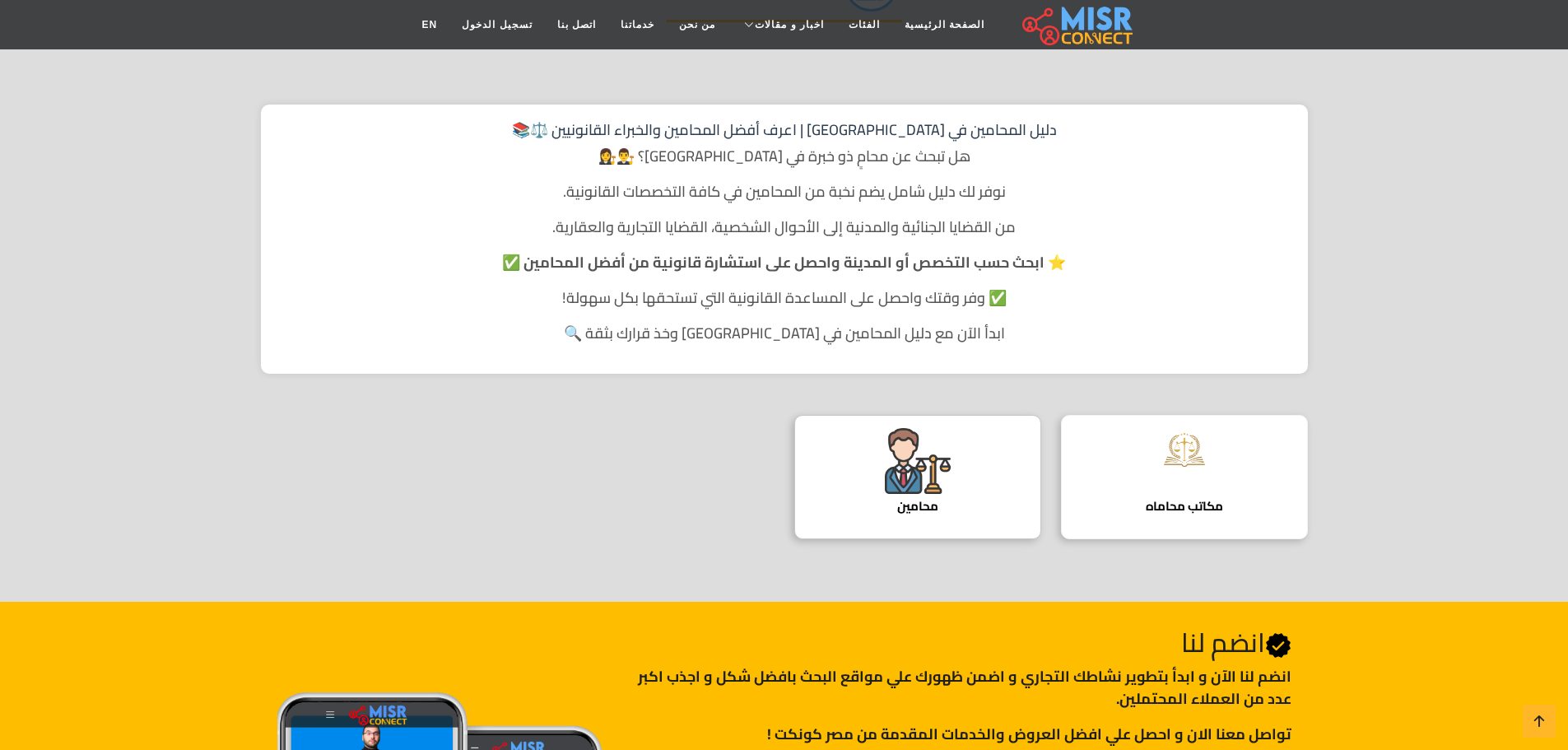
click at [1184, 452] on img at bounding box center [1184, 450] width 66 height 44
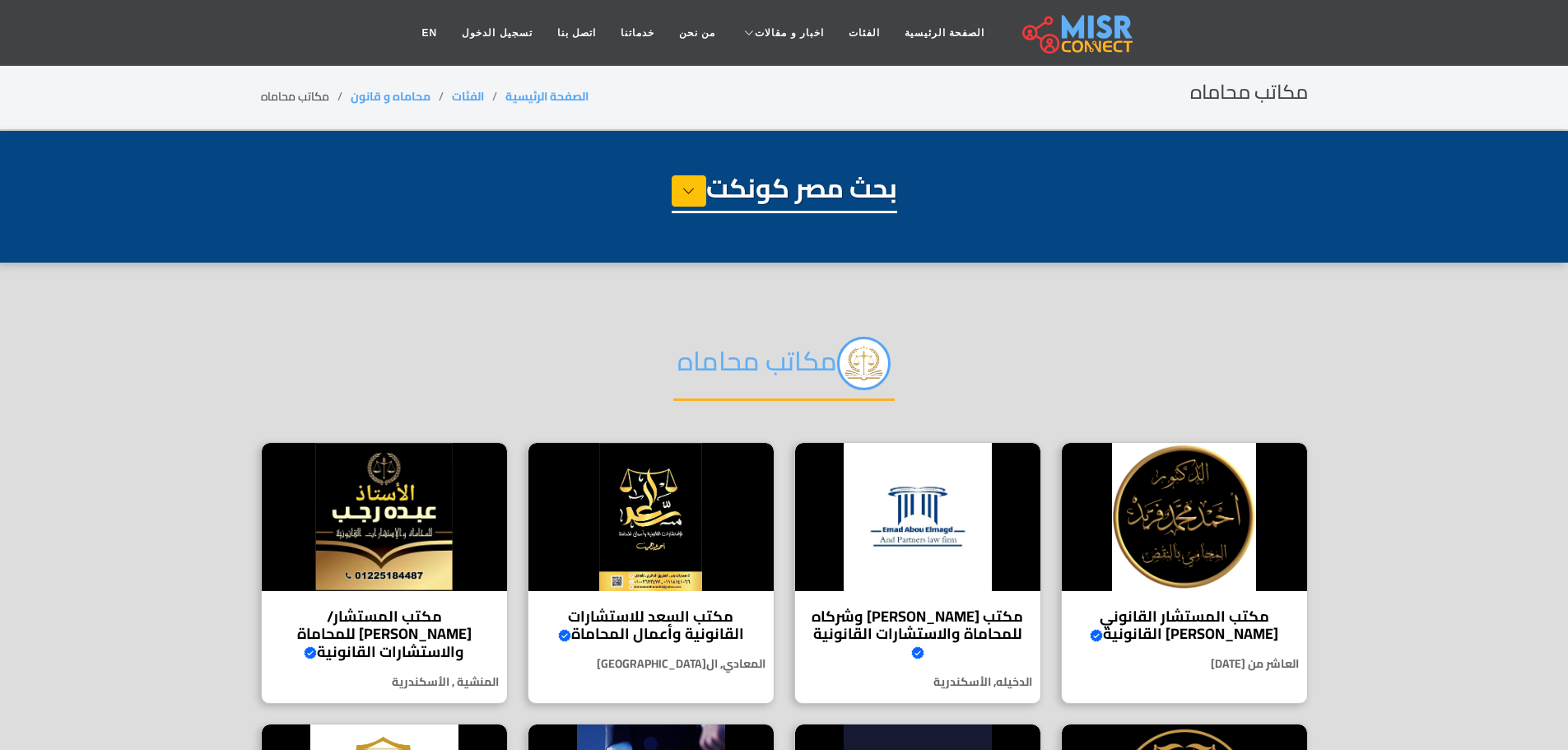
select select "**********"
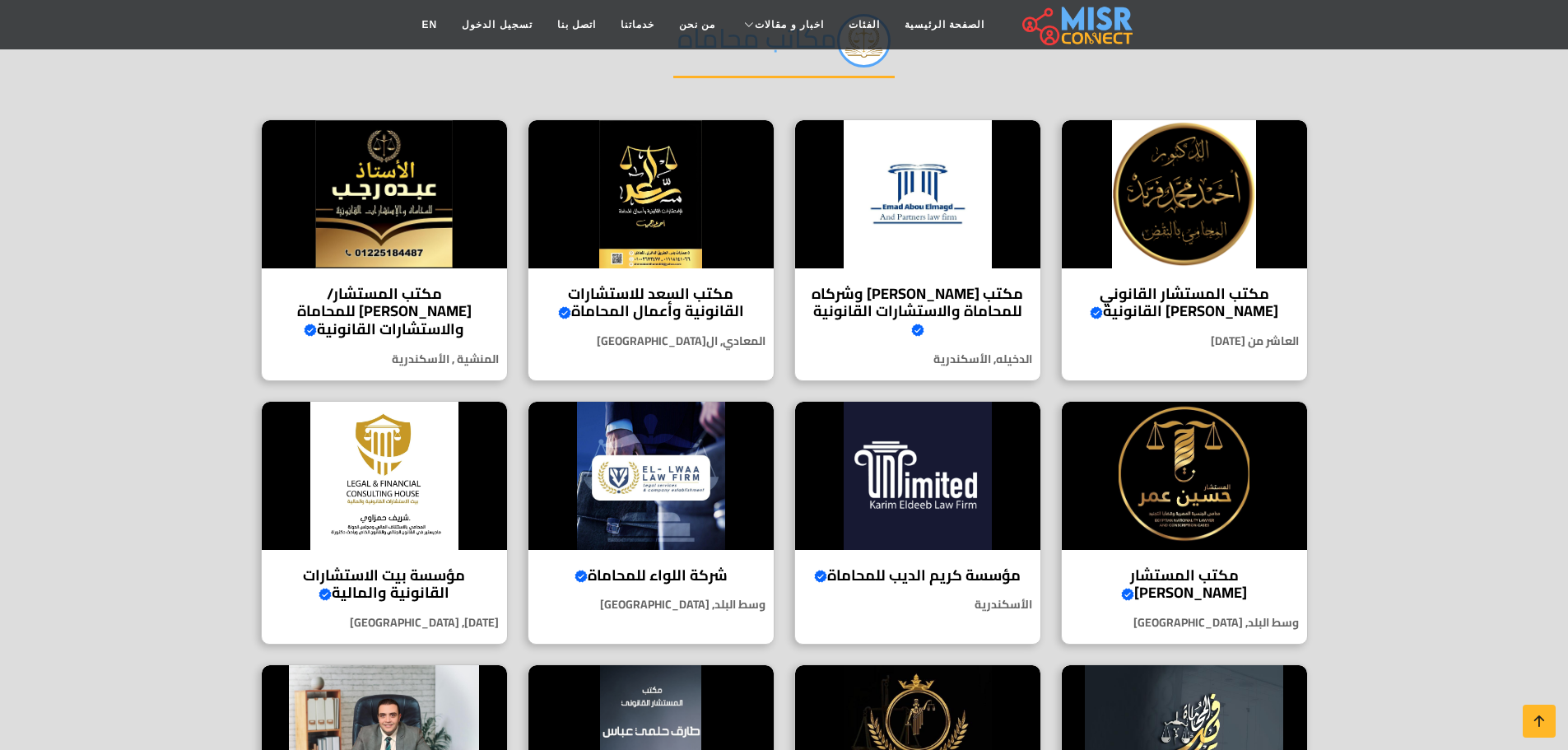
scroll to position [329, 0]
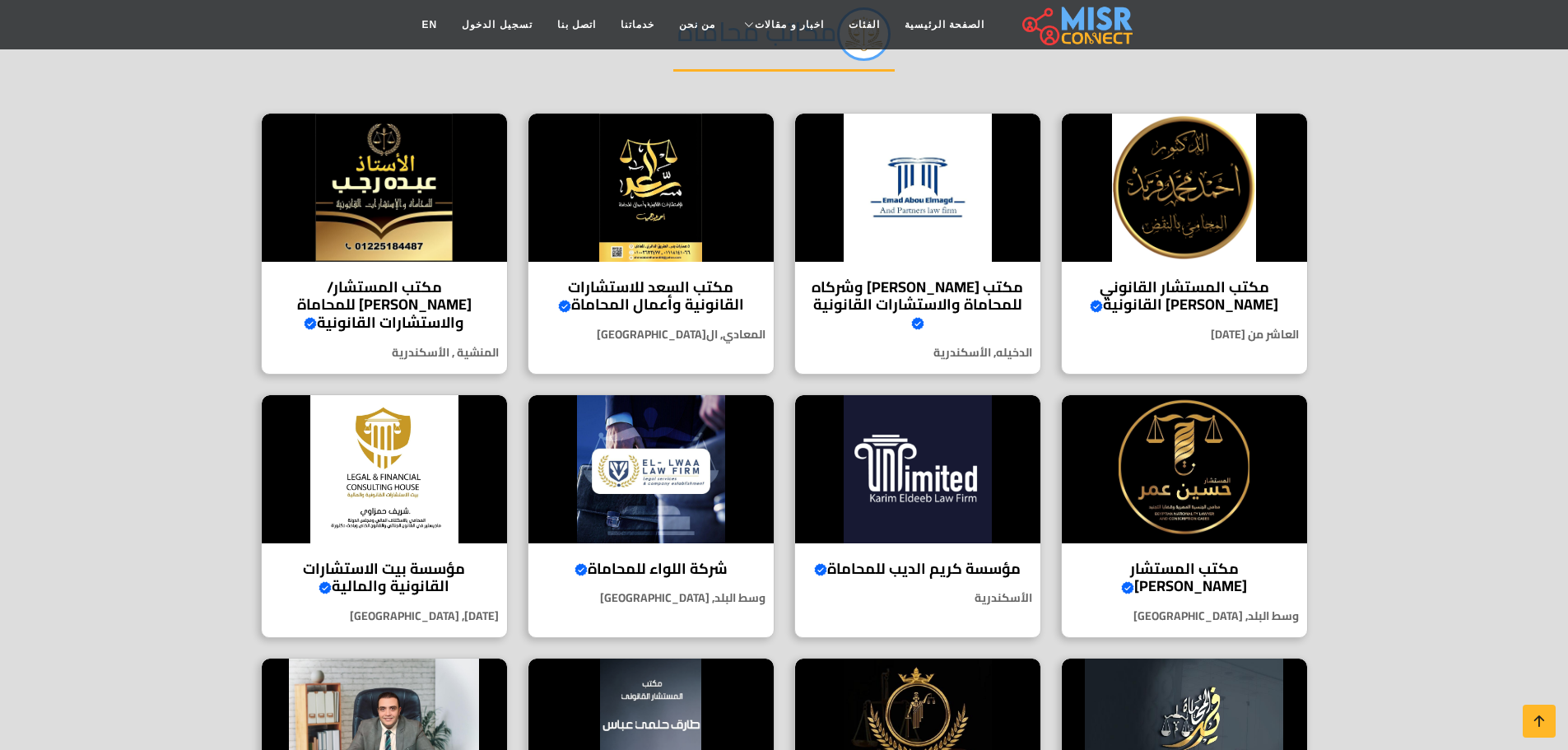
click at [1383, 368] on section "مكاتب محاماه مكتب المستشار القانوني الدكتور أحمد فريد للإستشارات القانونية Veri…" at bounding box center [784, 738] width 1568 height 1610
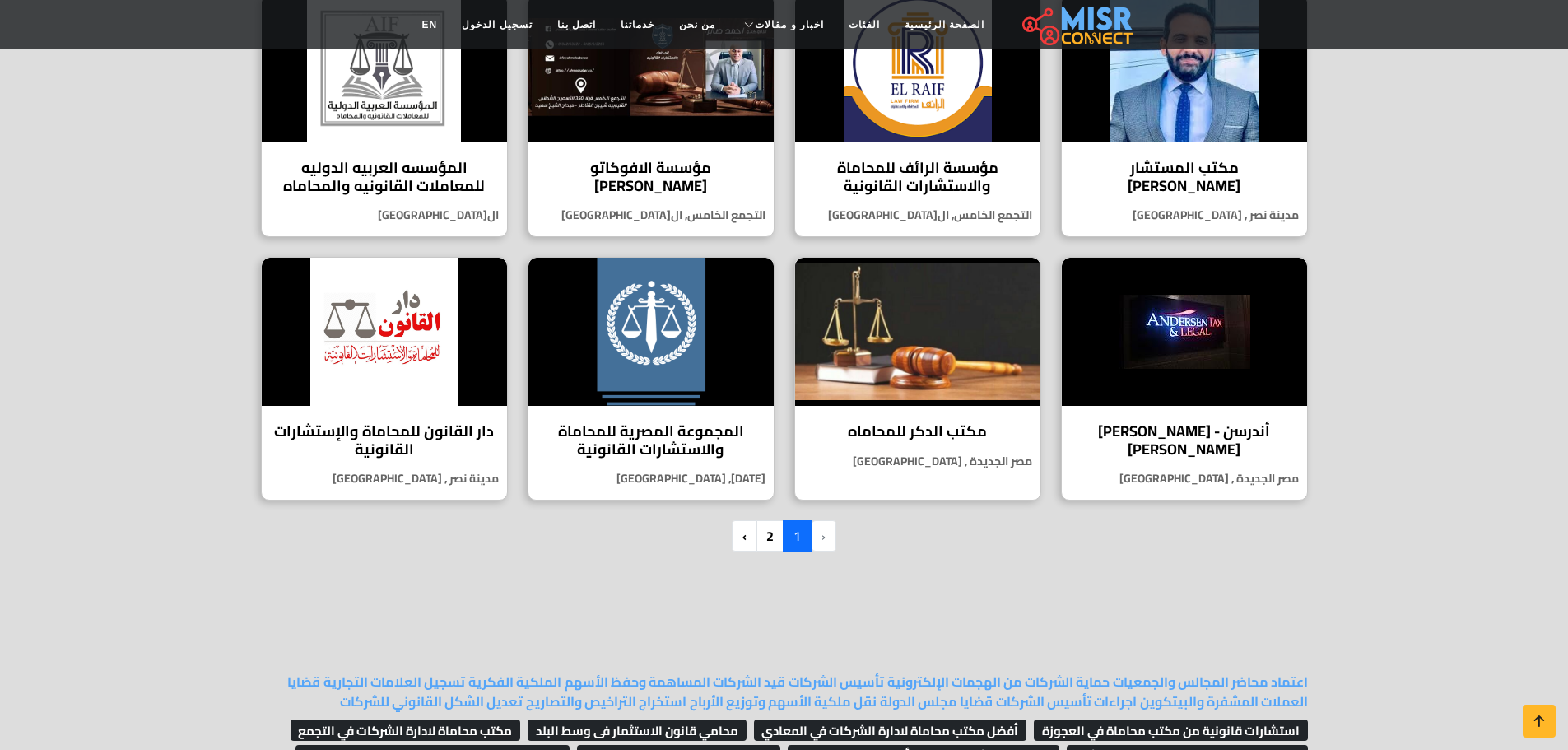
scroll to position [1235, 0]
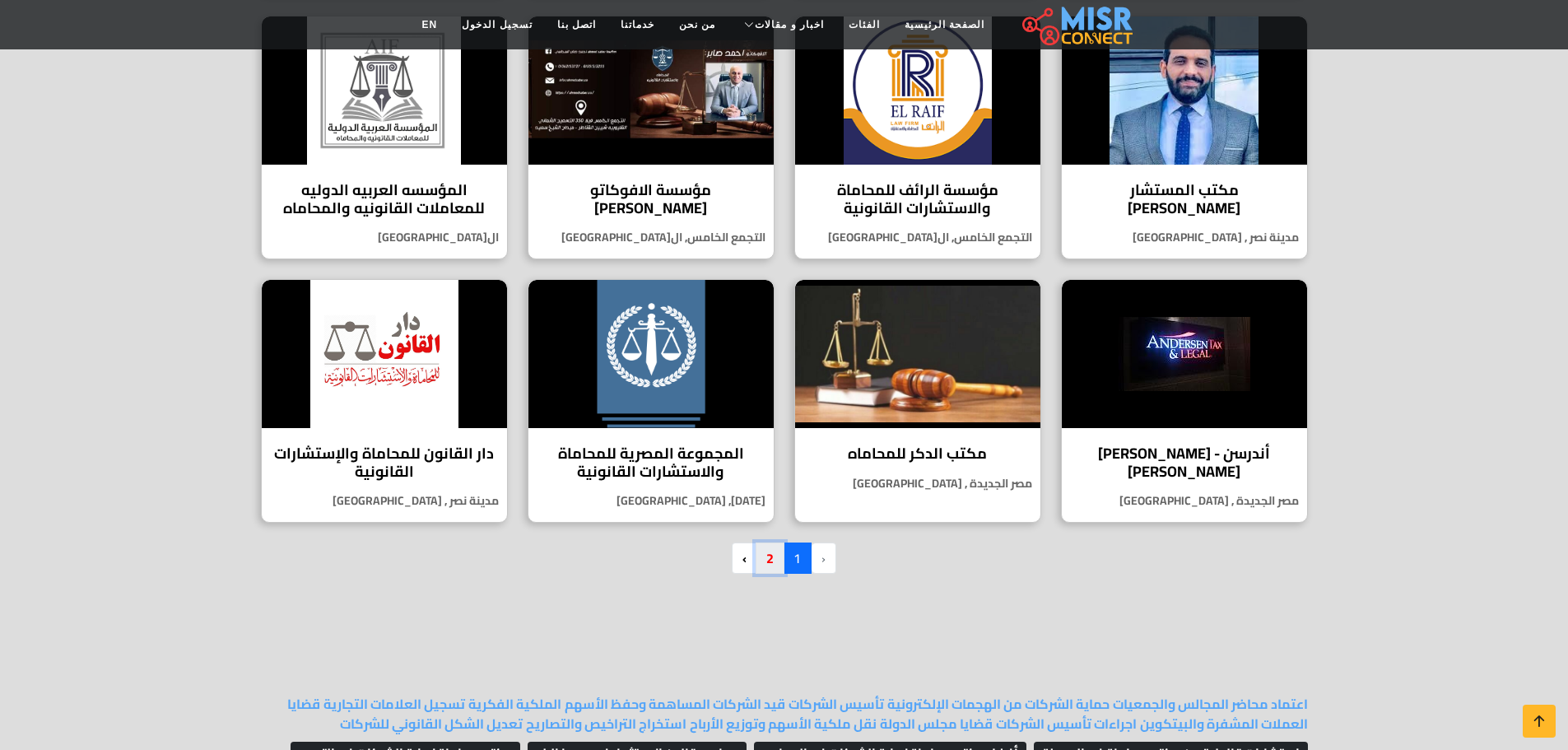
click at [765, 554] on link "2" at bounding box center [770, 558] width 29 height 31
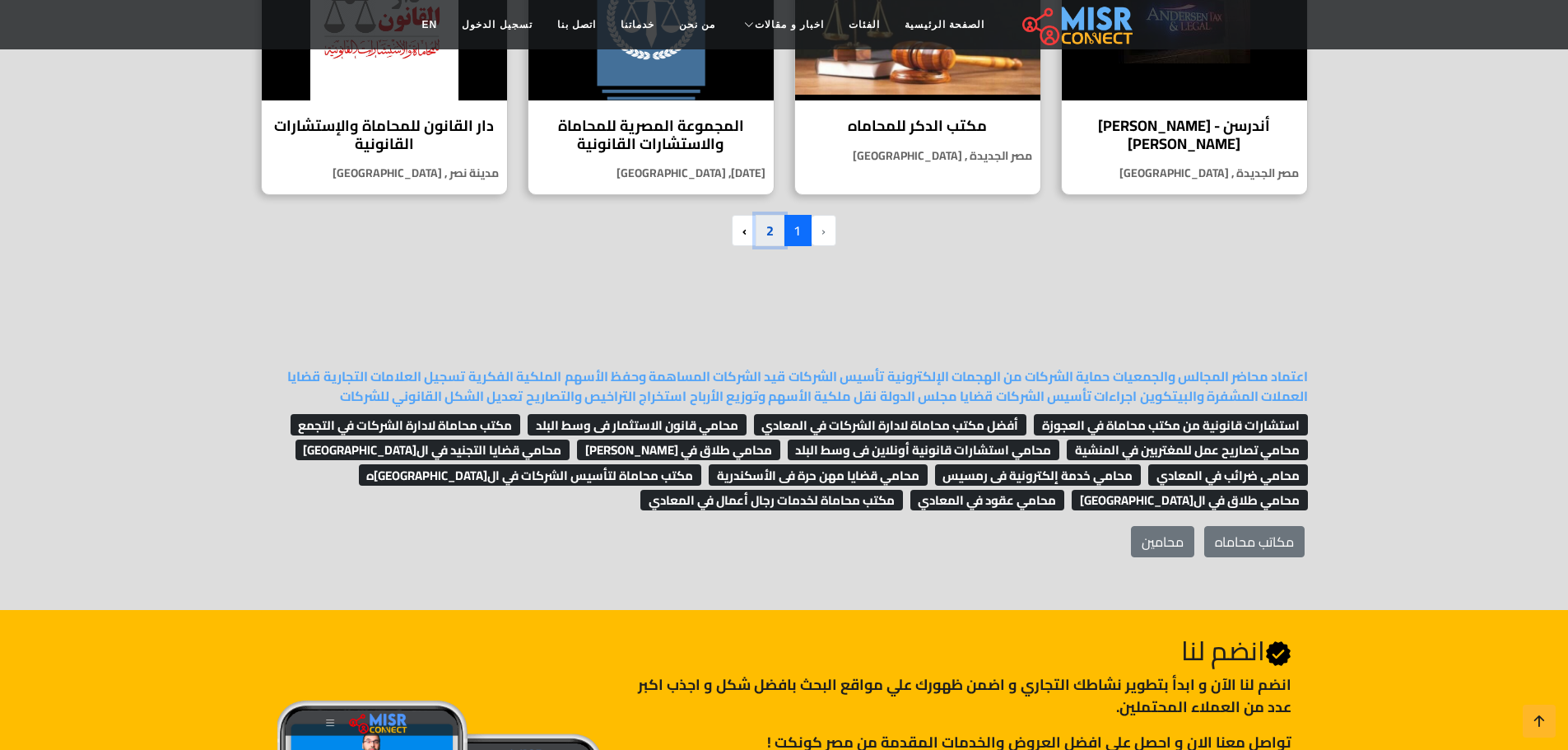
scroll to position [1564, 0]
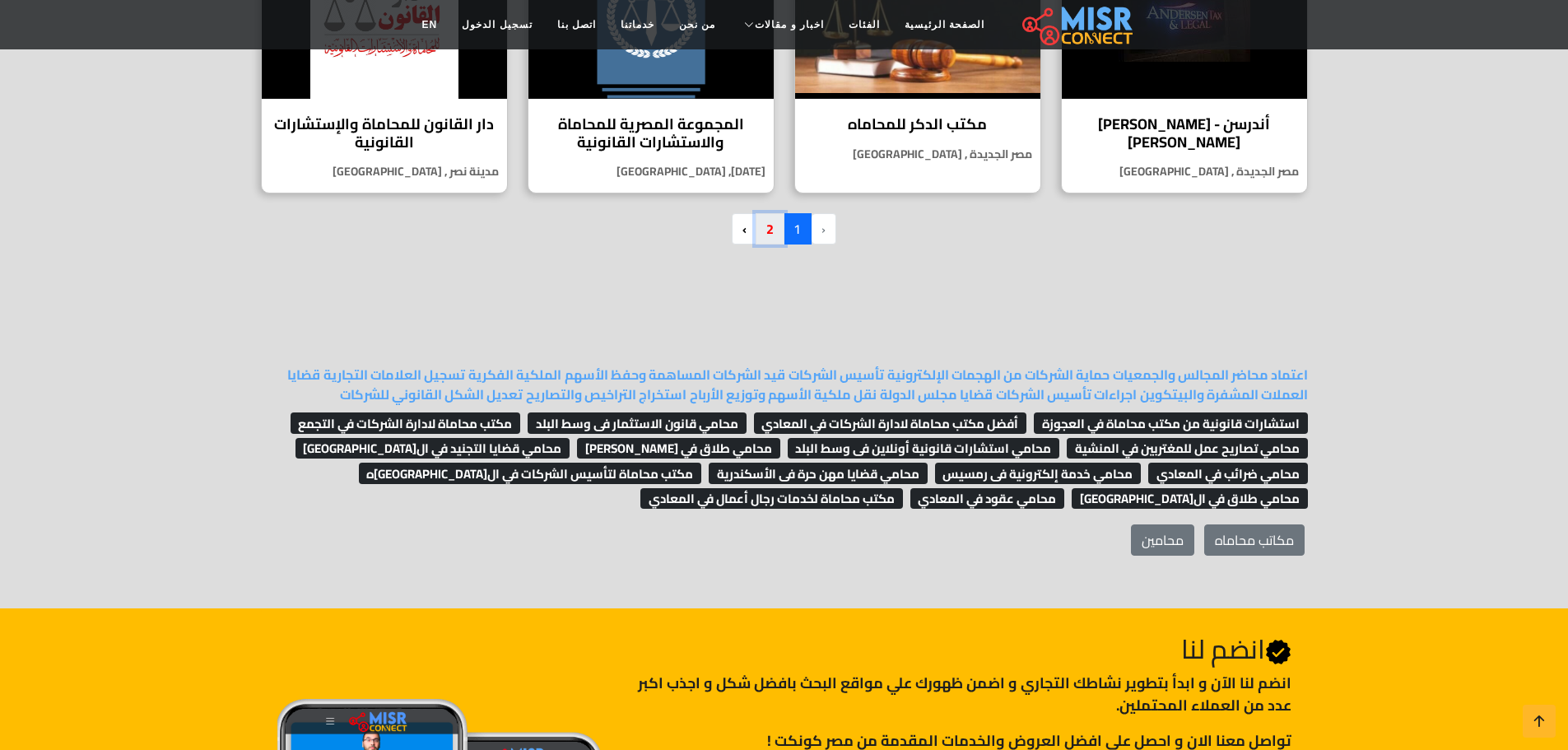
click at [766, 226] on link "2" at bounding box center [770, 229] width 29 height 31
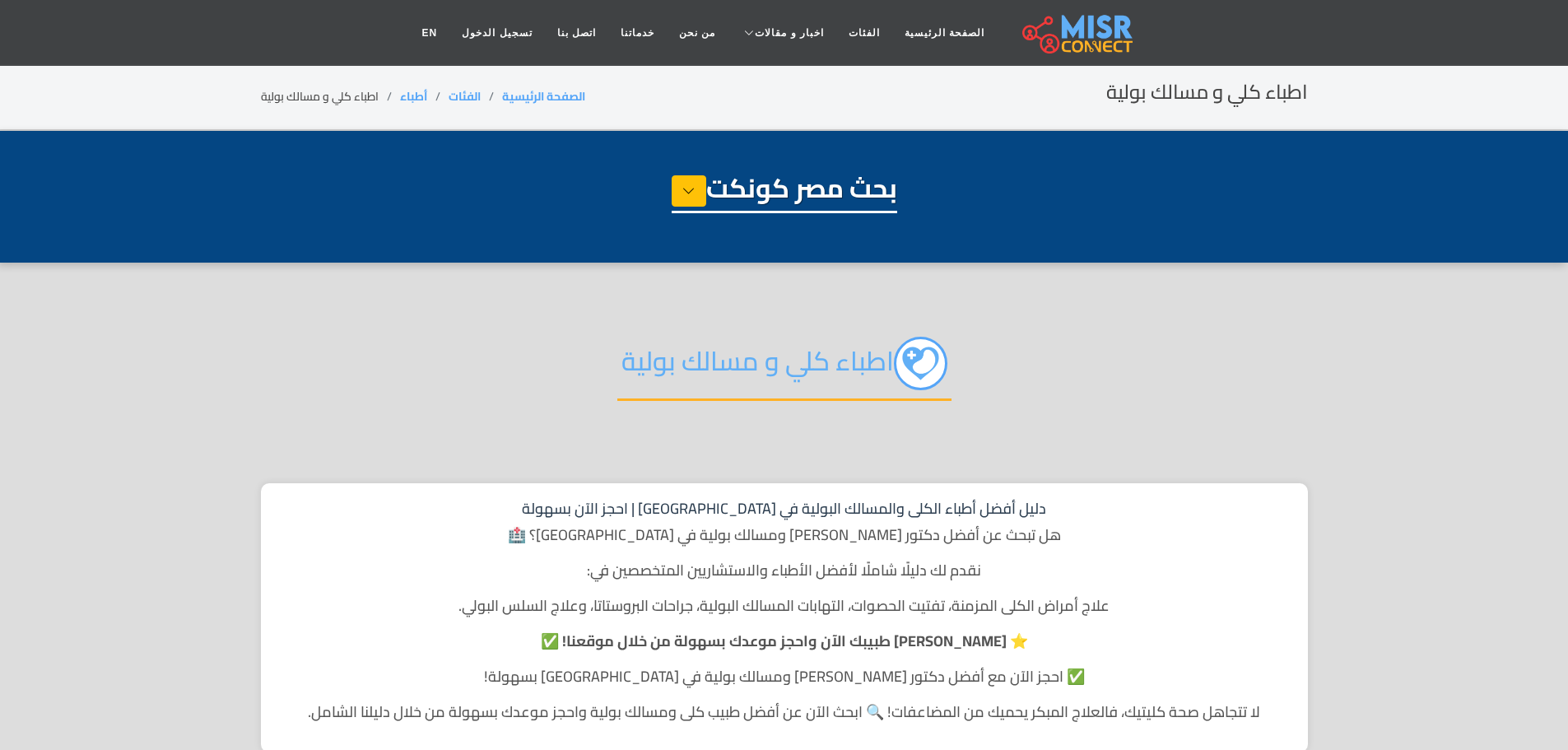
select select "*****"
select select "**********"
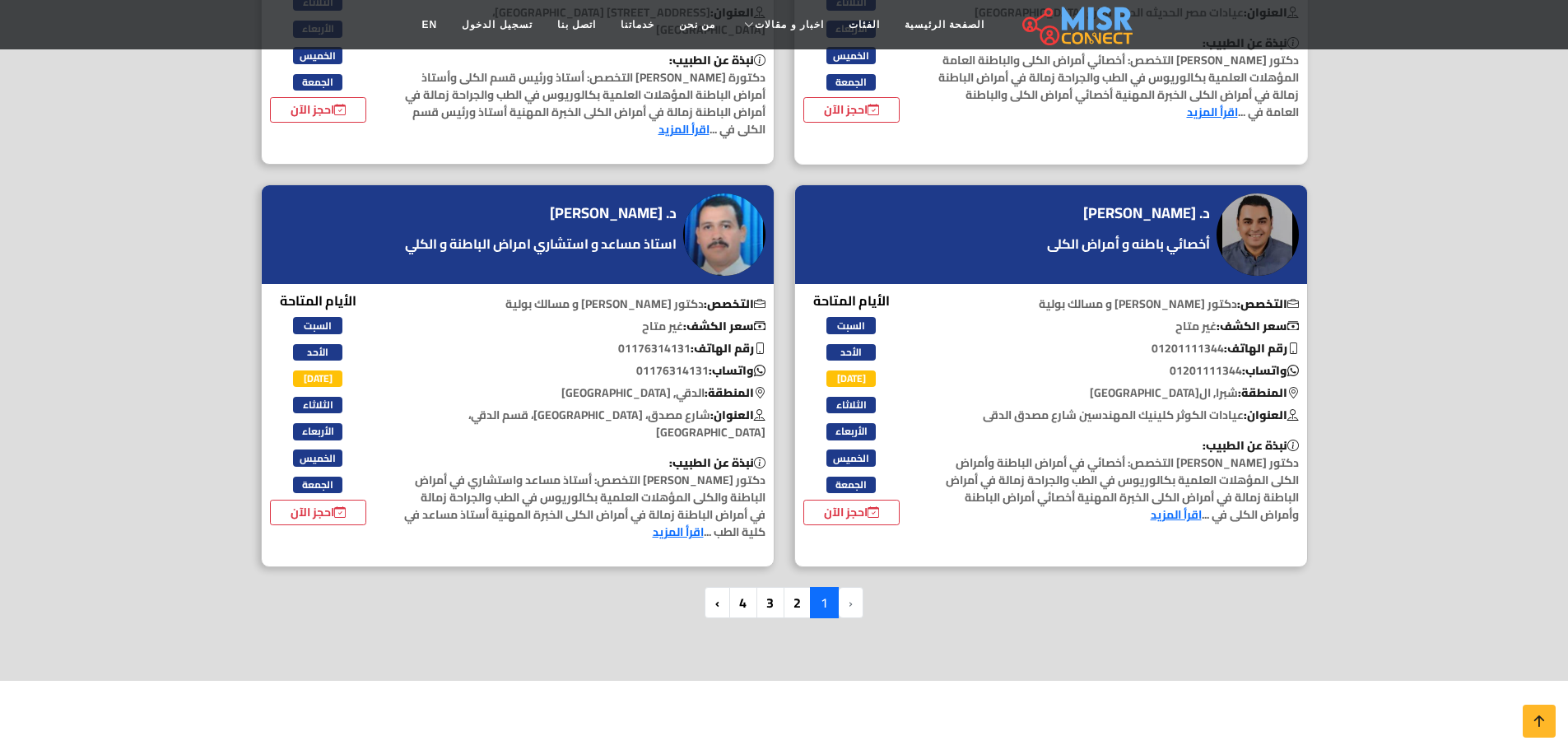
scroll to position [4199, 0]
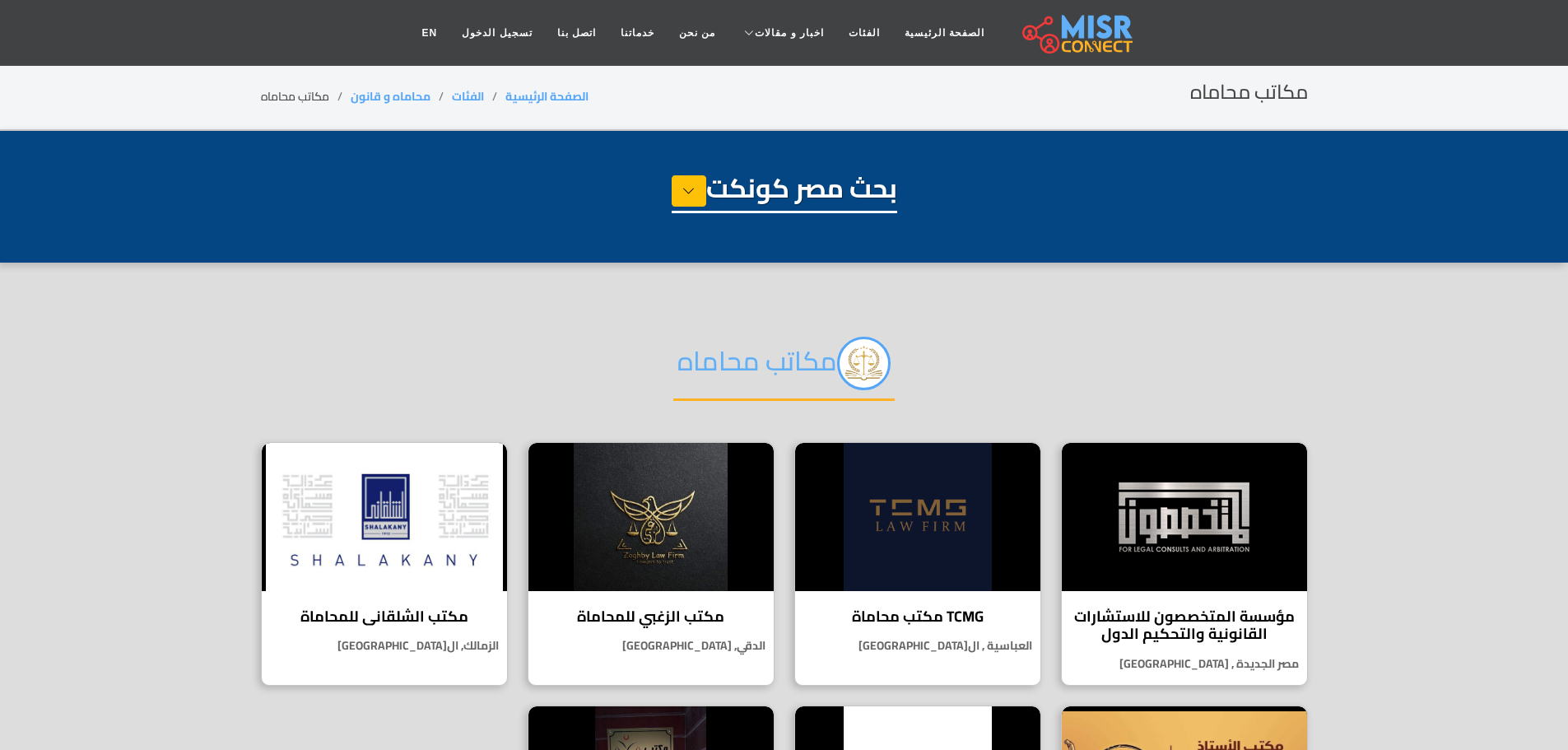
select select "**********"
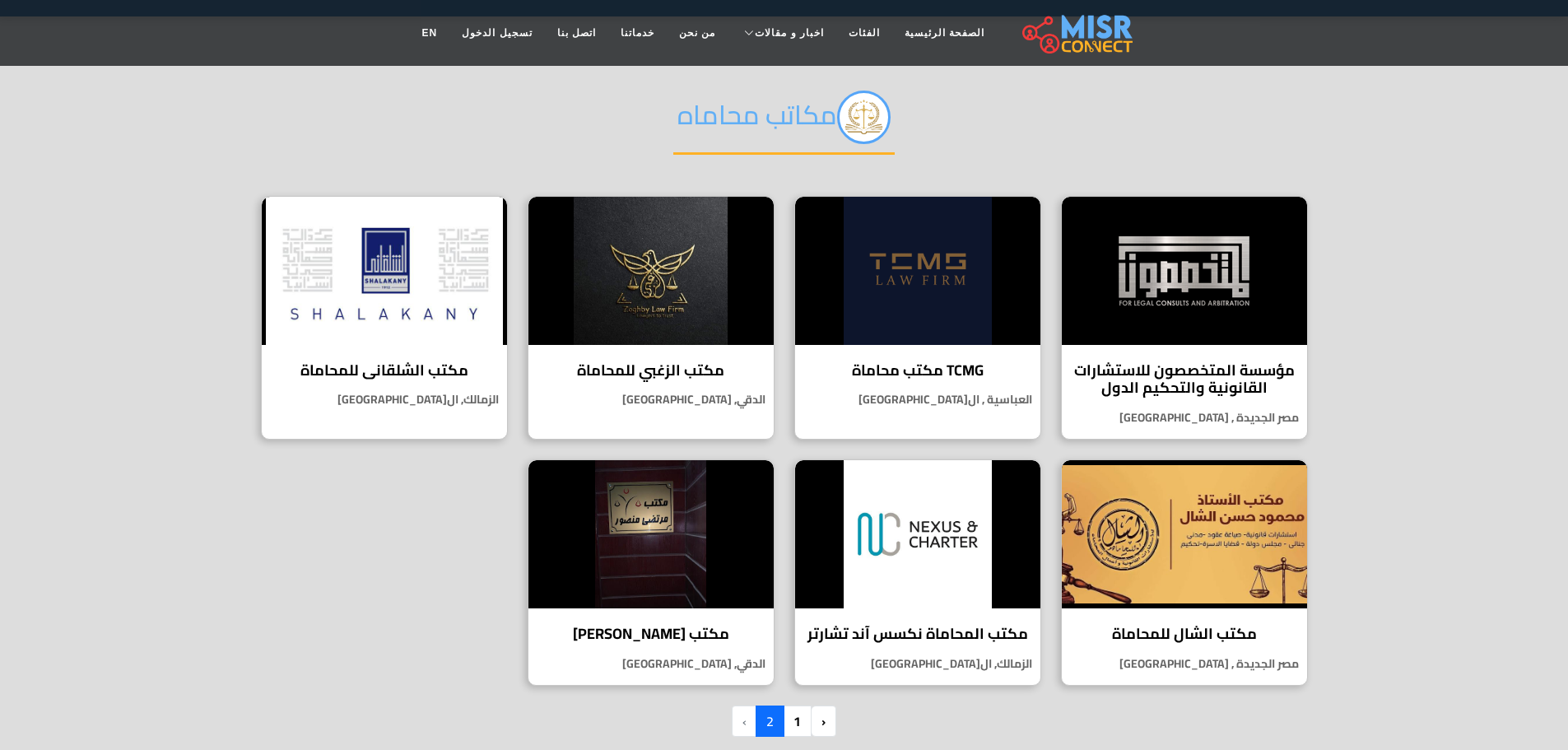
scroll to position [247, 0]
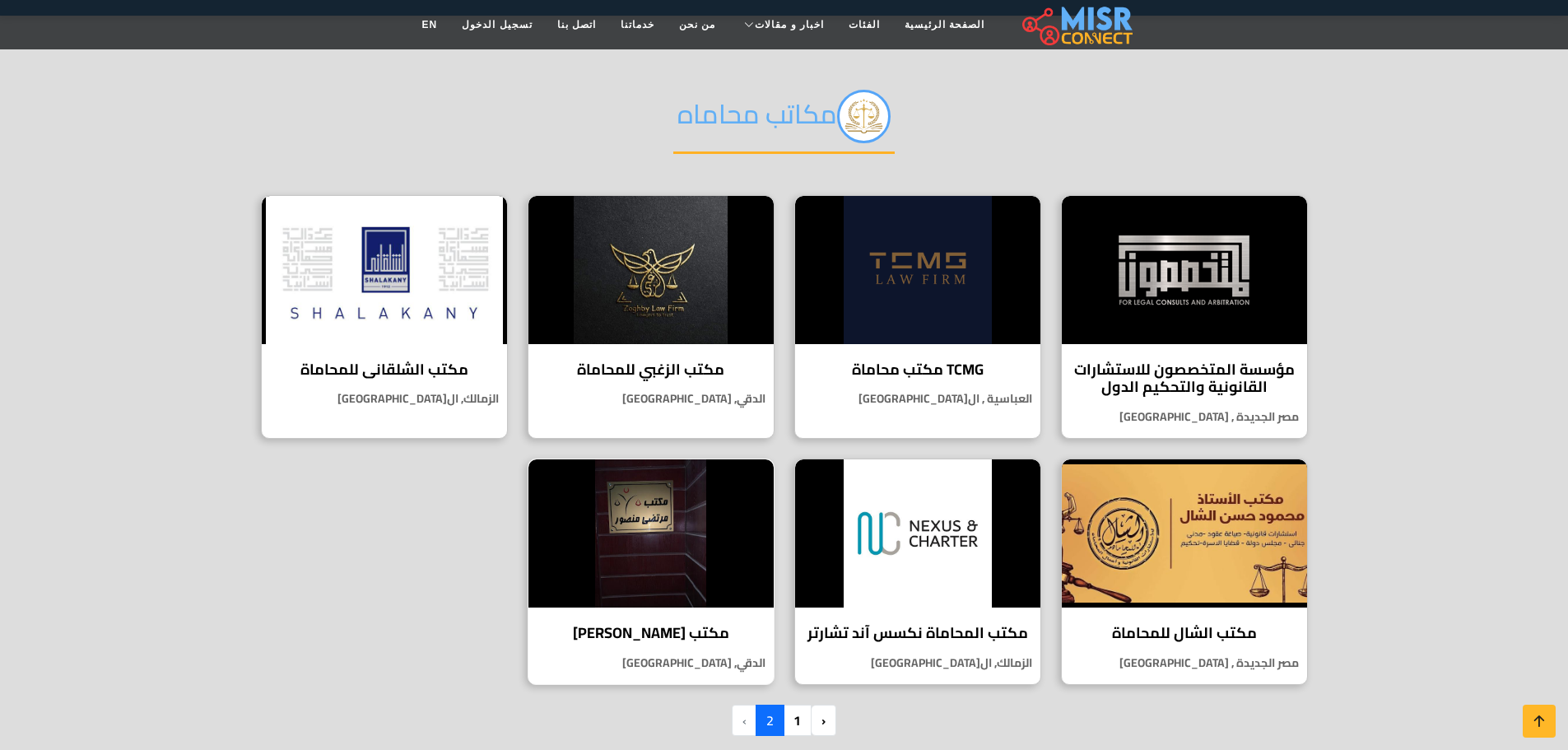
click at [618, 637] on h4 "مكتب [PERSON_NAME]" at bounding box center [651, 633] width 221 height 18
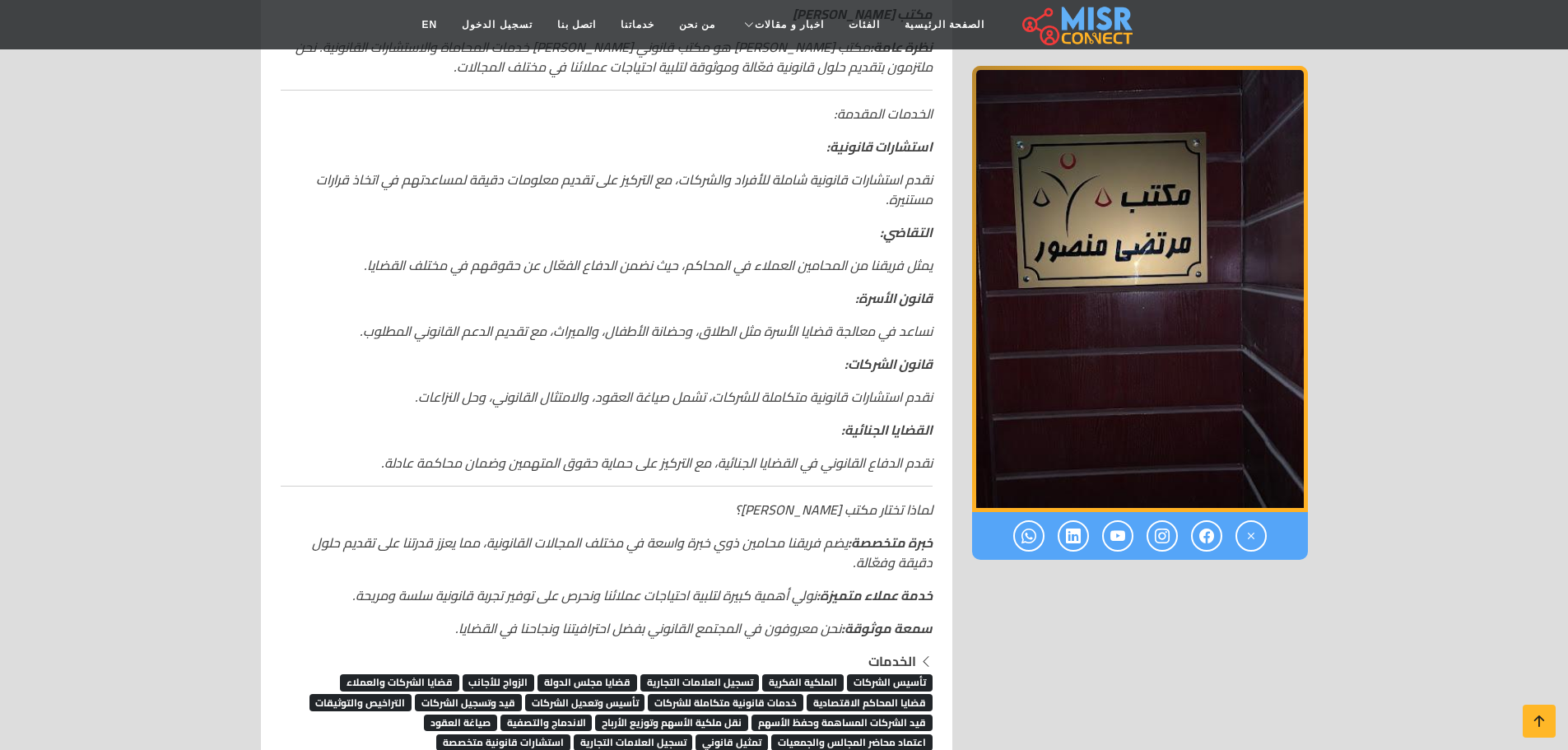
scroll to position [329, 0]
